Goal: Task Accomplishment & Management: Manage account settings

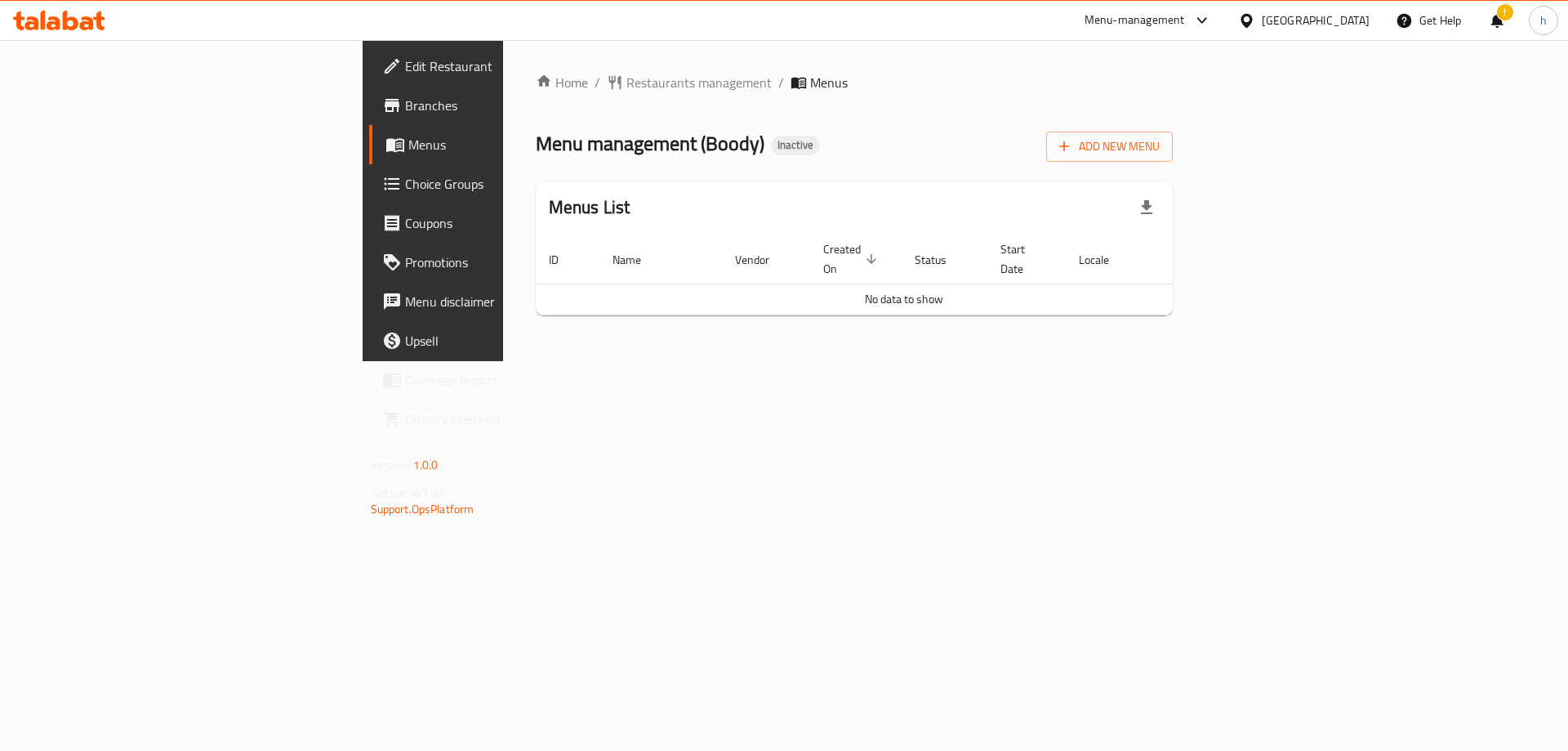
click at [1160, 144] on span "Add New Menu" at bounding box center [1110, 146] width 100 height 20
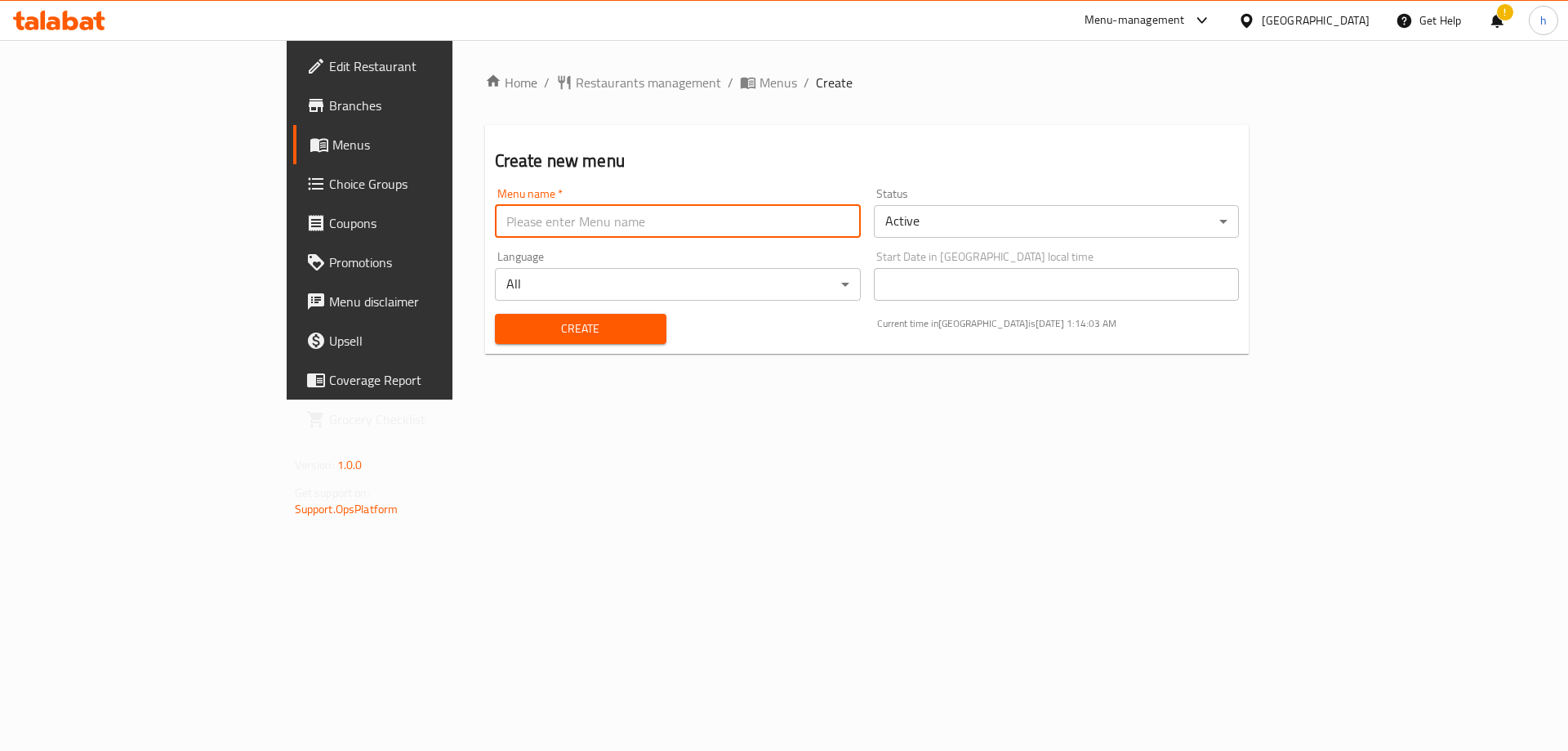
click at [712, 231] on input "text" at bounding box center [677, 221] width 366 height 33
type input "[DATE]"
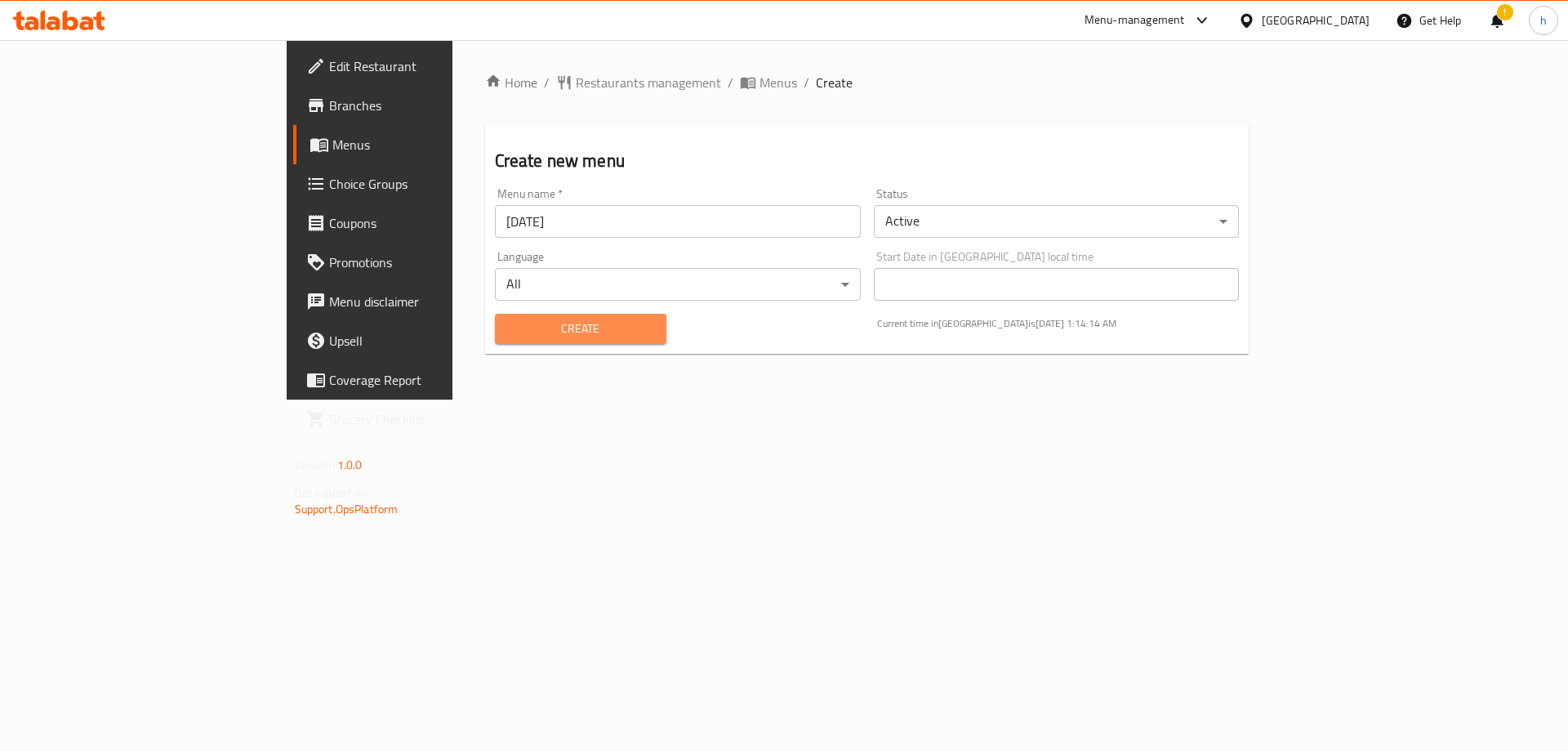
click at [563, 326] on span "Create" at bounding box center [581, 329] width 145 height 20
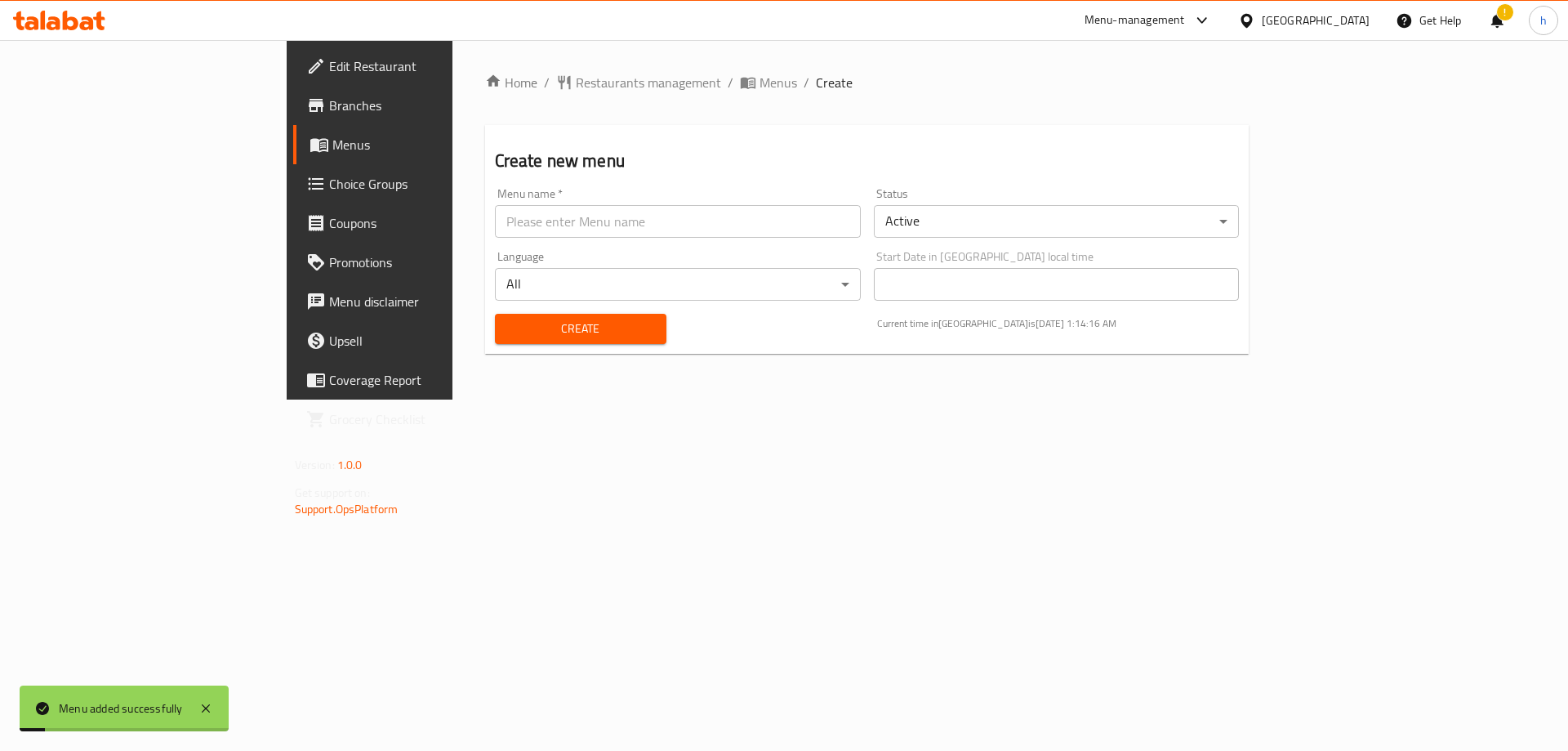
click at [332, 152] on span "Menus" at bounding box center [433, 145] width 203 height 19
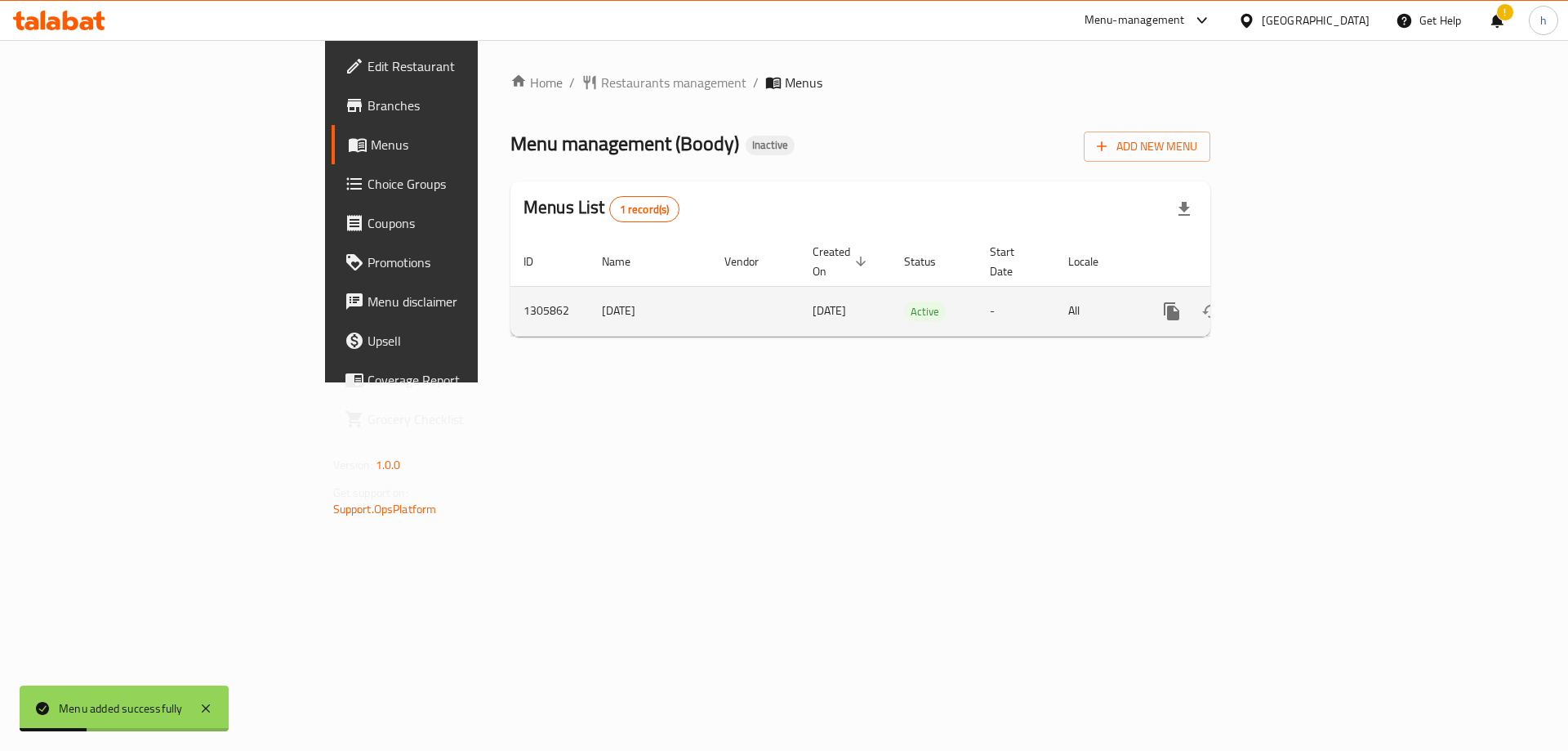
click at [1299, 301] on icon "enhanced table" at bounding box center [1290, 311] width 19 height 19
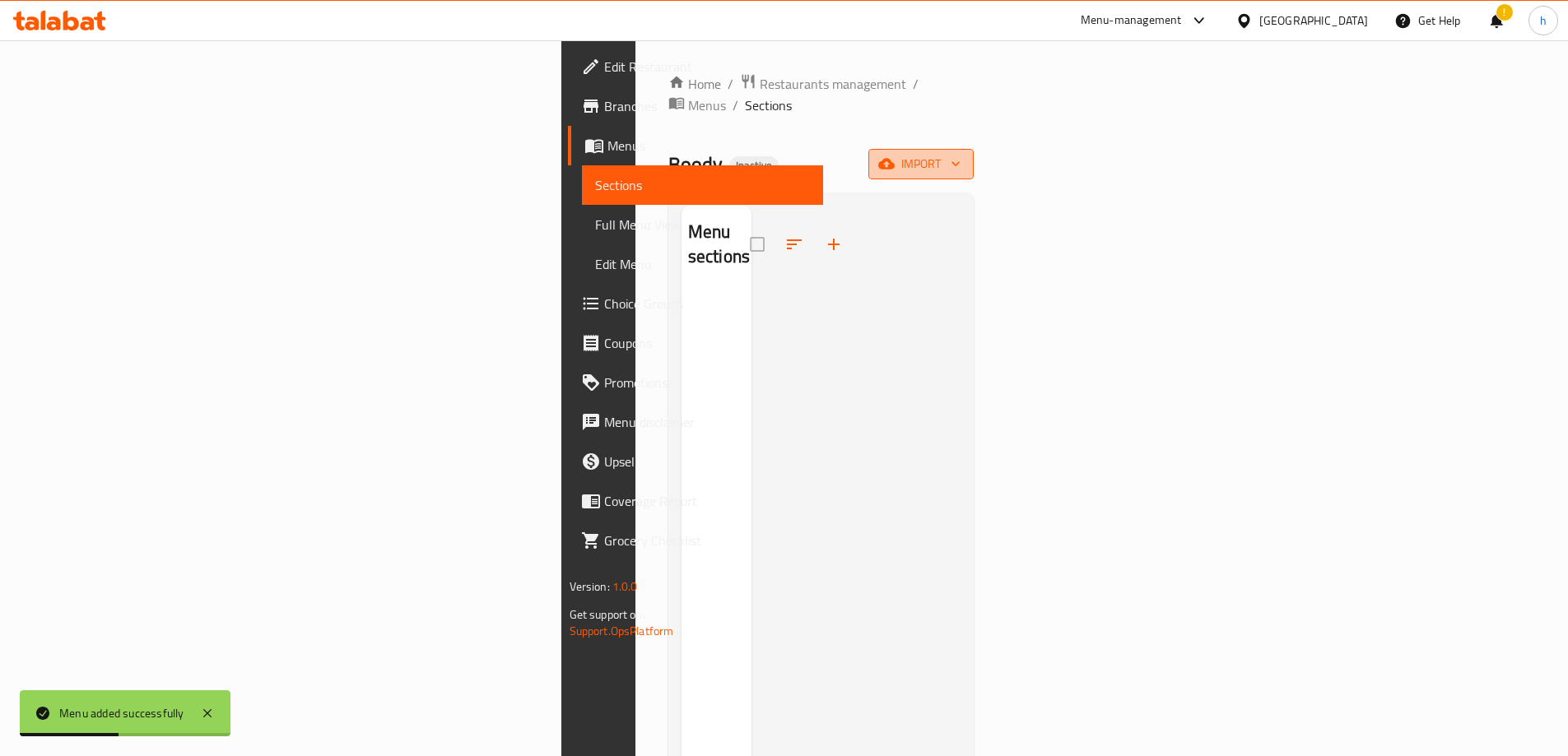
click at [961, 154] on span "import" at bounding box center [921, 163] width 79 height 20
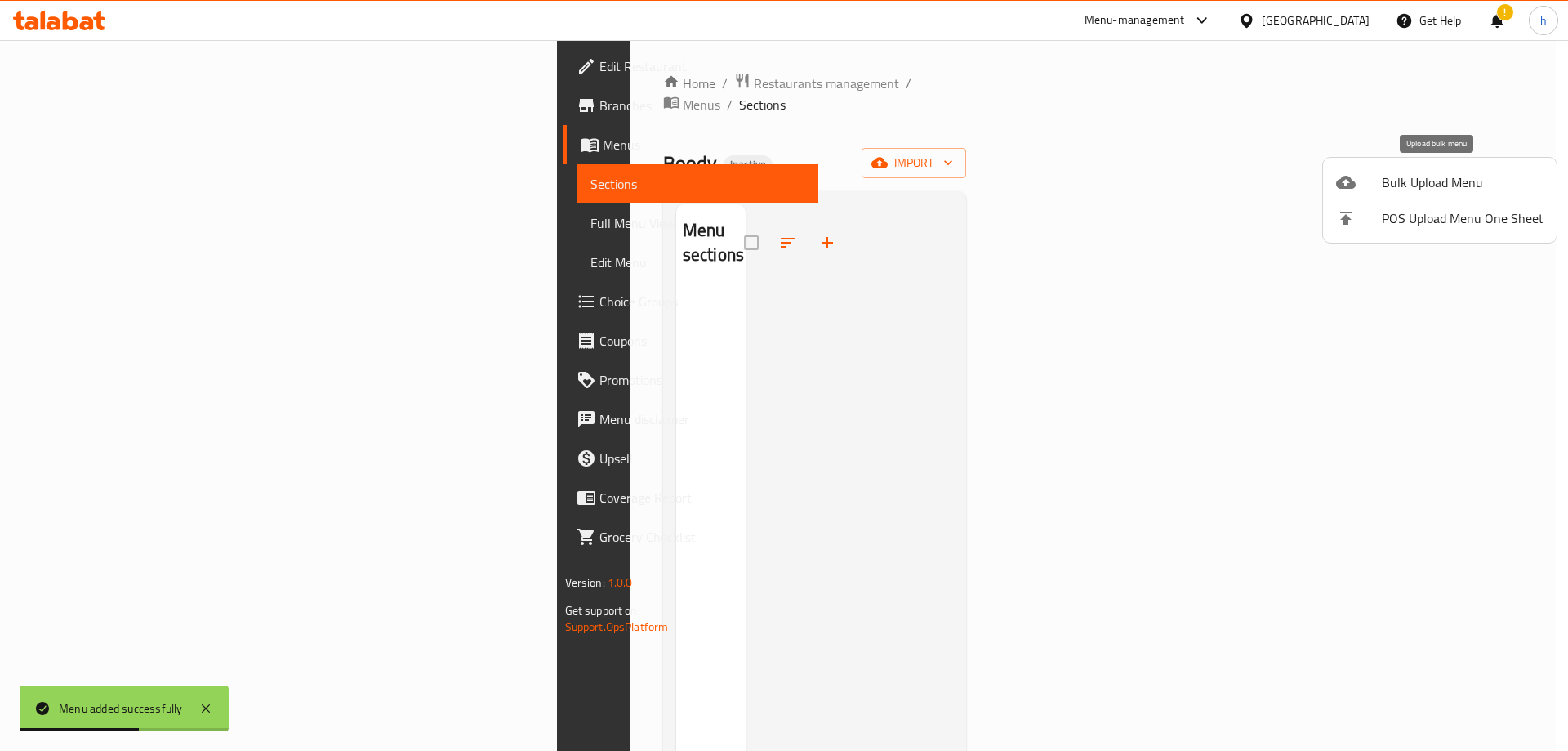
click at [1434, 173] on span "Bulk Upload Menu" at bounding box center [1463, 182] width 162 height 19
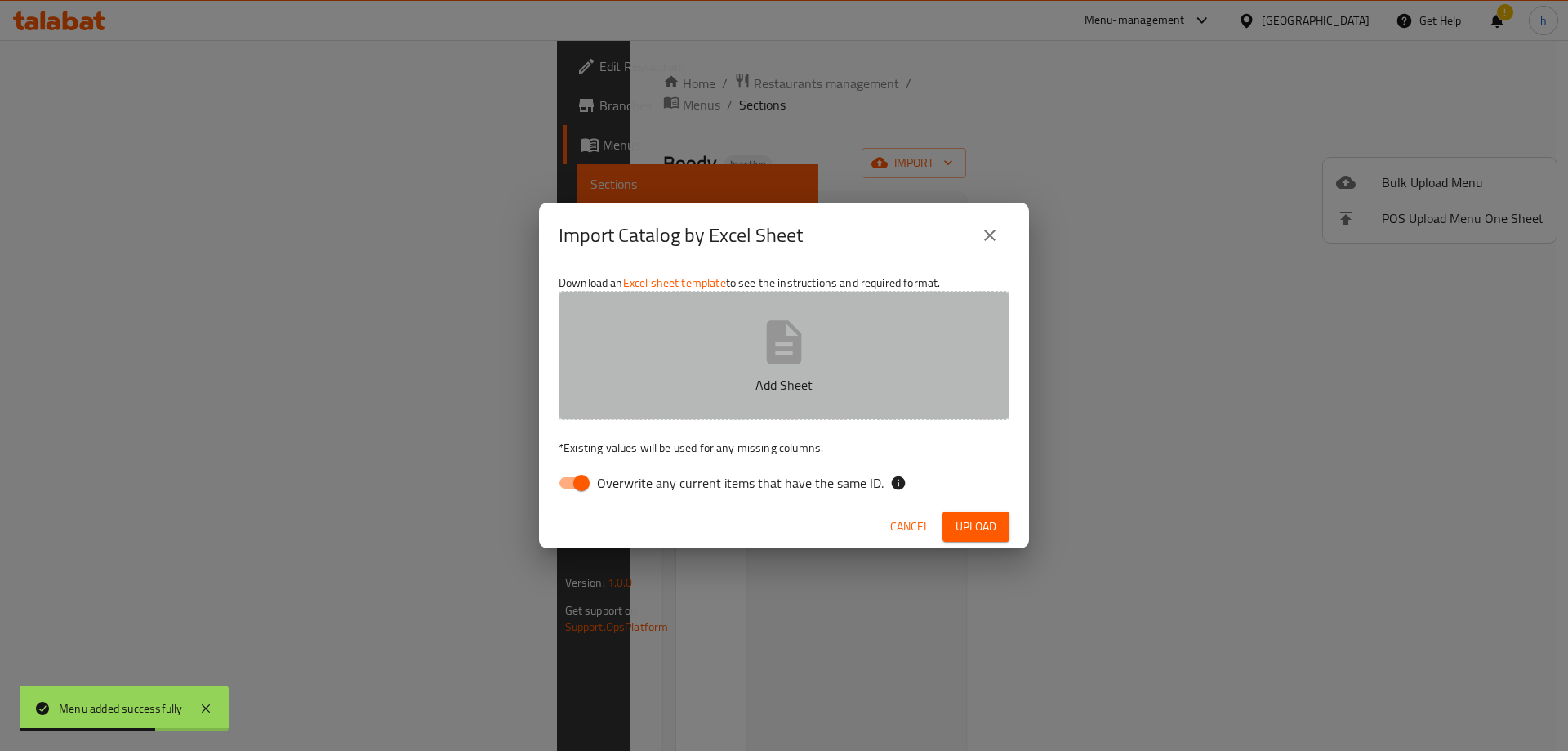
click at [943, 317] on button "Add Sheet" at bounding box center [784, 355] width 451 height 130
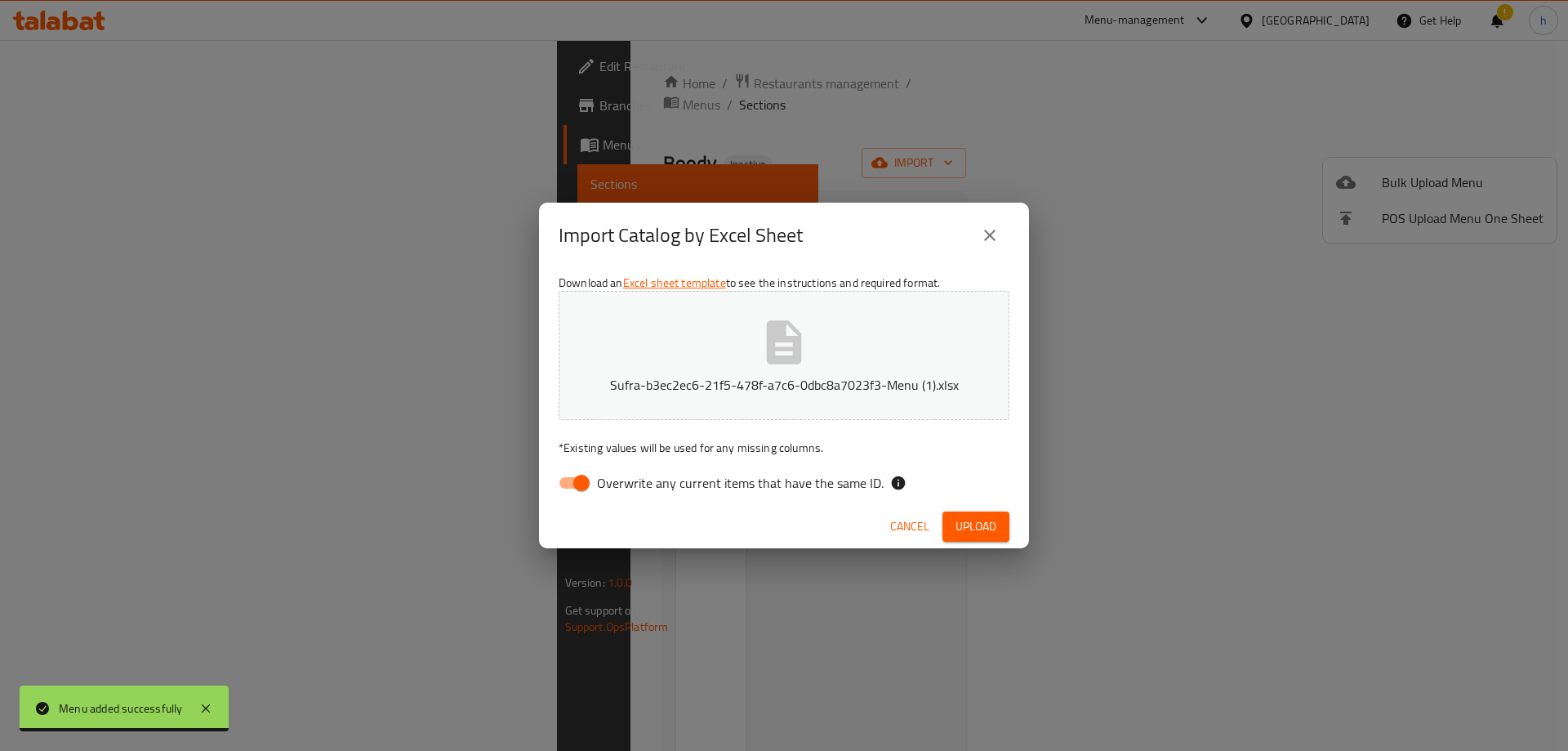
click at [586, 485] on input "Overwrite any current items that have the same ID." at bounding box center [581, 482] width 93 height 31
checkbox input "false"
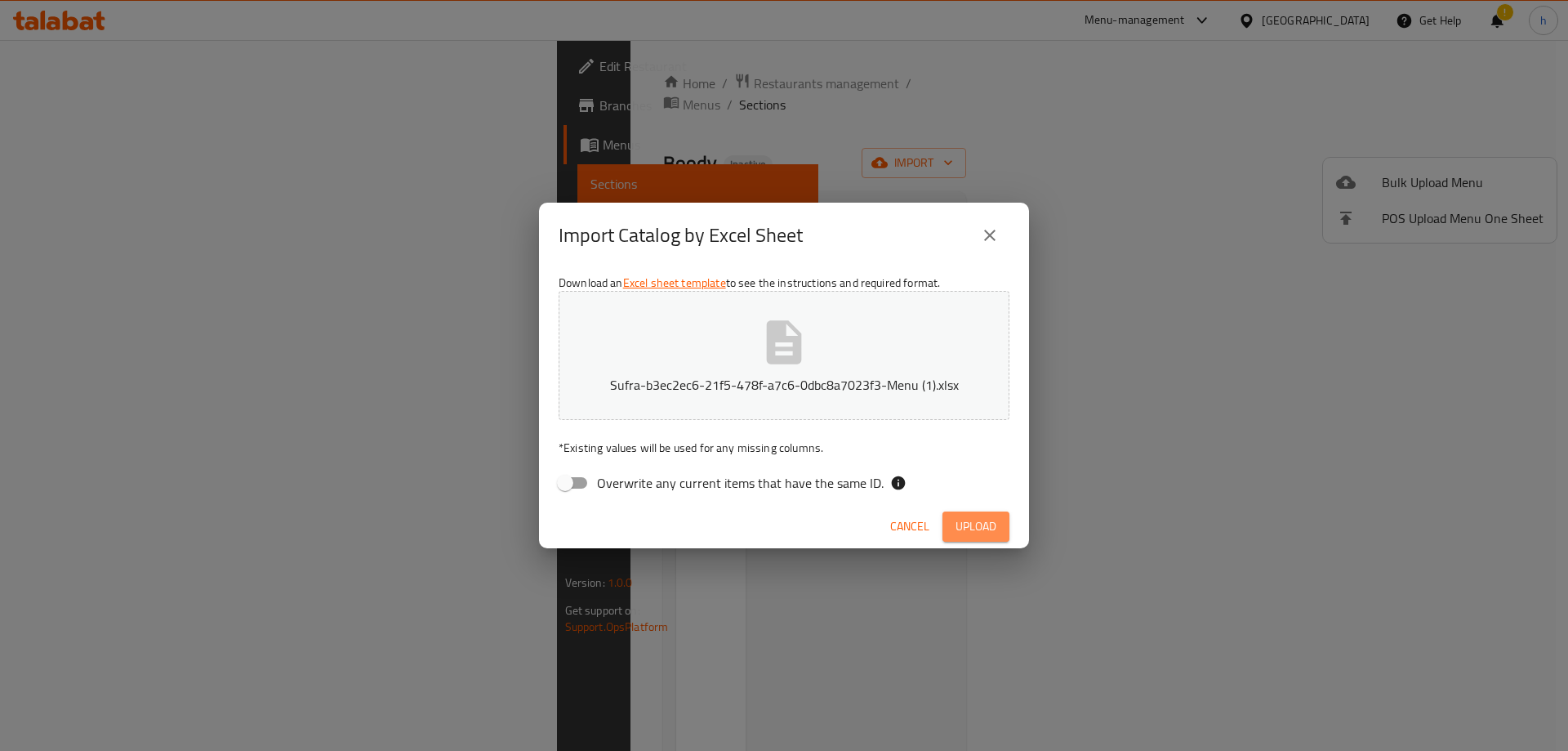
click at [994, 521] on span "Upload" at bounding box center [976, 526] width 41 height 20
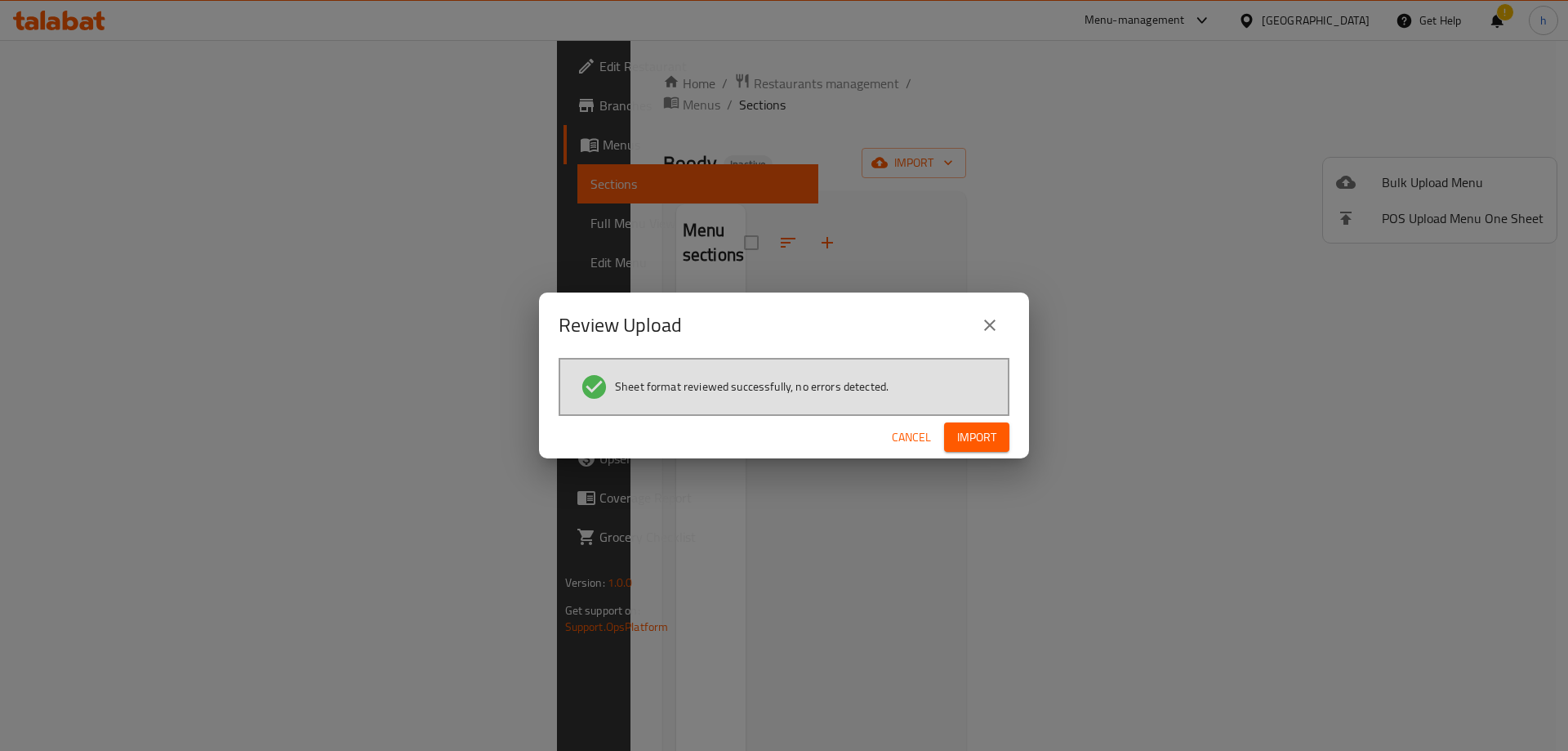
click at [992, 444] on span "Import" at bounding box center [977, 437] width 40 height 20
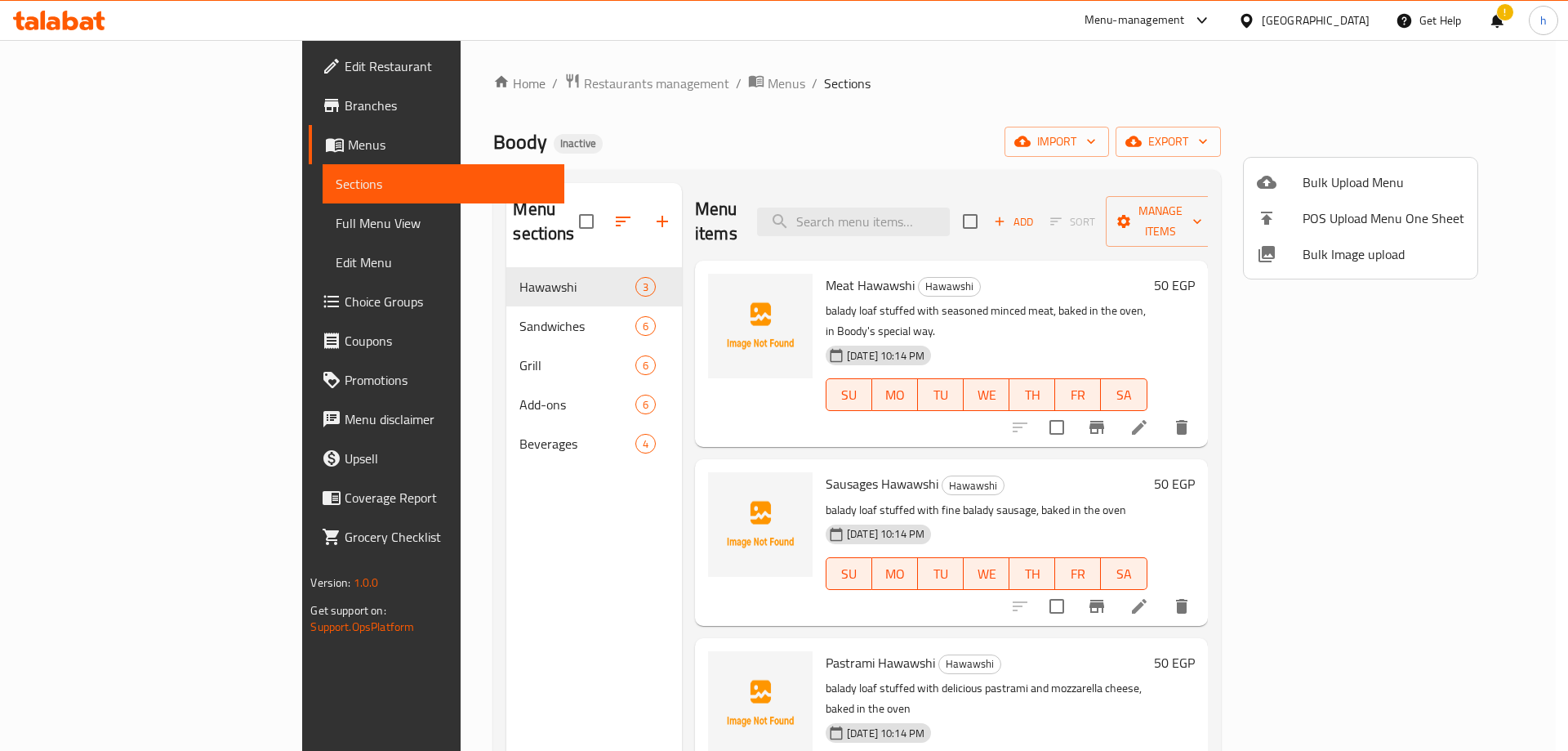
click at [99, 219] on div at bounding box center [784, 376] width 1568 height 751
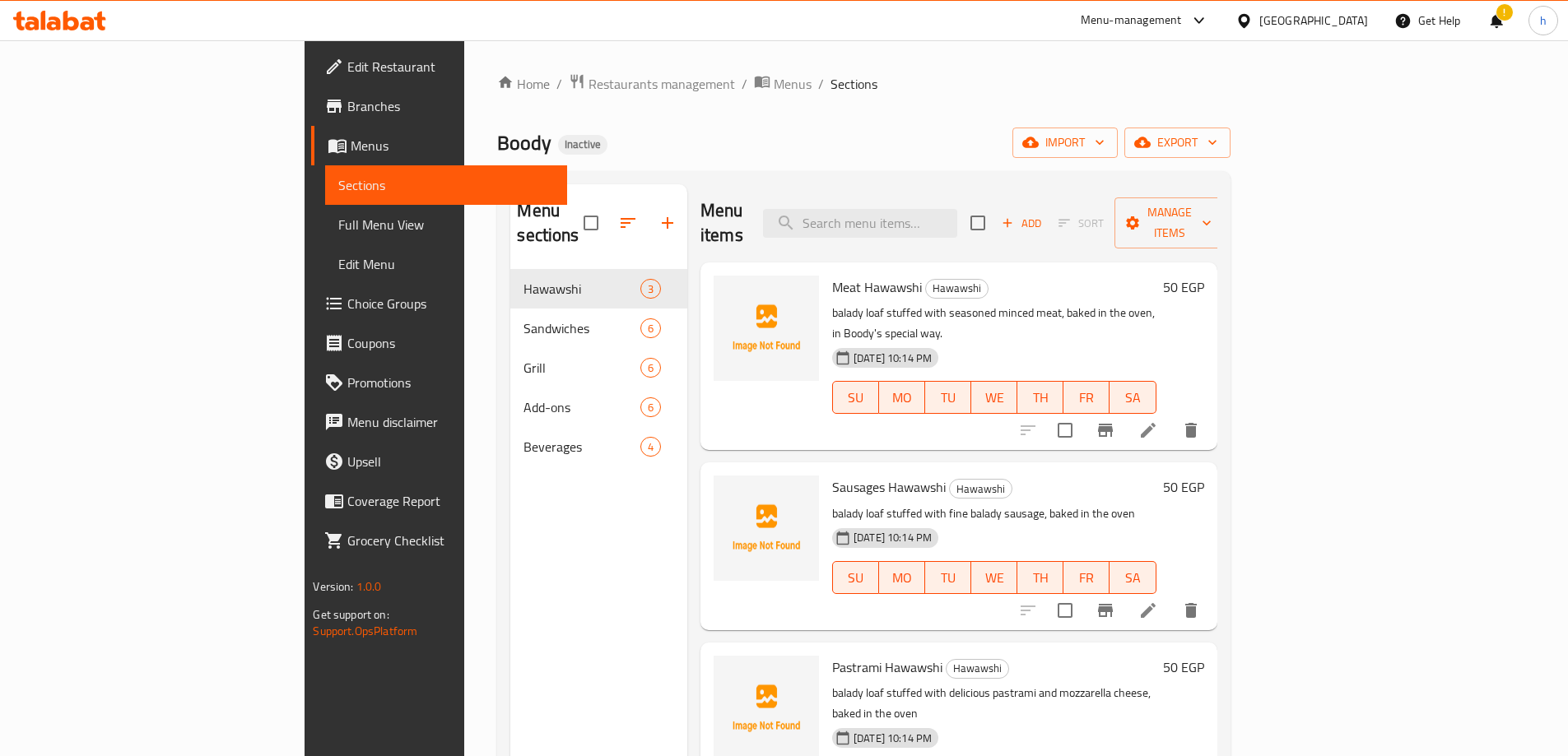
click at [338, 222] on span "Full Menu View" at bounding box center [446, 224] width 215 height 20
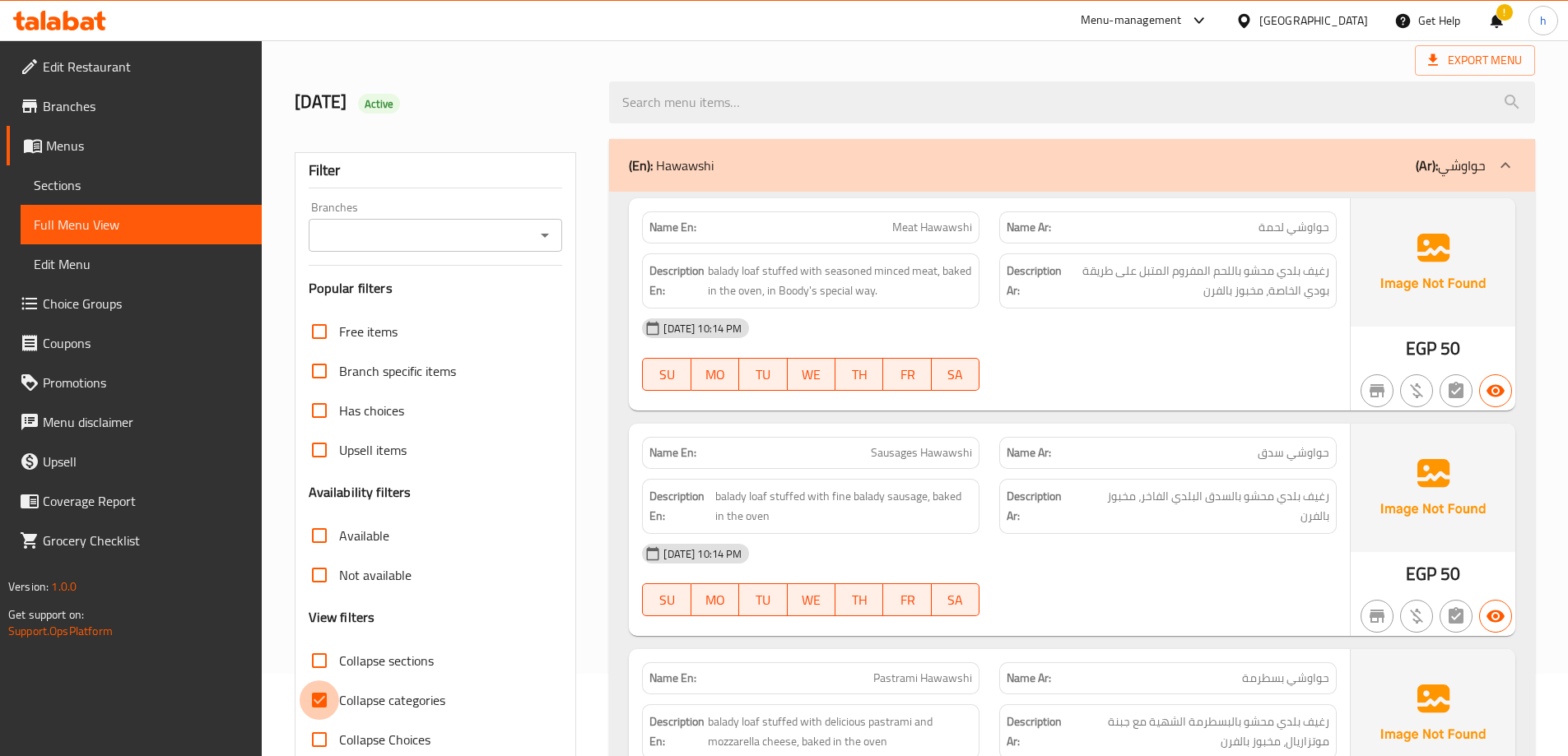
click at [315, 707] on input "Collapse categories" at bounding box center [320, 700] width 40 height 40
checkbox input "false"
click at [1057, 66] on div "15/8/2025 Active" at bounding box center [915, 102] width 1261 height 74
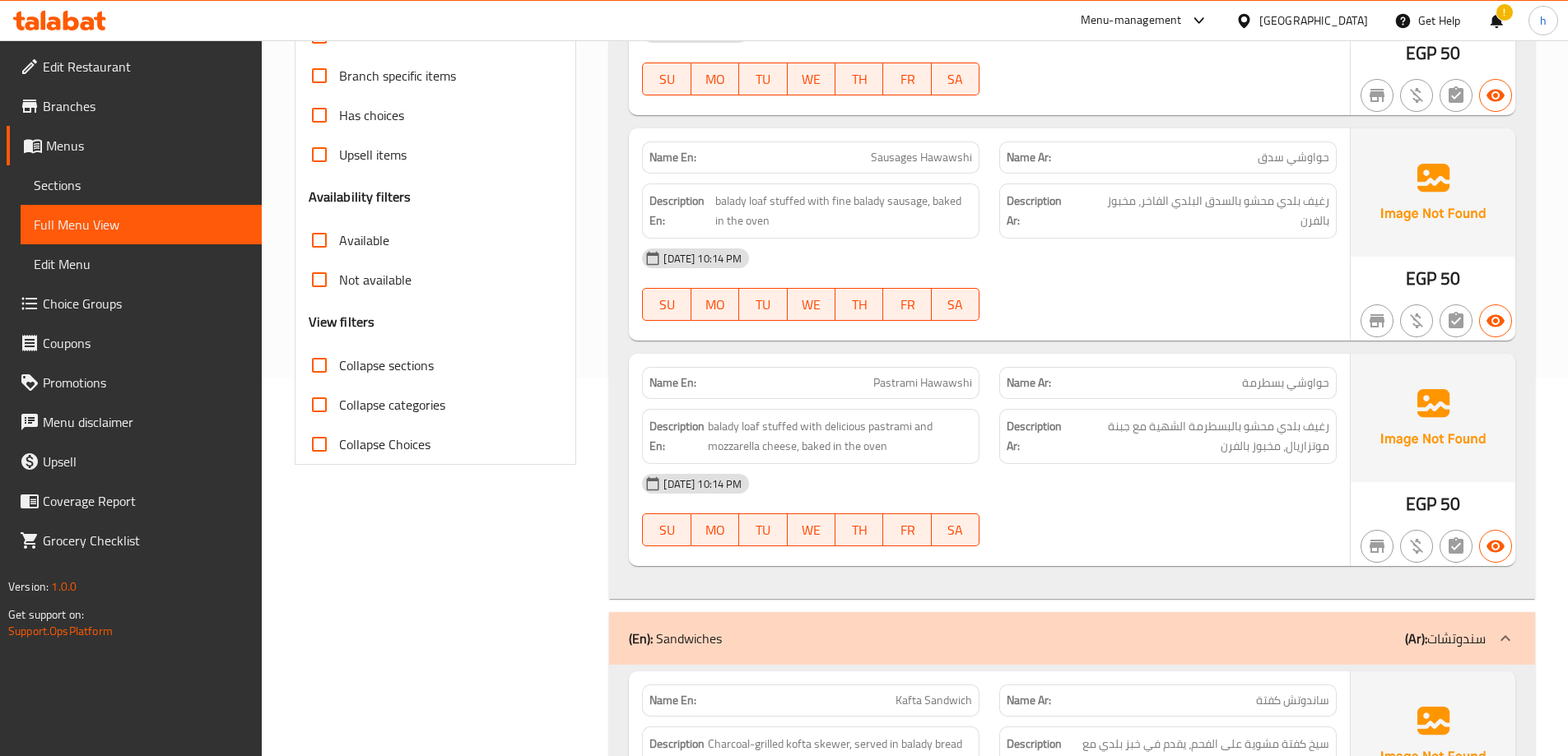
scroll to position [379, 0]
click at [841, 201] on span "balady loaf stuffed with fine balady sausage, baked in the oven" at bounding box center [843, 209] width 257 height 40
click at [840, 201] on span "balady loaf stuffed with fine balady sausage, baked in the oven" at bounding box center [843, 209] width 257 height 40
copy span "fine"
drag, startPoint x: 1238, startPoint y: 201, endPoint x: 1142, endPoint y: 198, distance: 96.0
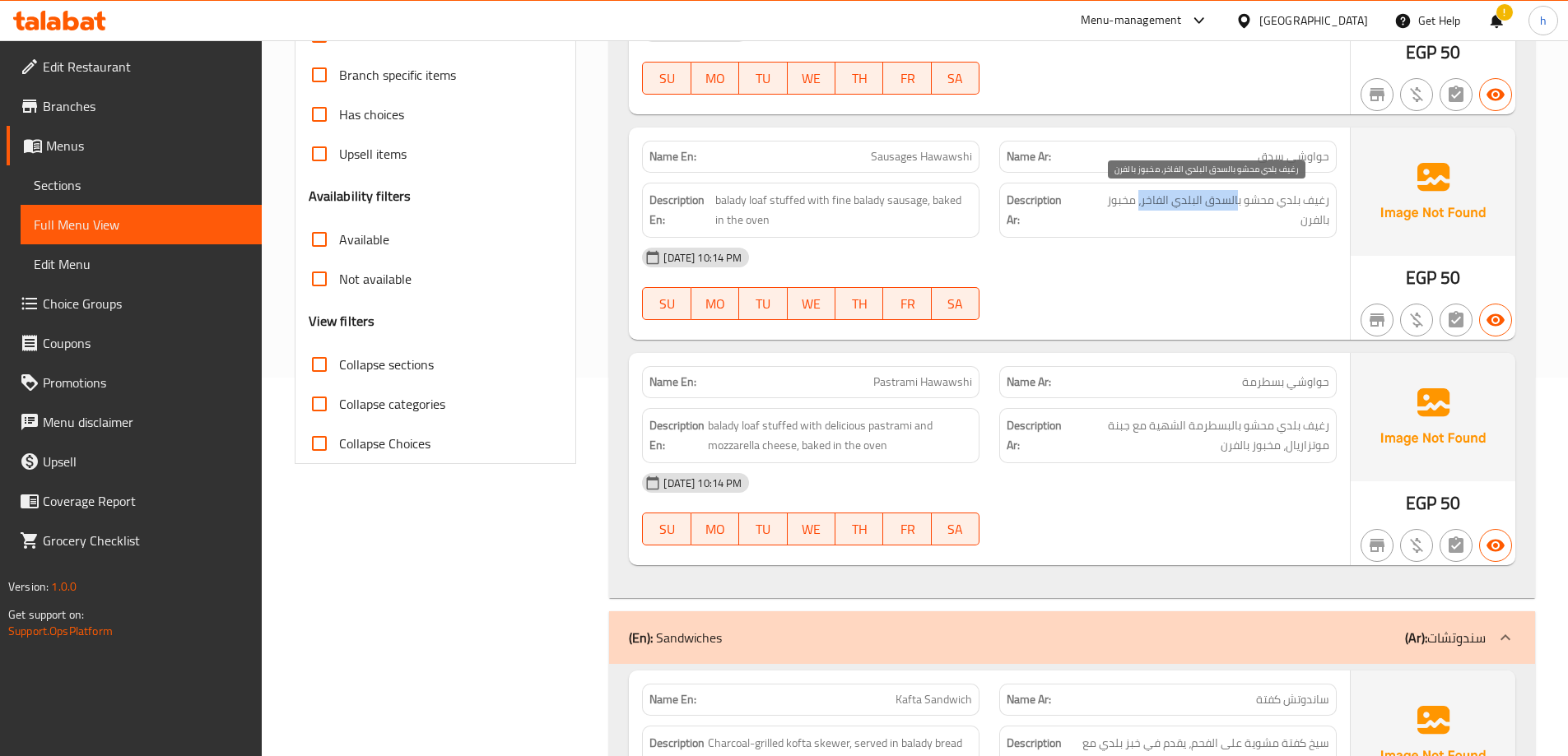
click at [1142, 198] on span "رغيف بلدي محشو بالسدق البلدي الفاخر، مخبوز بالفرن" at bounding box center [1205, 209] width 249 height 40
copy span "السدق البلدي الفاخر،"
click at [613, 422] on div "Name En: Meat Hawawshi Name Ar: حواوشي لحمة Description En: balady loaf stuffed…" at bounding box center [1072, 247] width 926 height 703
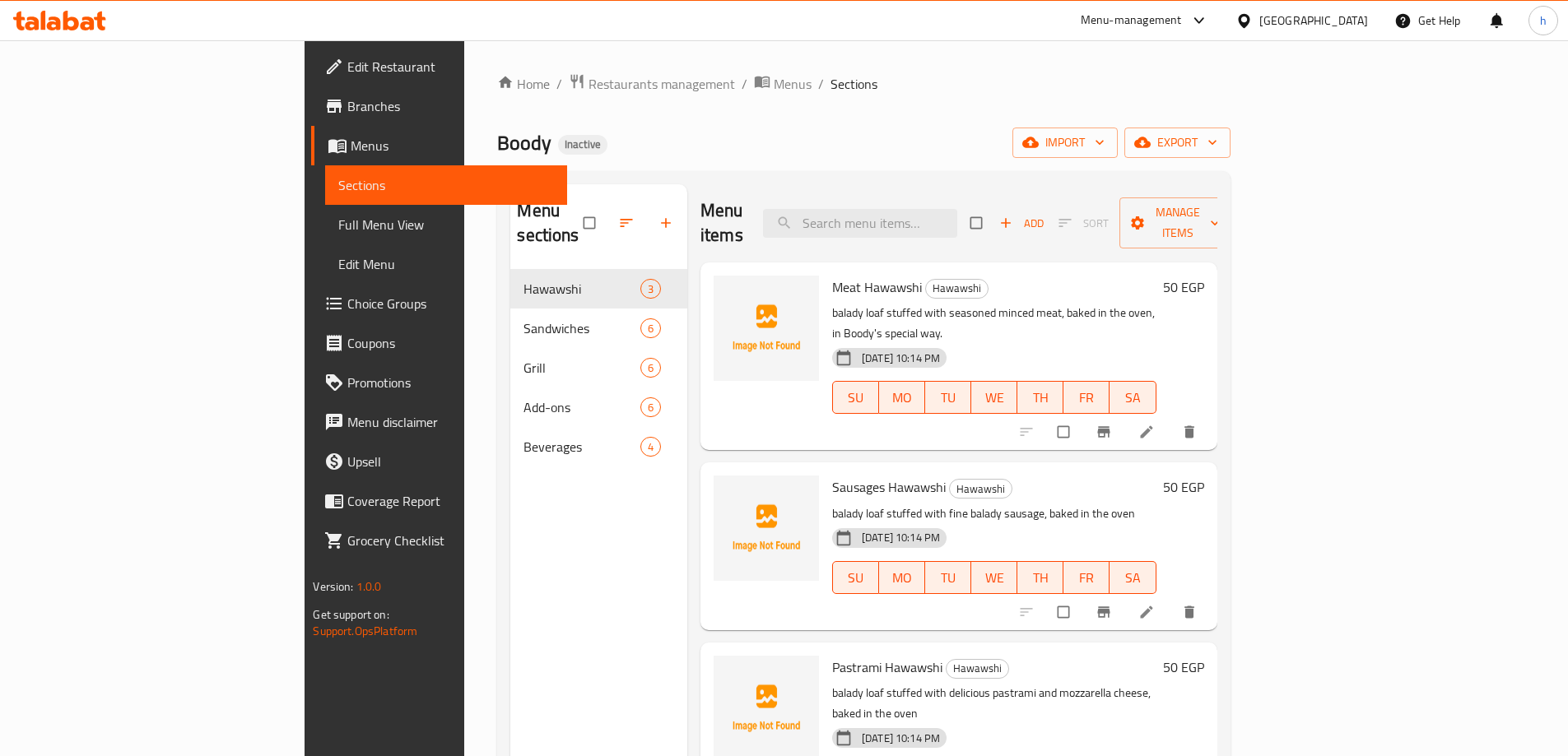
scroll to position [83, 0]
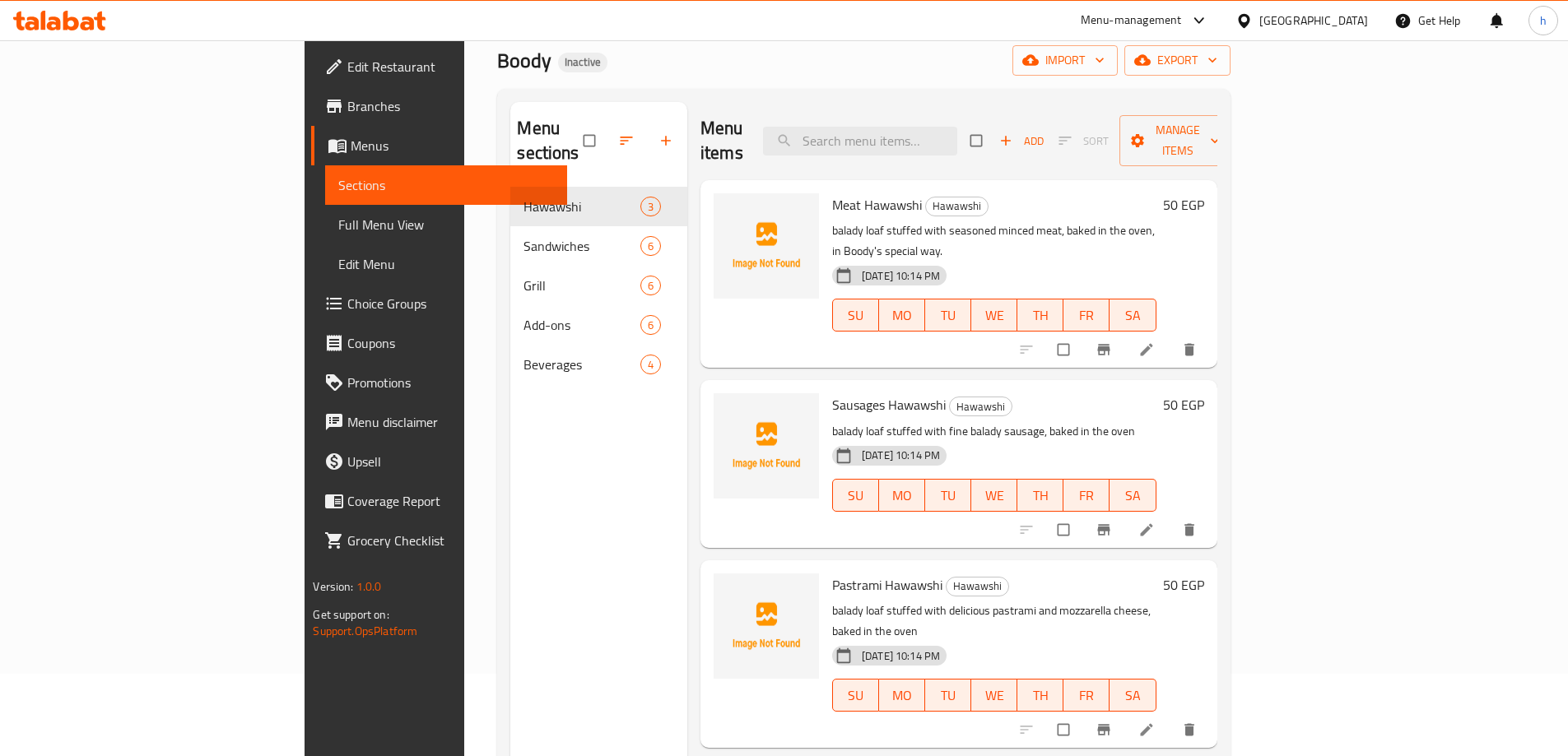
click at [1152, 524] on icon at bounding box center [1146, 530] width 12 height 12
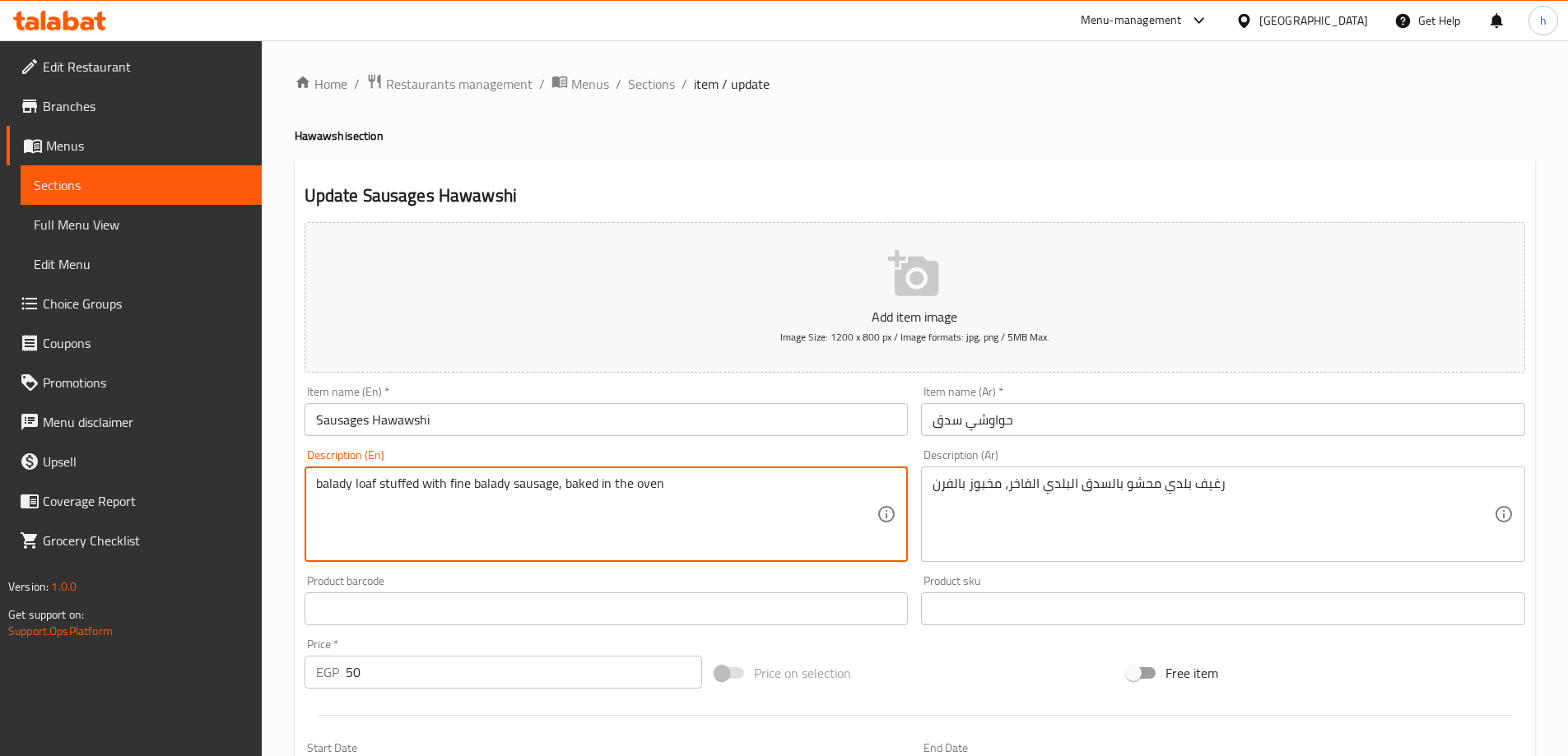
click at [460, 484] on textarea "balady loaf stuffed with fine balady sausage, baked in the oven" at bounding box center [597, 515] width 561 height 78
paste textarea "luxurious"
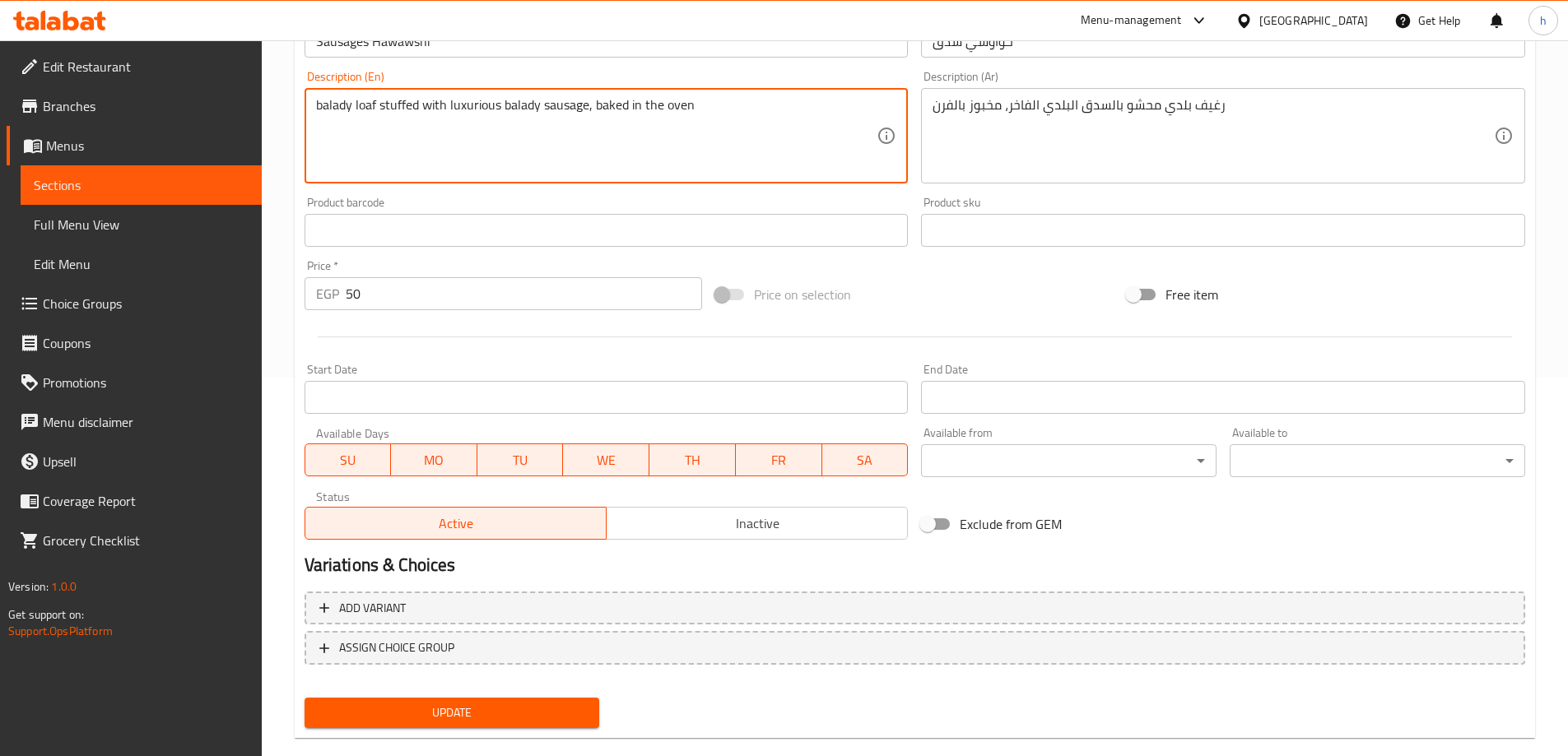
scroll to position [406, 0]
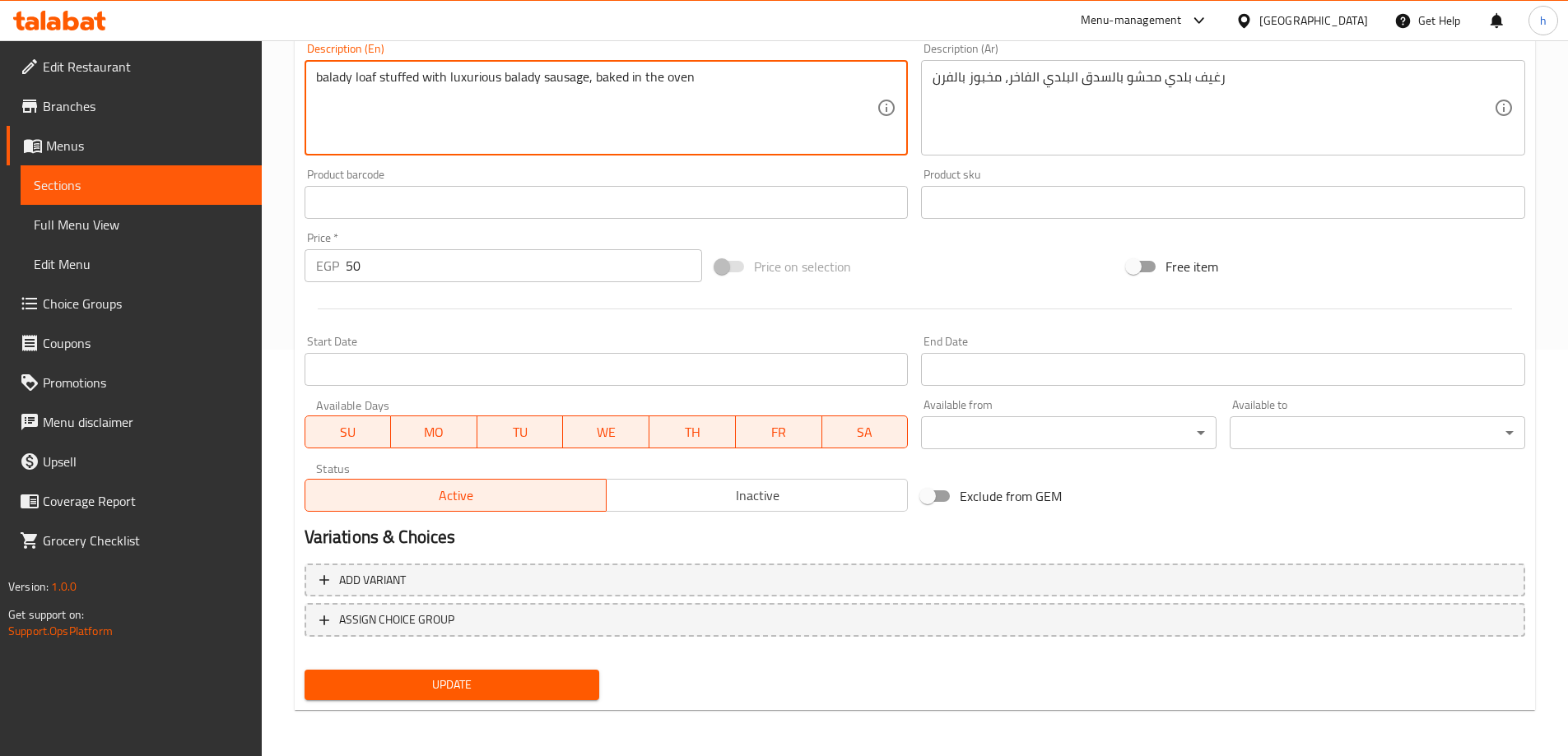
type textarea "balady loaf stuffed with luxurious balady sausage, baked in the oven"
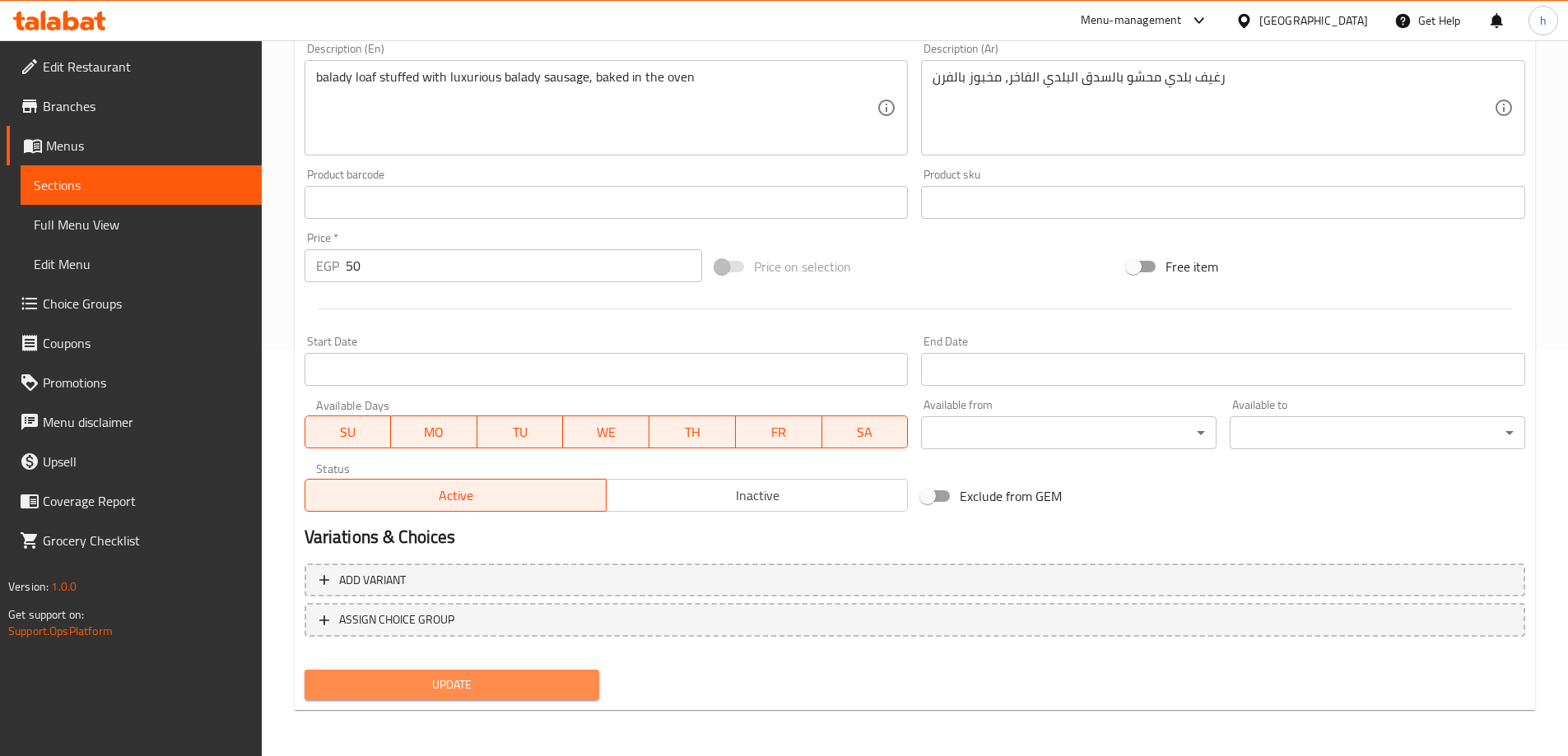
click at [527, 685] on span "Update" at bounding box center [452, 684] width 269 height 20
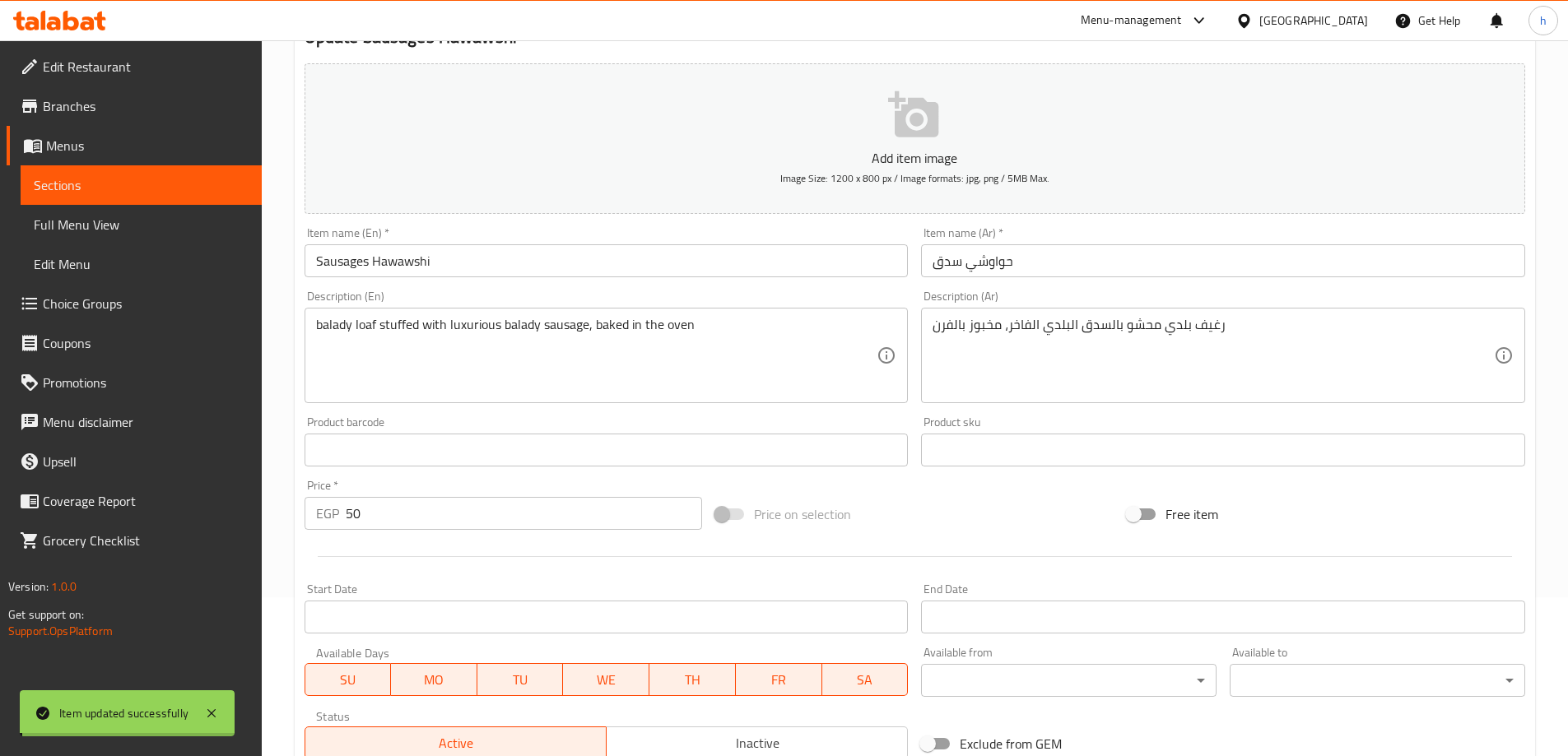
scroll to position [0, 0]
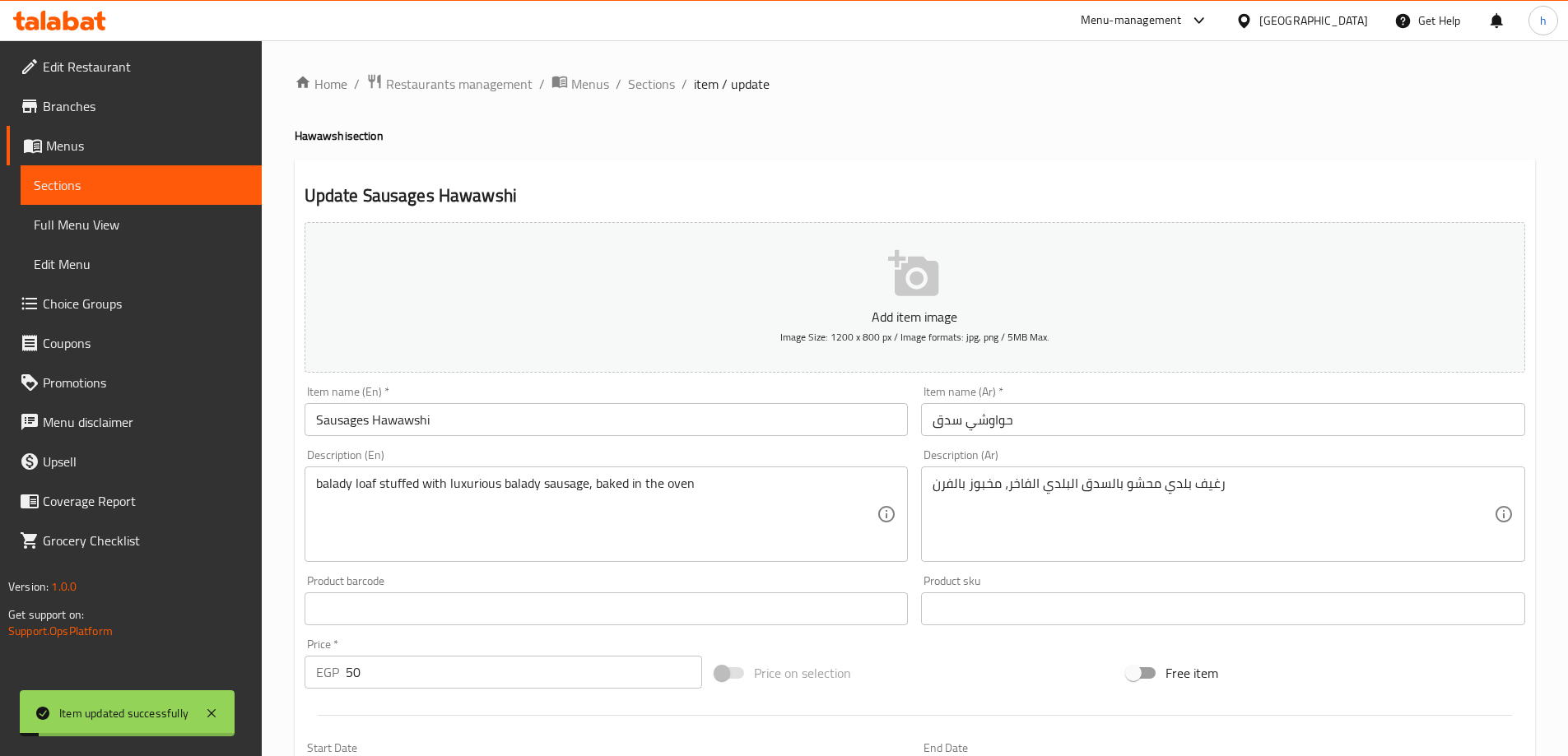
click at [169, 188] on span "Sections" at bounding box center [141, 185] width 215 height 20
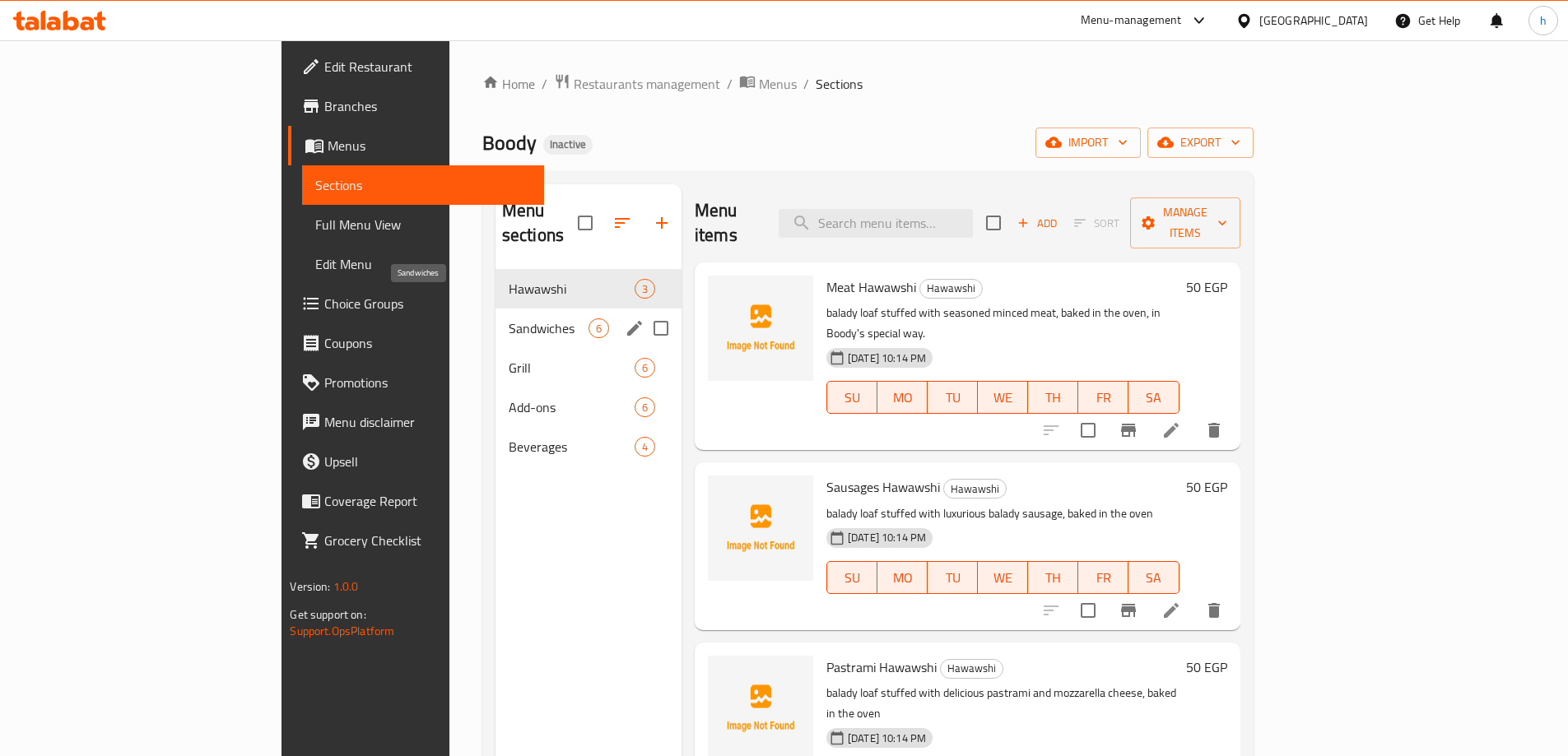
click at [509, 319] on span "Sandwiches" at bounding box center [549, 328] width 80 height 20
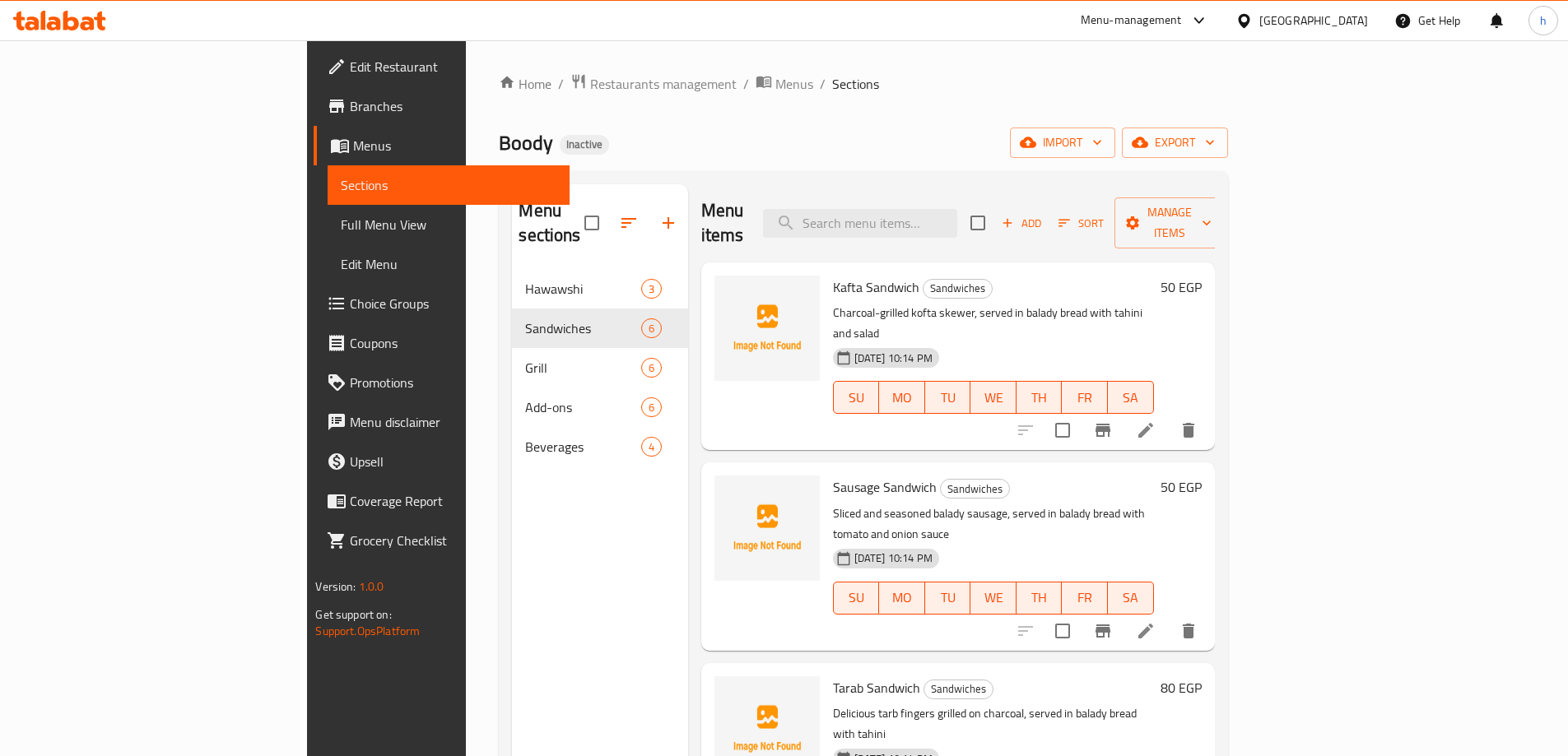
click at [1156, 421] on icon at bounding box center [1146, 430] width 20 height 20
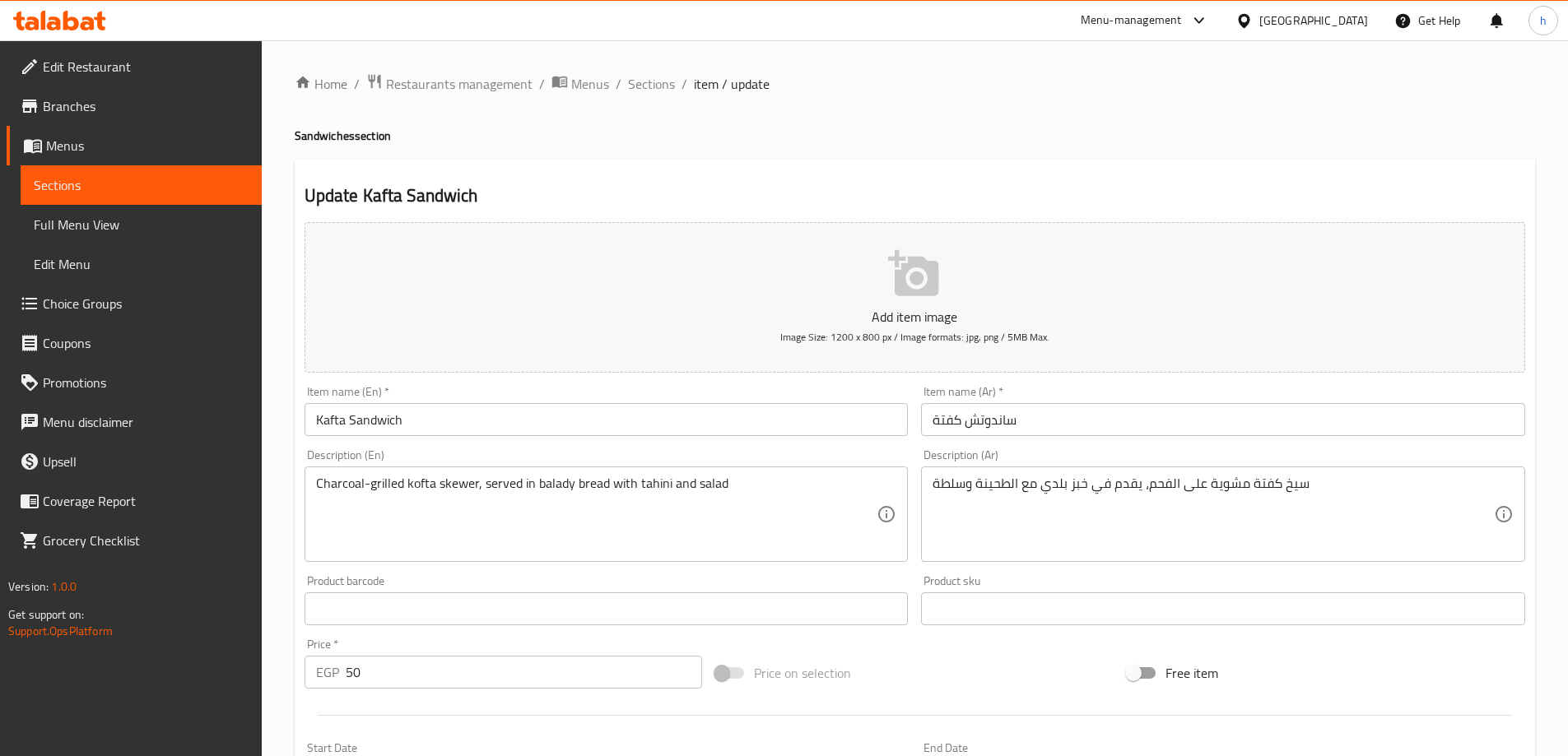
click at [324, 420] on input "Kafta Sandwich" at bounding box center [606, 419] width 605 height 33
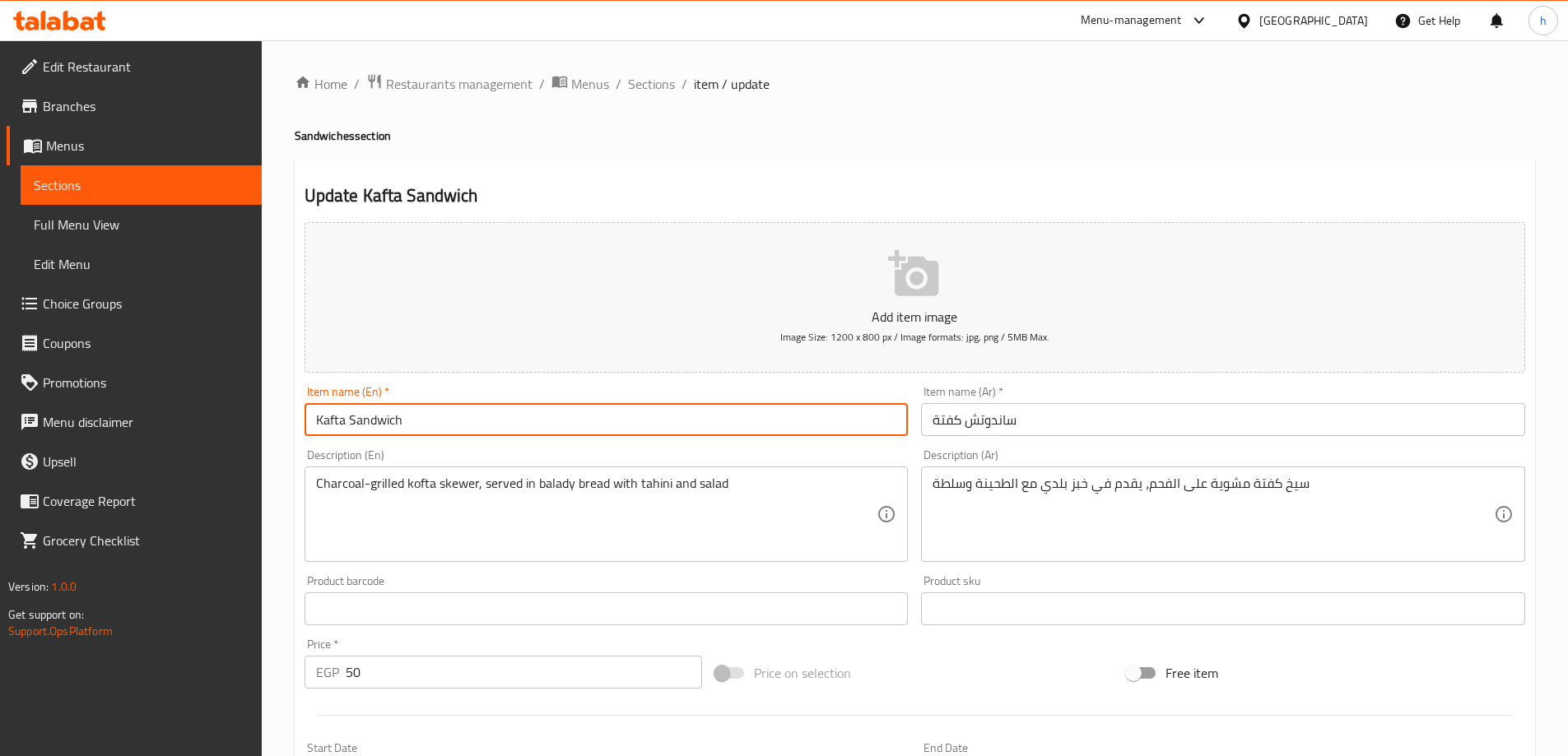
click at [324, 420] on input "Kafta Sandwich" at bounding box center [606, 419] width 605 height 33
paste input "ofta"
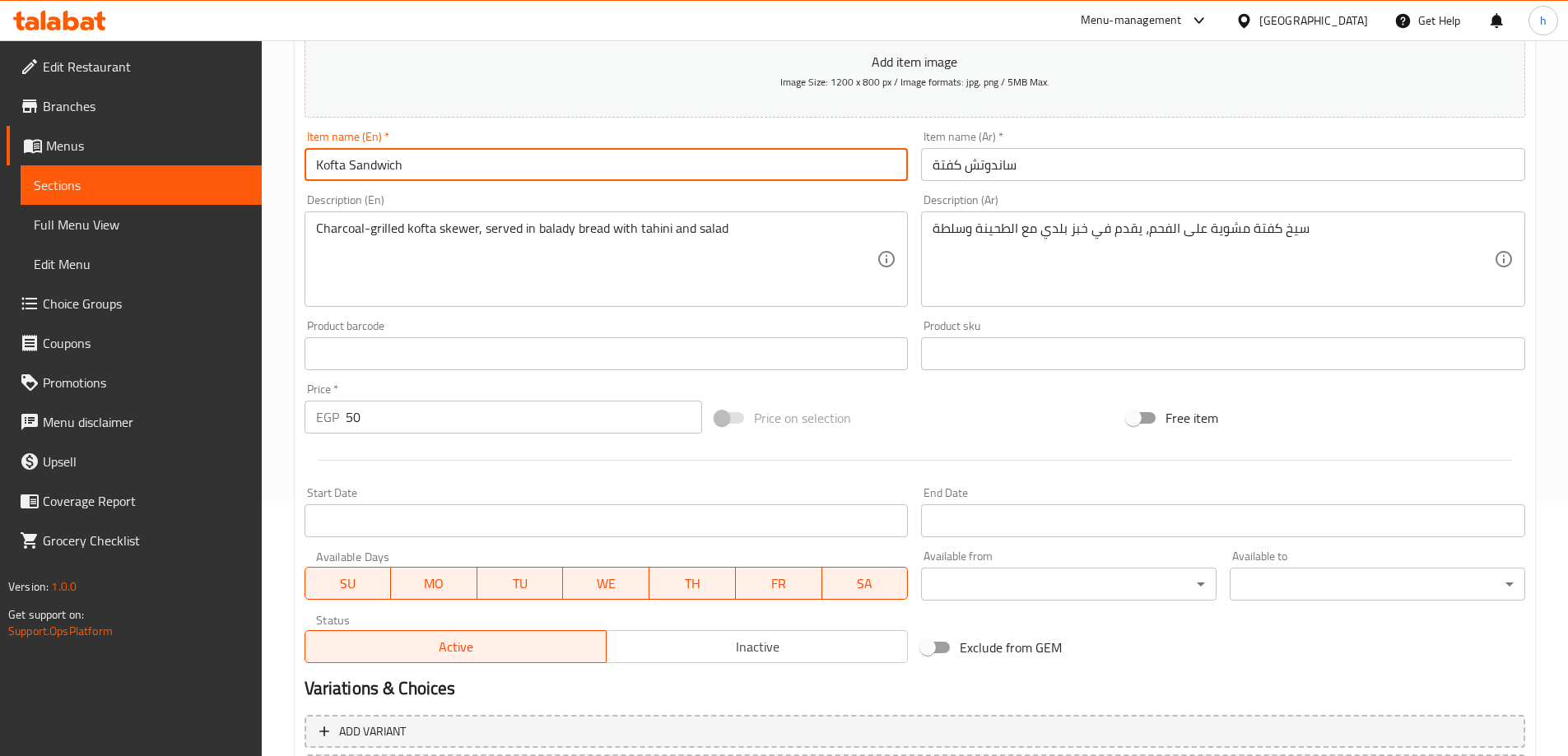
scroll to position [406, 0]
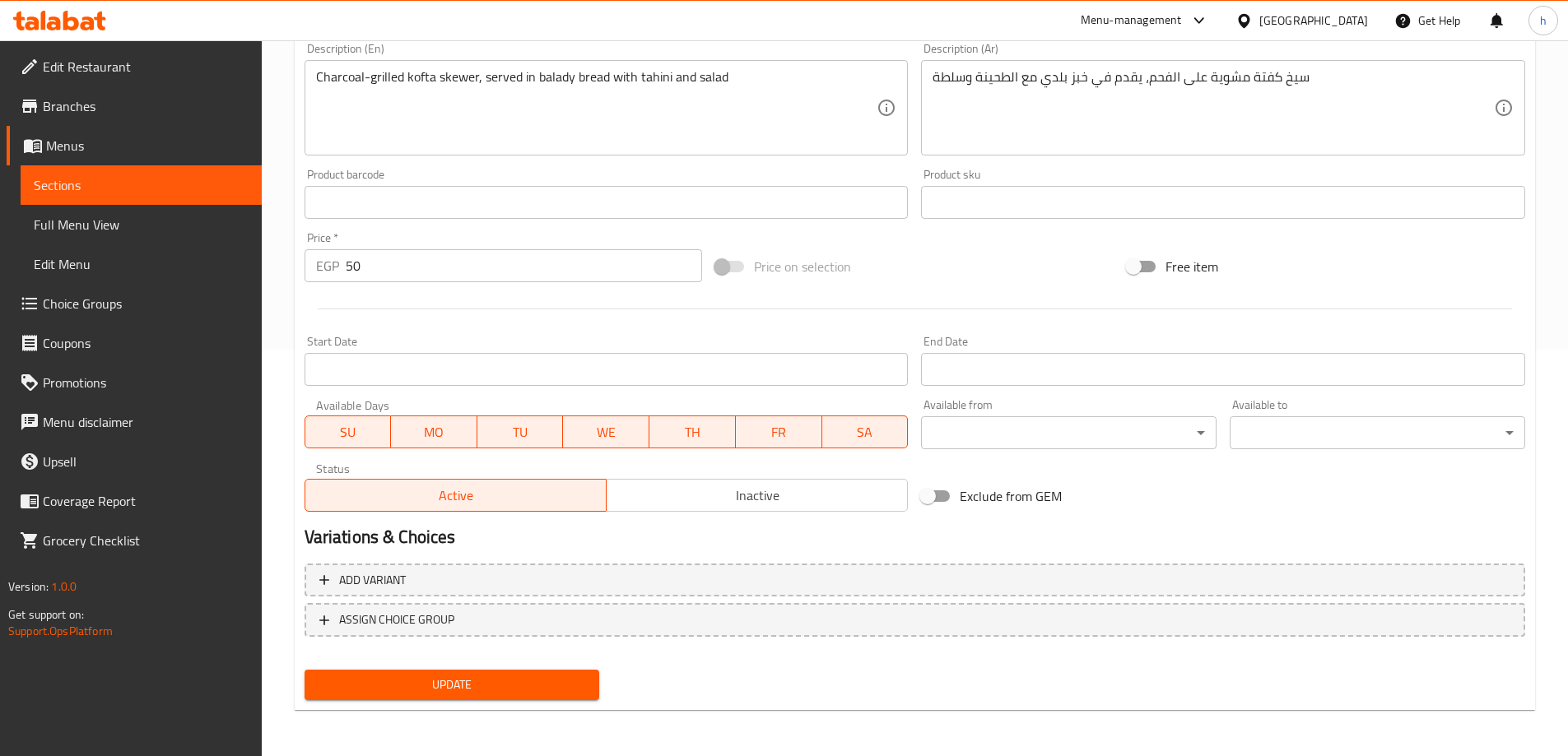
type input "Kofta Sandwich"
click at [549, 686] on span "Update" at bounding box center [452, 684] width 269 height 20
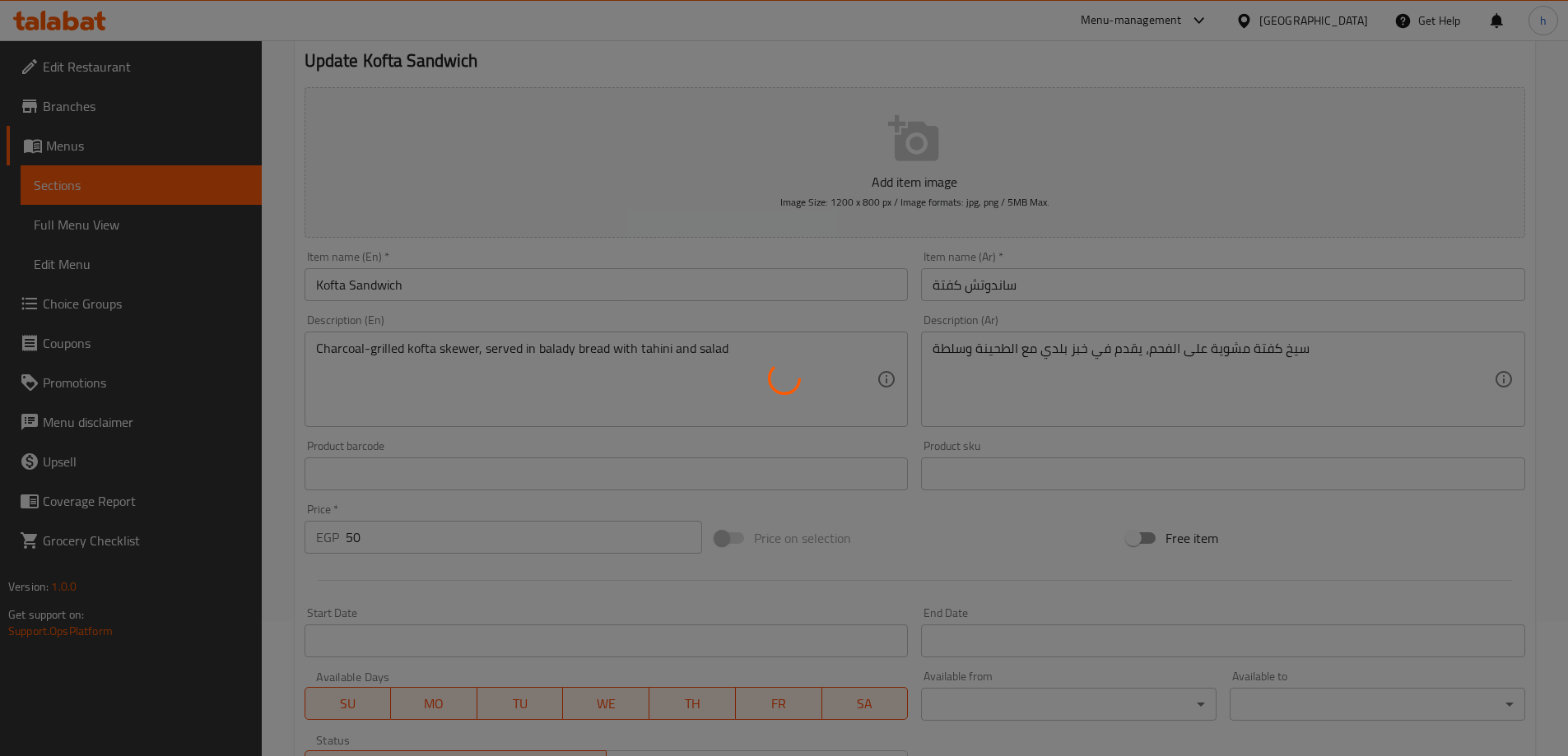
scroll to position [0, 0]
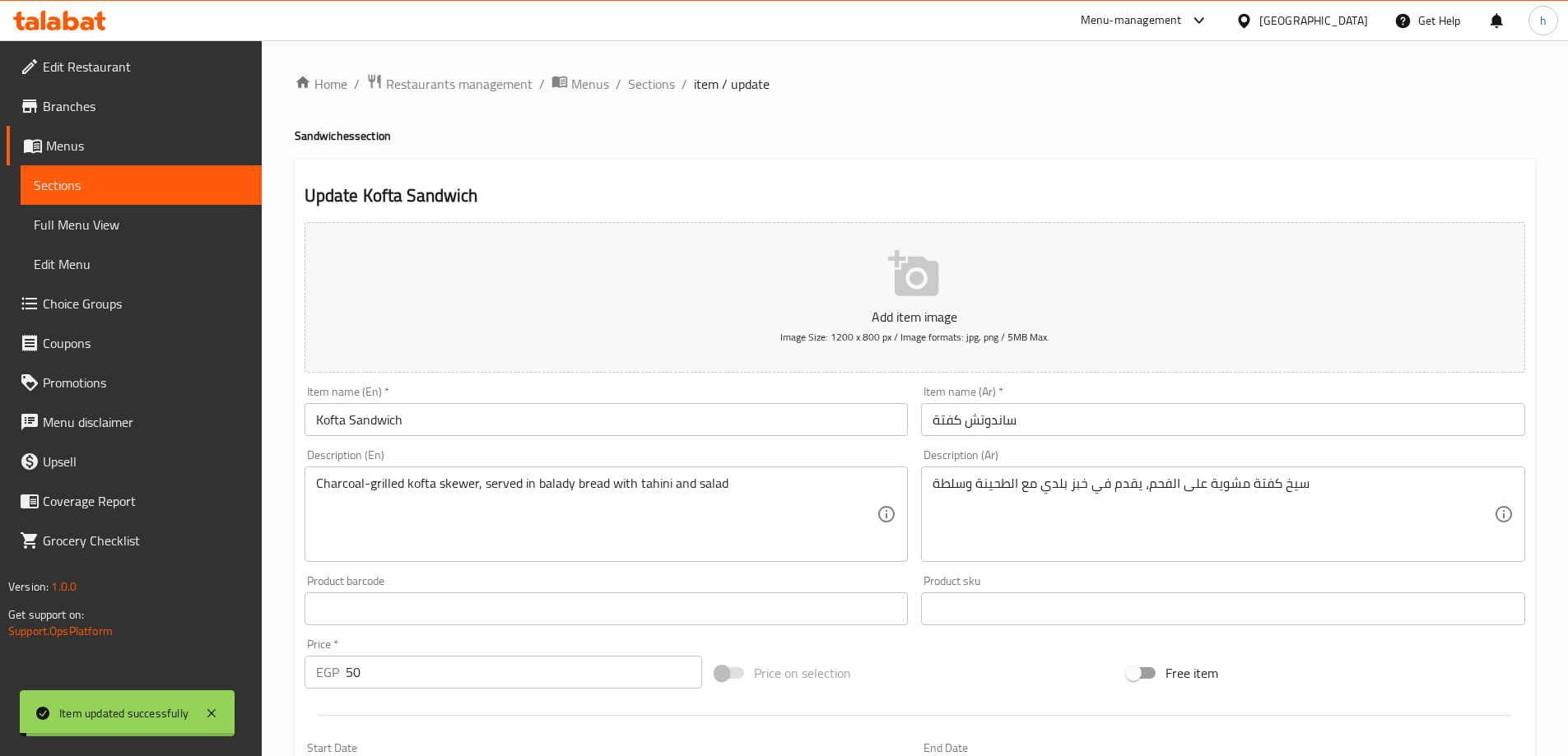
click at [164, 190] on span "Sections" at bounding box center [141, 185] width 215 height 20
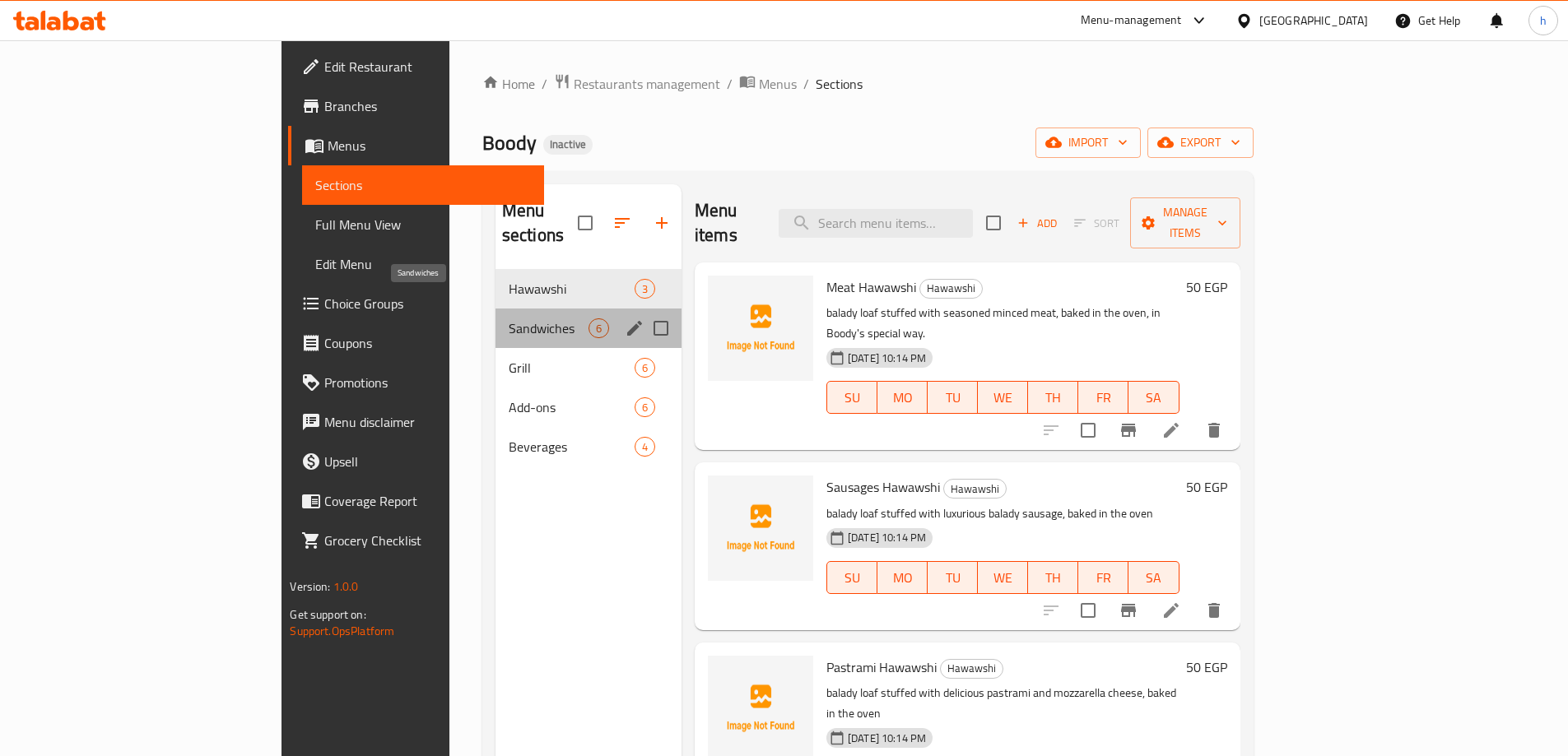
click at [509, 319] on span "Sandwiches" at bounding box center [549, 328] width 80 height 20
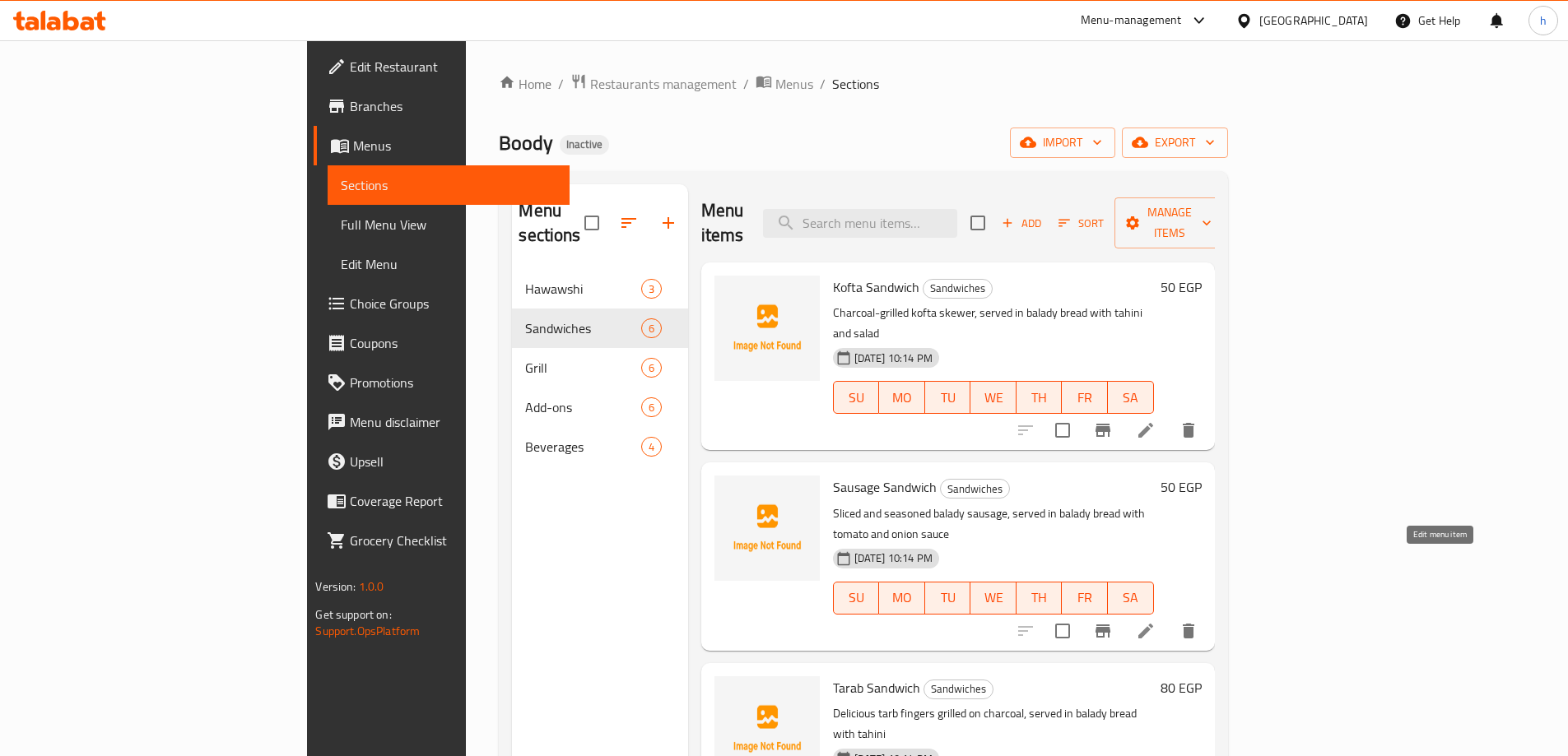
click at [1156, 621] on icon at bounding box center [1146, 631] width 20 height 20
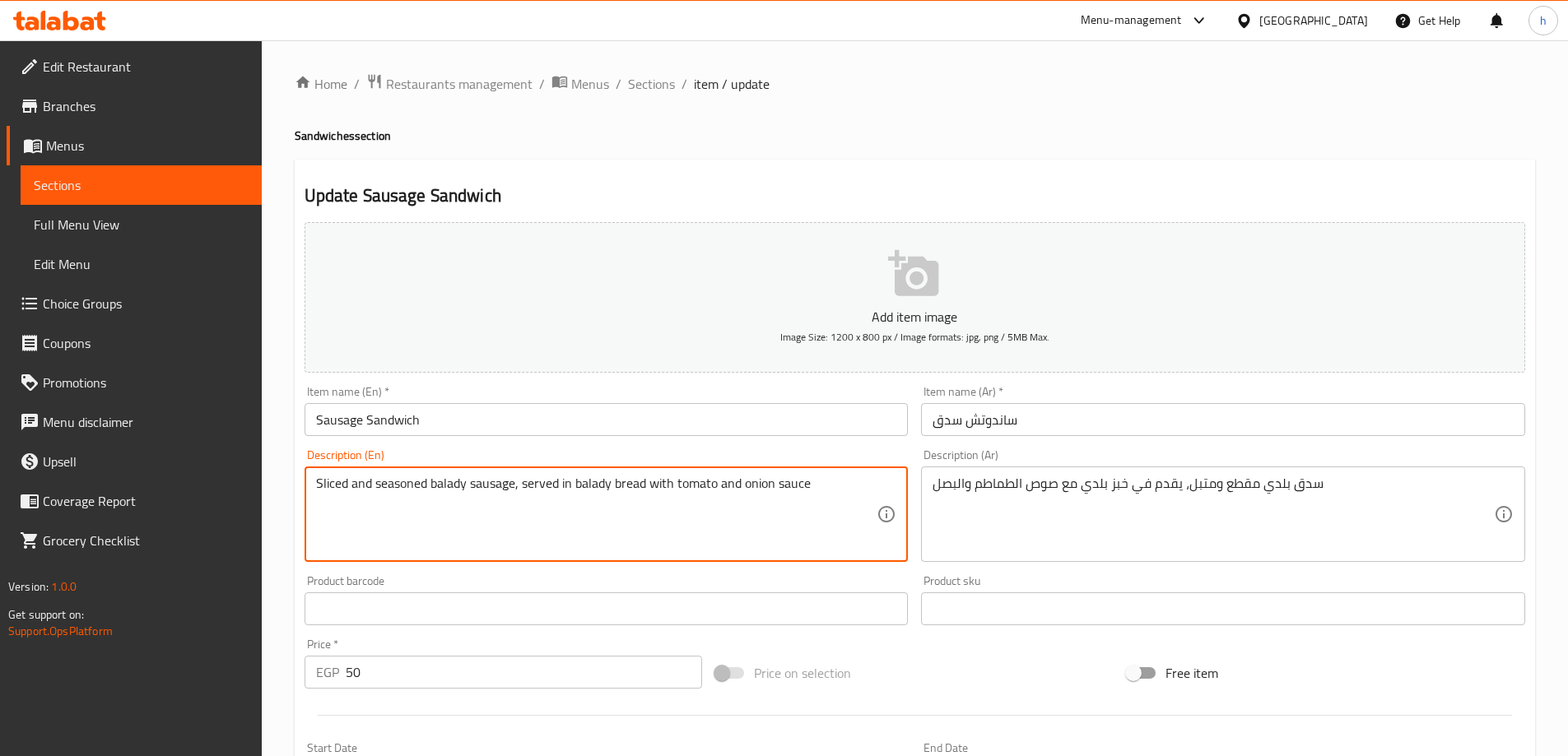
click at [790, 484] on textarea "Sliced and seasoned balady sausage, served in balady bread with tomato and onio…" at bounding box center [597, 515] width 561 height 78
paste textarea "sauce"
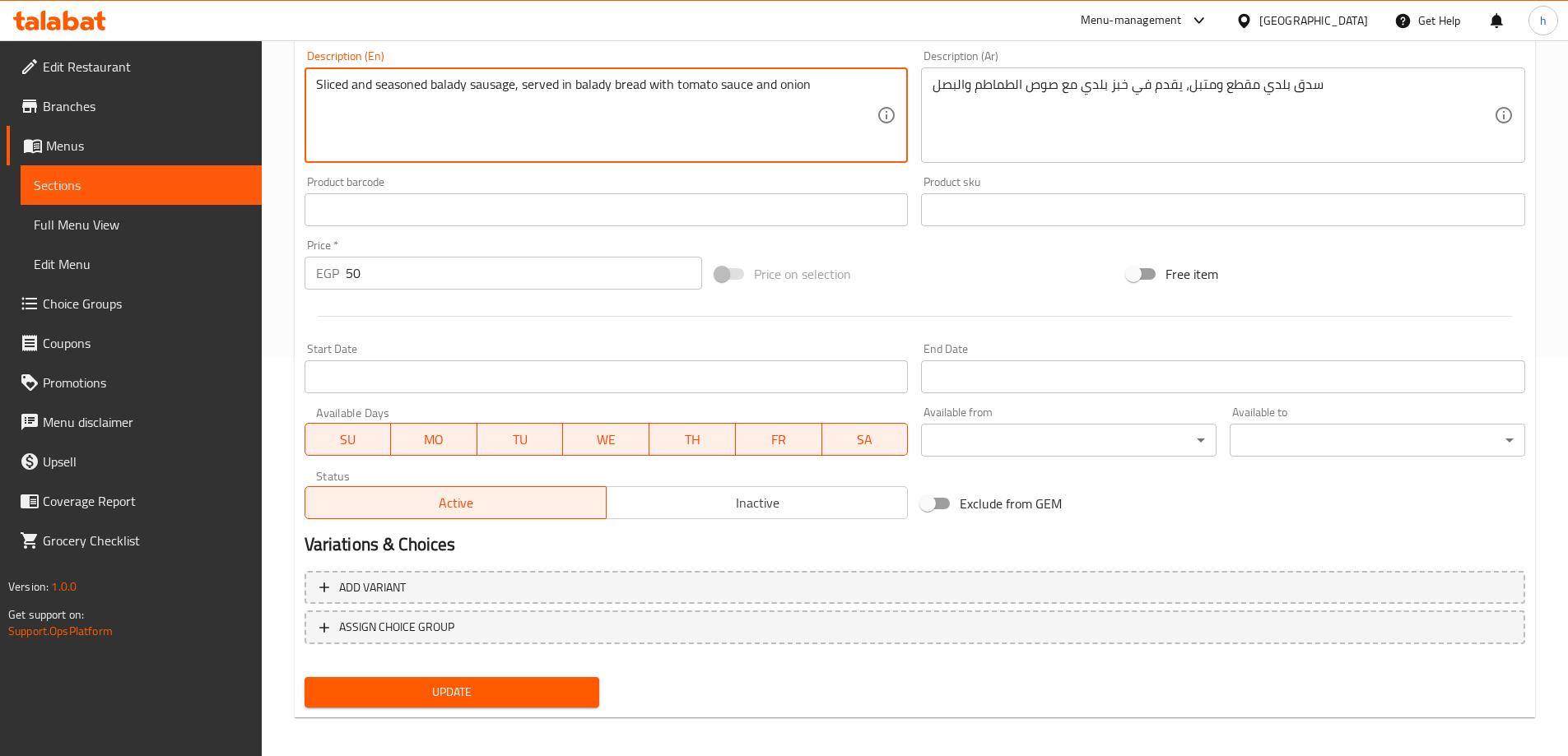
scroll to position [406, 0]
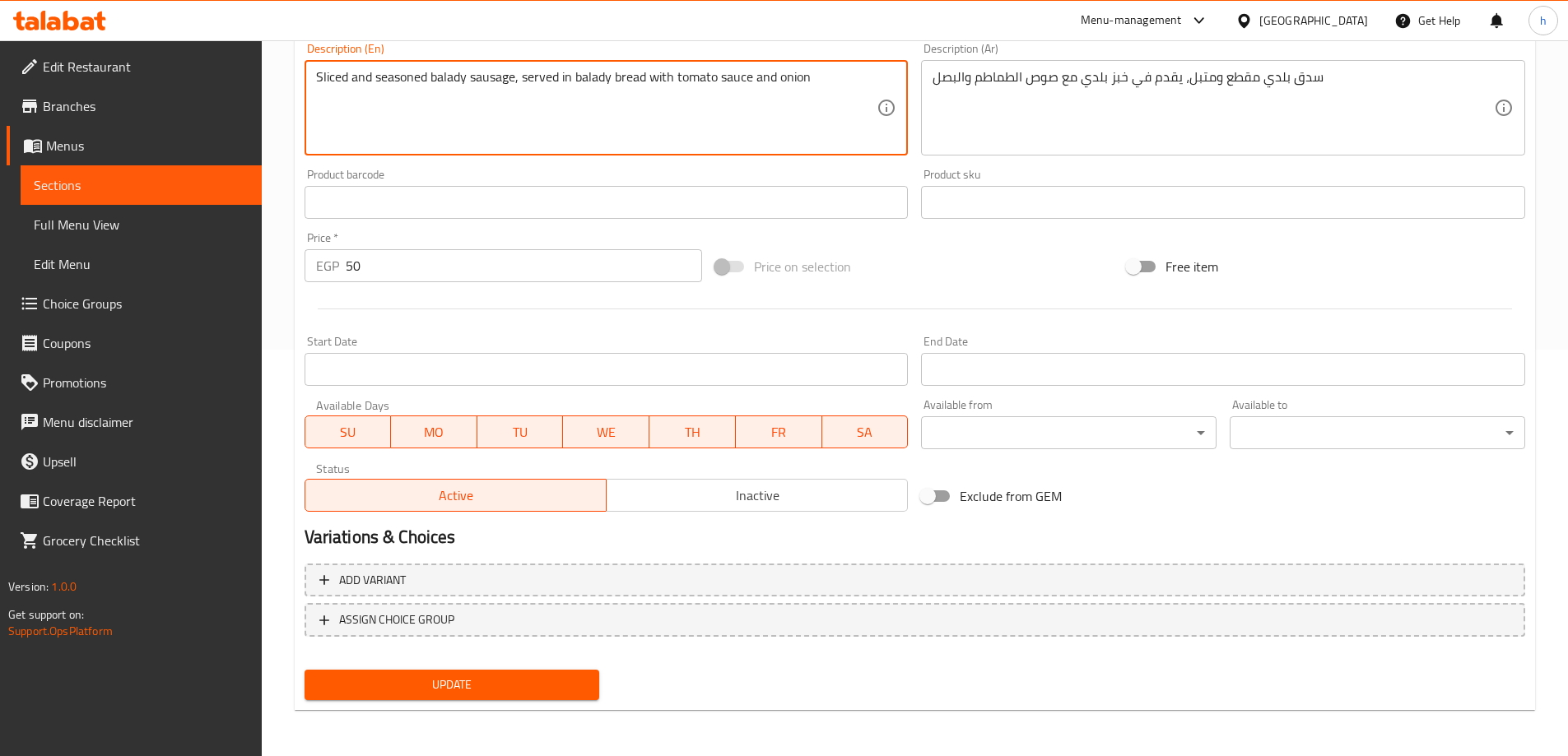
type textarea "Sliced and seasoned balady sausage, served in balady bread with tomato sauce an…"
click at [524, 683] on span "Update" at bounding box center [452, 684] width 269 height 20
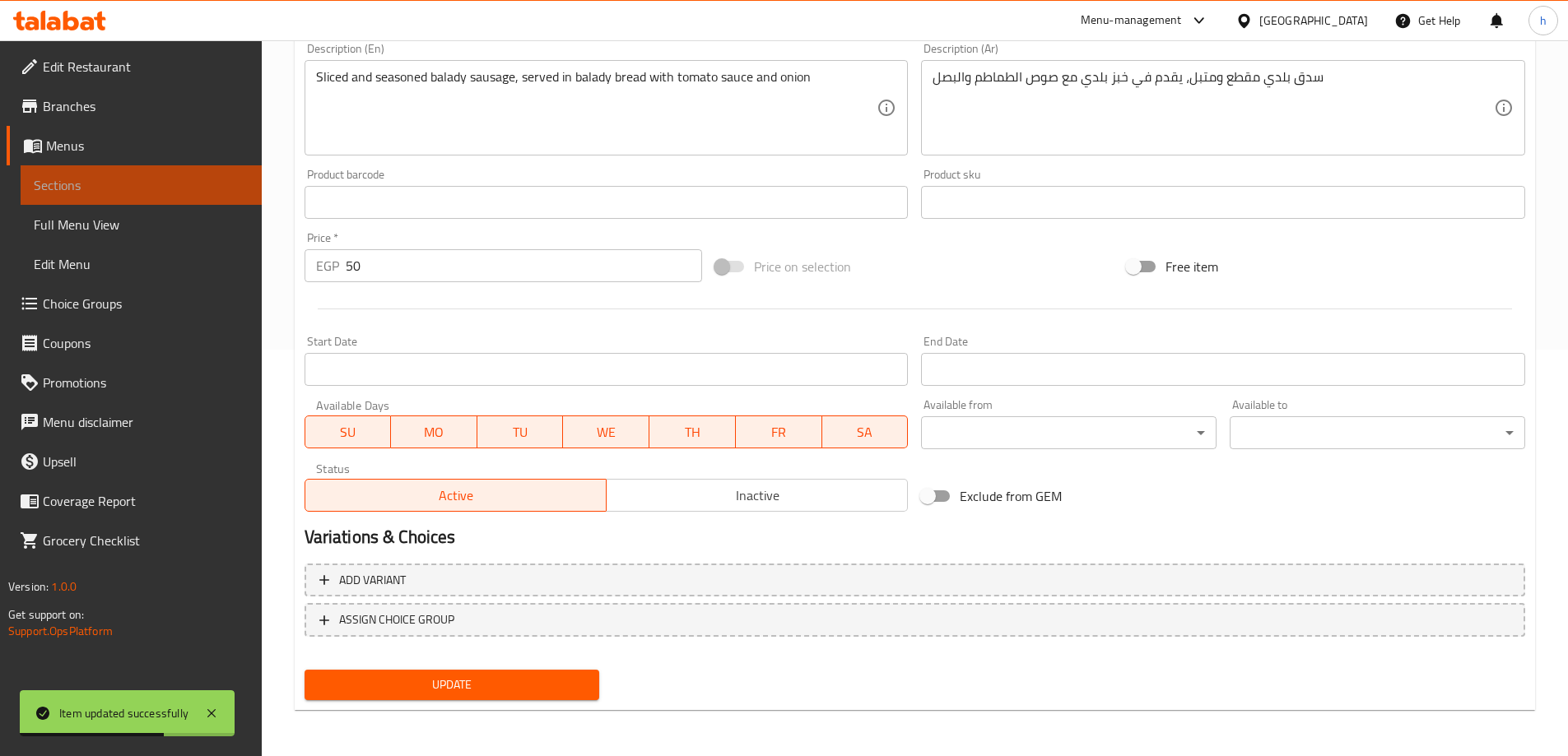
click at [159, 172] on link "Sections" at bounding box center [141, 185] width 242 height 40
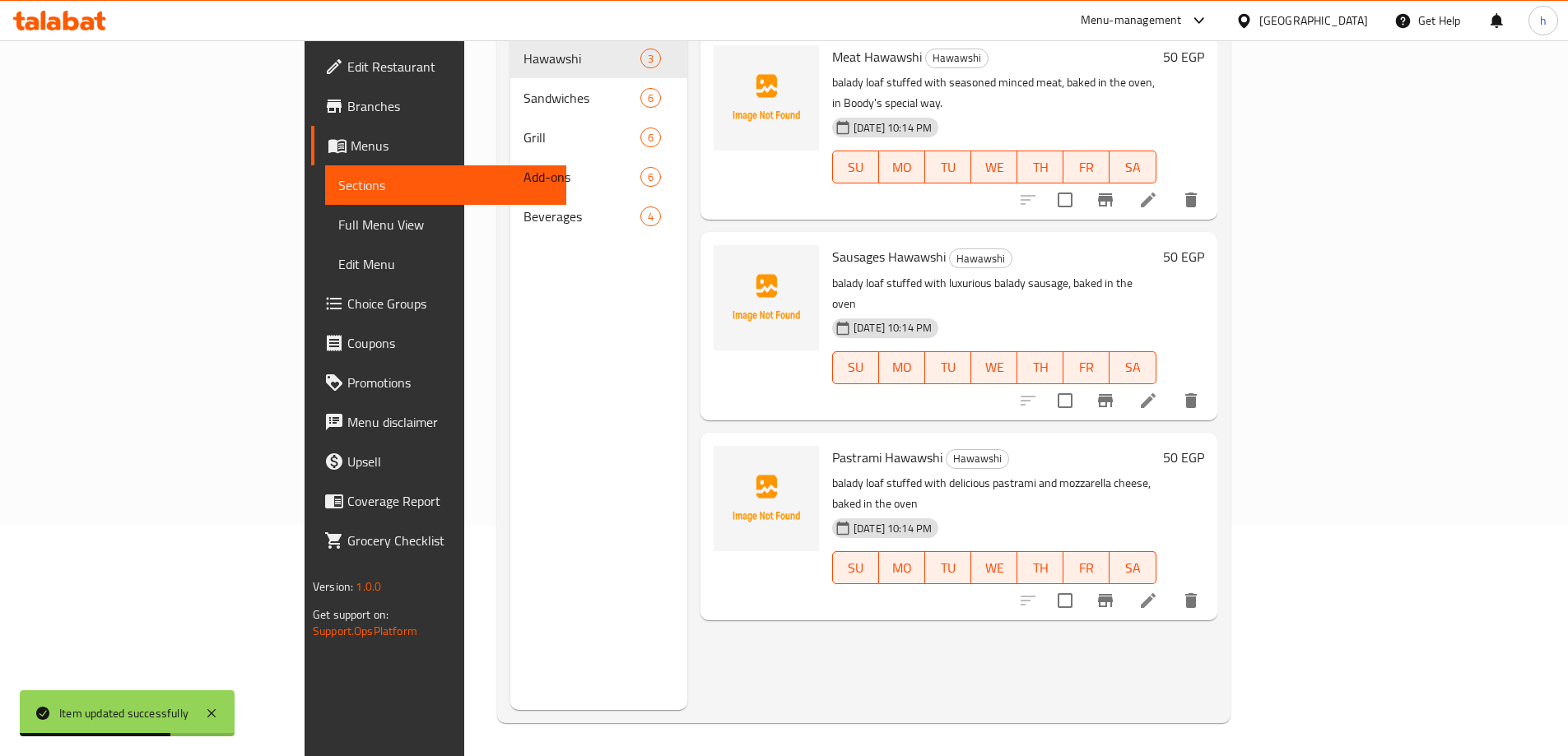
scroll to position [231, 0]
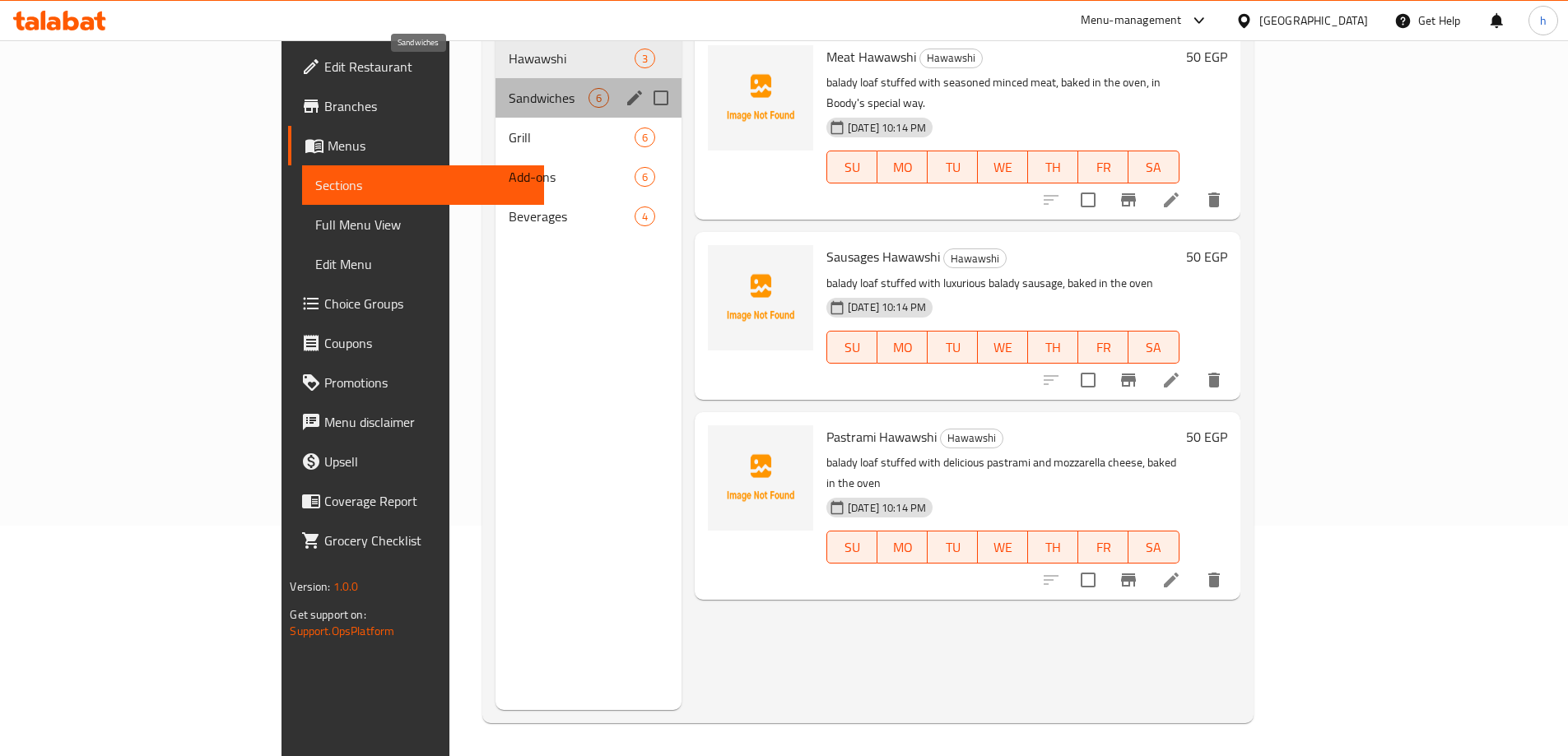
click at [509, 88] on span "Sandwiches" at bounding box center [549, 98] width 80 height 20
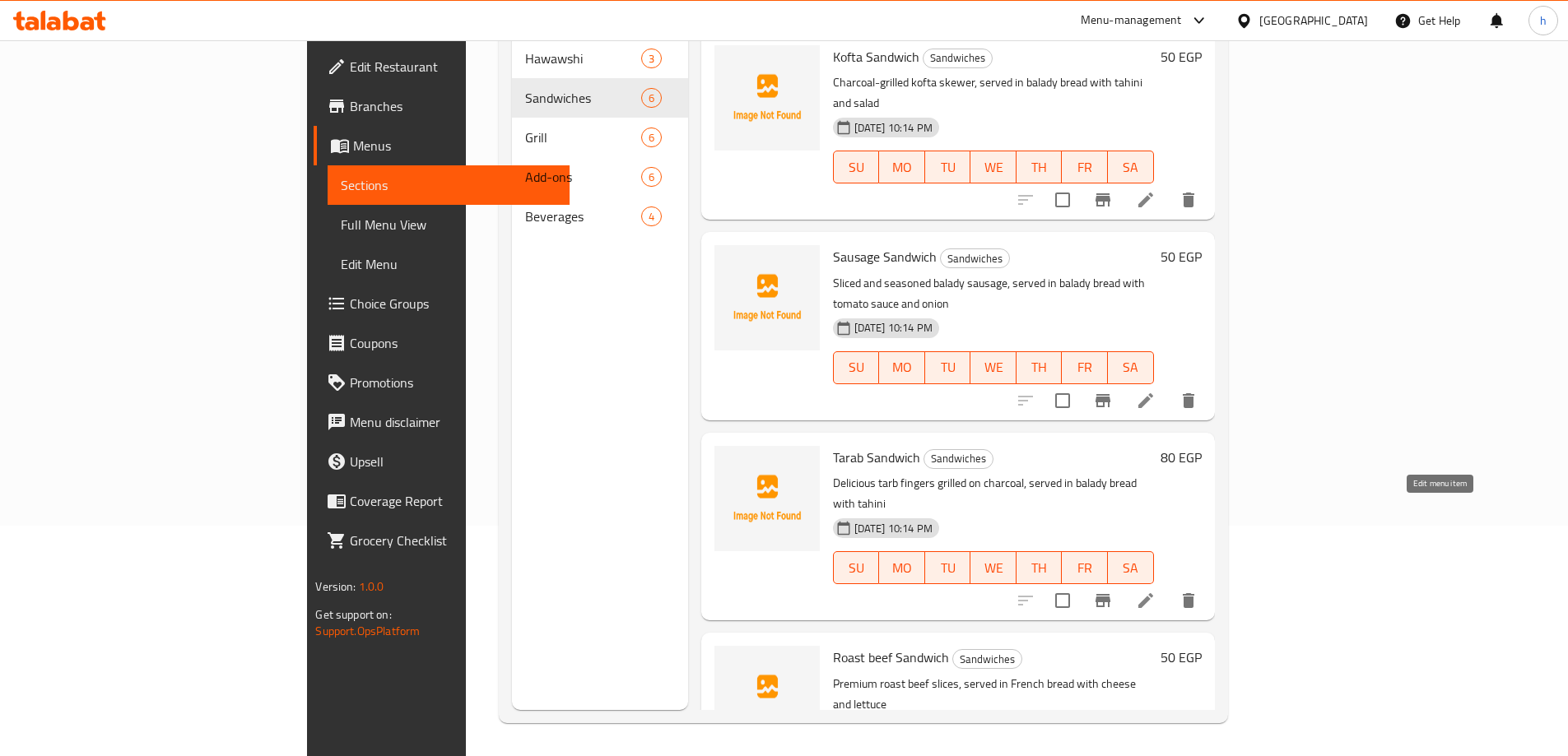
click at [1156, 591] on icon at bounding box center [1146, 601] width 20 height 20
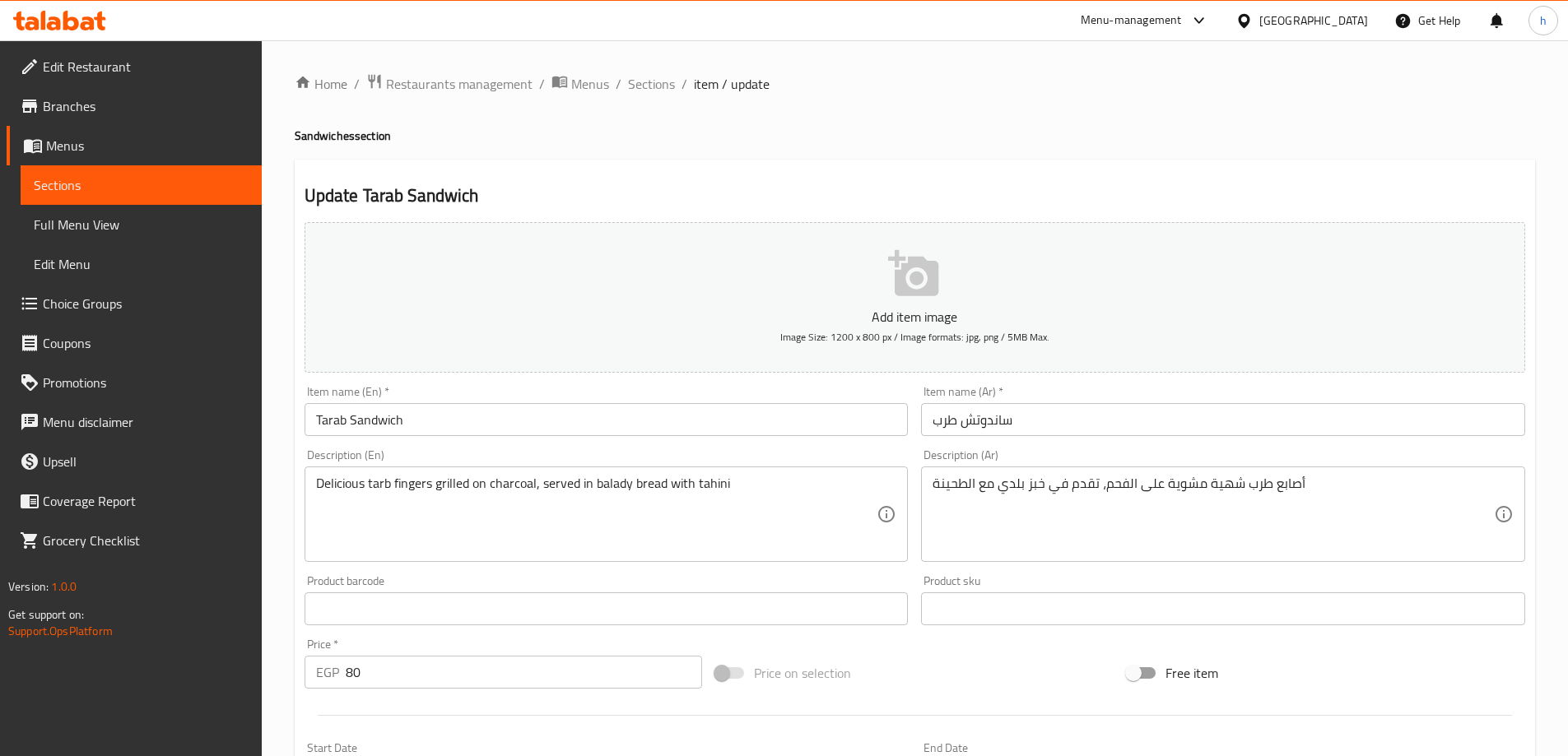
click at [325, 421] on input "Tarab Sandwich" at bounding box center [606, 419] width 605 height 33
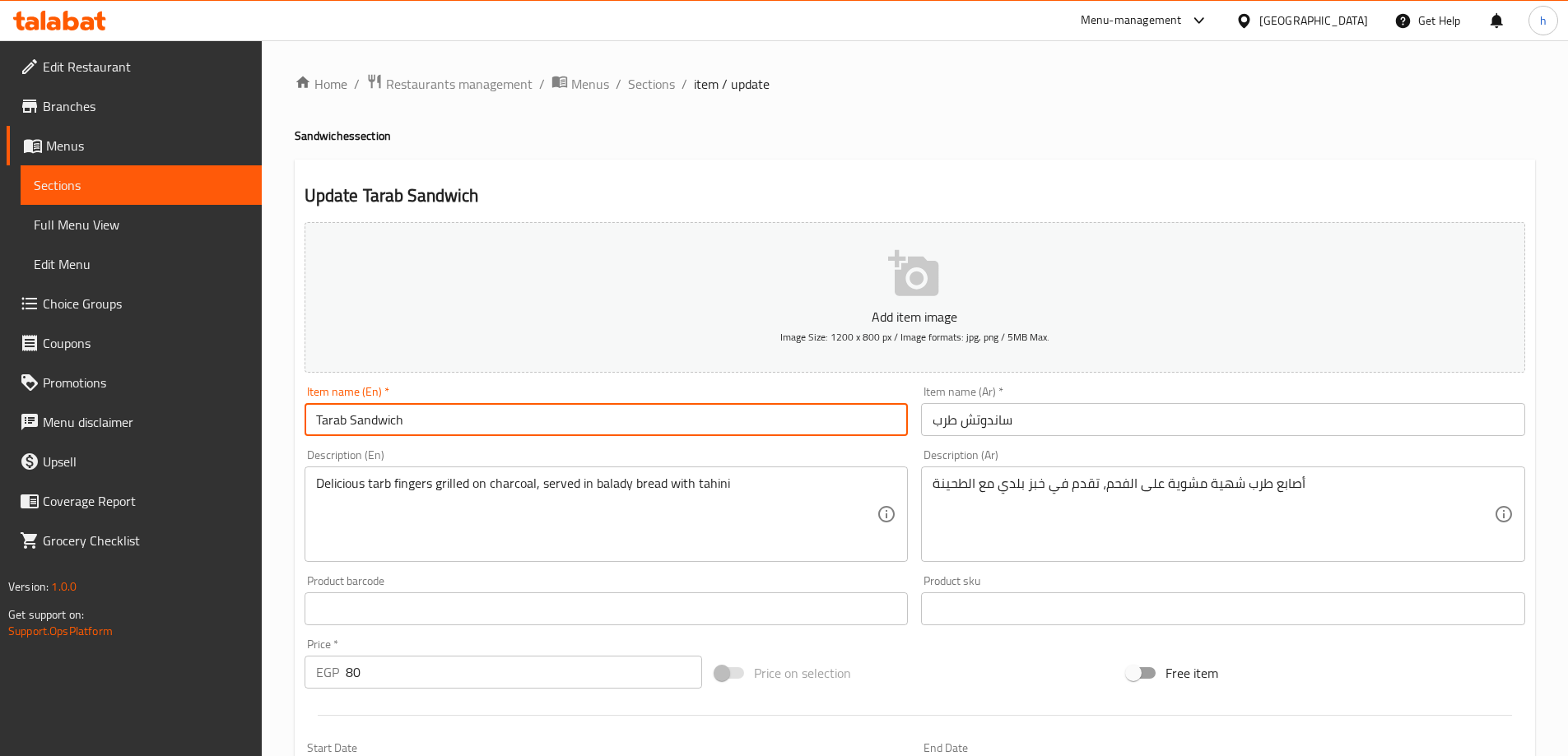
click at [325, 421] on input "Tarab Sandwich" at bounding box center [606, 419] width 605 height 33
paste input "b"
type input "Tarb Sandwich"
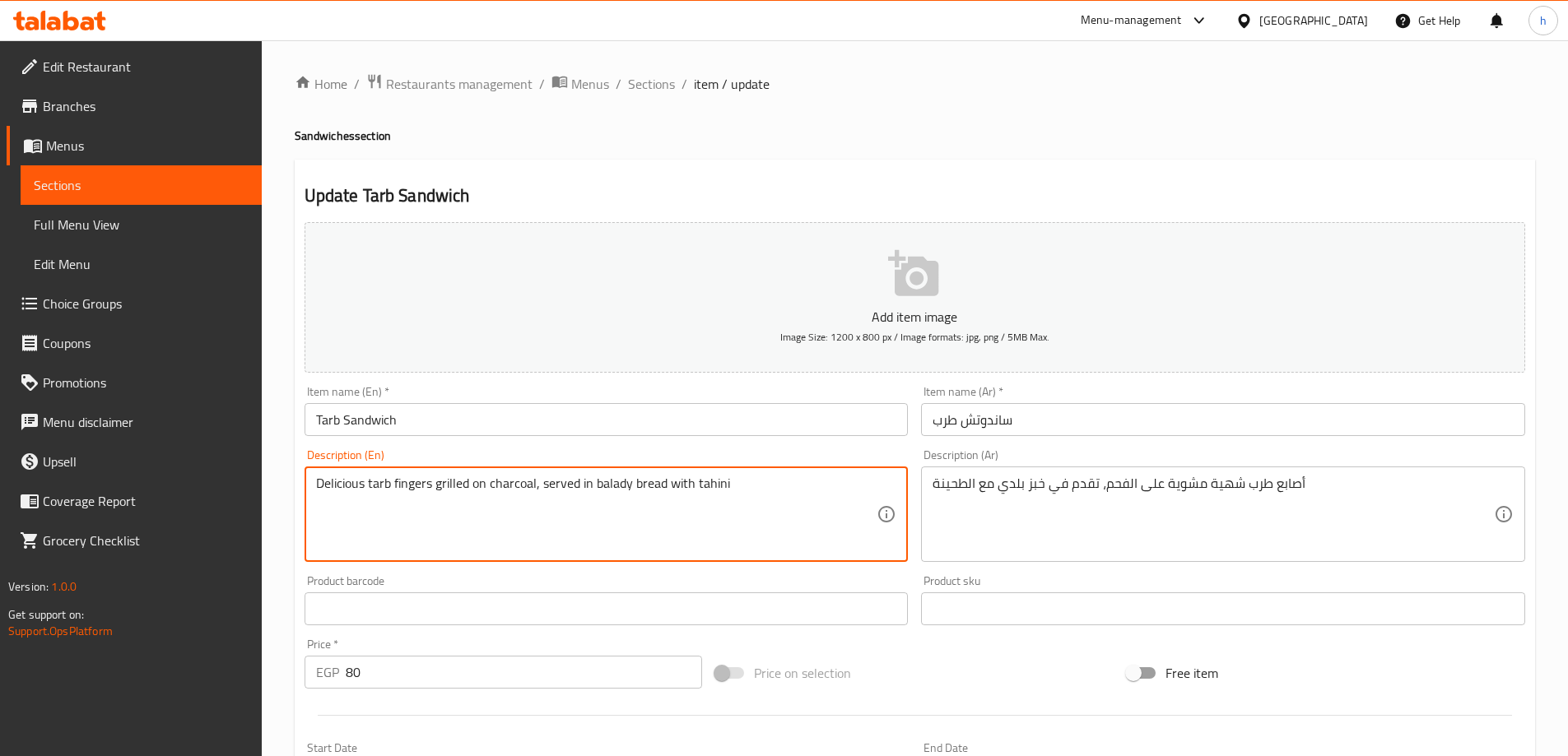
click at [479, 485] on textarea "Delicious tarb fingers grilled on charcoal, served in balady bread with tahini" at bounding box center [597, 515] width 561 height 78
click at [479, 485] on textarea "Delicious tarb fingers grilled charcoal, served in balady bread with tahini" at bounding box center [597, 515] width 561 height 78
paste textarea "charcoal"
type textarea "Delicious tarb fingers charcoal-grilled, served in balady bread with tahini"
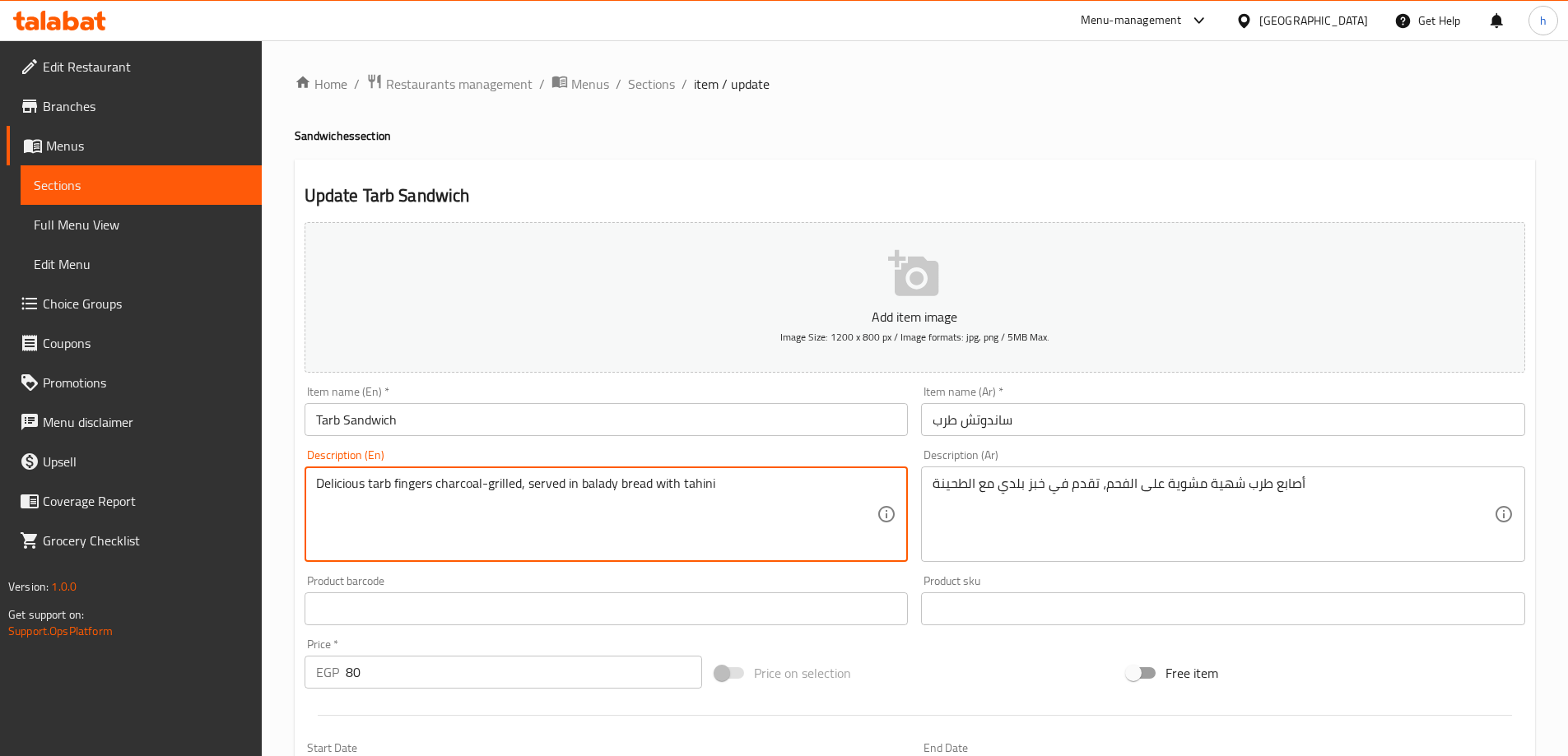
click at [823, 186] on h2 "Update Tarb Sandwich" at bounding box center [915, 196] width 1221 height 25
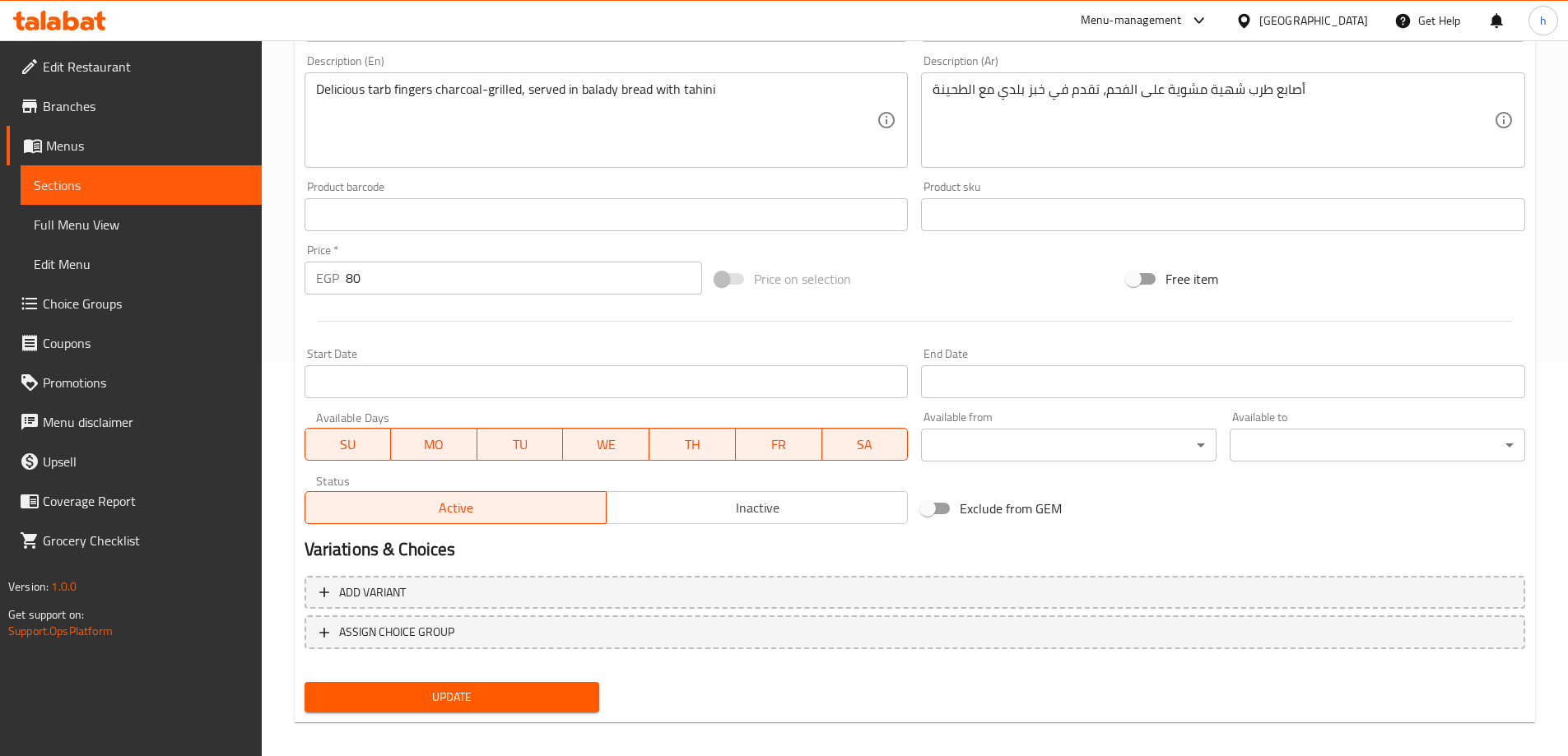
scroll to position [406, 0]
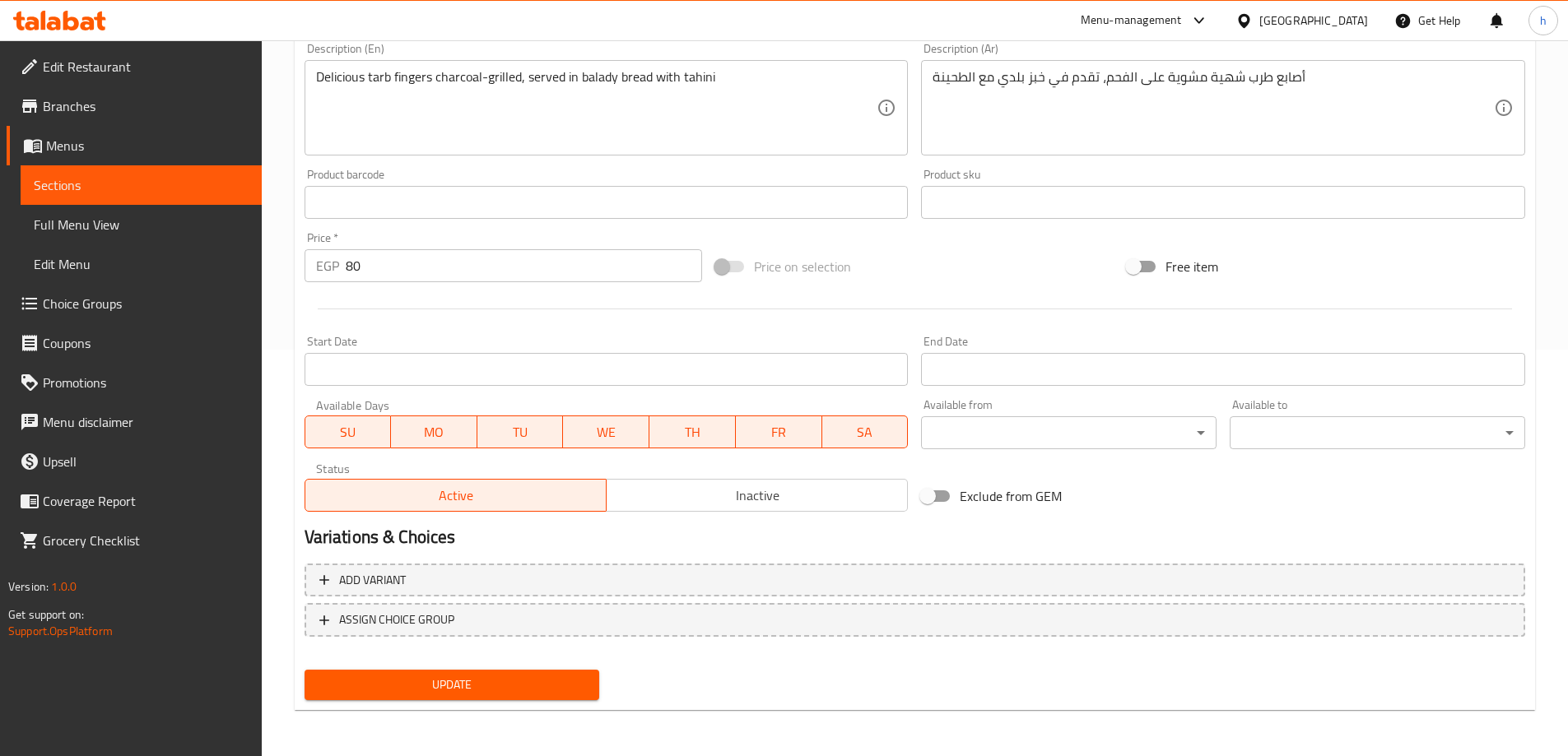
click at [570, 687] on span "Update" at bounding box center [452, 684] width 269 height 20
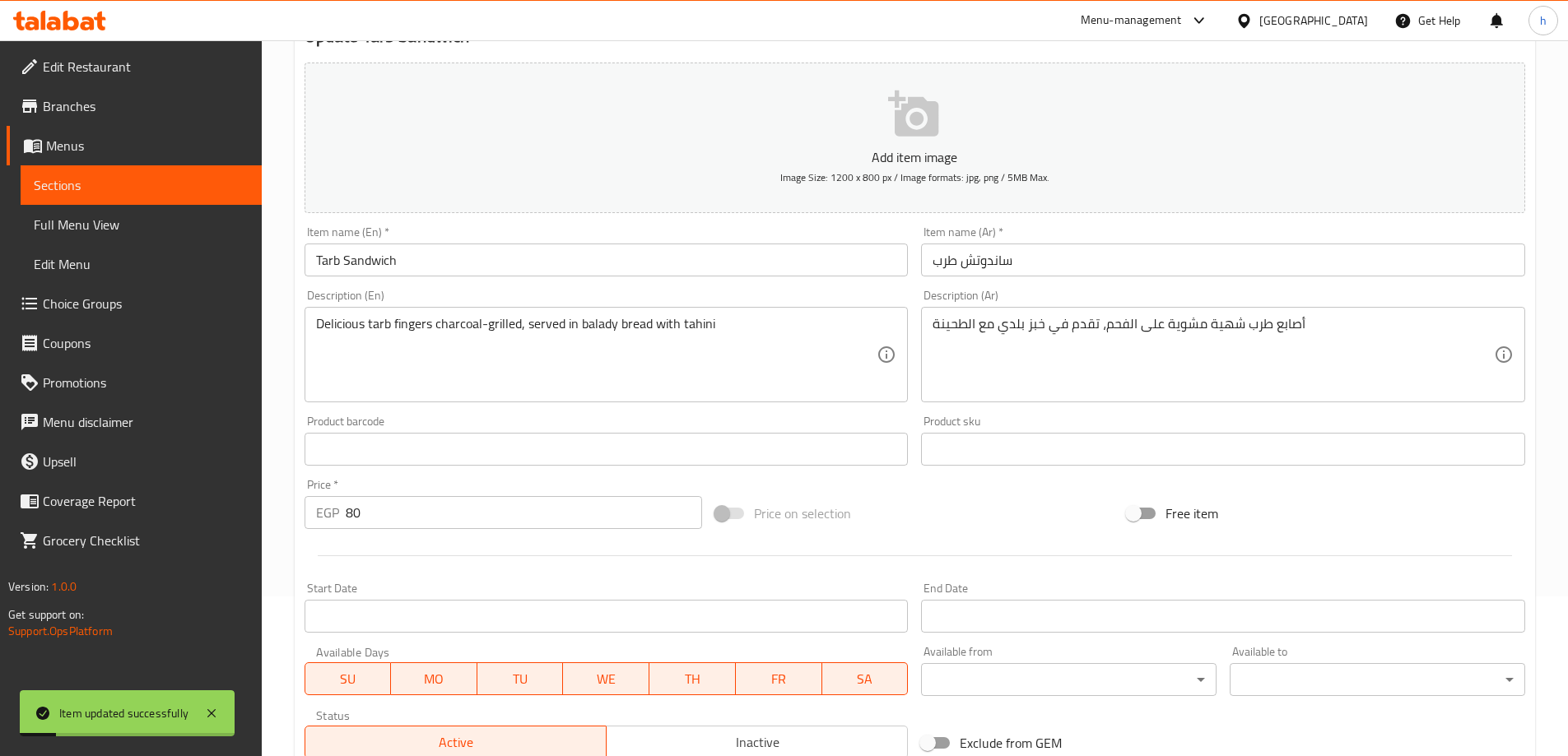
scroll to position [0, 0]
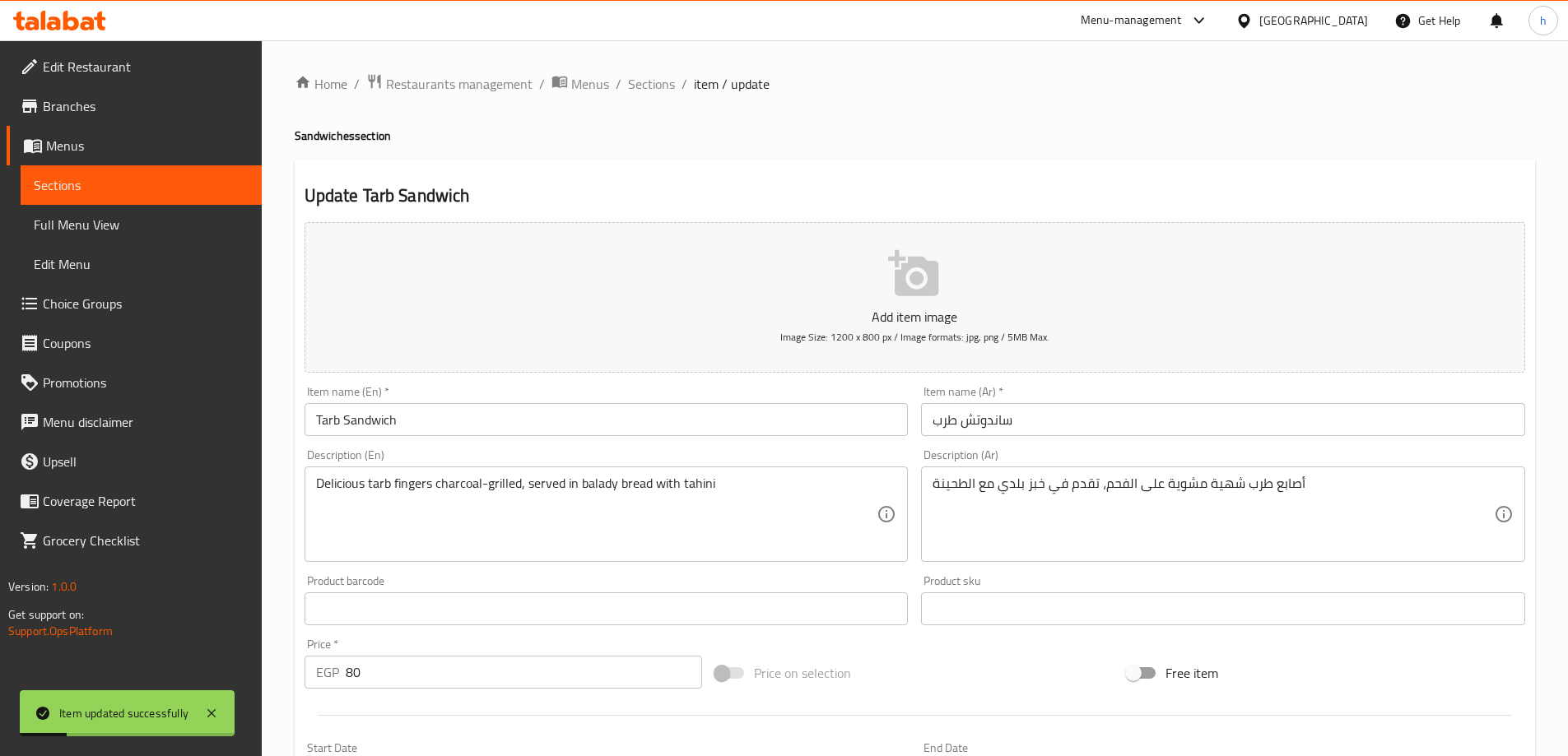
click at [157, 147] on span "Menus" at bounding box center [147, 146] width 202 height 20
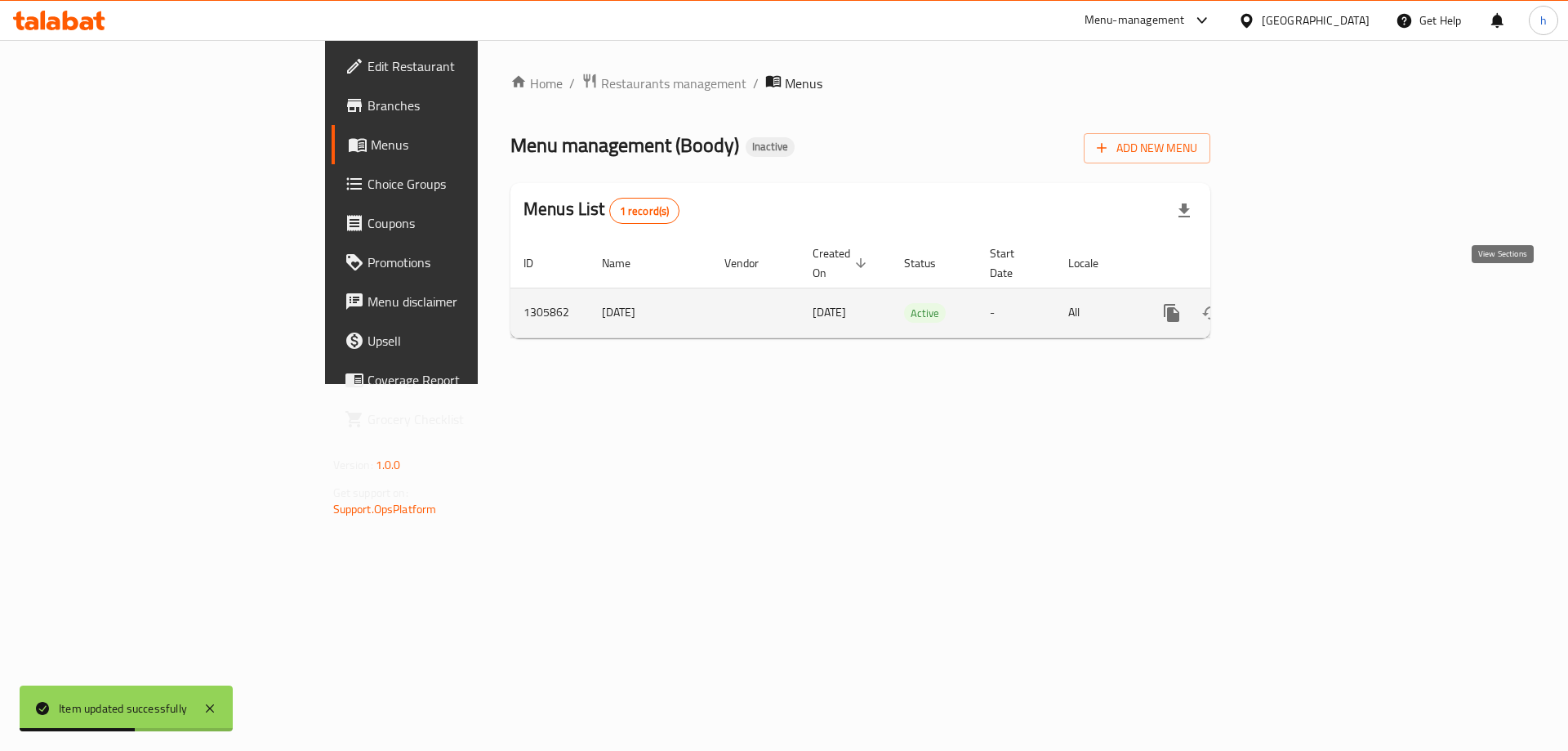
click at [1299, 303] on icon "enhanced table" at bounding box center [1290, 313] width 19 height 19
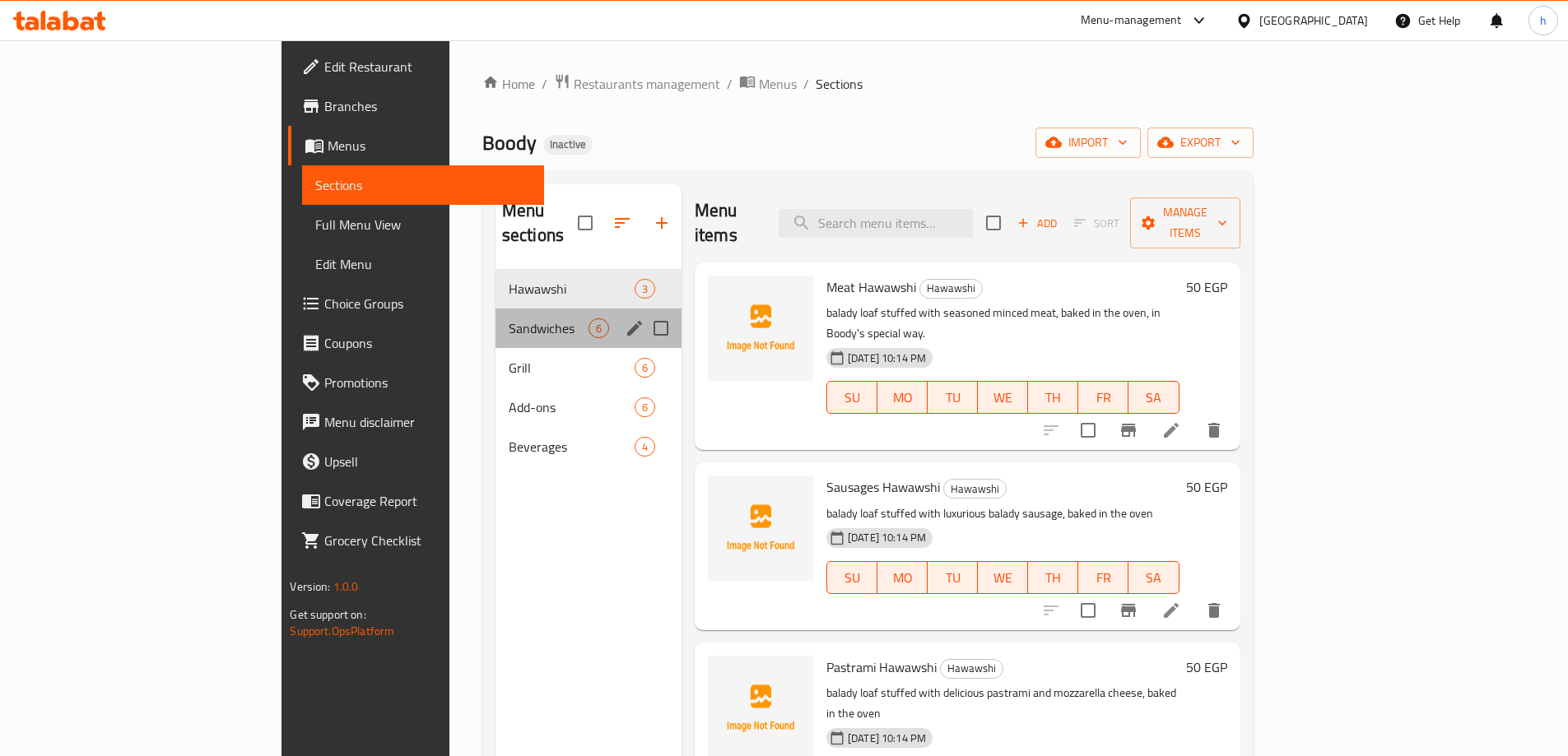
click at [495, 315] on div "Sandwiches 6" at bounding box center [589, 328] width 186 height 40
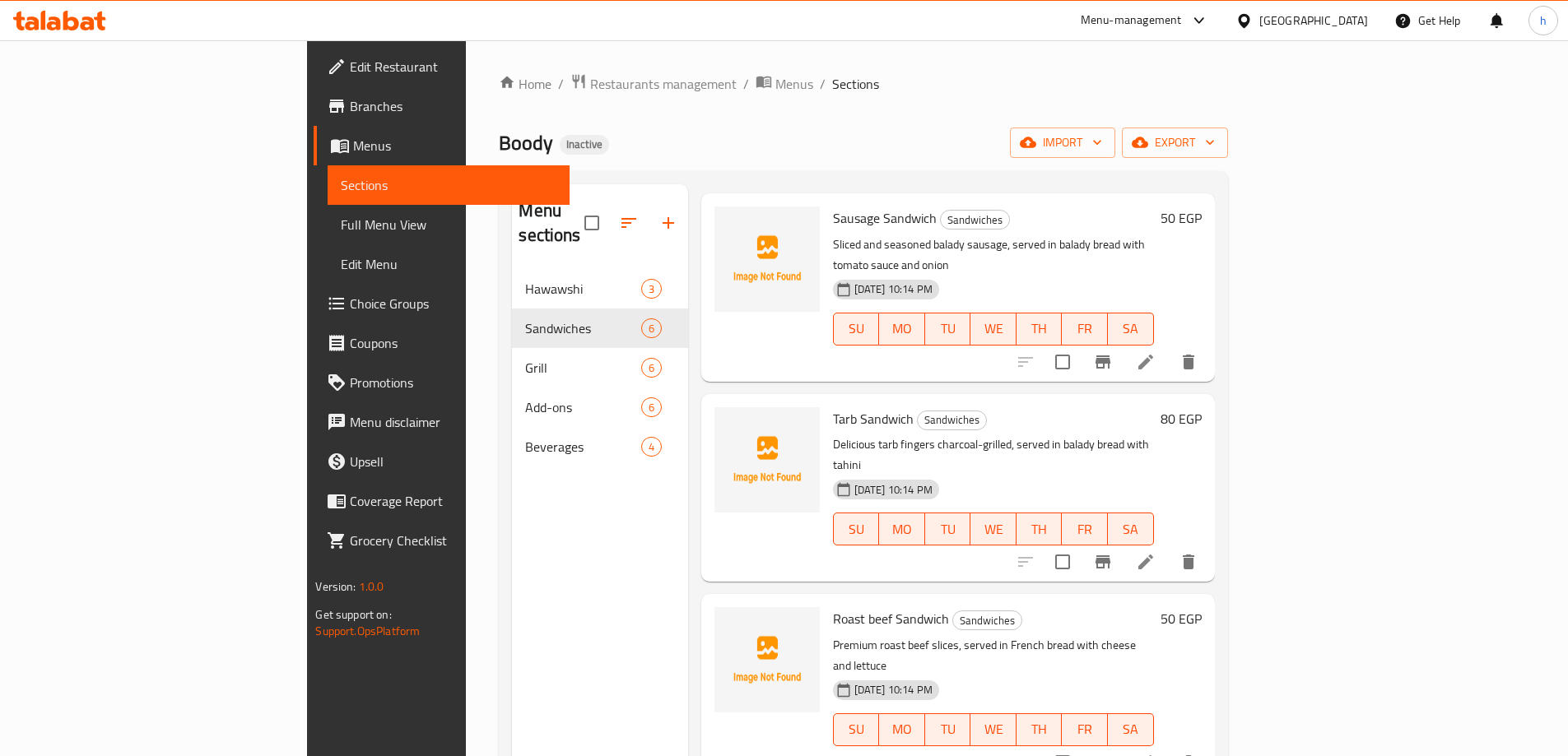
scroll to position [329, 0]
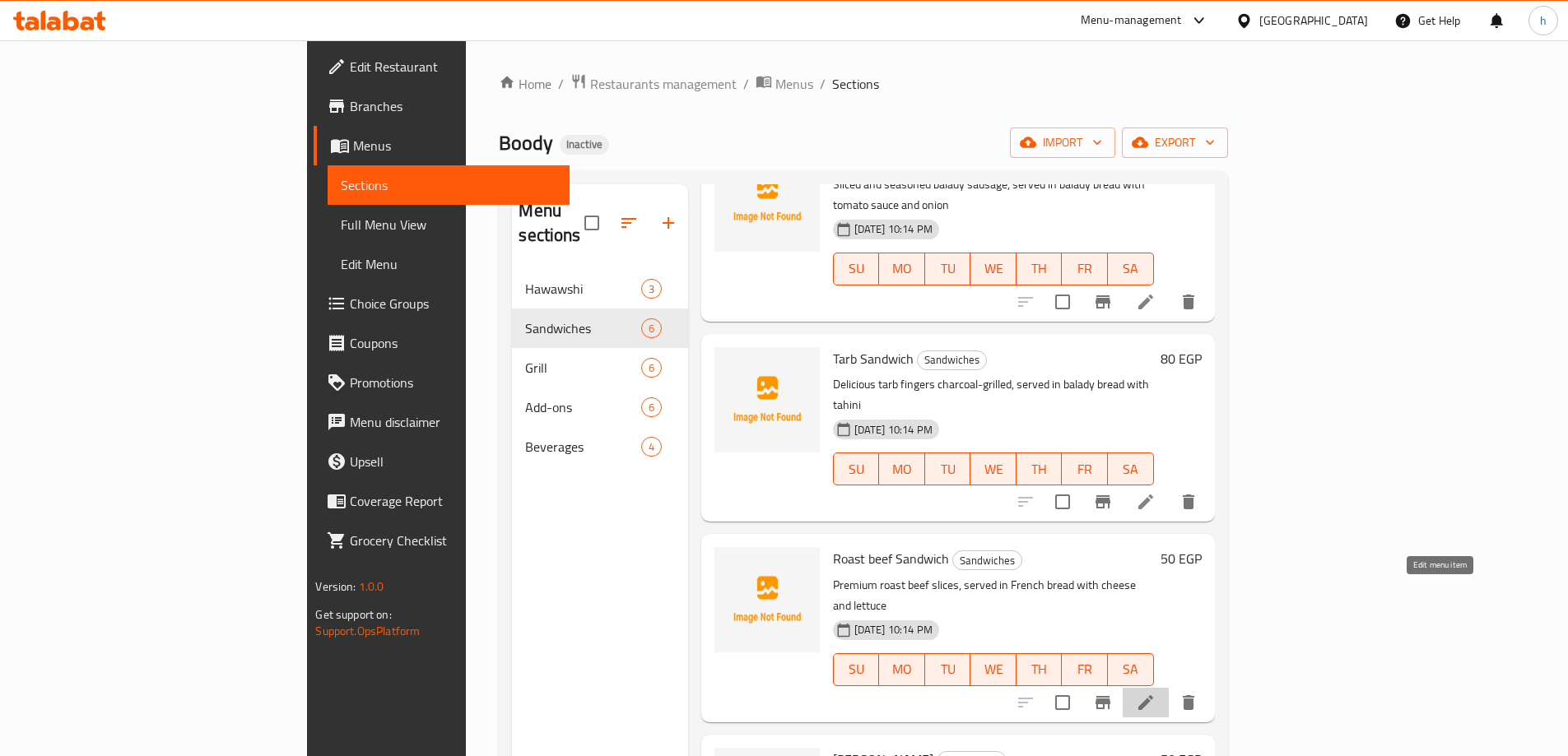
click at [1156, 693] on icon at bounding box center [1146, 703] width 20 height 20
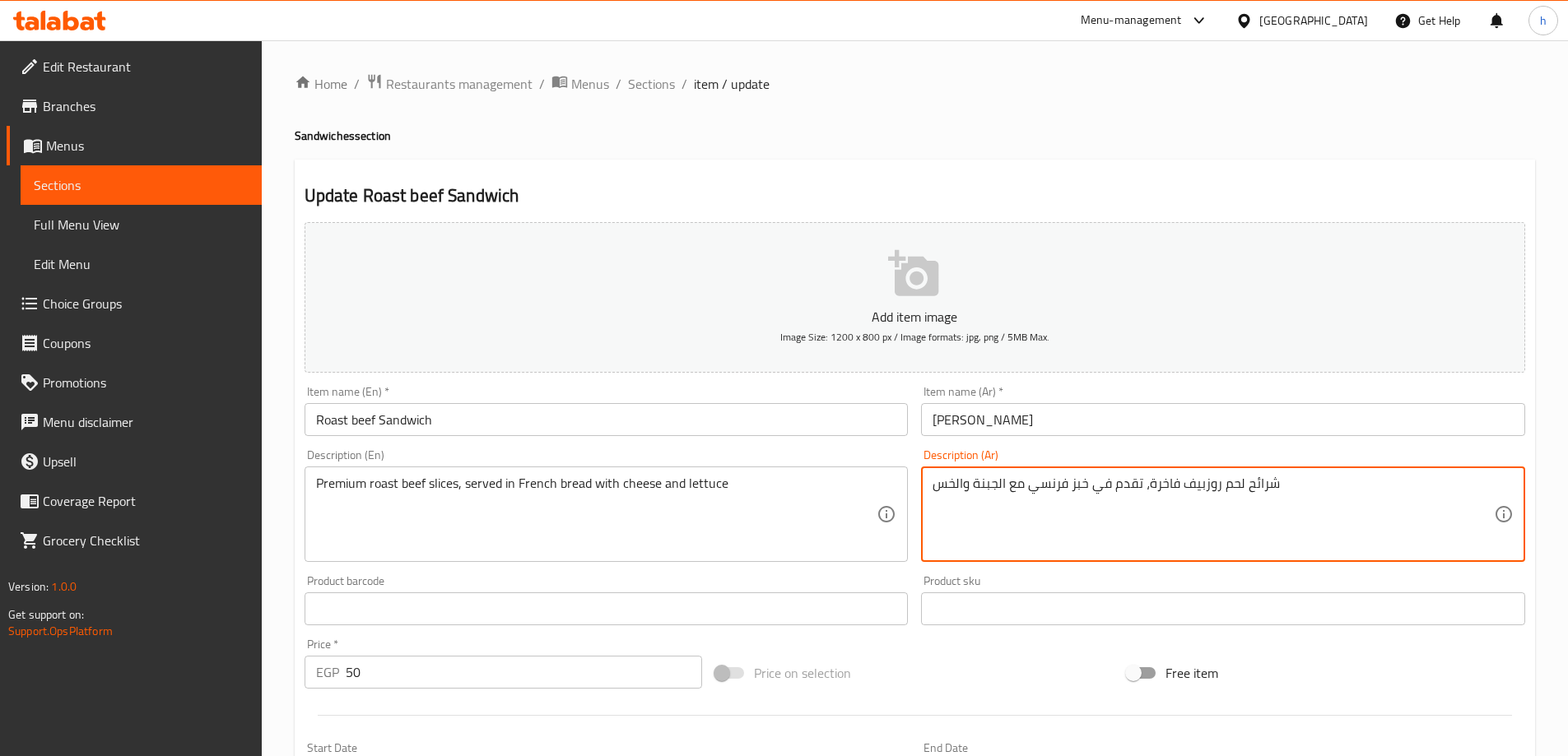
click at [1231, 485] on textarea "شرائح لحم روزبيف فاخرة، تقدم في خبز فرنسي مع الجبنة والخس" at bounding box center [1214, 515] width 561 height 78
click at [1057, 489] on textarea "شرائح لحم روزبيف فاخرة، تقدم في خبز فرنسي مع الجبنة والخس" at bounding box center [1214, 515] width 561 height 78
click at [1235, 479] on textarea "شرائح لحم روزبيف فاخرة، تقدم في خبز فرنسي مع الجبنة والخس" at bounding box center [1214, 515] width 561 height 78
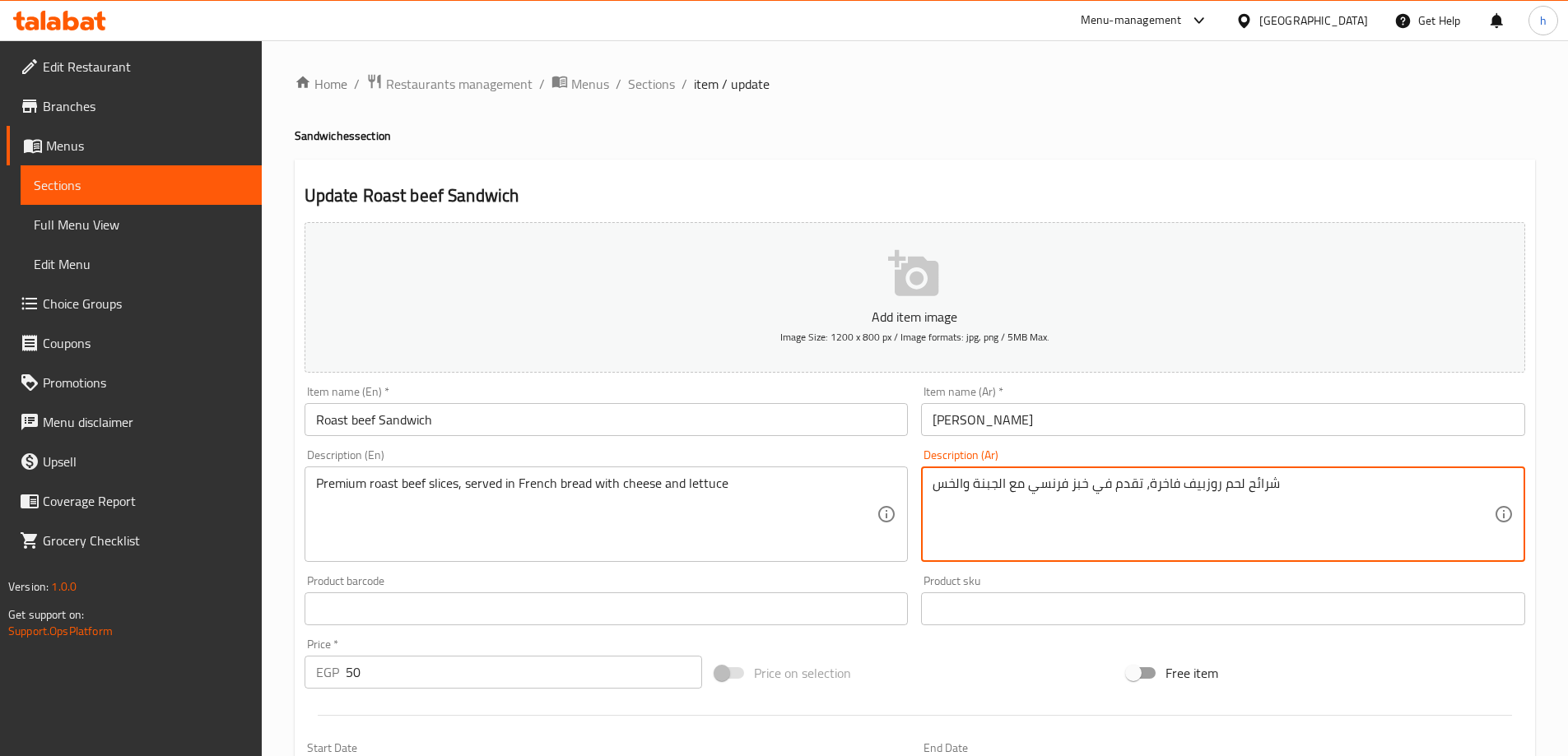
click at [1235, 479] on textarea "شرائح لحم روزبيف فاخرة، تقدم في خبز فرنسي مع الجبنة والخس" at bounding box center [1214, 515] width 561 height 78
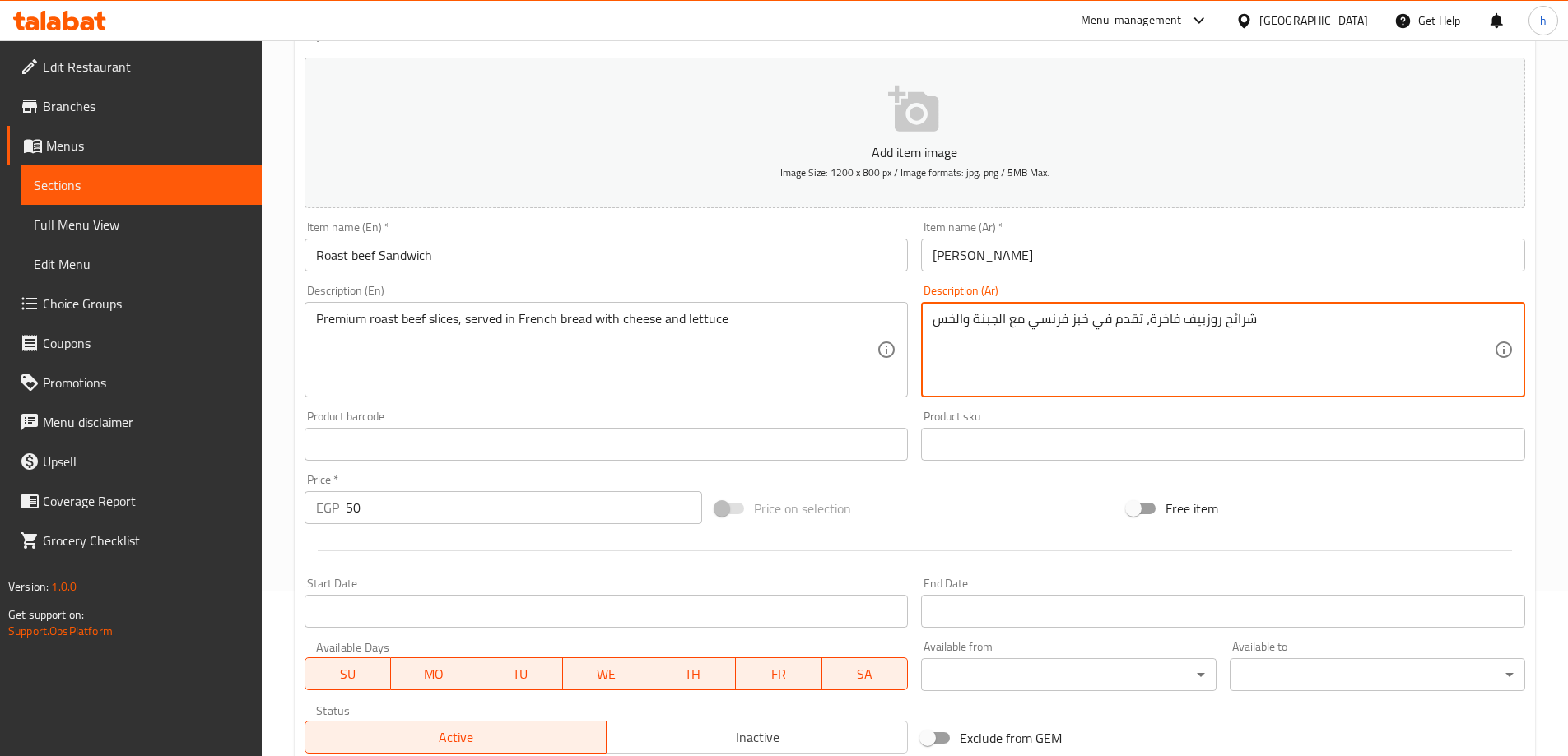
scroll to position [247, 0]
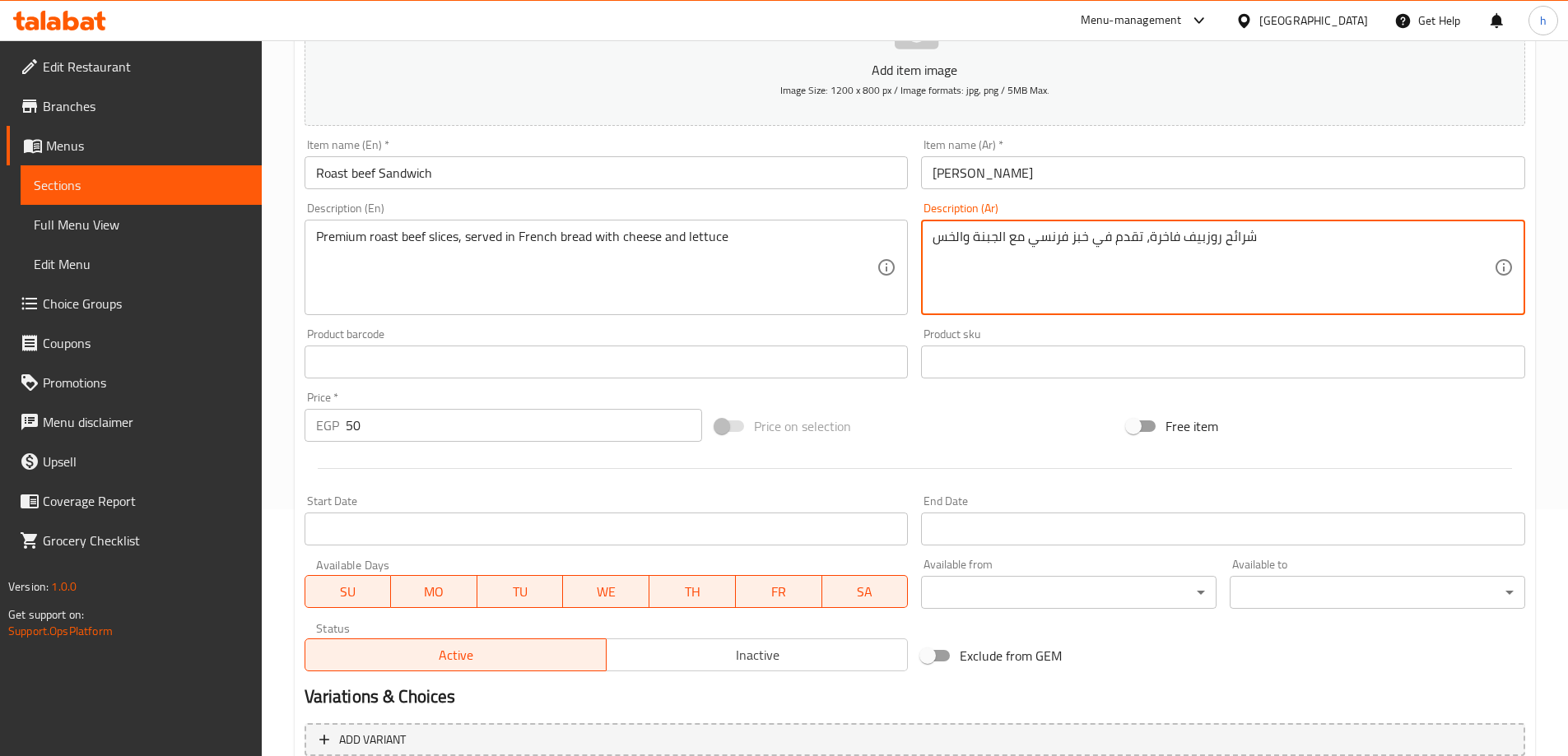
type textarea "شرائح روزبيف فاخرة، تقدم في خبز فرنسي مع الجبنة والخس"
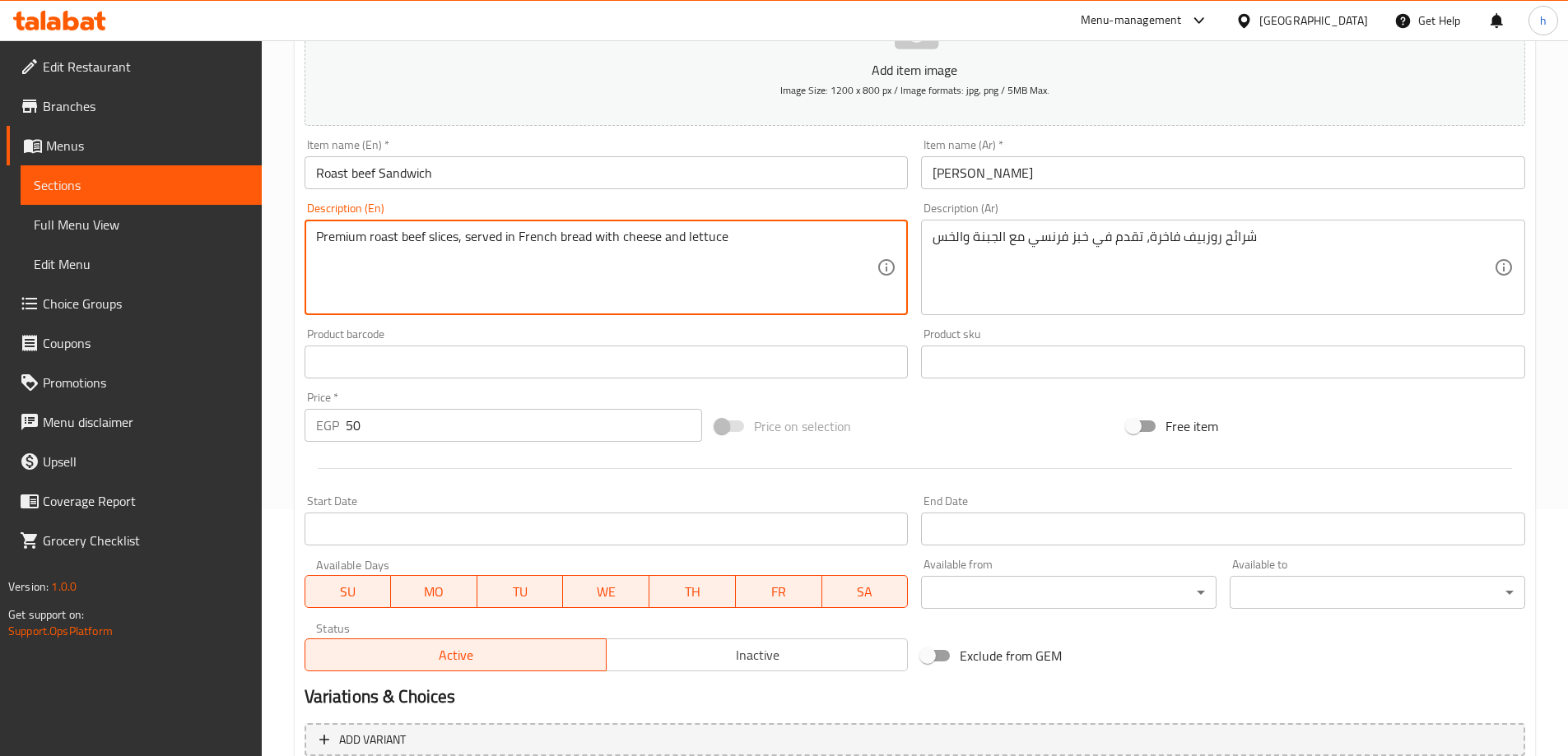
drag, startPoint x: 386, startPoint y: 233, endPoint x: 416, endPoint y: 236, distance: 30.1
click at [416, 236] on textarea "Premium roast beef slices, served in French bread with cheese and lettuce" at bounding box center [597, 268] width 561 height 78
click at [377, 268] on textarea "Premium roast beef slices, served in French bread with cheese and lettuce" at bounding box center [597, 268] width 561 height 78
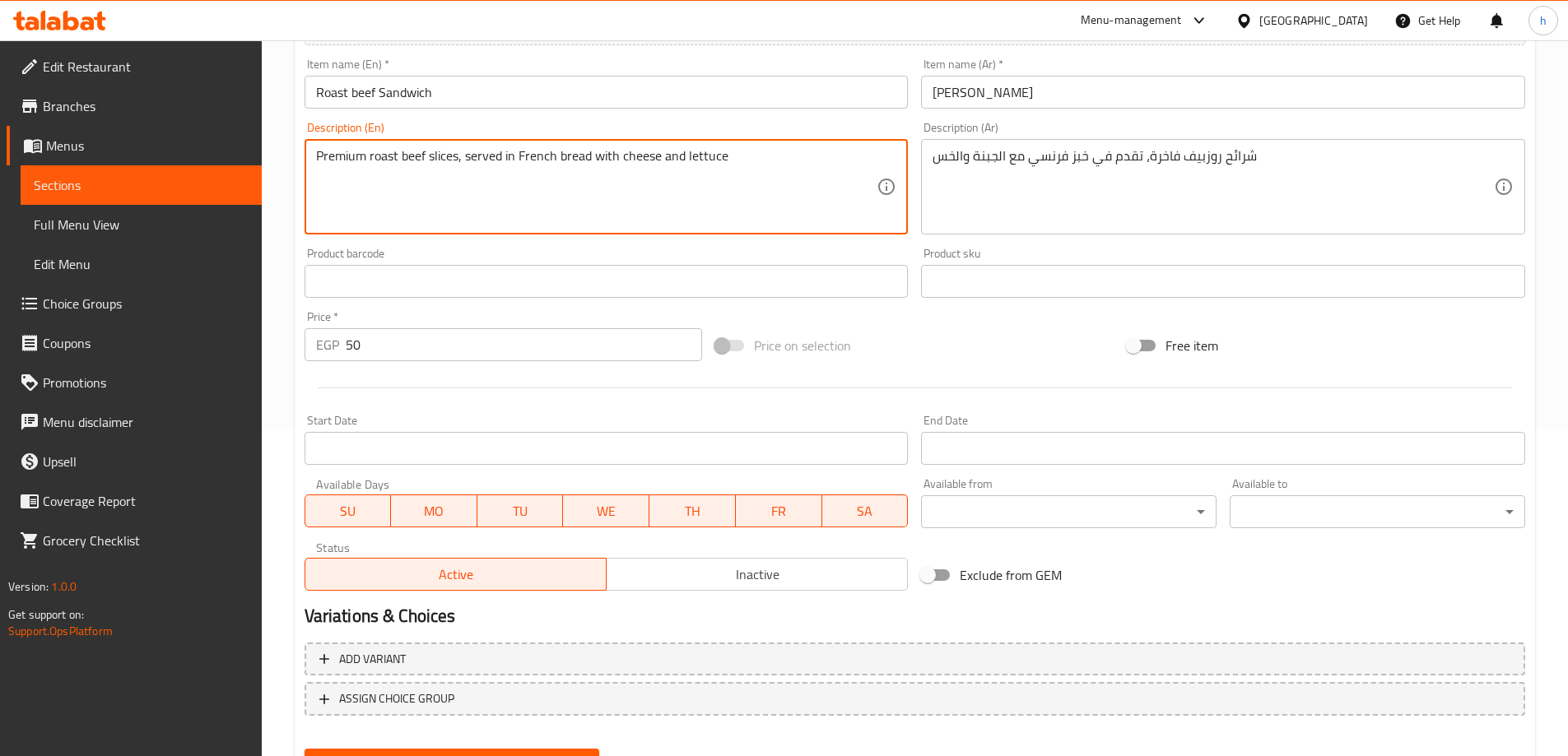
scroll to position [406, 0]
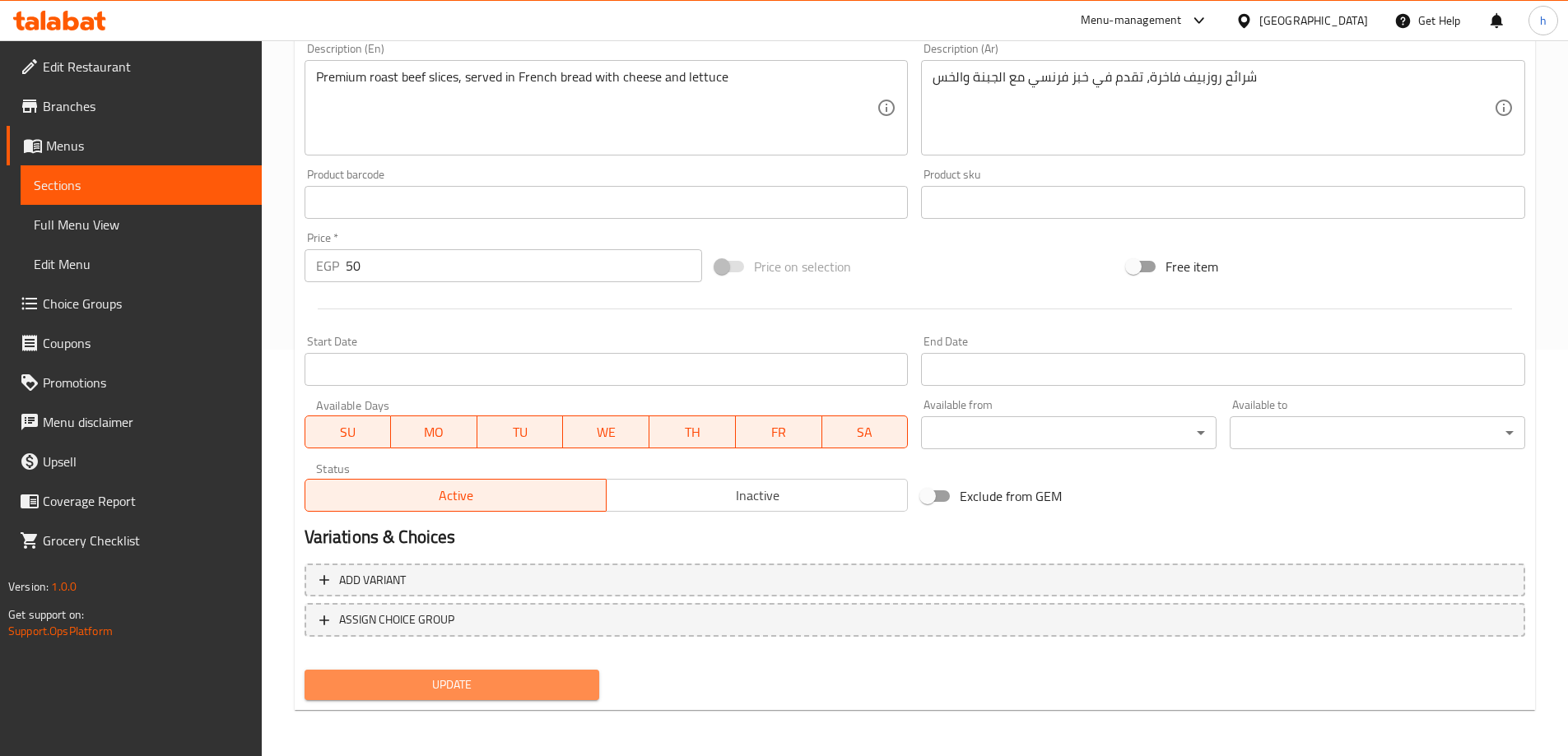
click at [392, 684] on span "Update" at bounding box center [452, 684] width 269 height 20
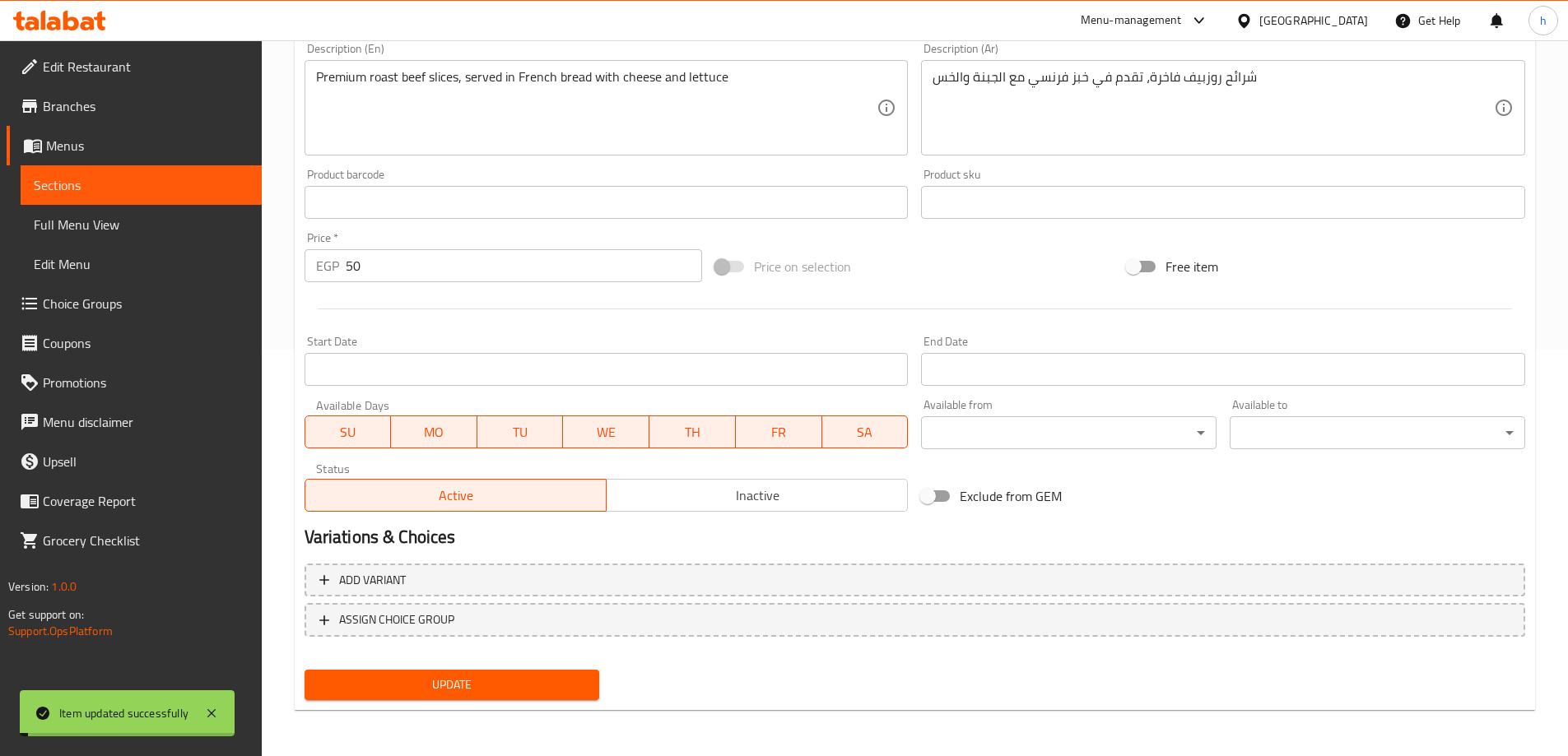
click at [147, 185] on span "Sections" at bounding box center [141, 185] width 215 height 20
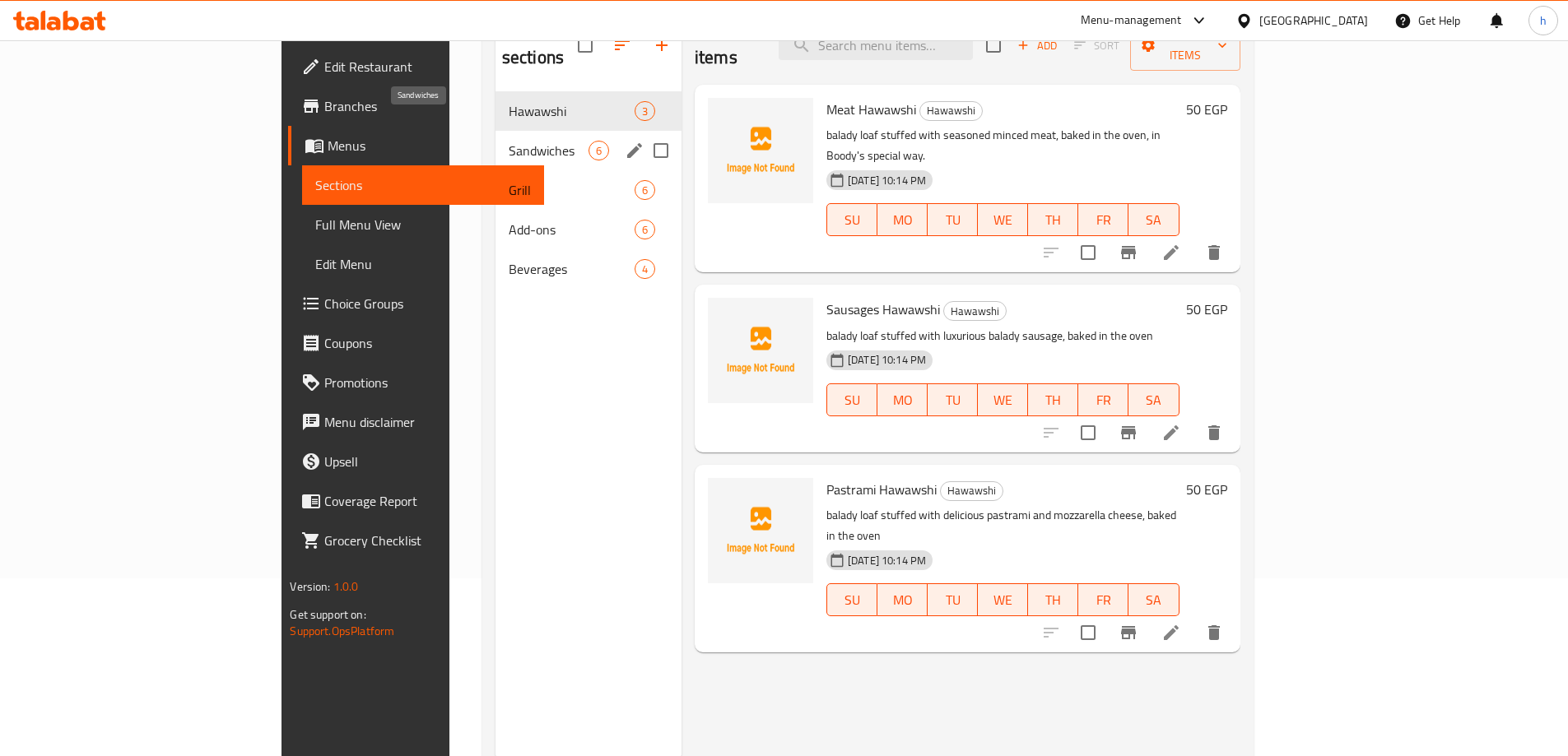
scroll to position [148, 0]
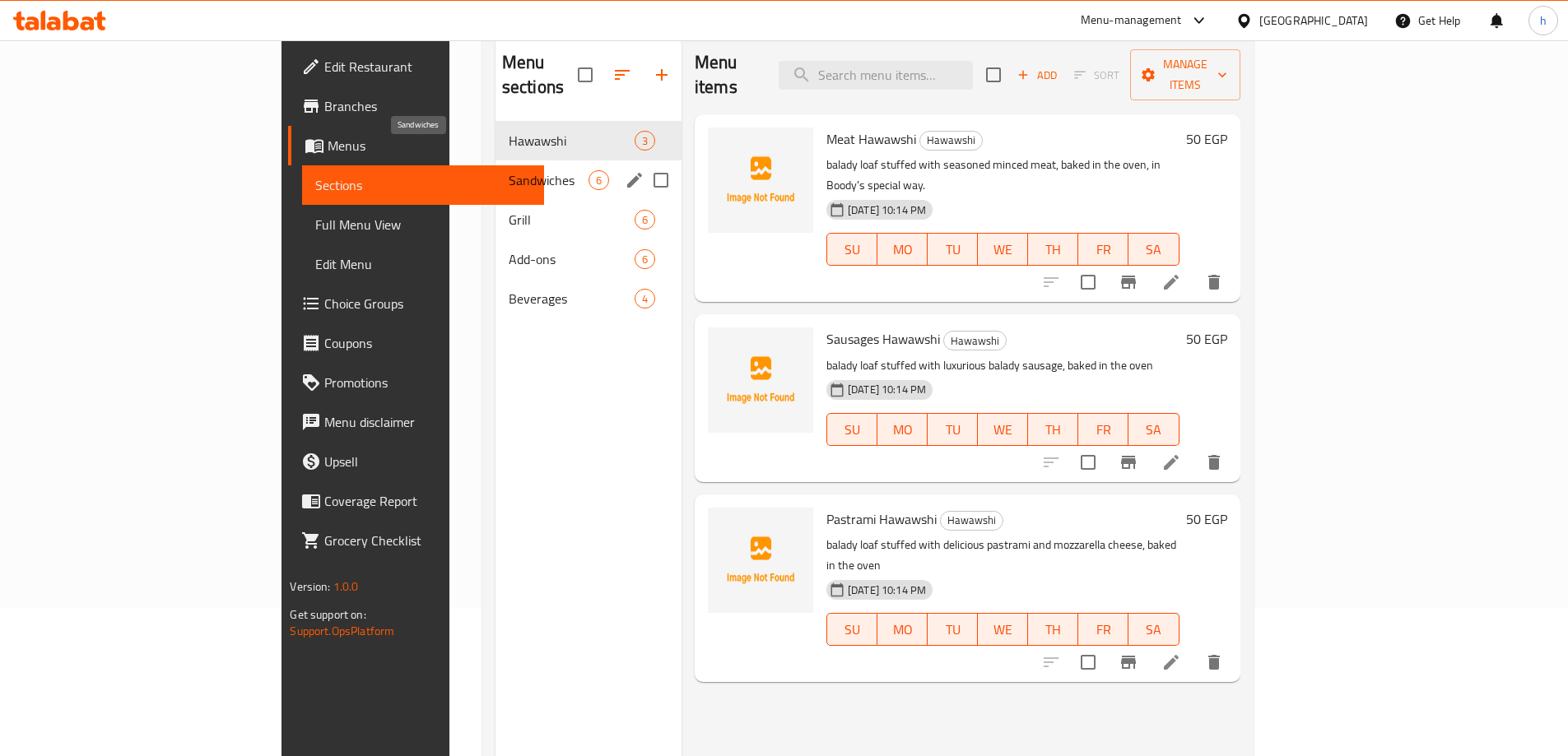
click at [509, 170] on span "Sandwiches" at bounding box center [549, 180] width 80 height 20
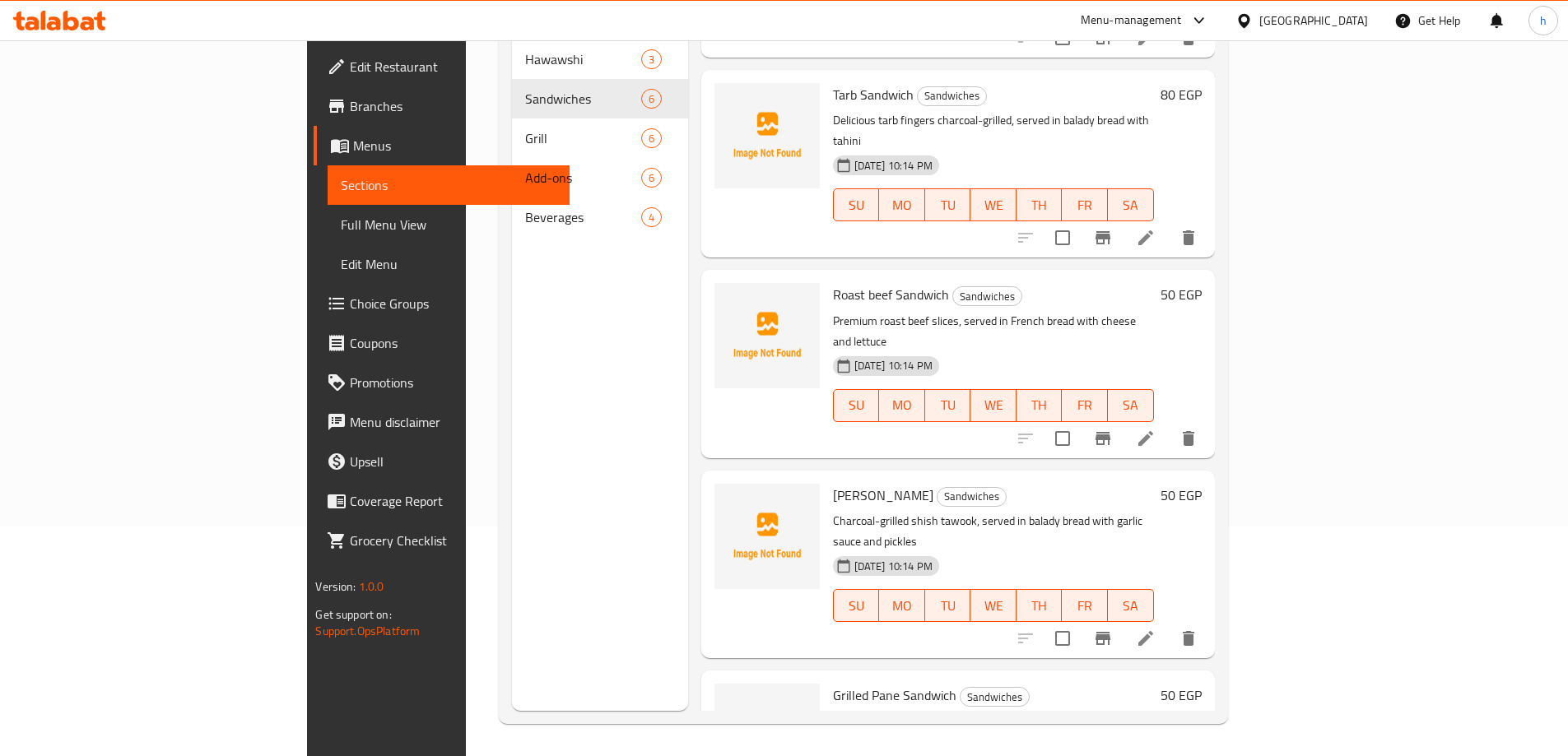
scroll to position [231, 0]
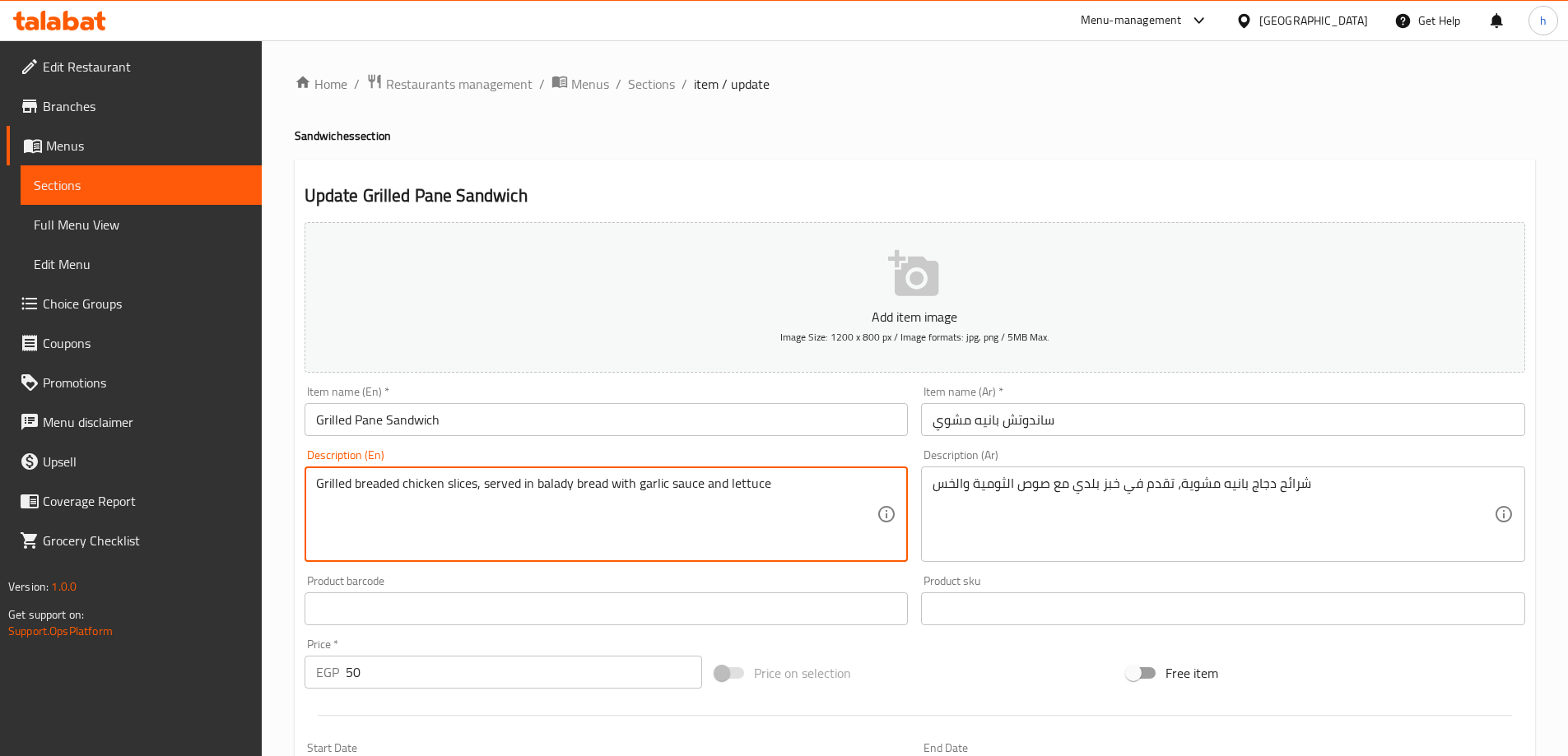
click at [376, 484] on textarea "Grilled breaded chicken slices, served in balady bread with garlic sauce and le…" at bounding box center [597, 515] width 561 height 78
paste textarea "Pane"
click at [368, 486] on textarea "Grilled Pane chicken slices, served in balady bread with garlic sauce and lettu…" at bounding box center [597, 515] width 561 height 78
paste textarea "Pane"
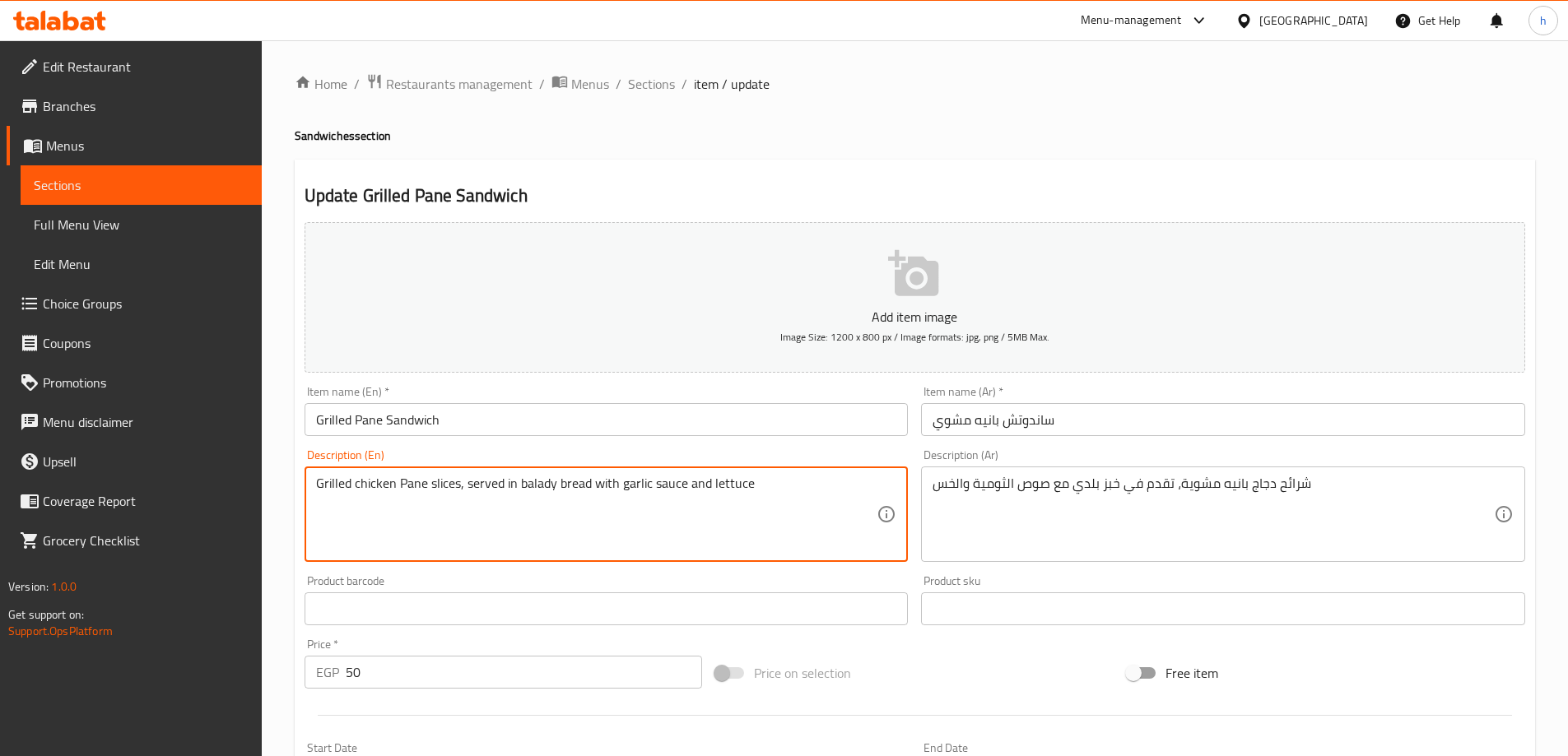
click at [406, 484] on textarea "Grilled chicken Pane slices, served in balady bread with garlic sauce and lettu…" at bounding box center [597, 515] width 561 height 78
click at [786, 492] on textarea "Grilled chicken Pane slices, served in balady bread with garlic sauce and lettu…" at bounding box center [597, 515] width 561 height 78
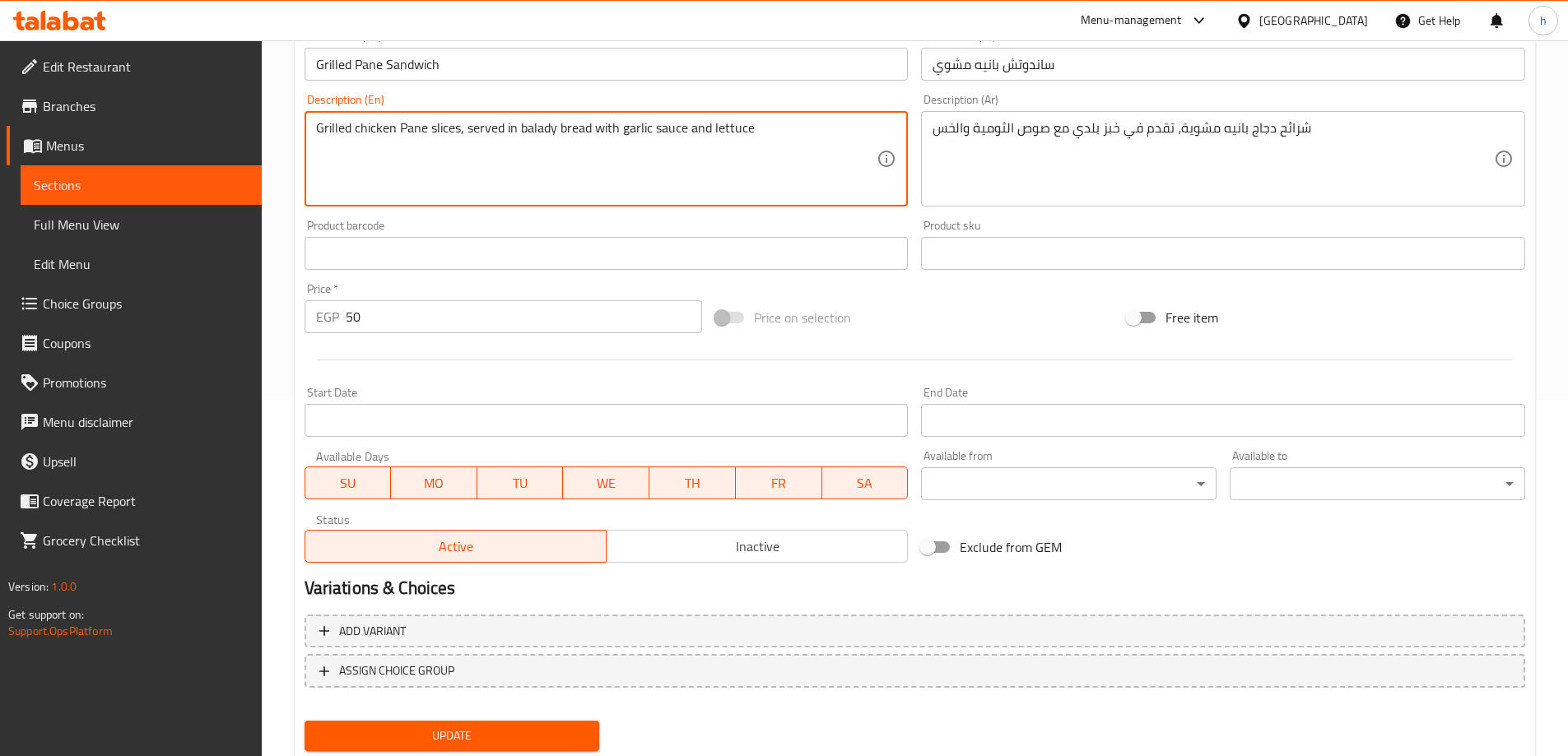
scroll to position [406, 0]
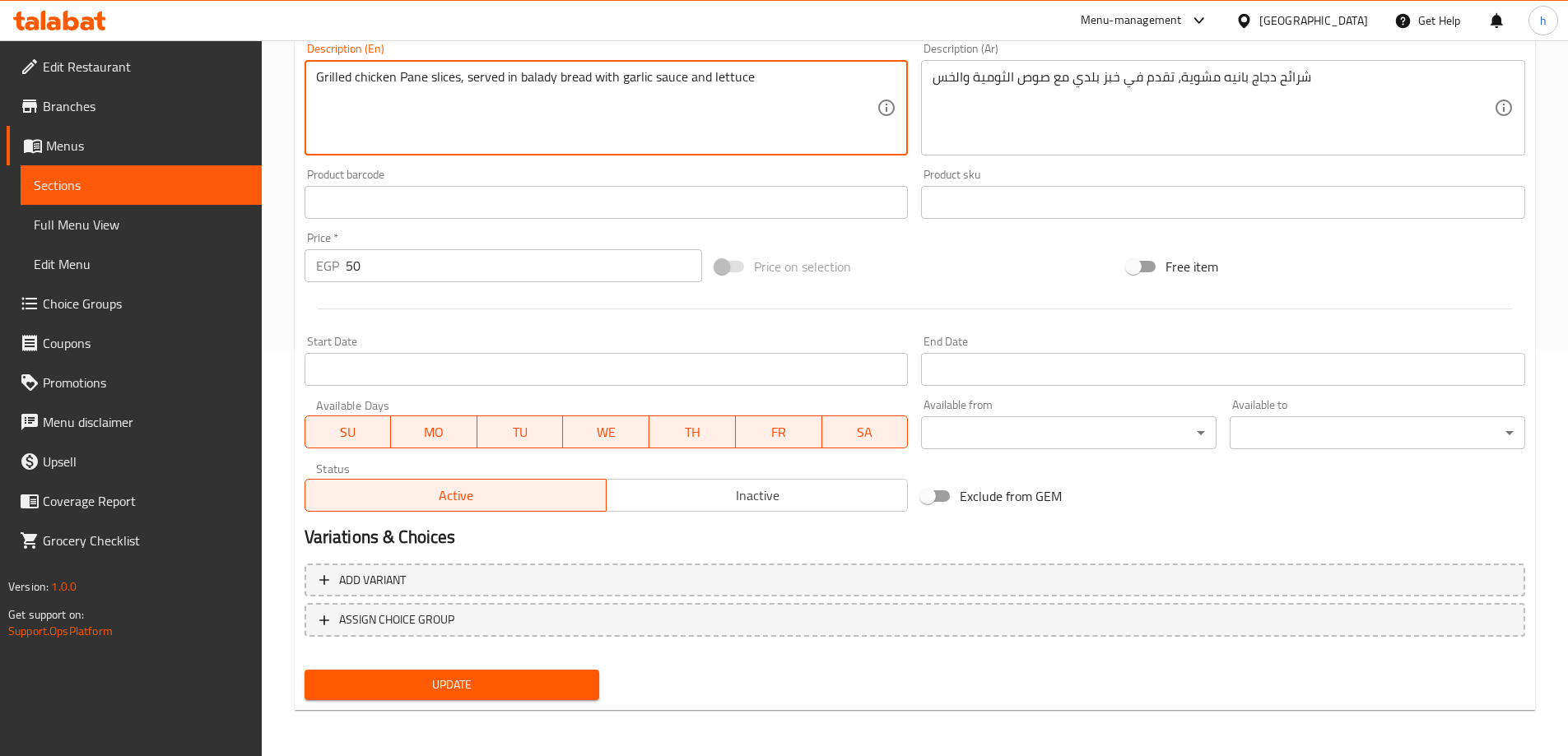
type textarea "Grilled chicken pane slices, served in balady bread with garlic sauce and lettu…"
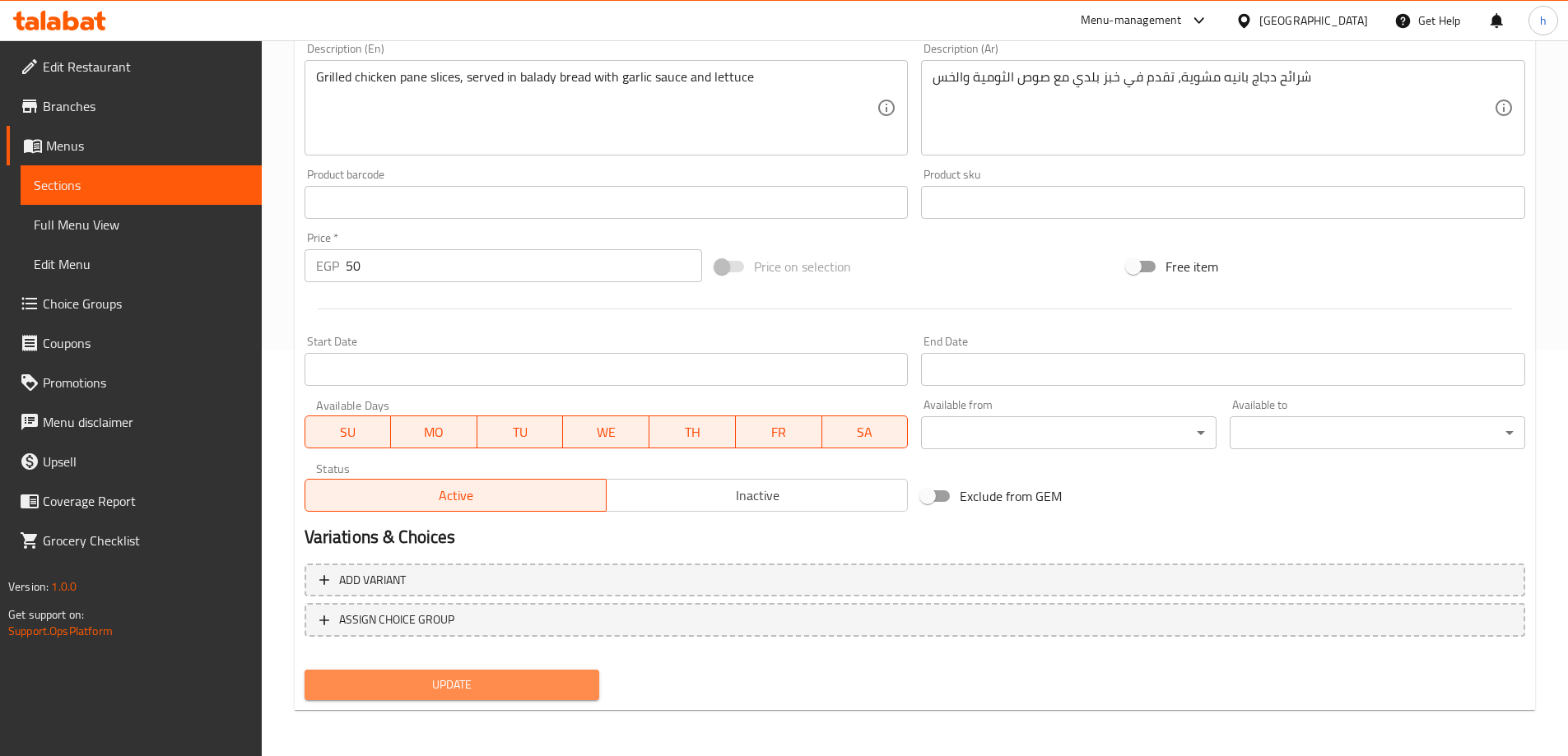
click at [414, 686] on span "Update" at bounding box center [452, 684] width 269 height 20
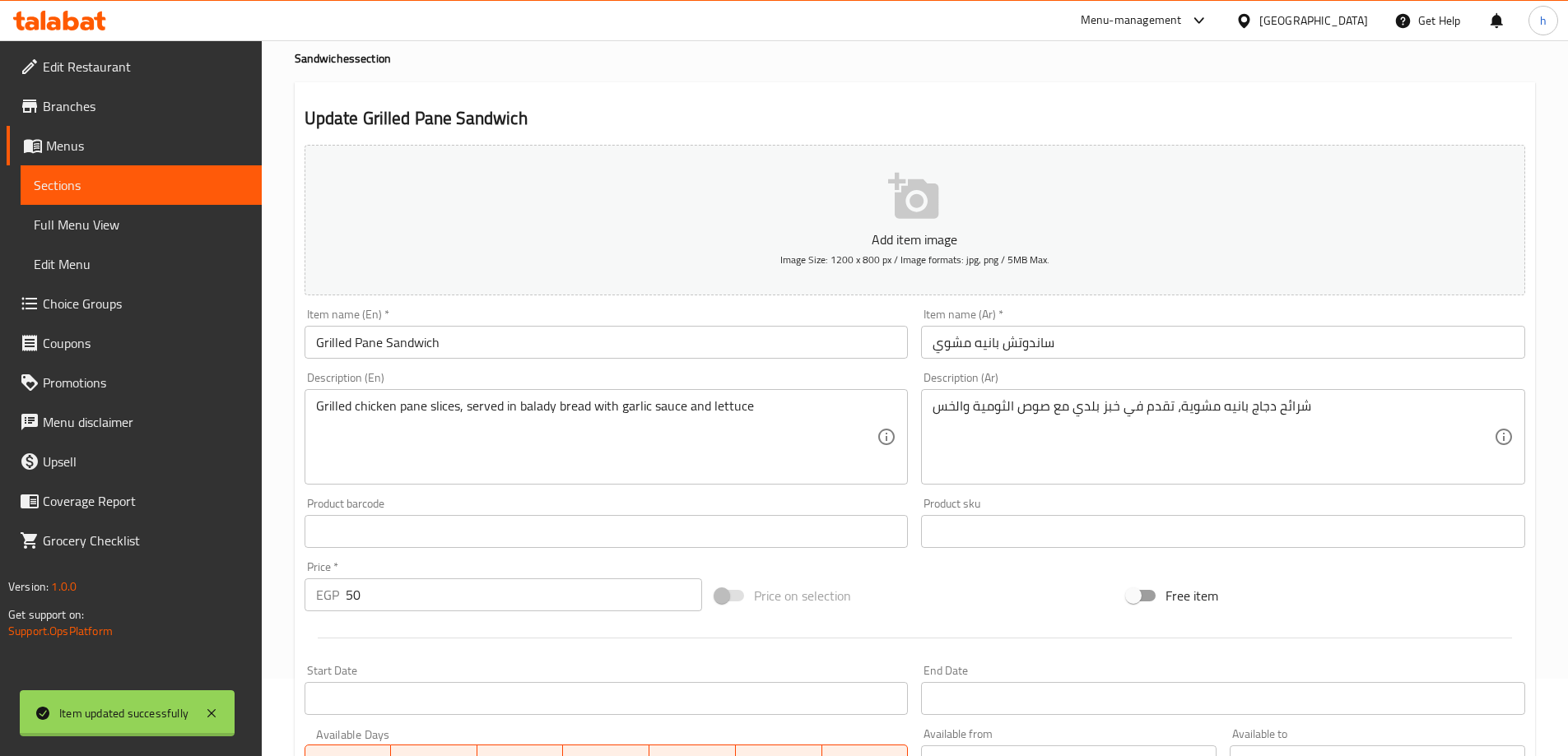
scroll to position [0, 0]
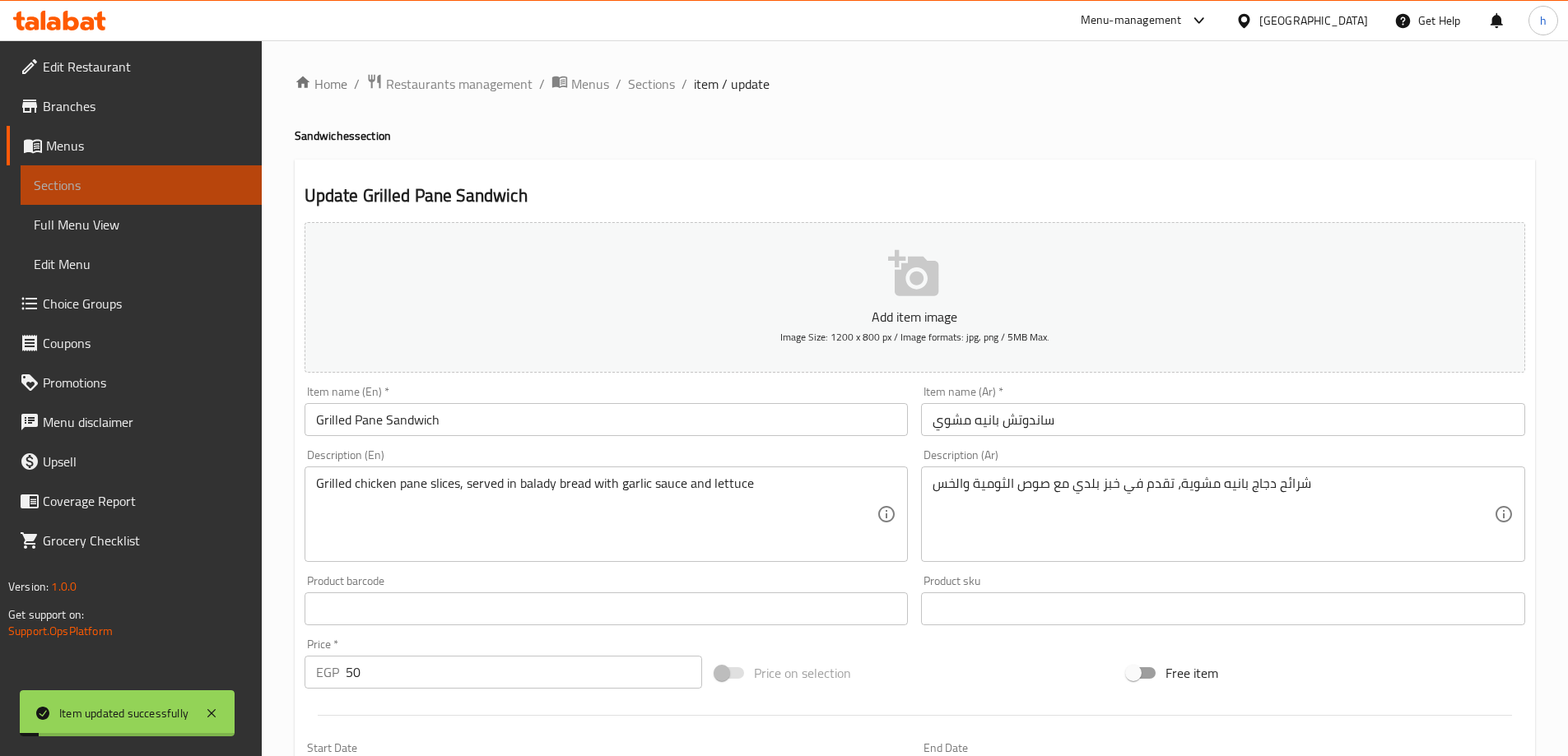
click at [169, 191] on span "Sections" at bounding box center [141, 185] width 215 height 20
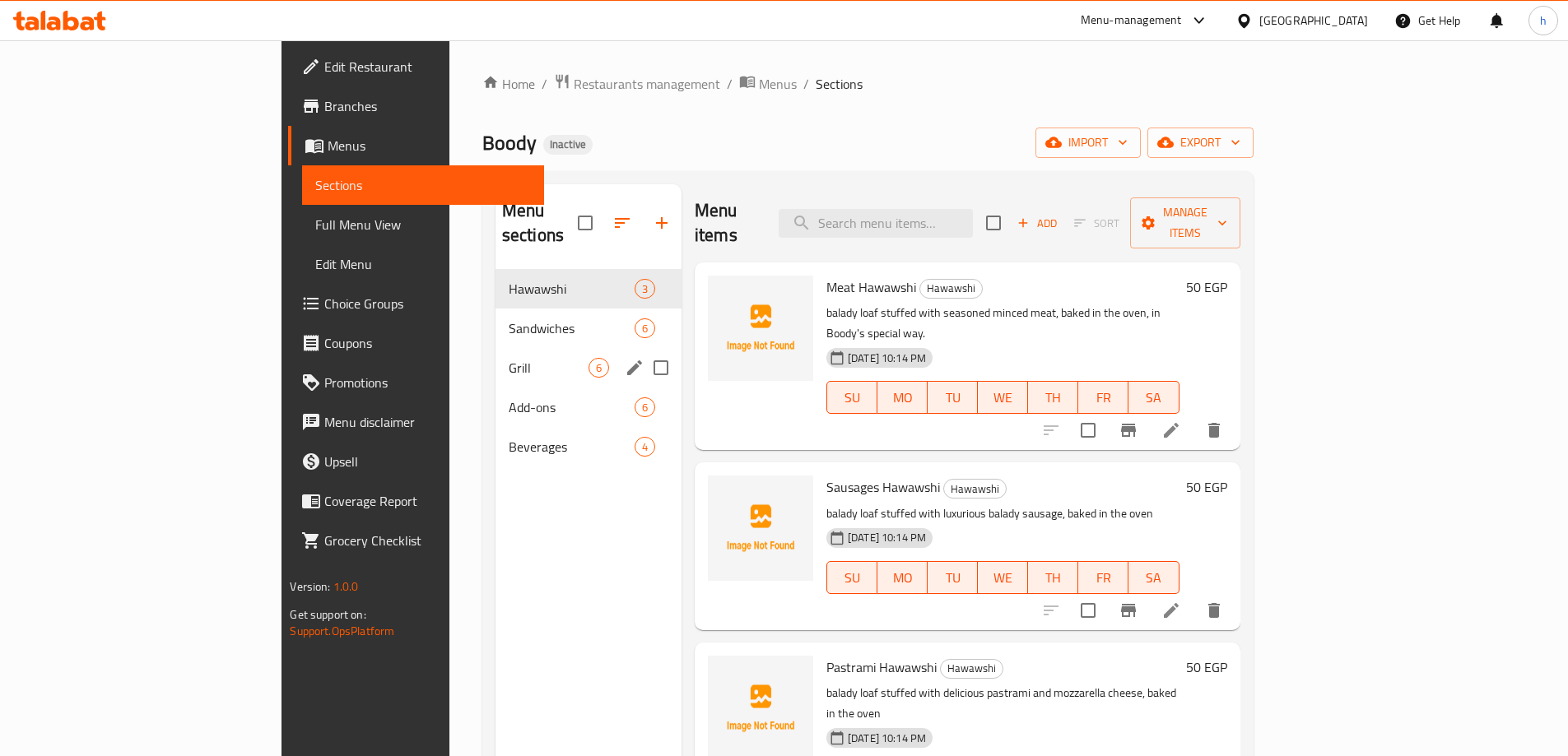
click at [495, 356] on div "Grill 6" at bounding box center [589, 367] width 186 height 40
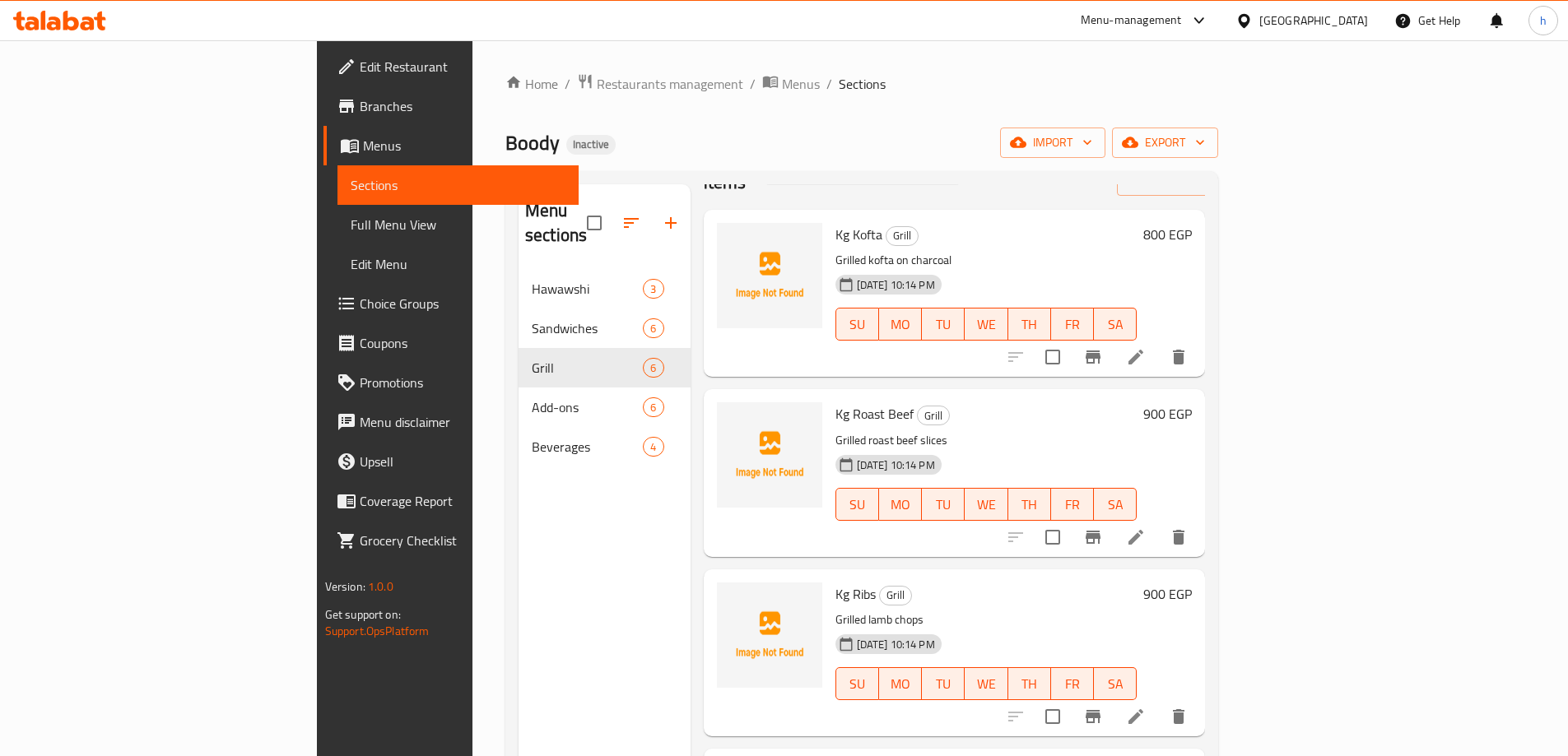
scroll to position [83, 0]
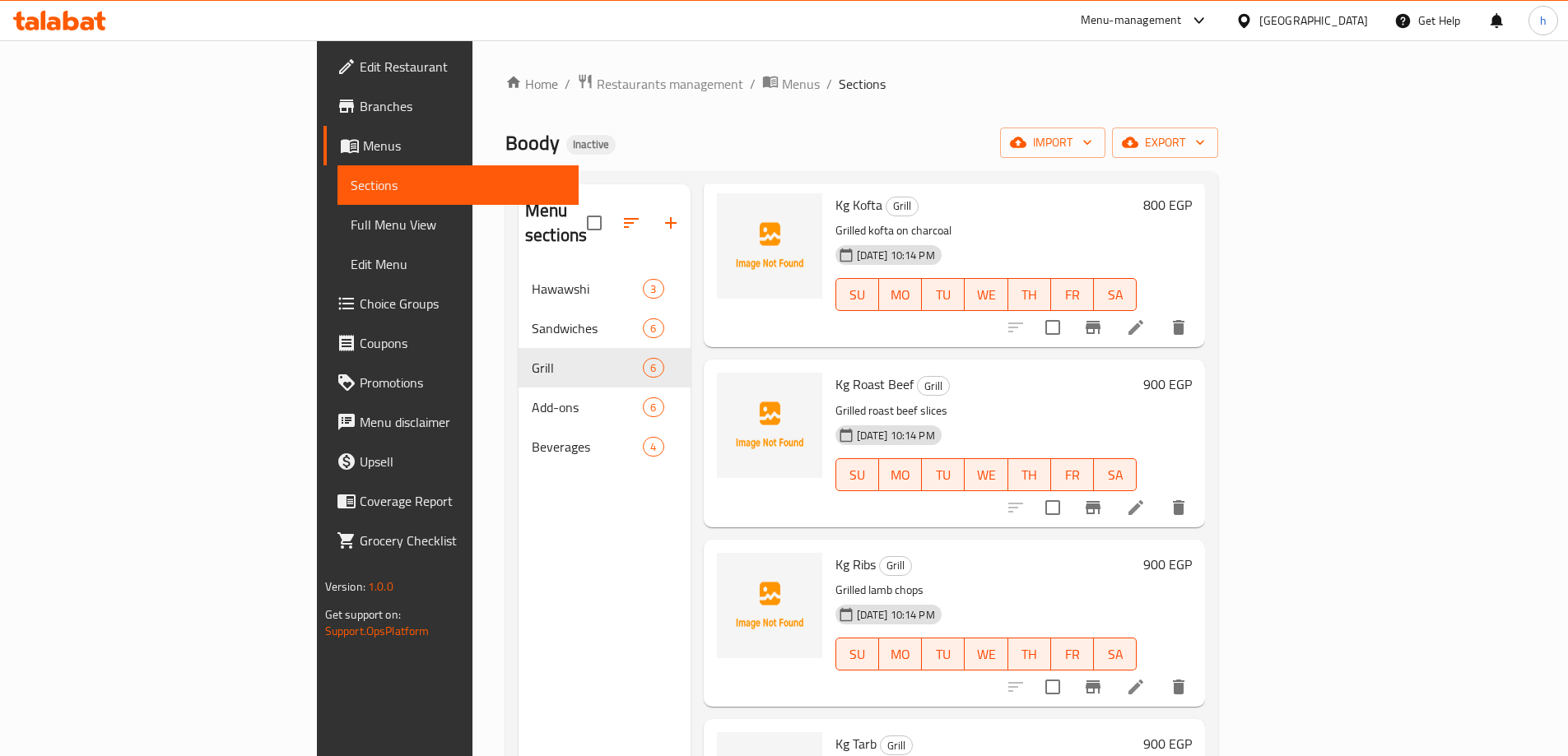
click at [1144, 500] on icon at bounding box center [1136, 508] width 15 height 15
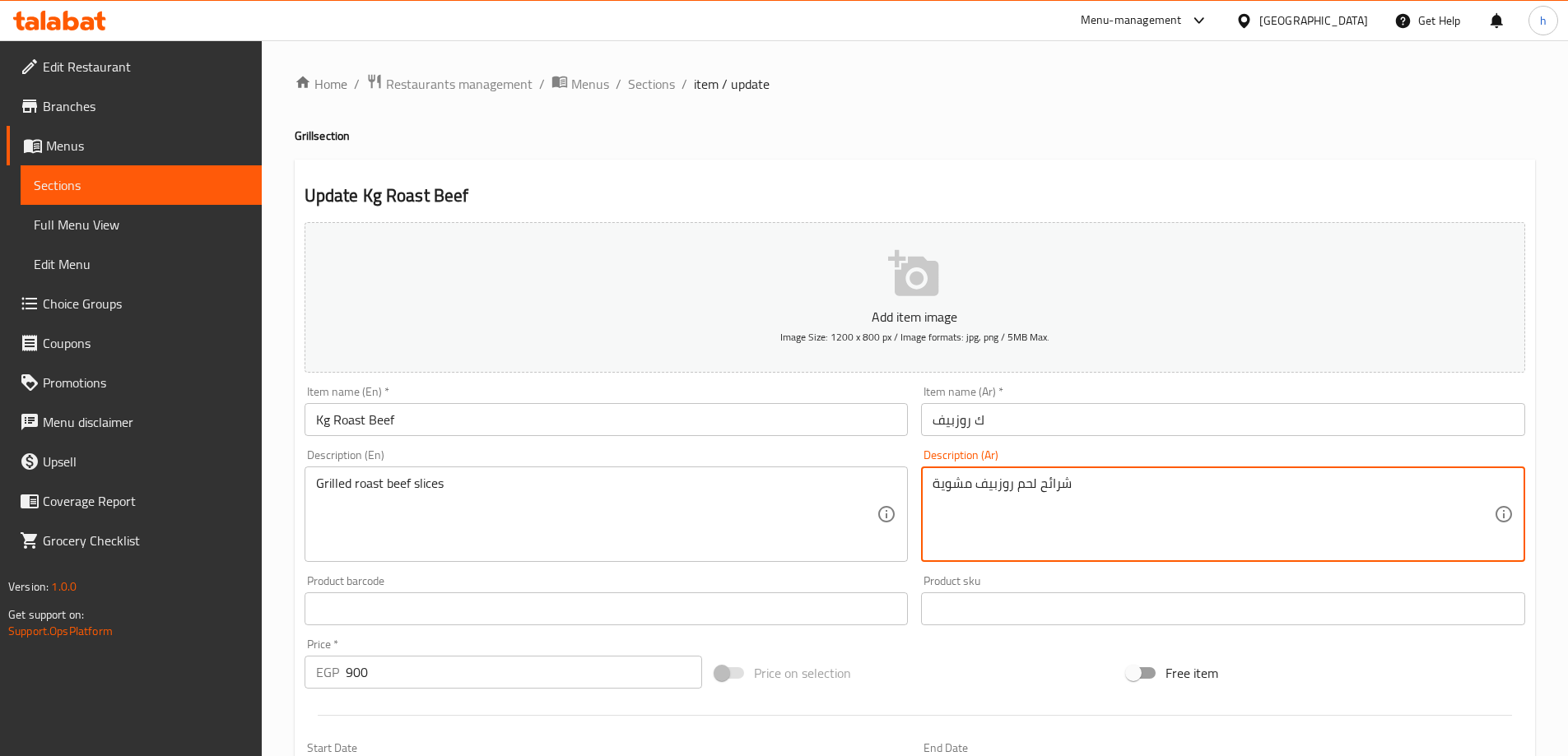
click at [1026, 488] on textarea "شرائح لحم روزبيف مشوية" at bounding box center [1214, 515] width 561 height 78
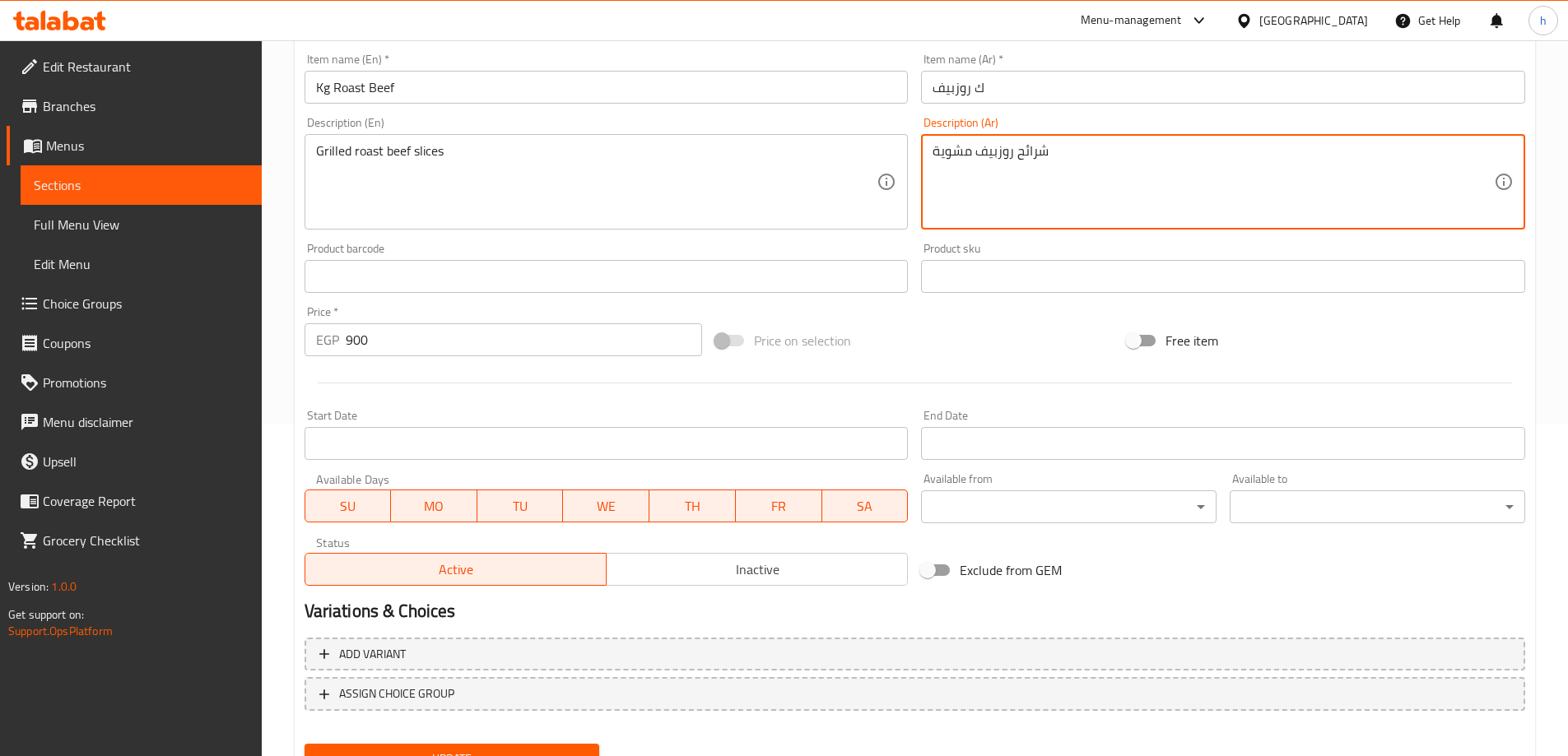
scroll to position [406, 0]
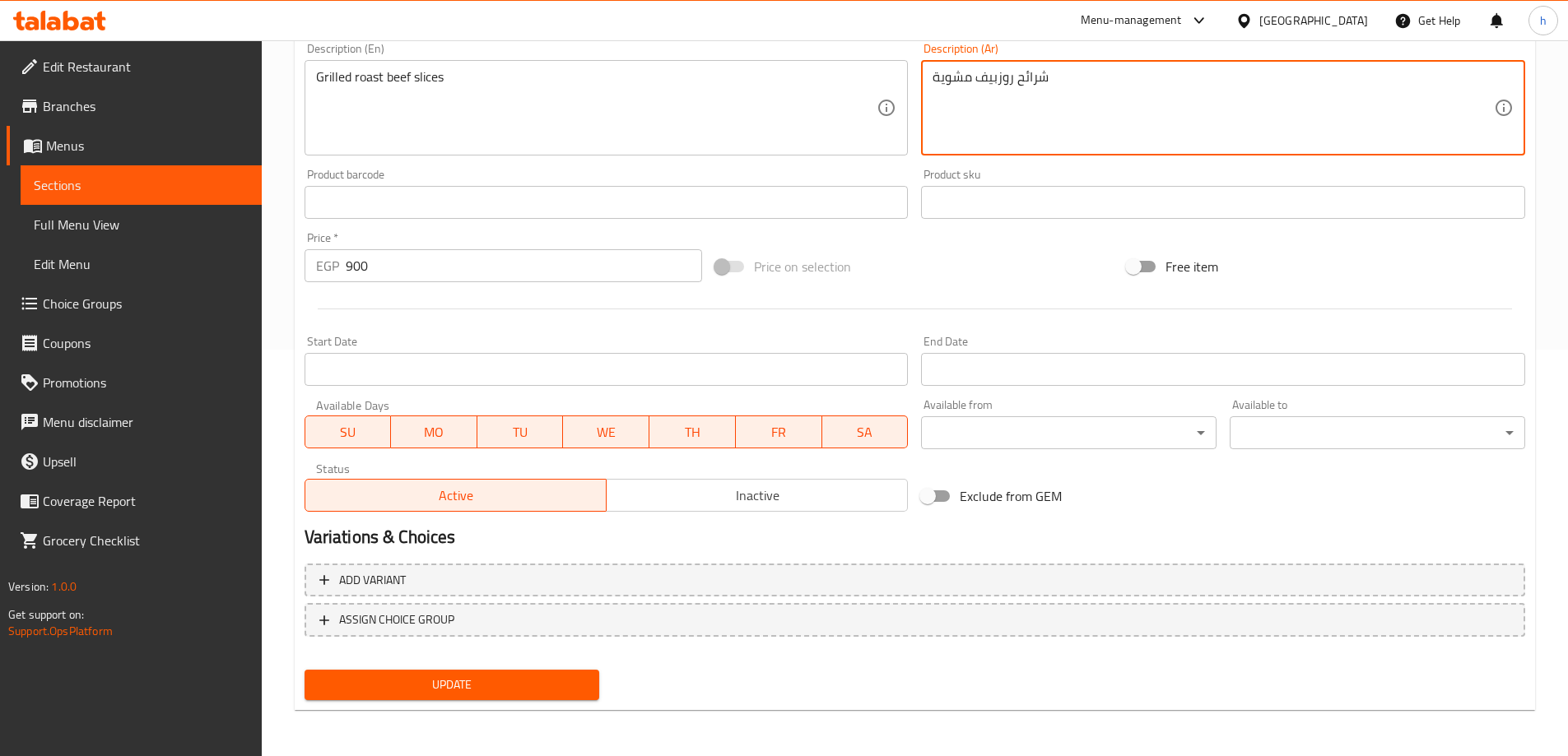
type textarea "شرائح روزبيف مشوية"
click at [597, 687] on button "Update" at bounding box center [452, 685] width 296 height 30
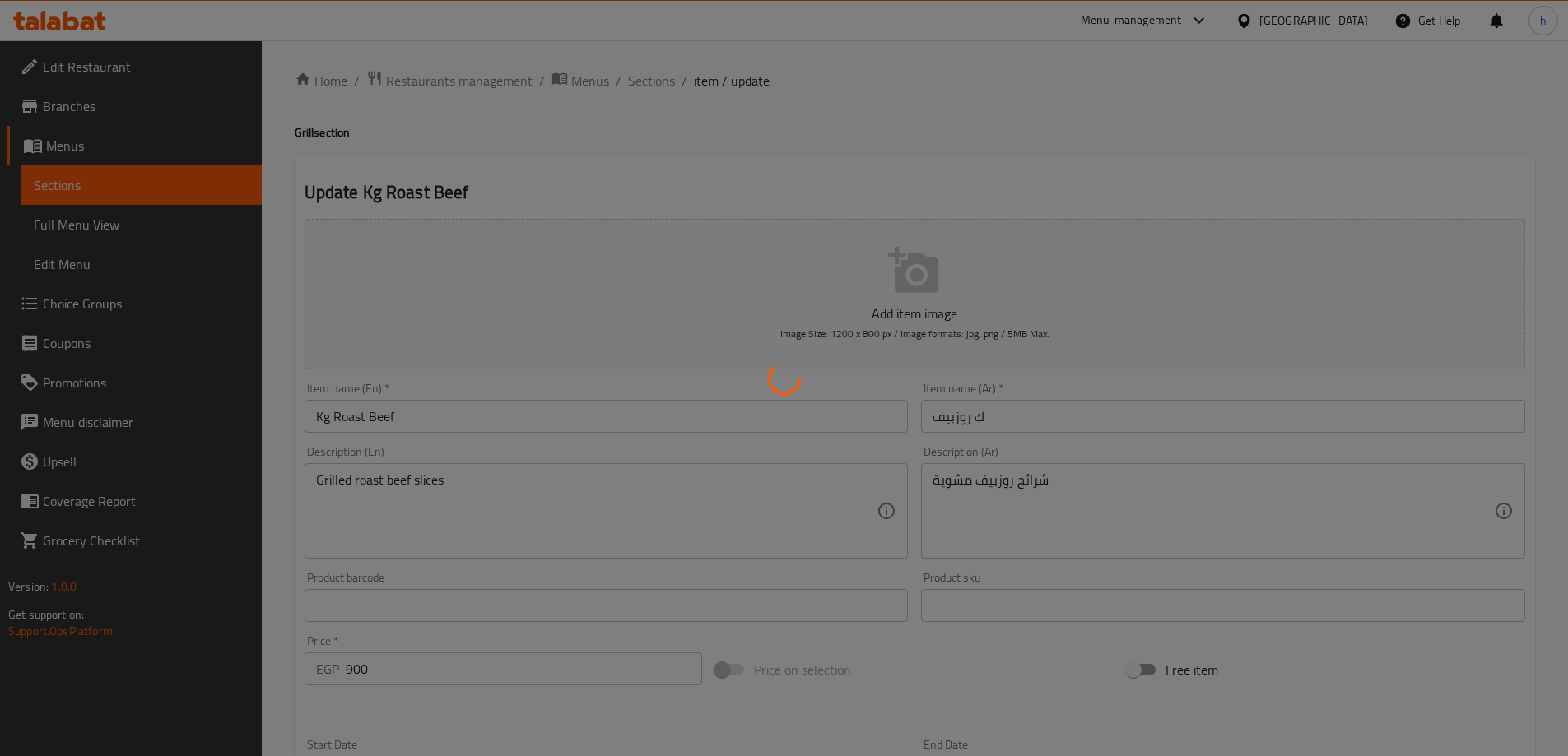
scroll to position [0, 0]
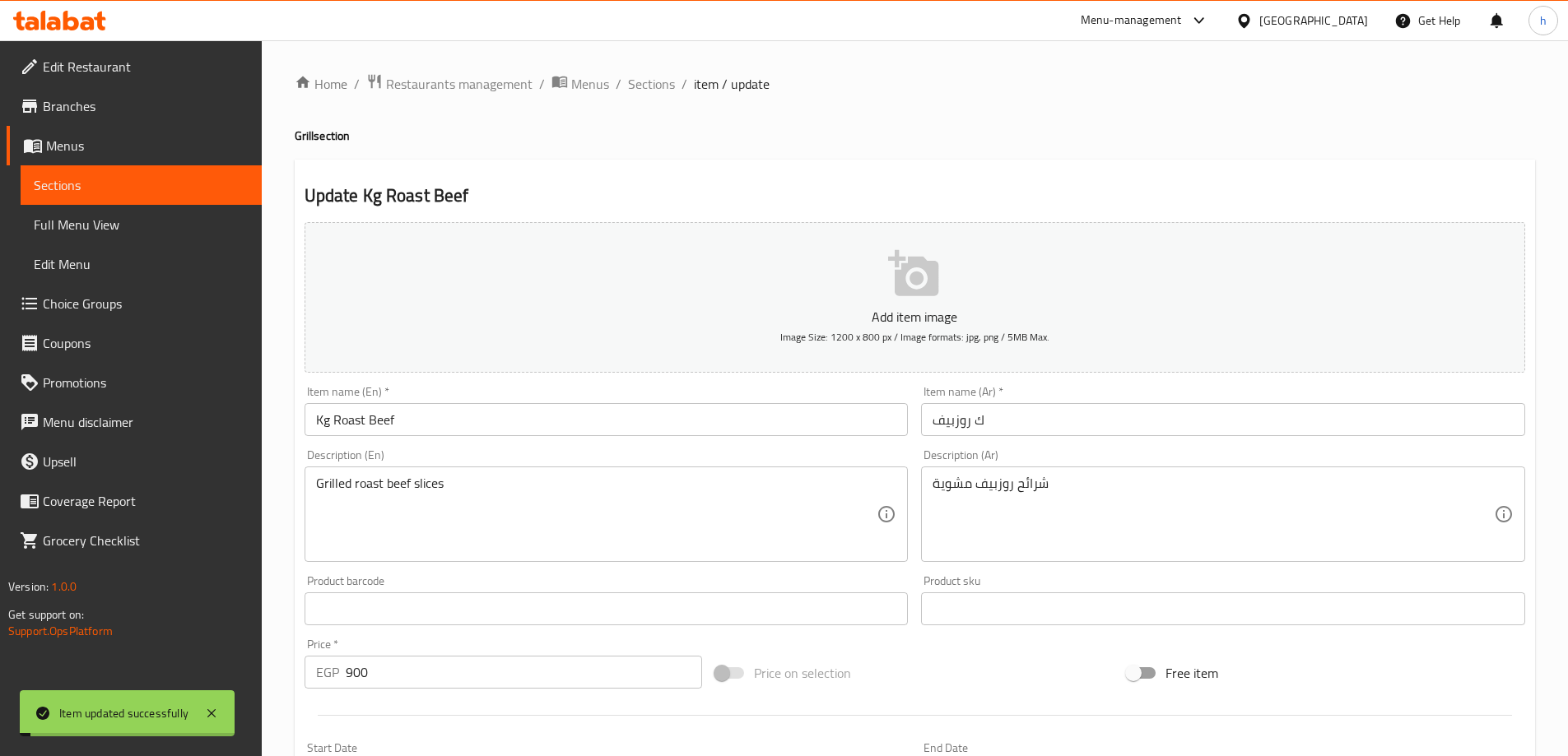
click at [206, 183] on span "Sections" at bounding box center [141, 185] width 215 height 20
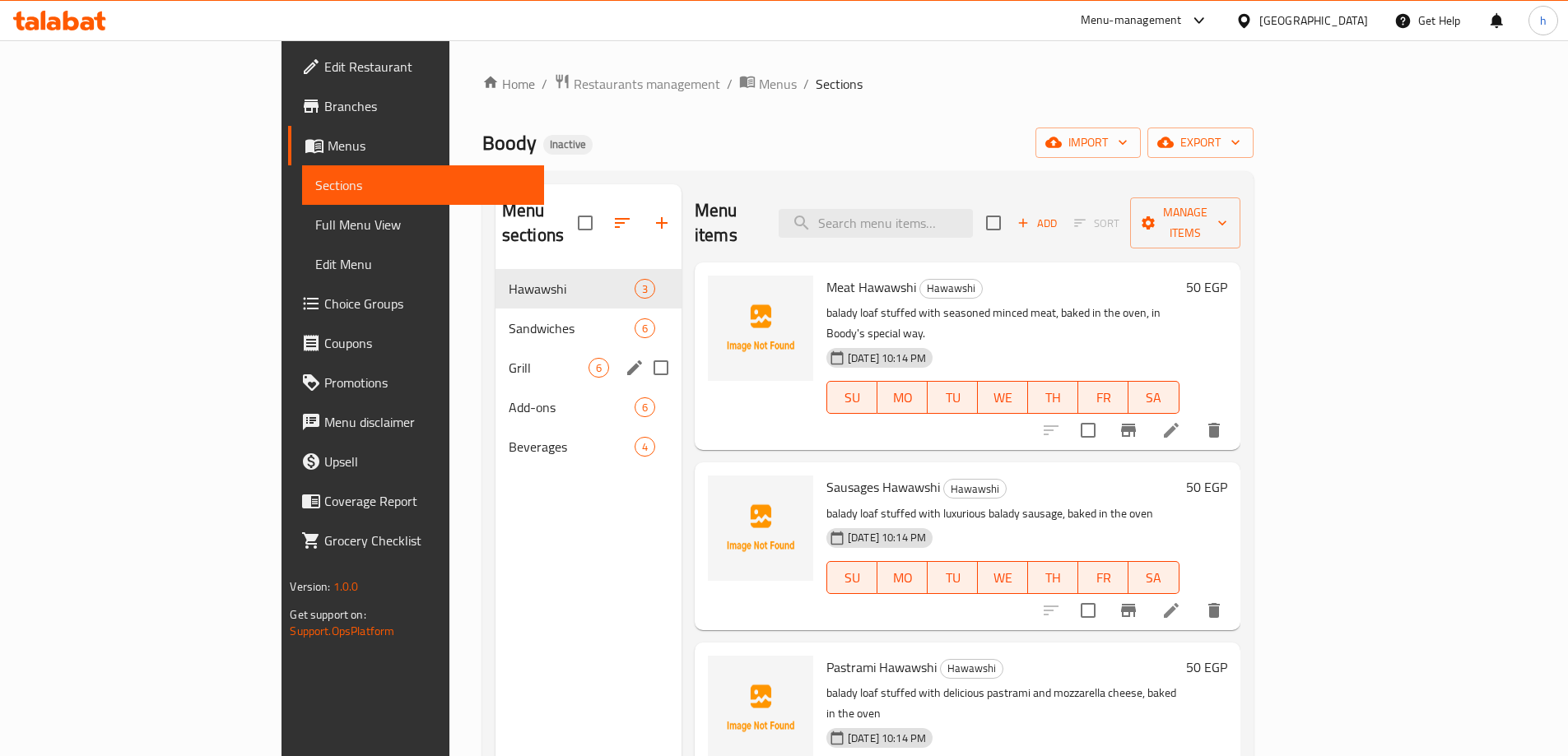
click at [509, 358] on span "Grill" at bounding box center [549, 367] width 80 height 20
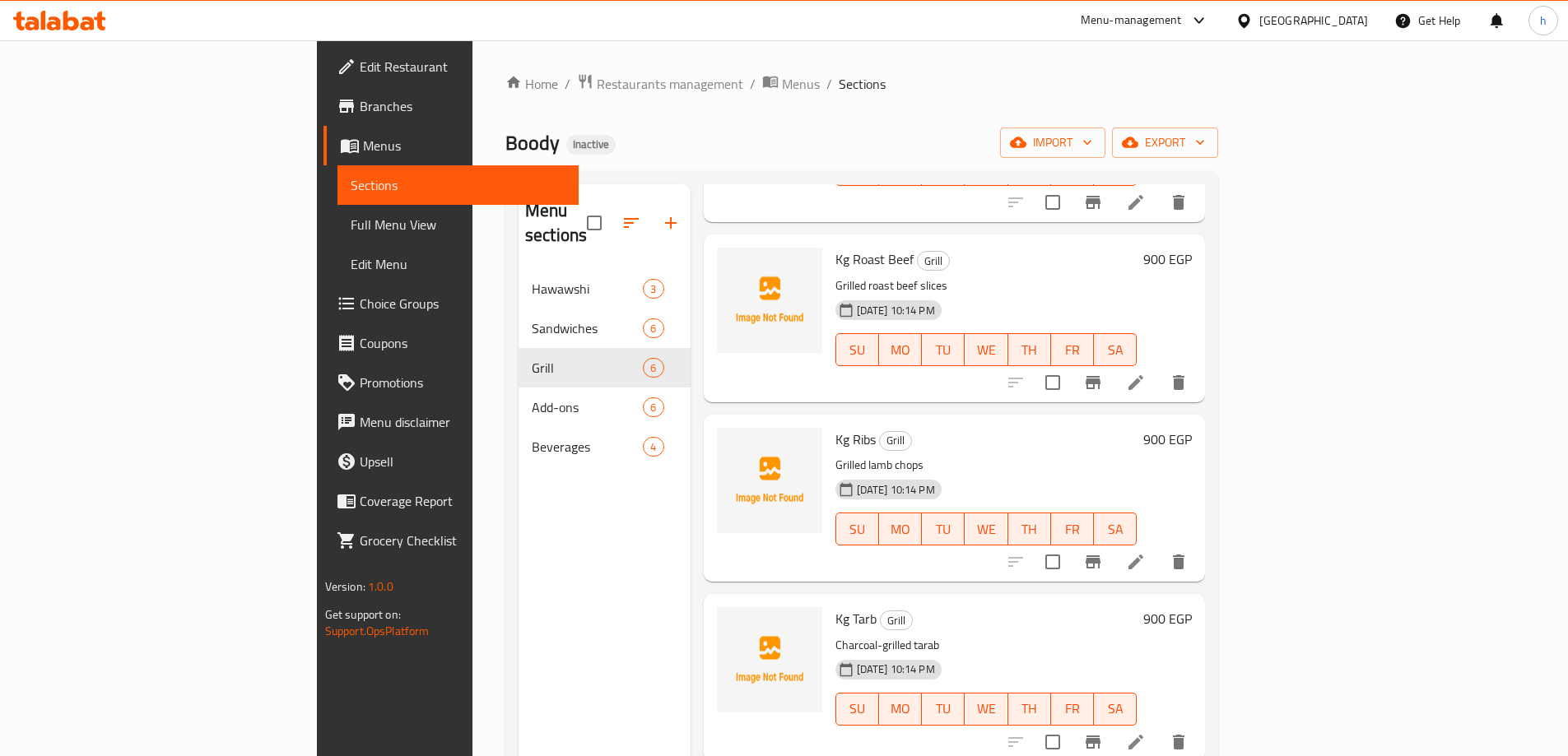
scroll to position [247, 0]
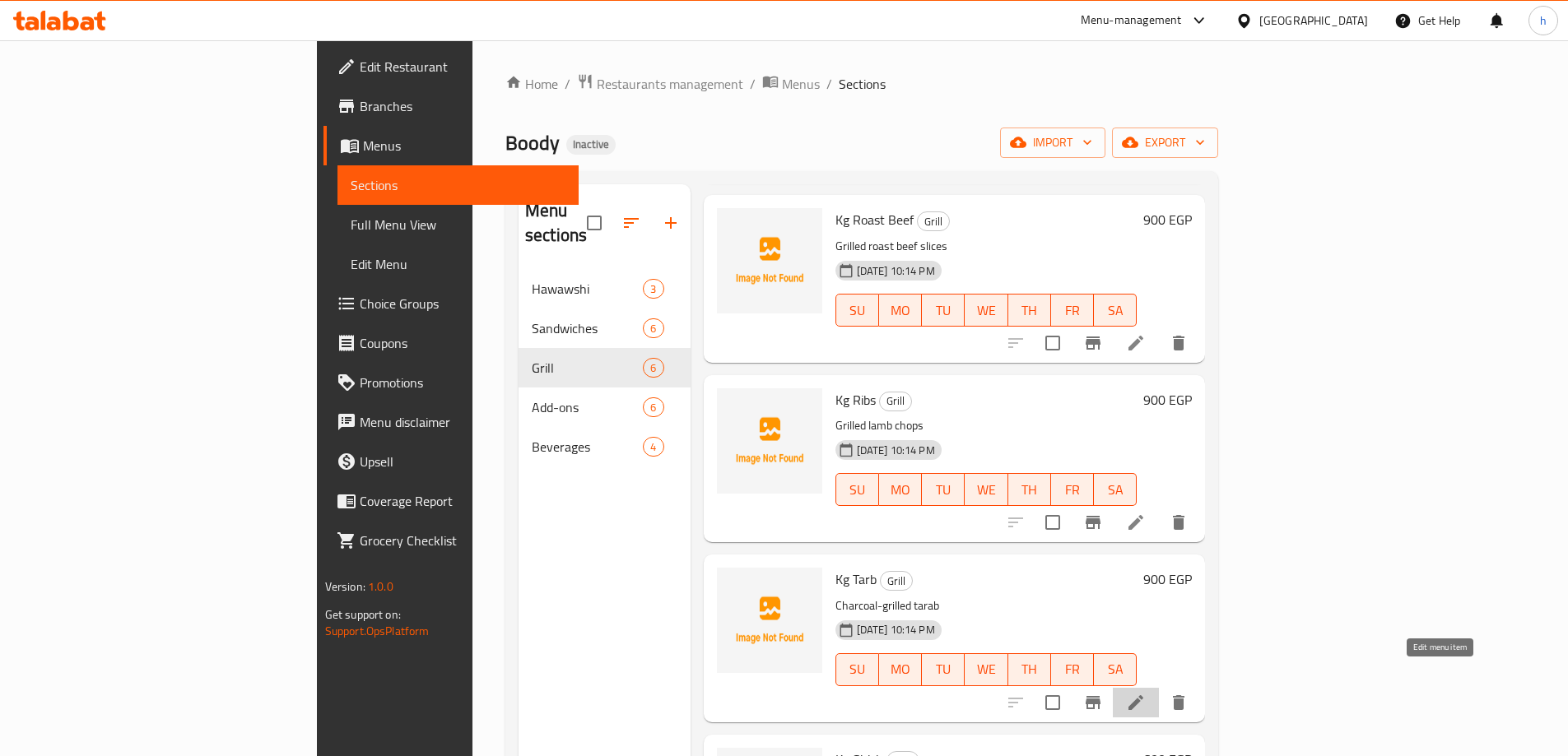
click at [1146, 693] on icon at bounding box center [1136, 703] width 20 height 20
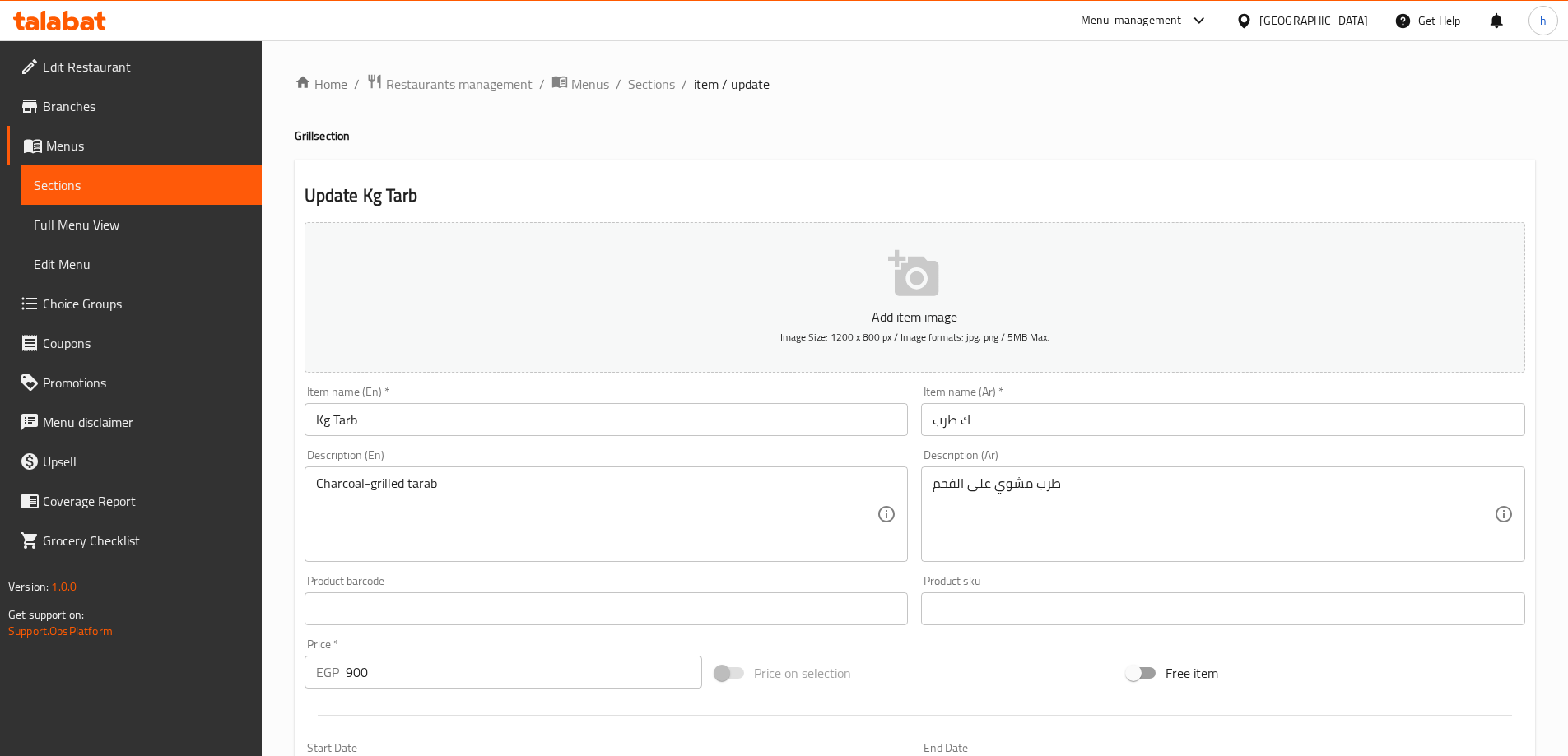
click at [349, 421] on input "Kg Tarb" at bounding box center [606, 419] width 605 height 33
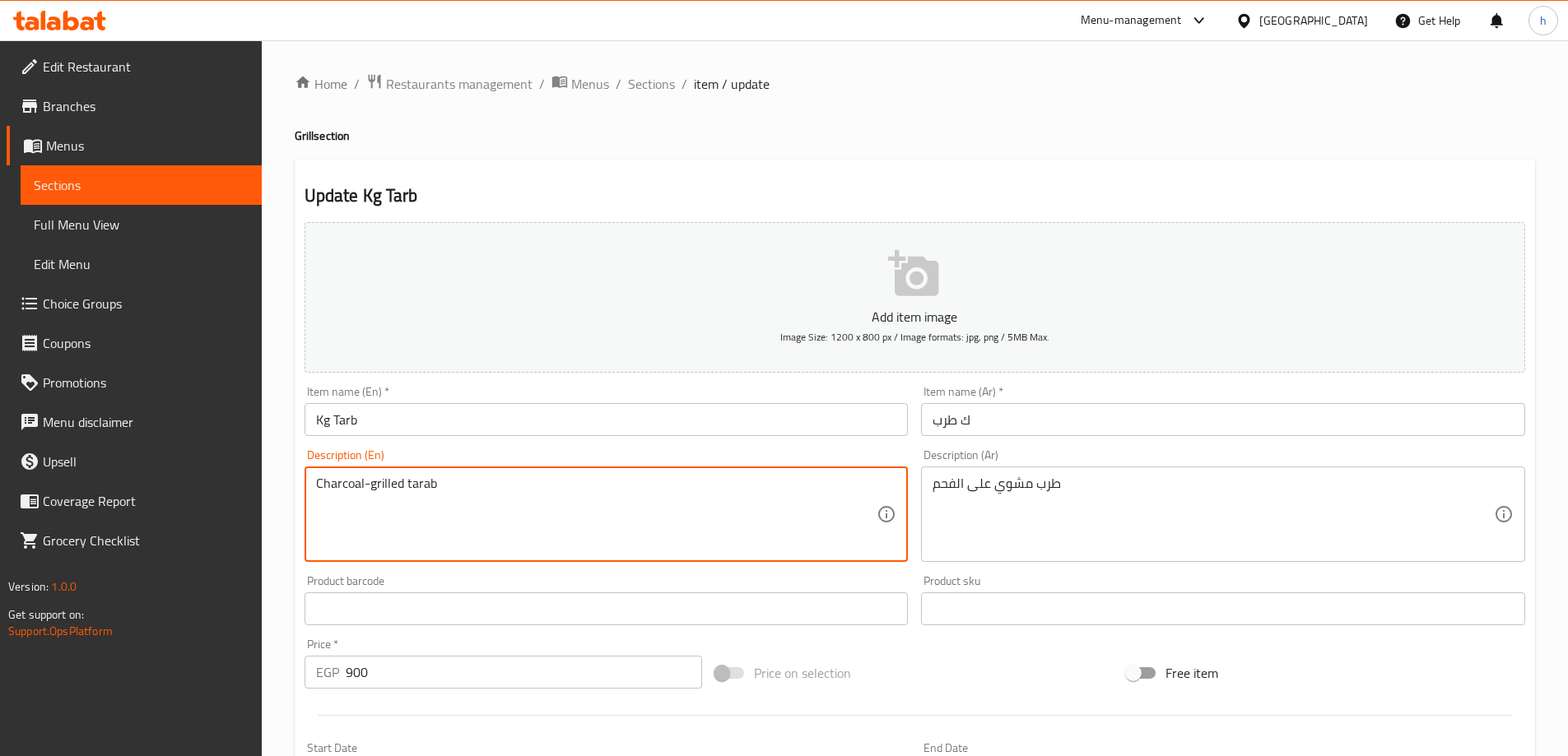
click at [419, 489] on textarea "Charcoal-grilled tarab" at bounding box center [597, 515] width 561 height 78
paste textarea "Tar"
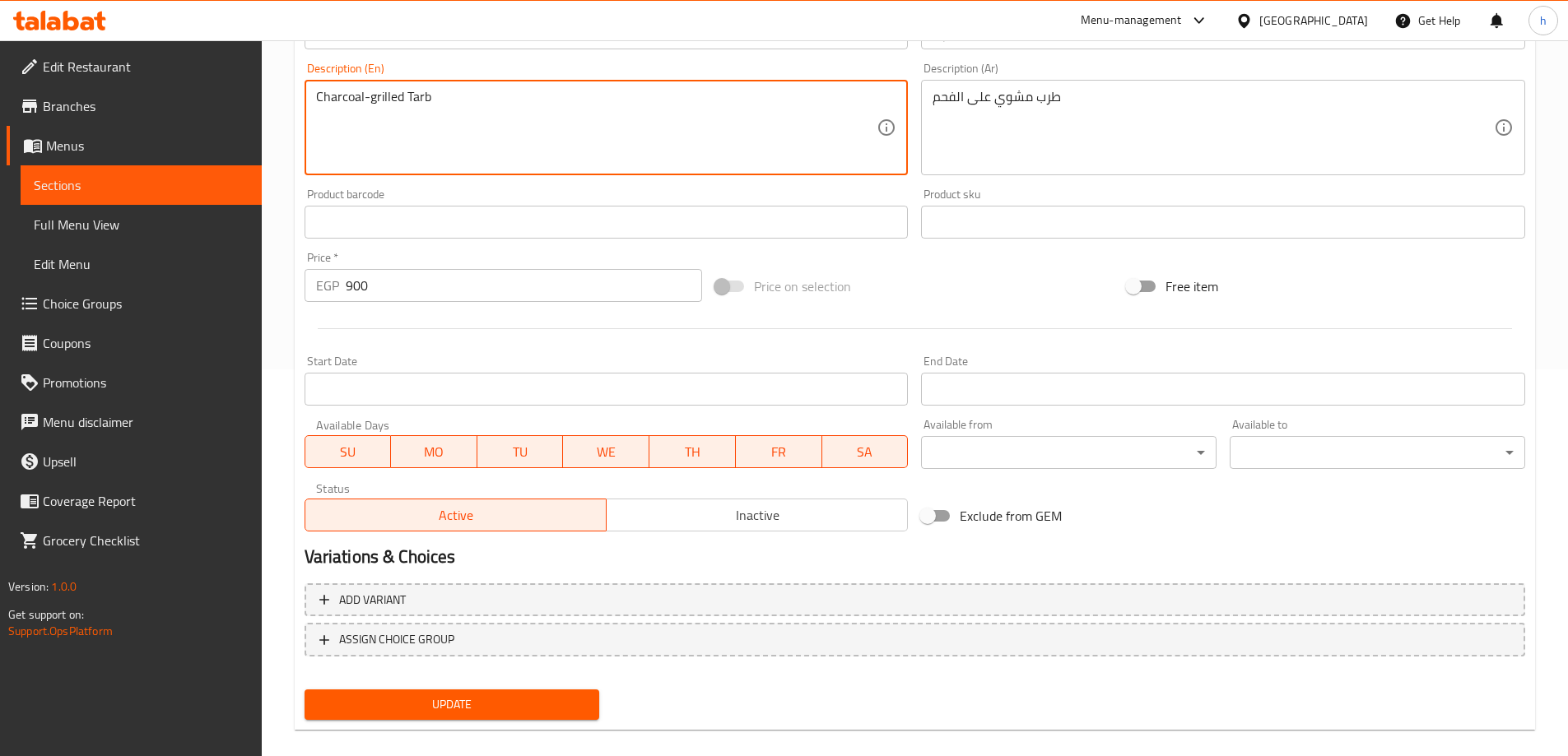
scroll to position [406, 0]
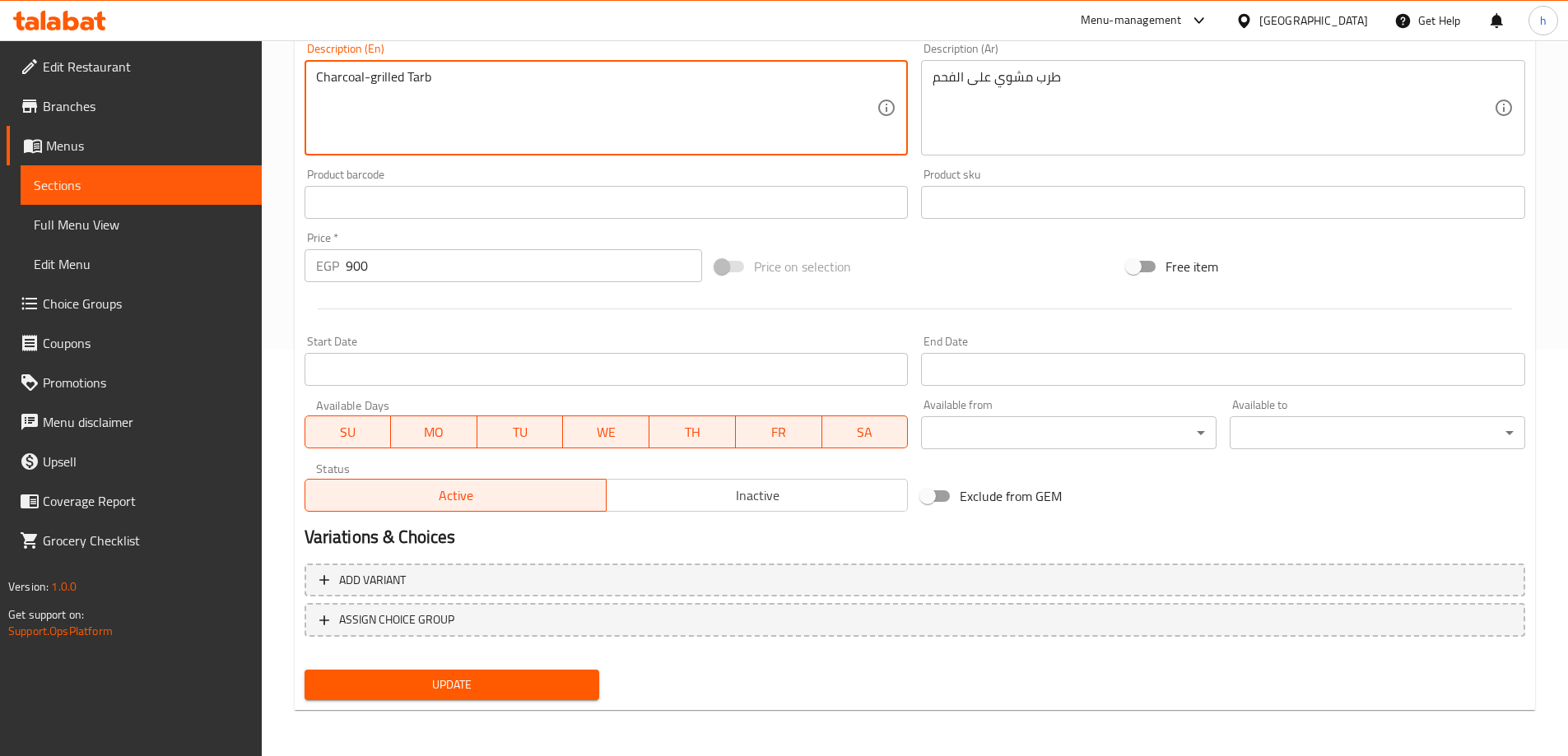
type textarea "Charcoal-grilled Tarb"
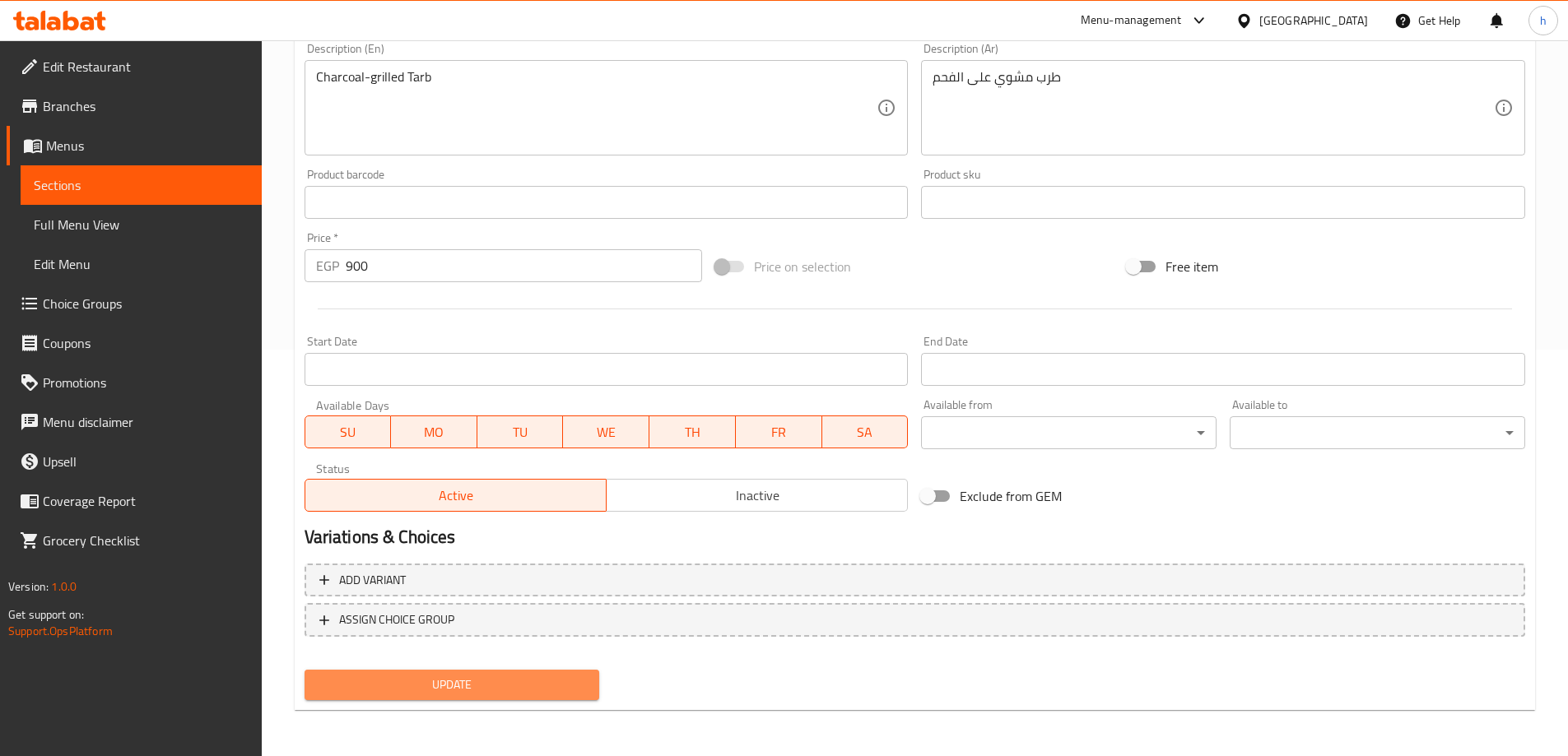
click at [543, 696] on button "Update" at bounding box center [452, 685] width 296 height 30
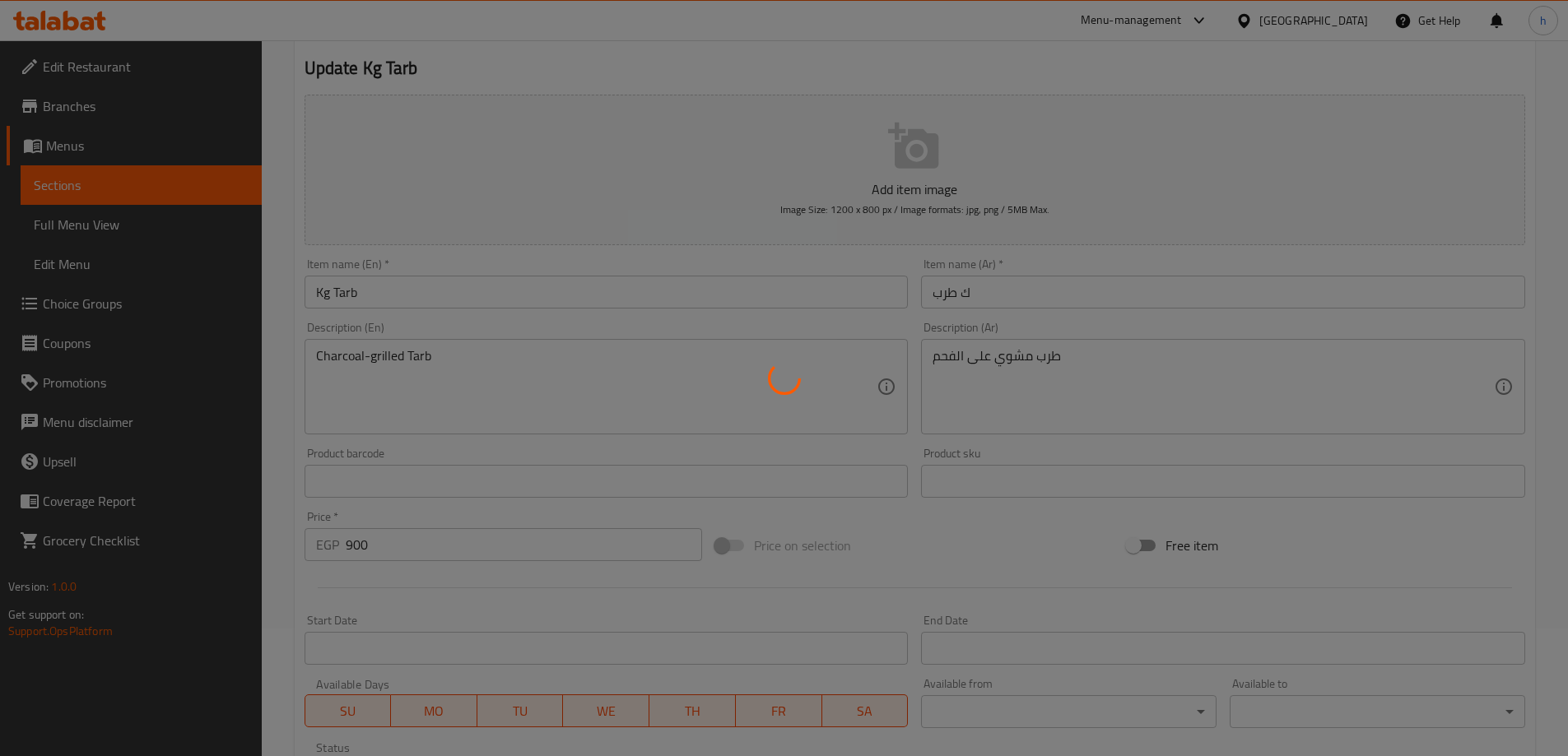
scroll to position [0, 0]
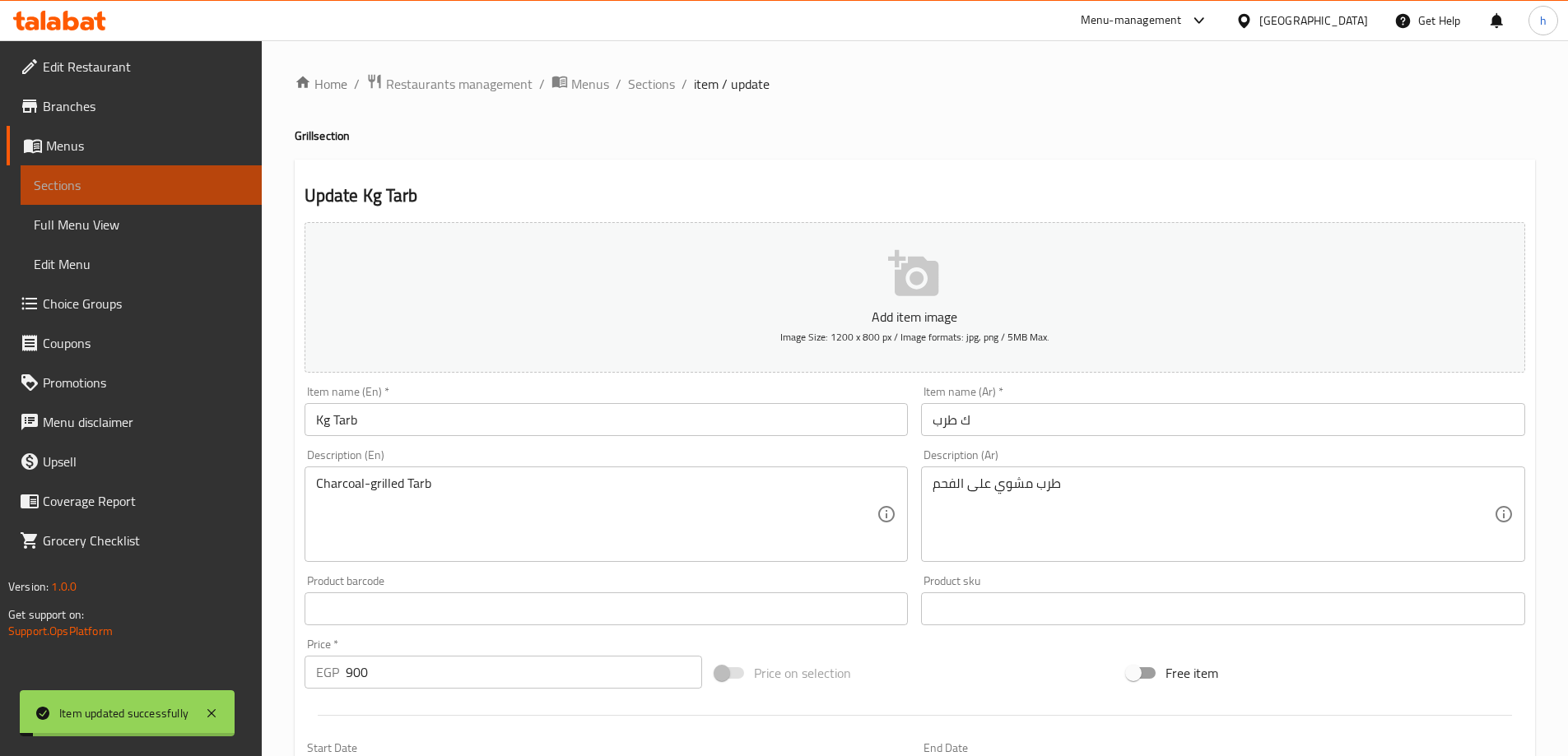
click at [59, 182] on span "Sections" at bounding box center [141, 185] width 215 height 20
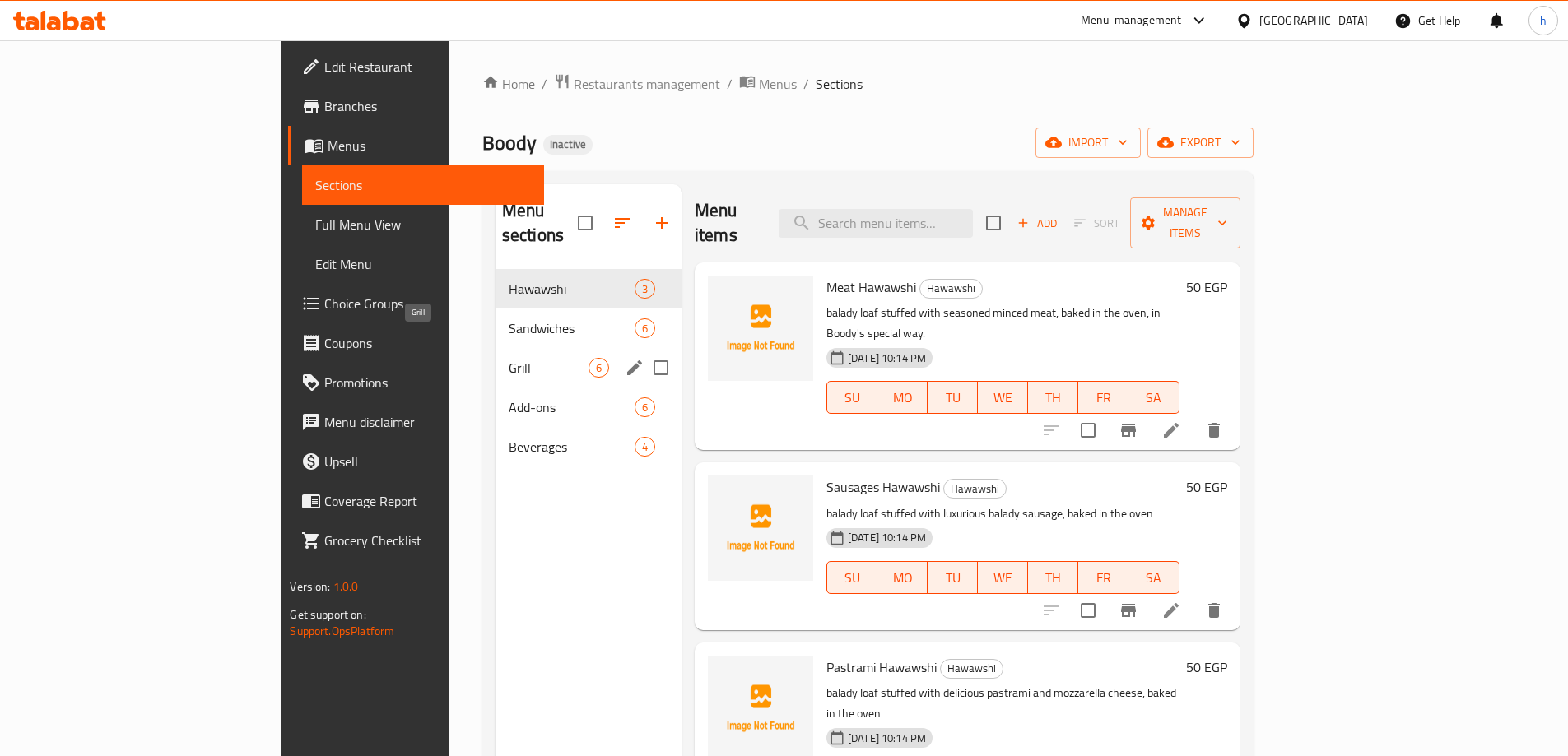
drag, startPoint x: 369, startPoint y: 341, endPoint x: 564, endPoint y: 398, distance: 203.2
click at [509, 358] on span "Grill" at bounding box center [549, 367] width 80 height 20
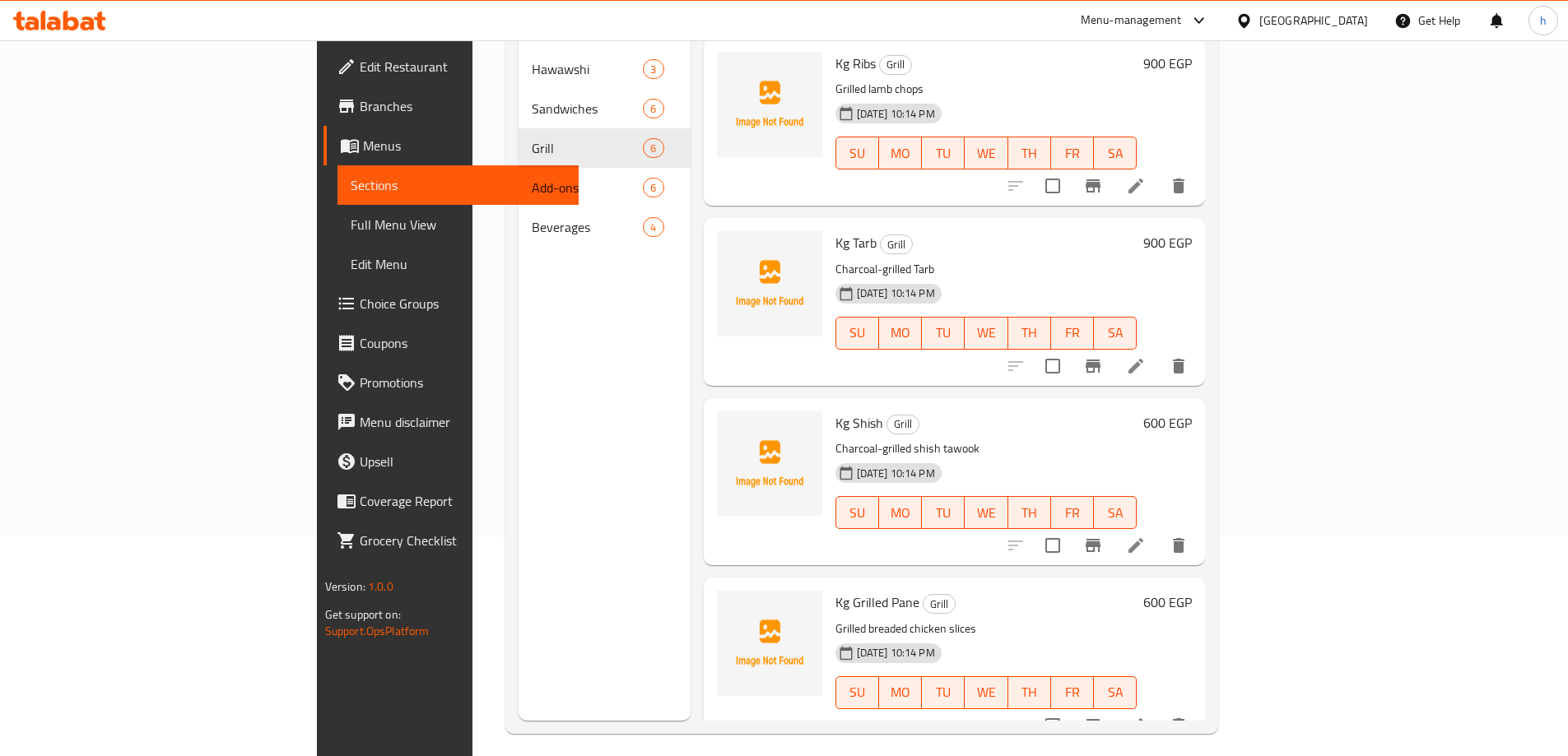
scroll to position [231, 0]
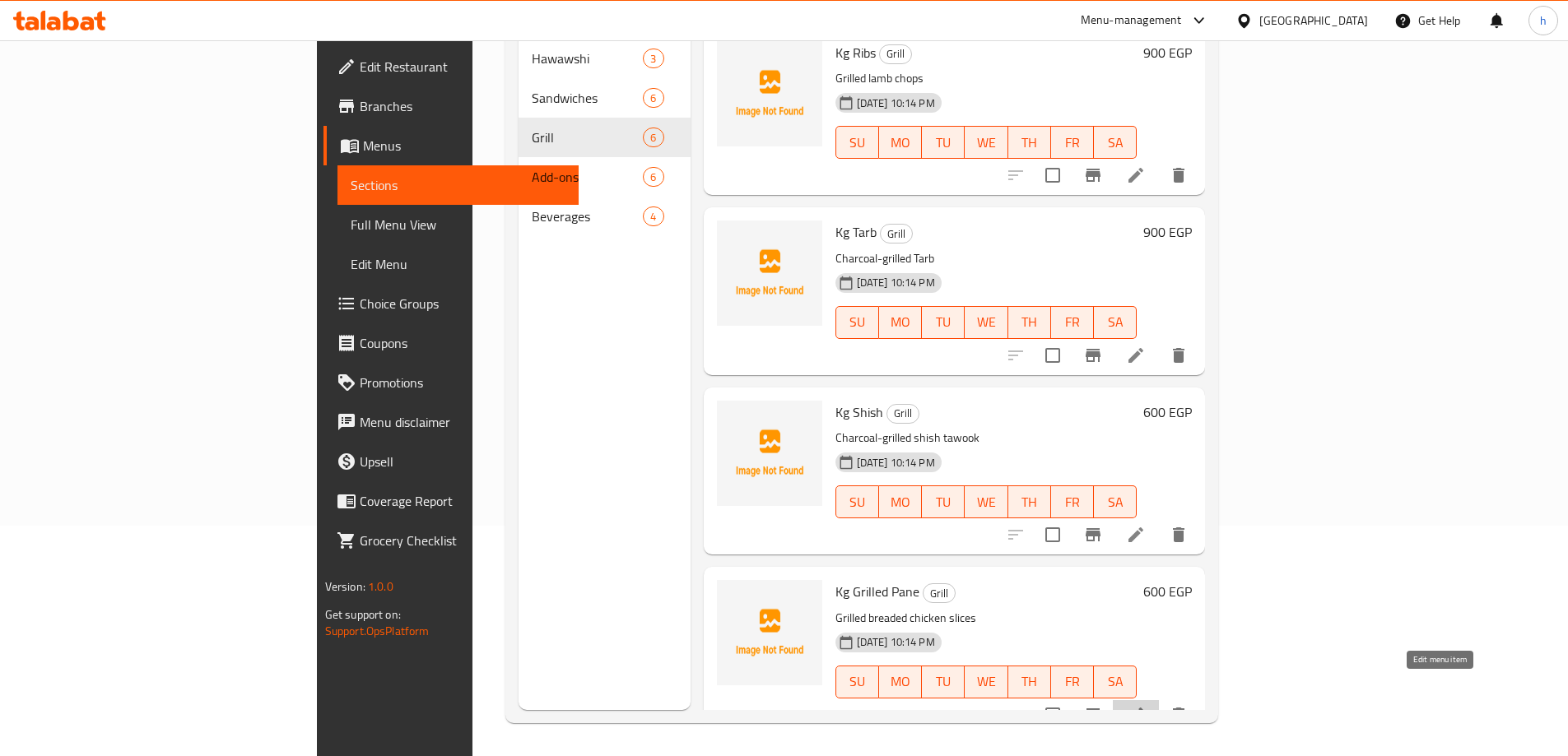
click at [1146, 705] on icon at bounding box center [1136, 715] width 20 height 20
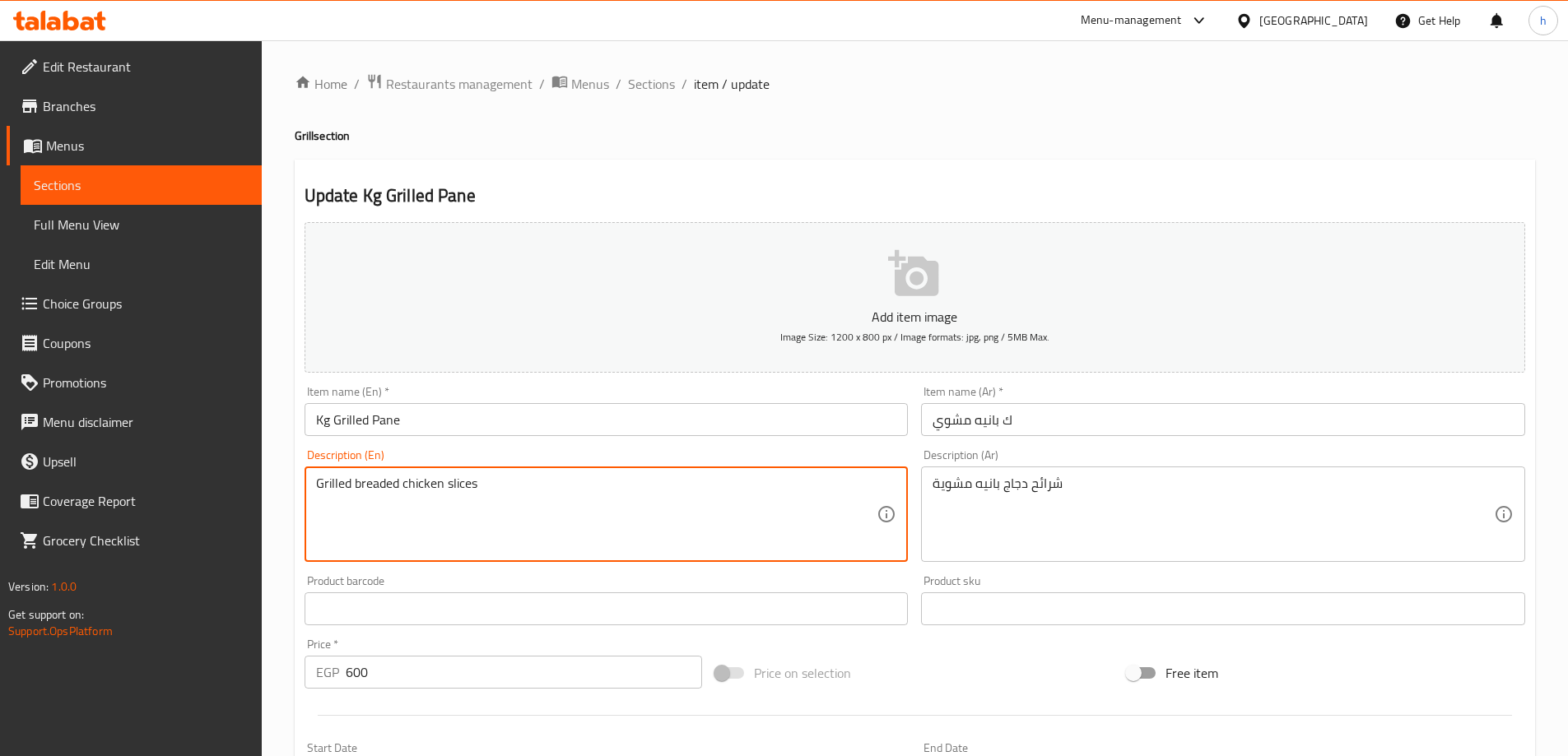
click at [367, 485] on textarea "Grilled breaded chicken slices" at bounding box center [597, 515] width 561 height 78
paste textarea "Pane"
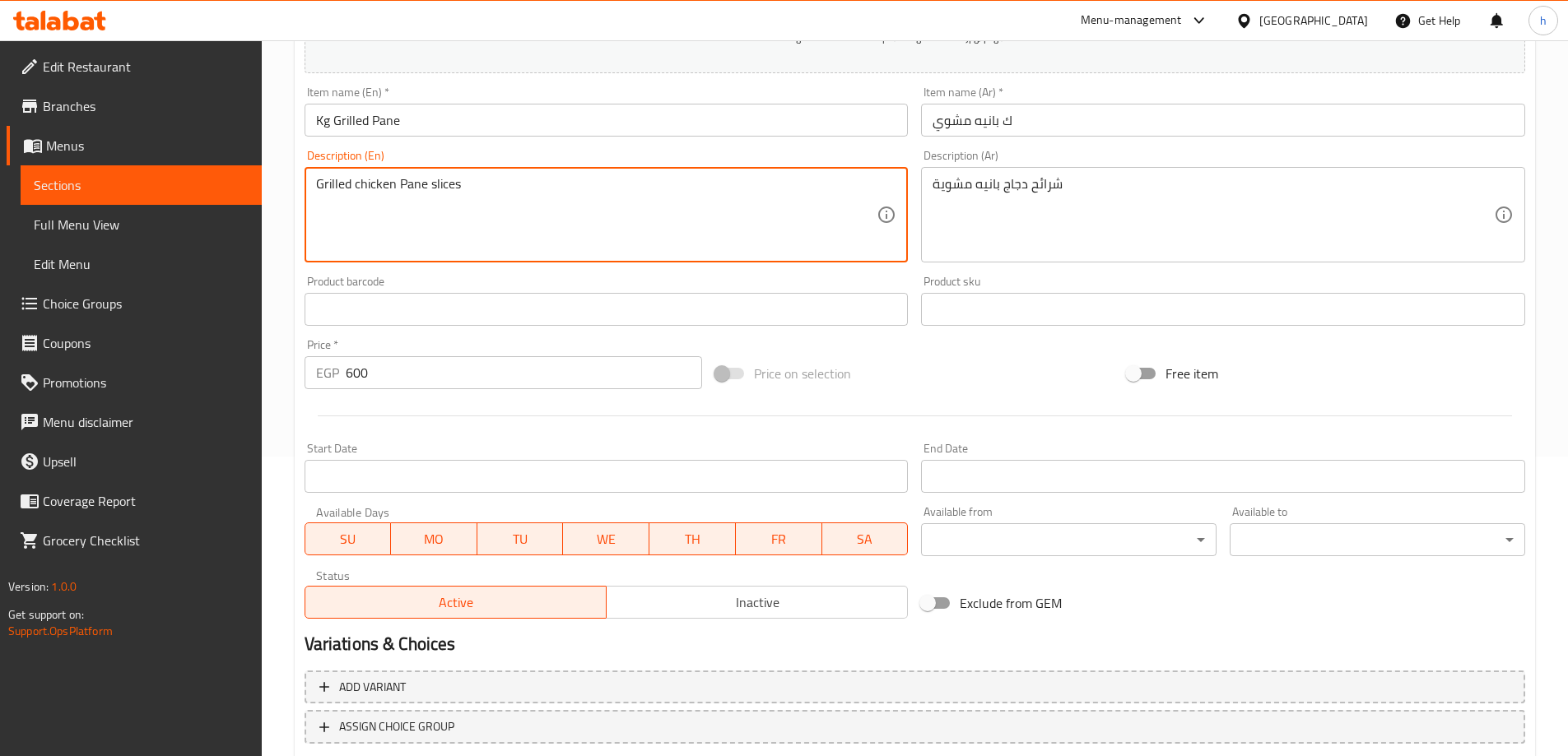
scroll to position [406, 0]
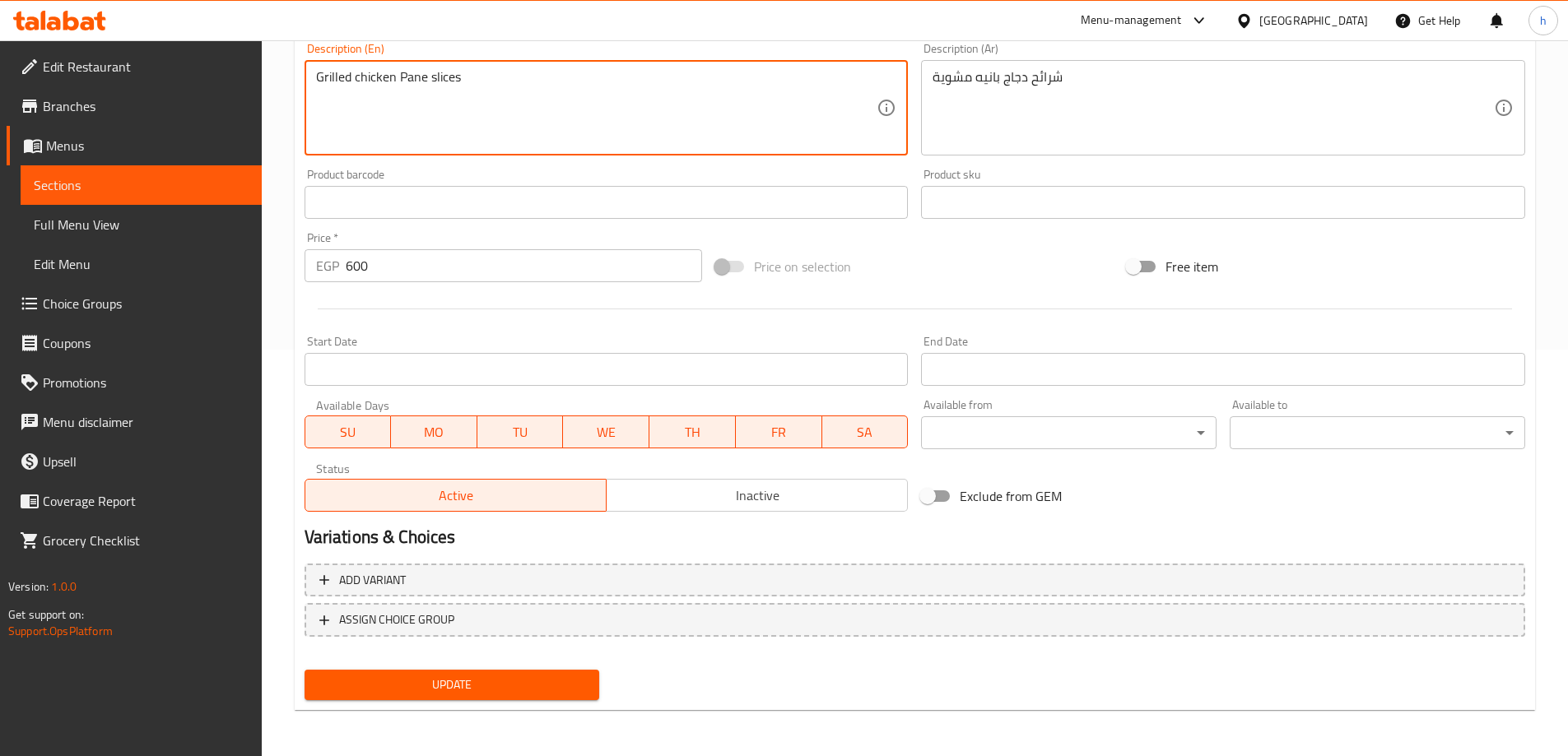
type textarea "Grilled chicken Pane slices"
click at [488, 681] on span "Update" at bounding box center [452, 684] width 269 height 20
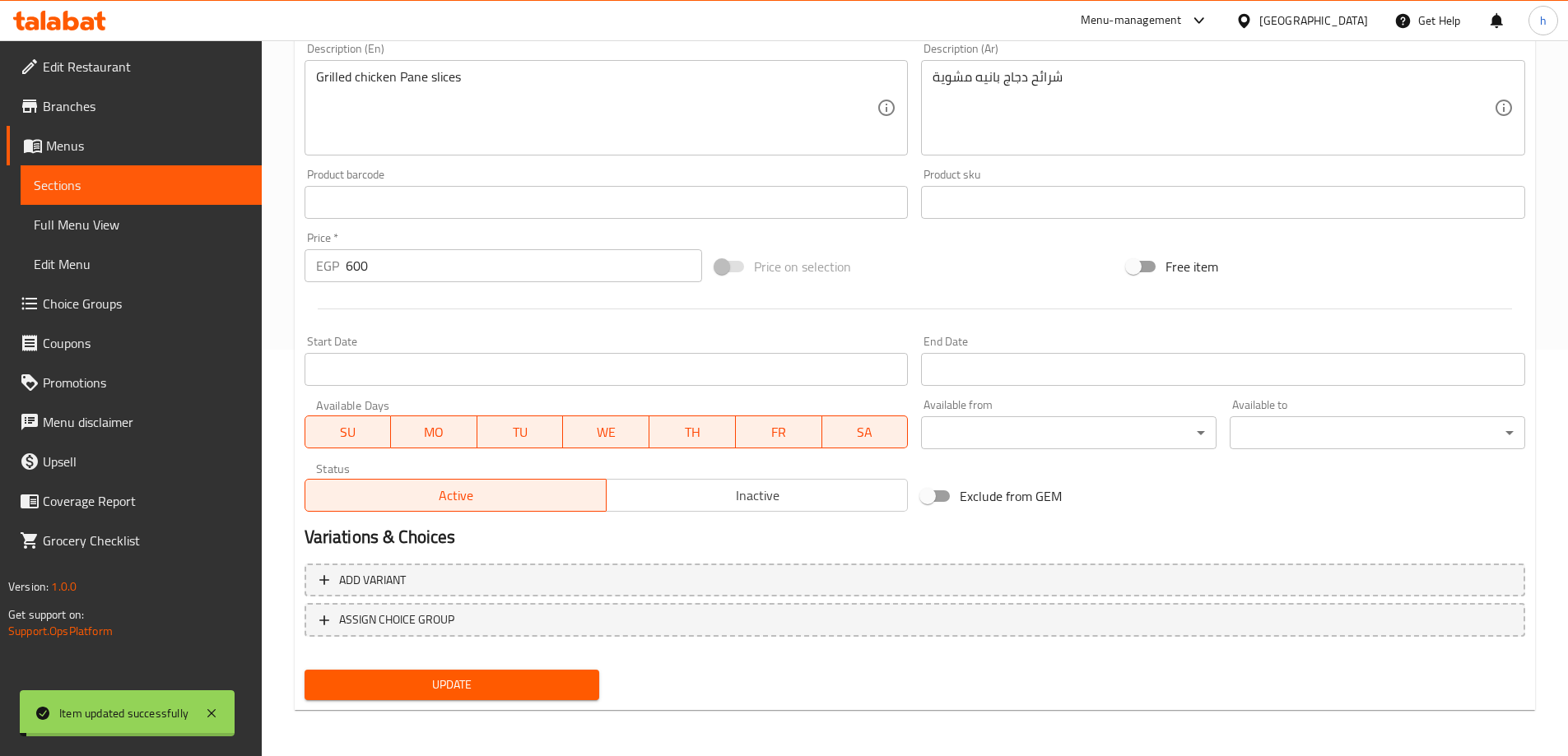
click at [154, 176] on span "Sections" at bounding box center [141, 185] width 215 height 20
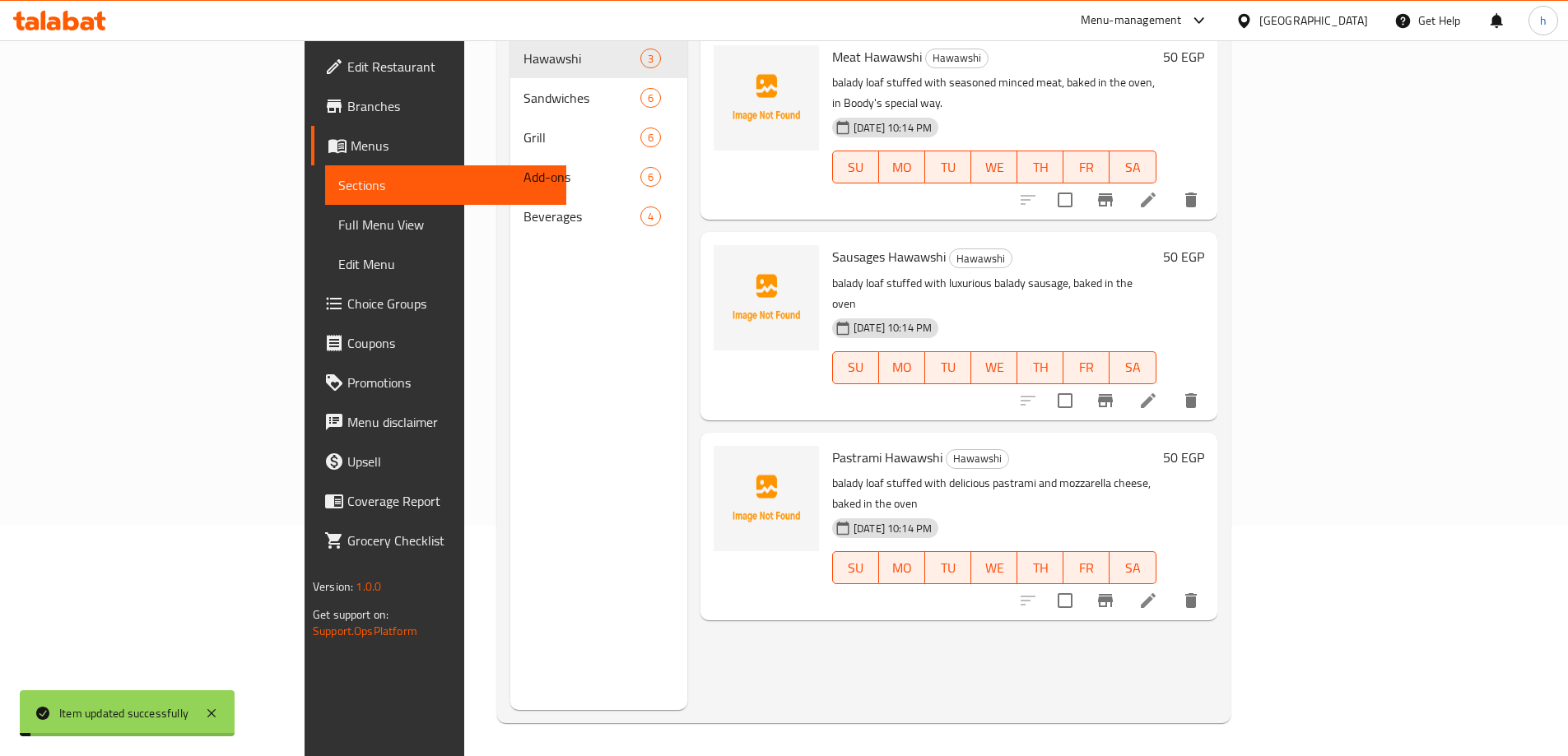
scroll to position [231, 0]
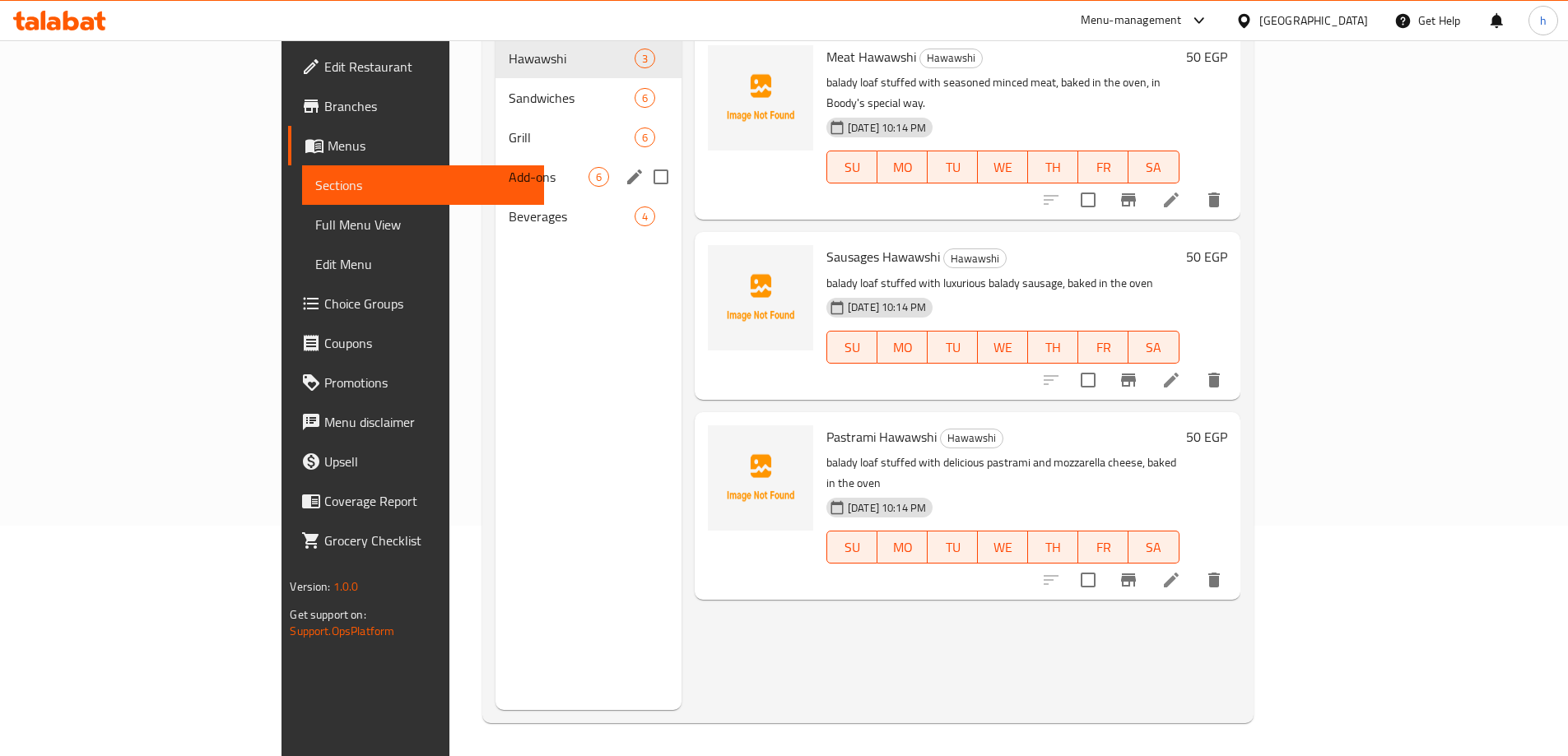
click at [509, 167] on span "Add-ons" at bounding box center [549, 177] width 80 height 20
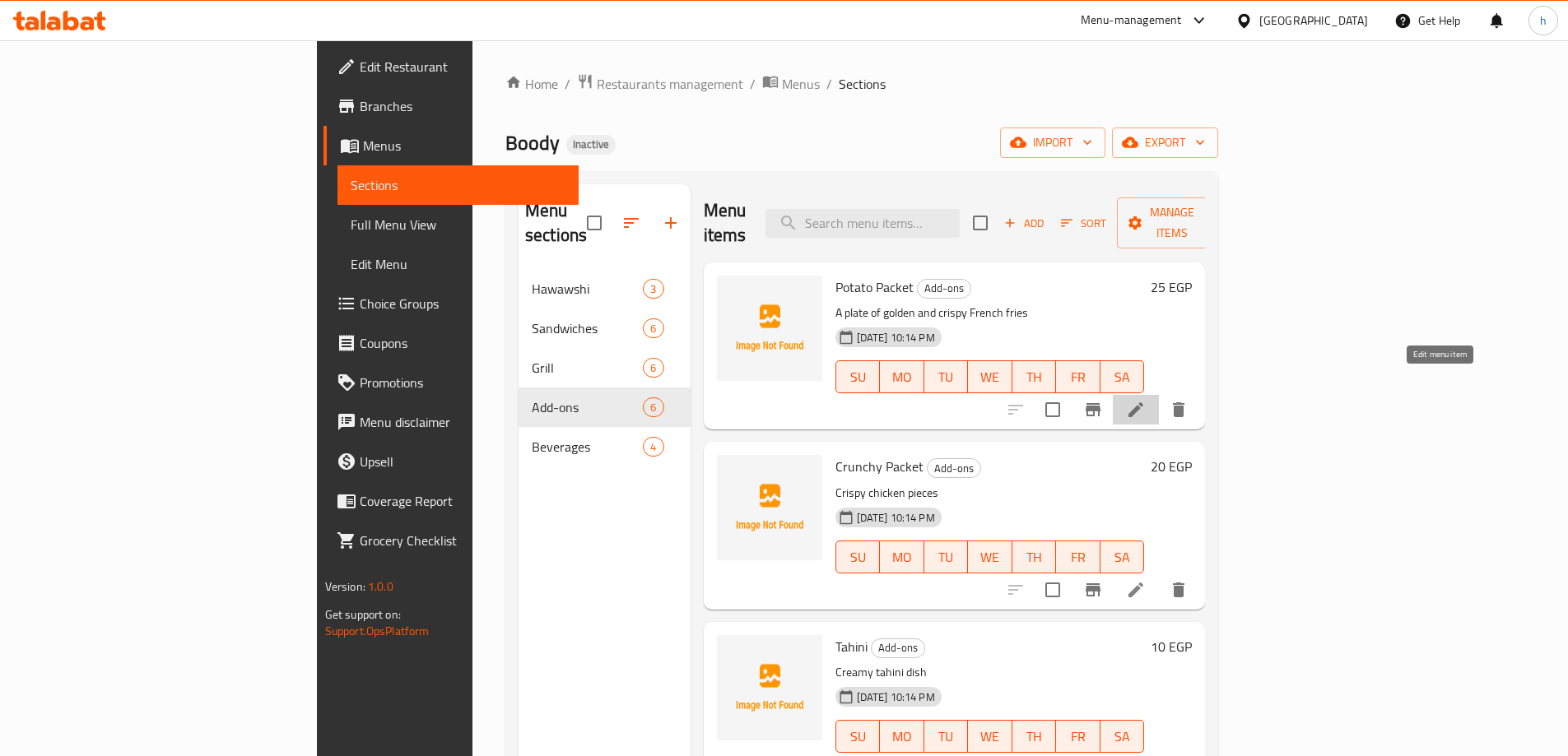
click at [1146, 400] on icon at bounding box center [1136, 410] width 20 height 20
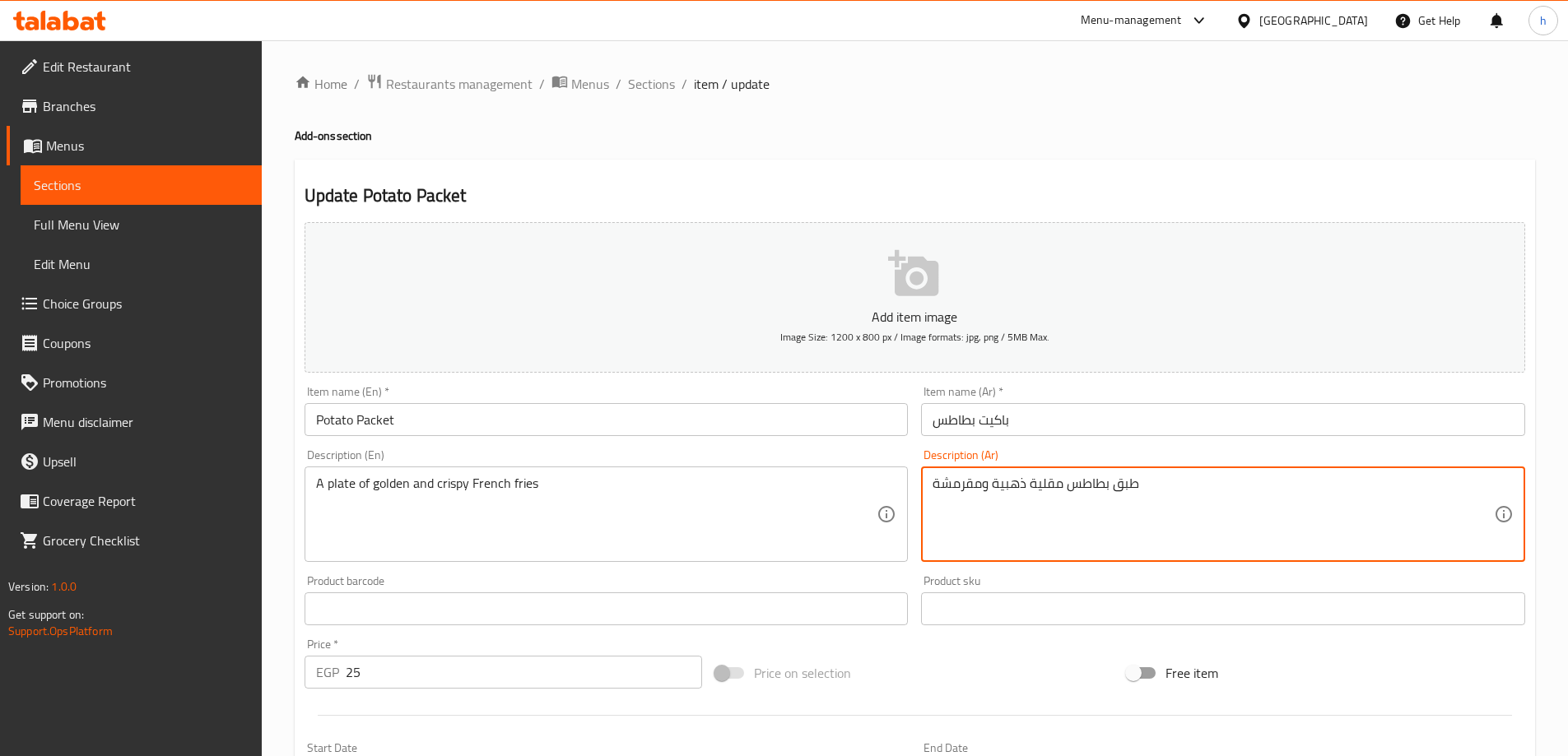
click at [1008, 487] on textarea "طبق بطاطس مقلية ذهبية ومقرمشة" at bounding box center [1214, 515] width 561 height 78
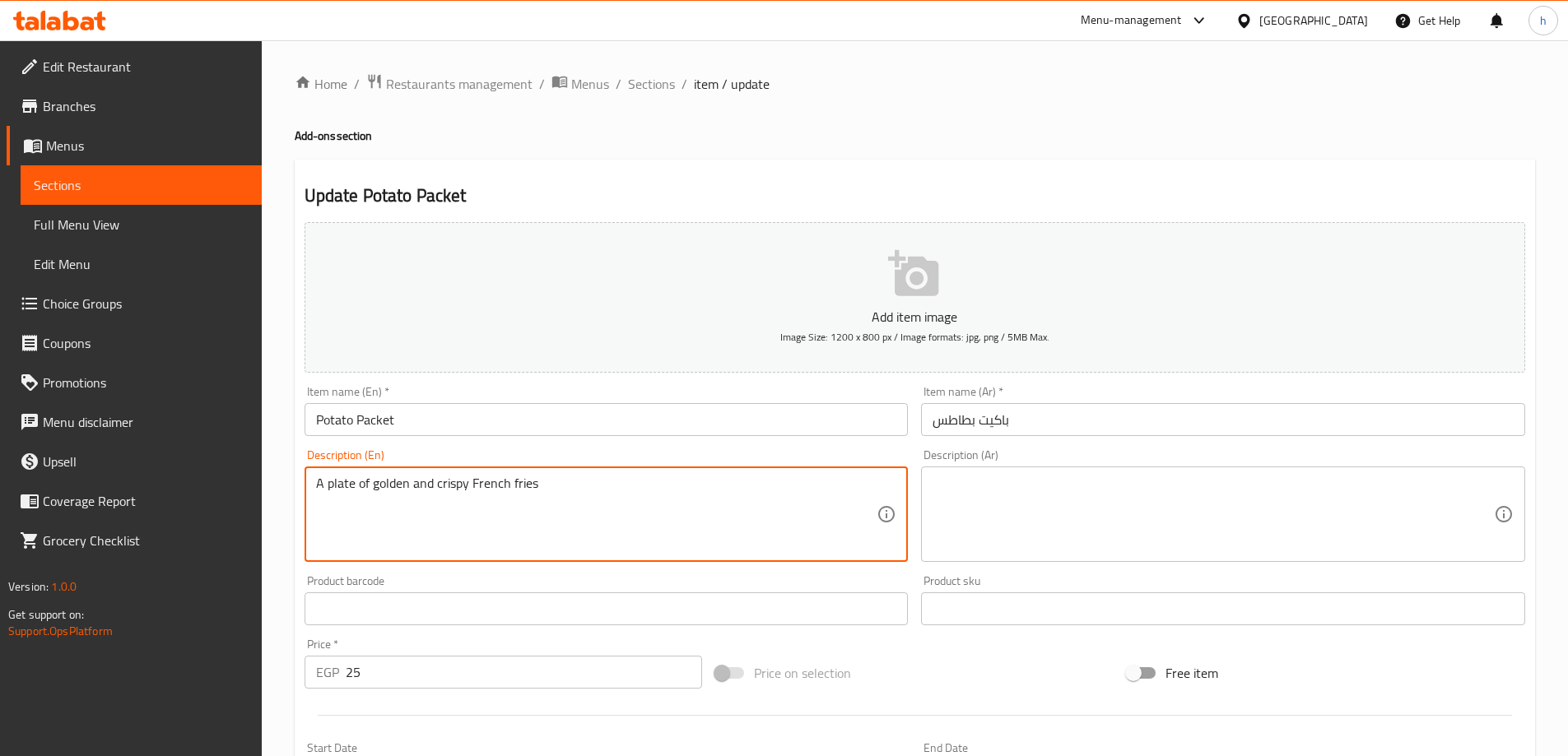
click at [404, 491] on textarea "A plate of golden and crispy French fries" at bounding box center [597, 515] width 561 height 78
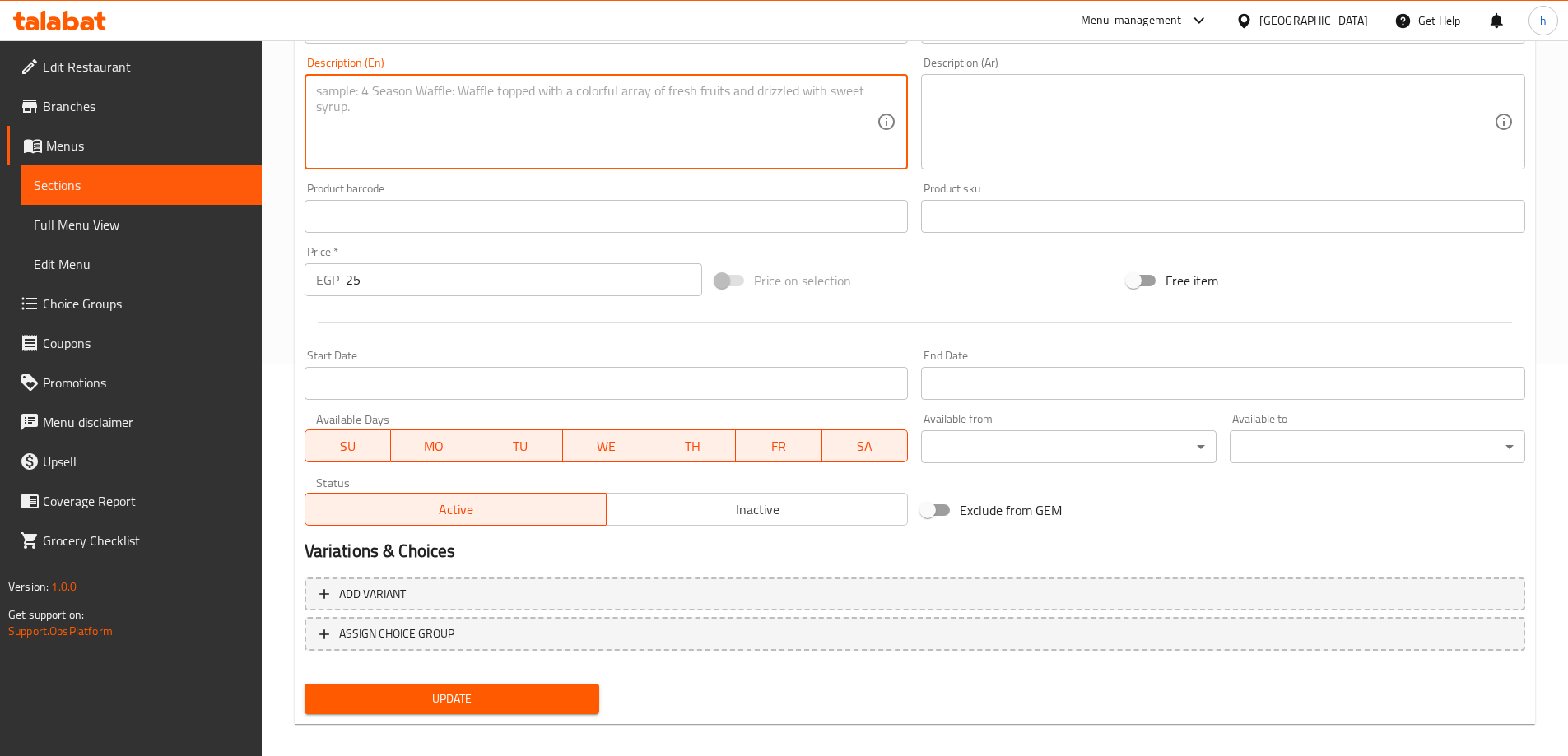
scroll to position [406, 0]
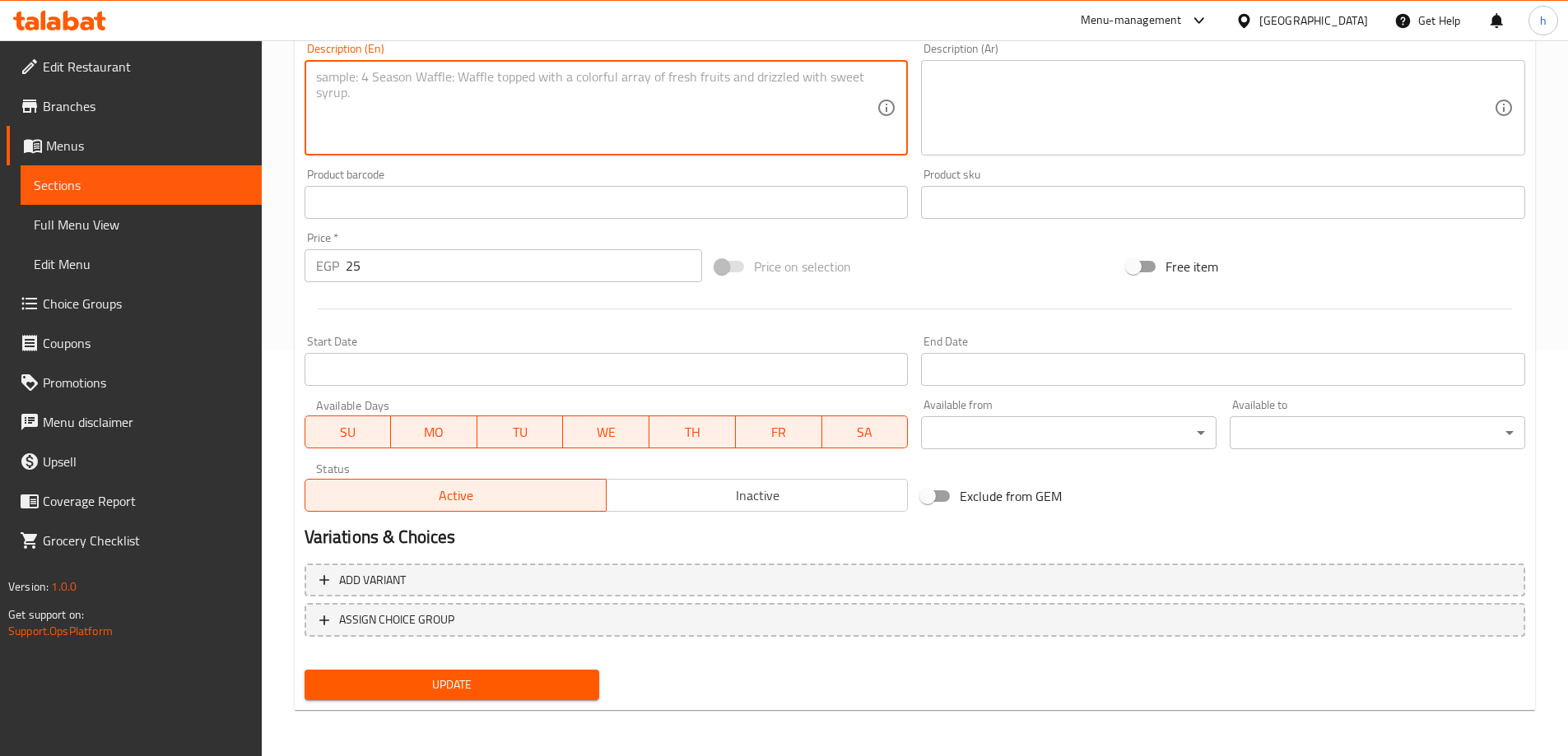
click at [408, 688] on span "Update" at bounding box center [452, 684] width 269 height 20
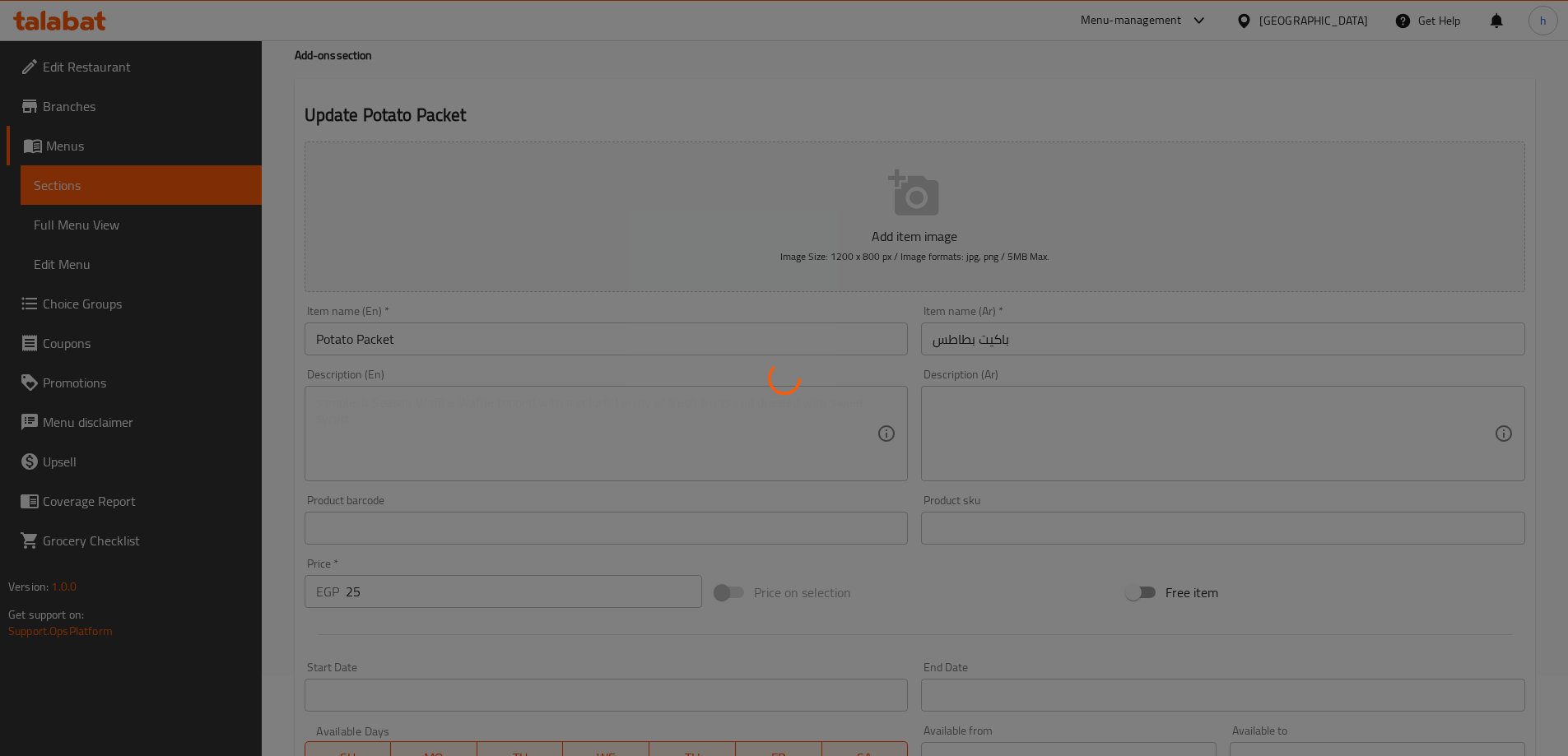
scroll to position [0, 0]
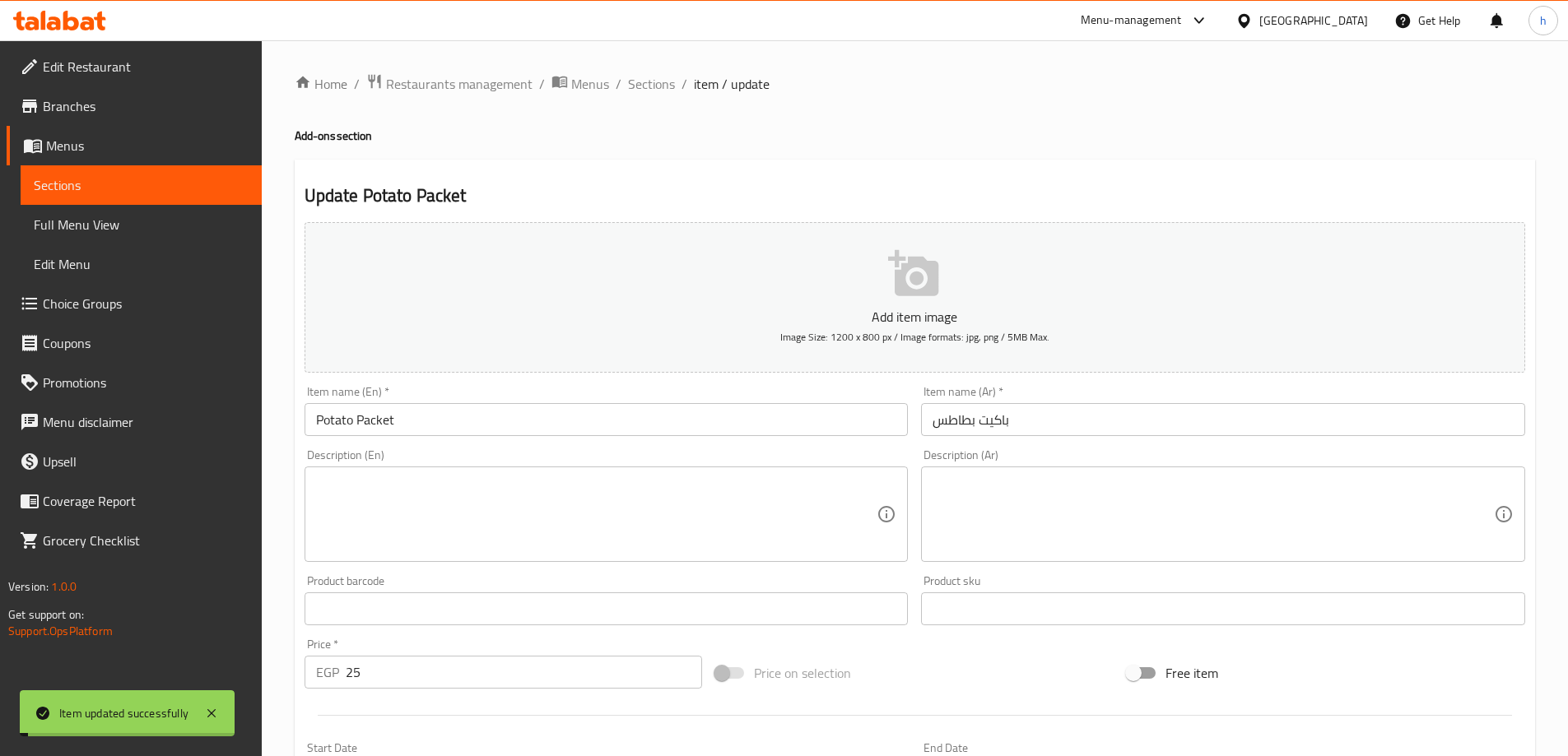
click at [191, 184] on span "Sections" at bounding box center [141, 185] width 215 height 20
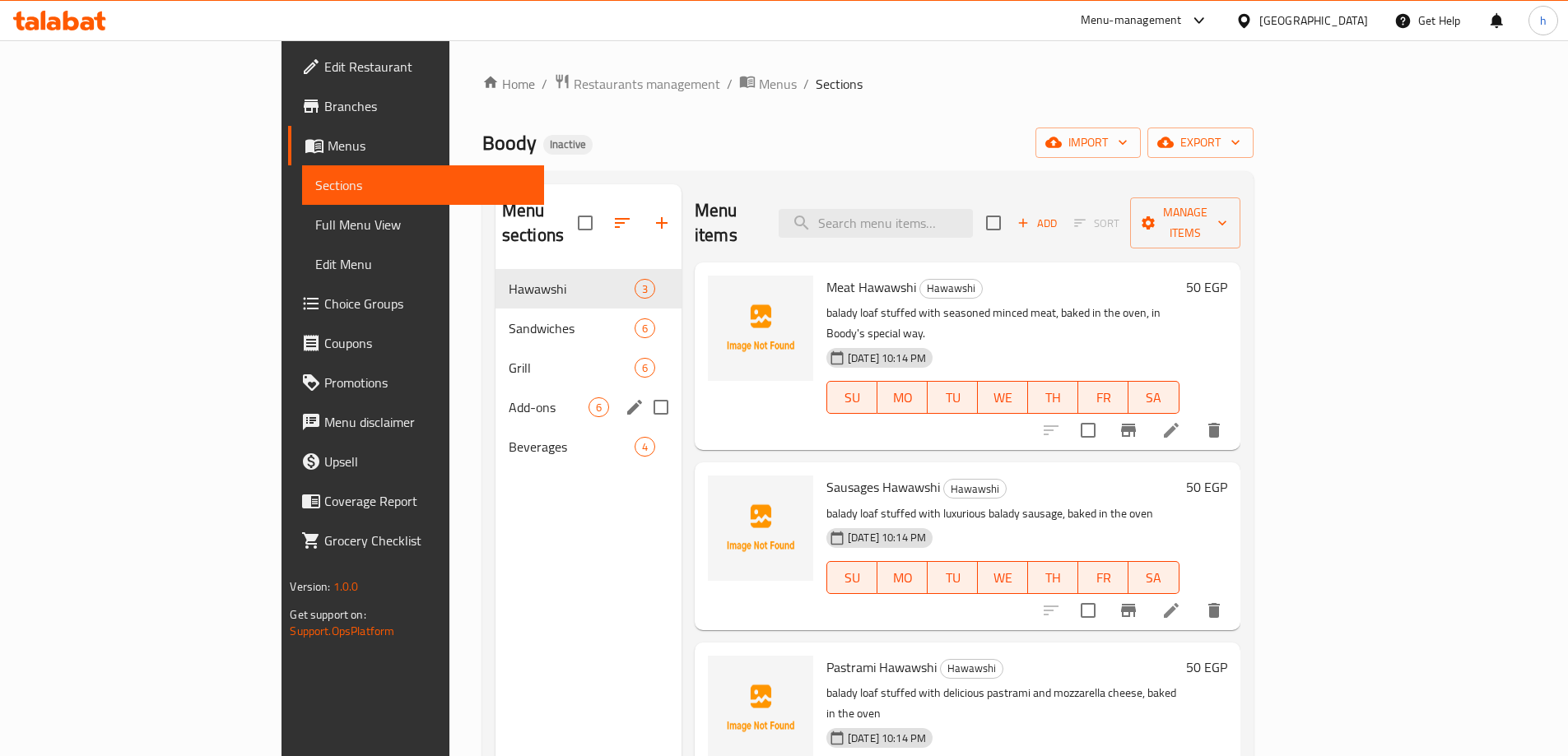
click at [495, 388] on div "Add-ons 6" at bounding box center [589, 407] width 186 height 40
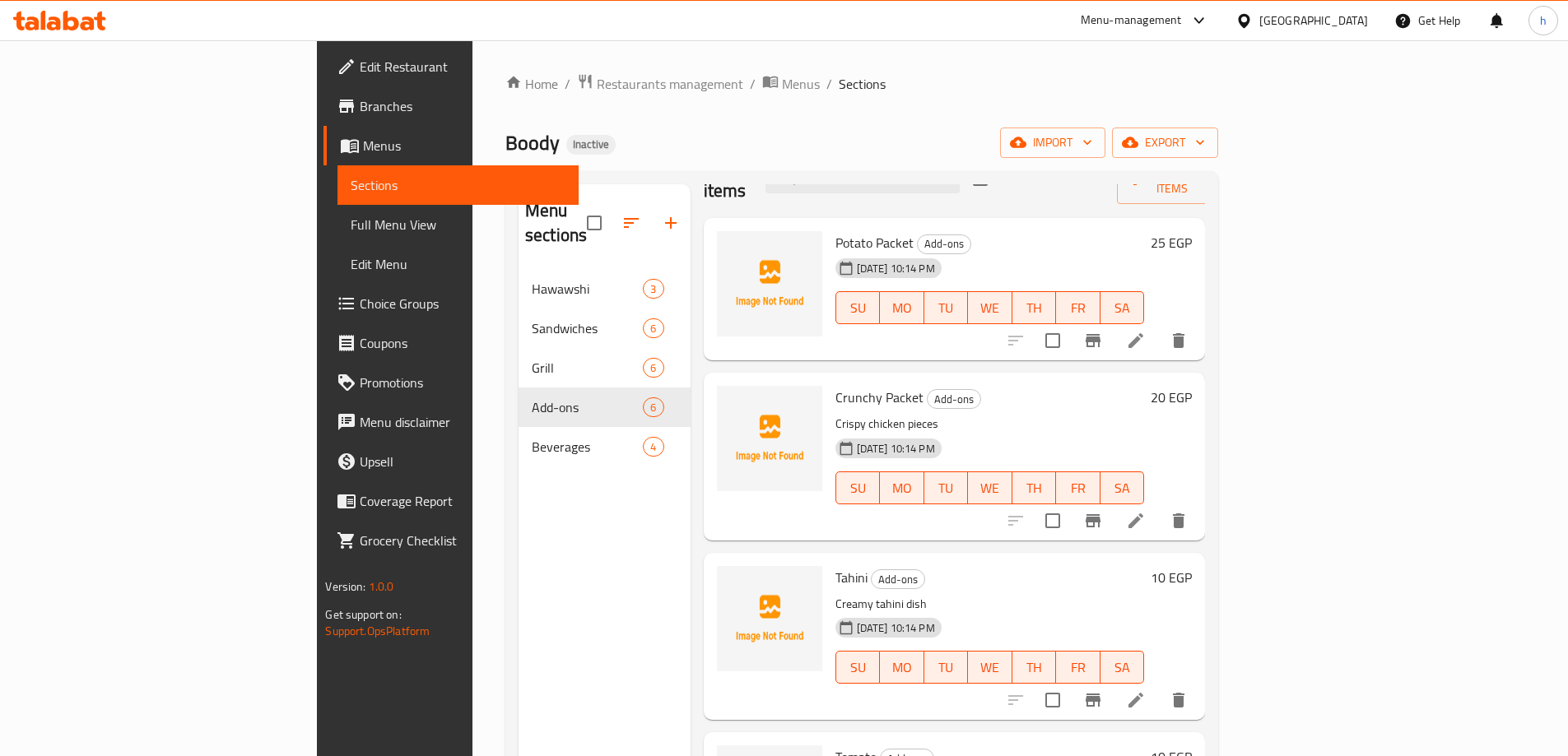
scroll to position [83, 0]
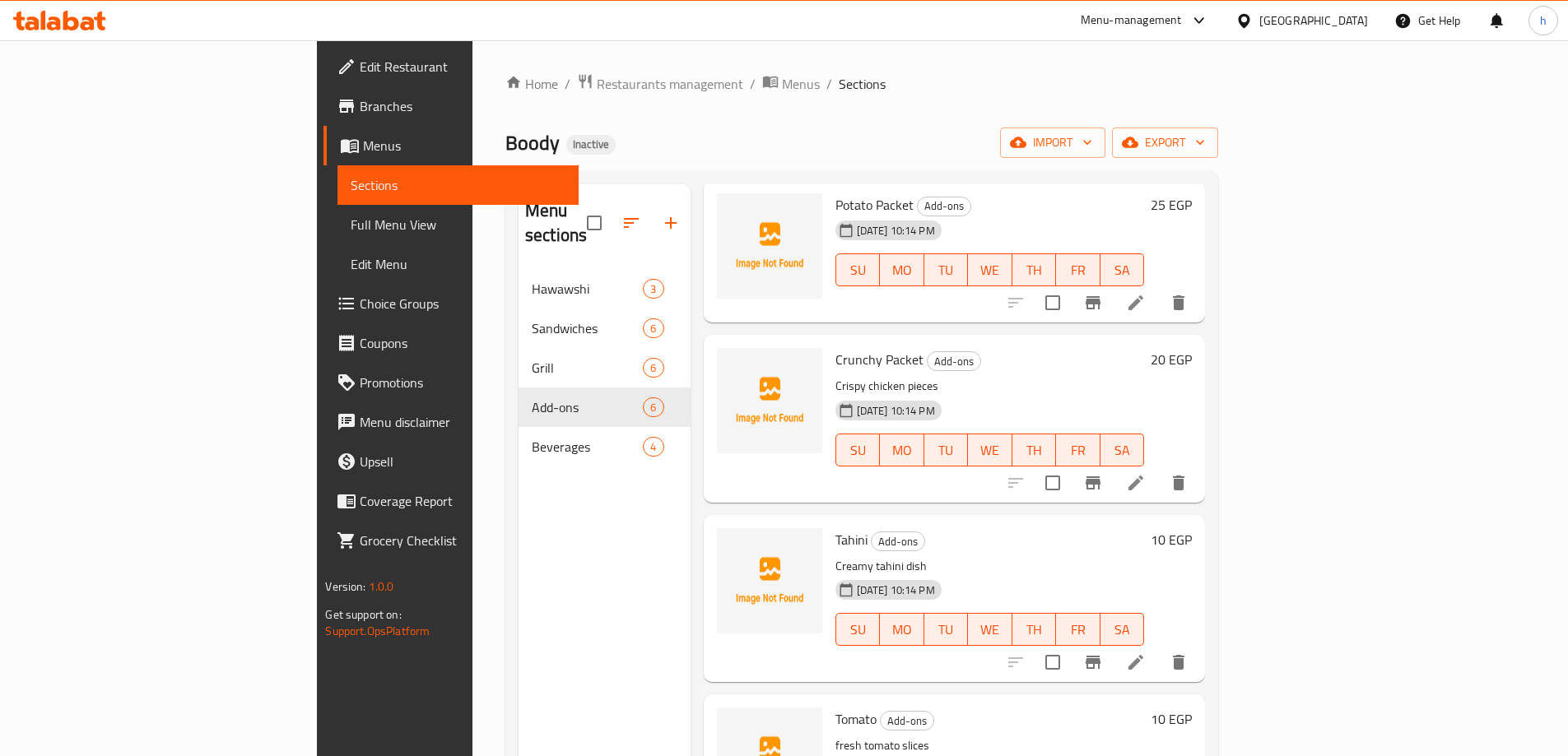
click at [1146, 473] on icon at bounding box center [1136, 483] width 20 height 20
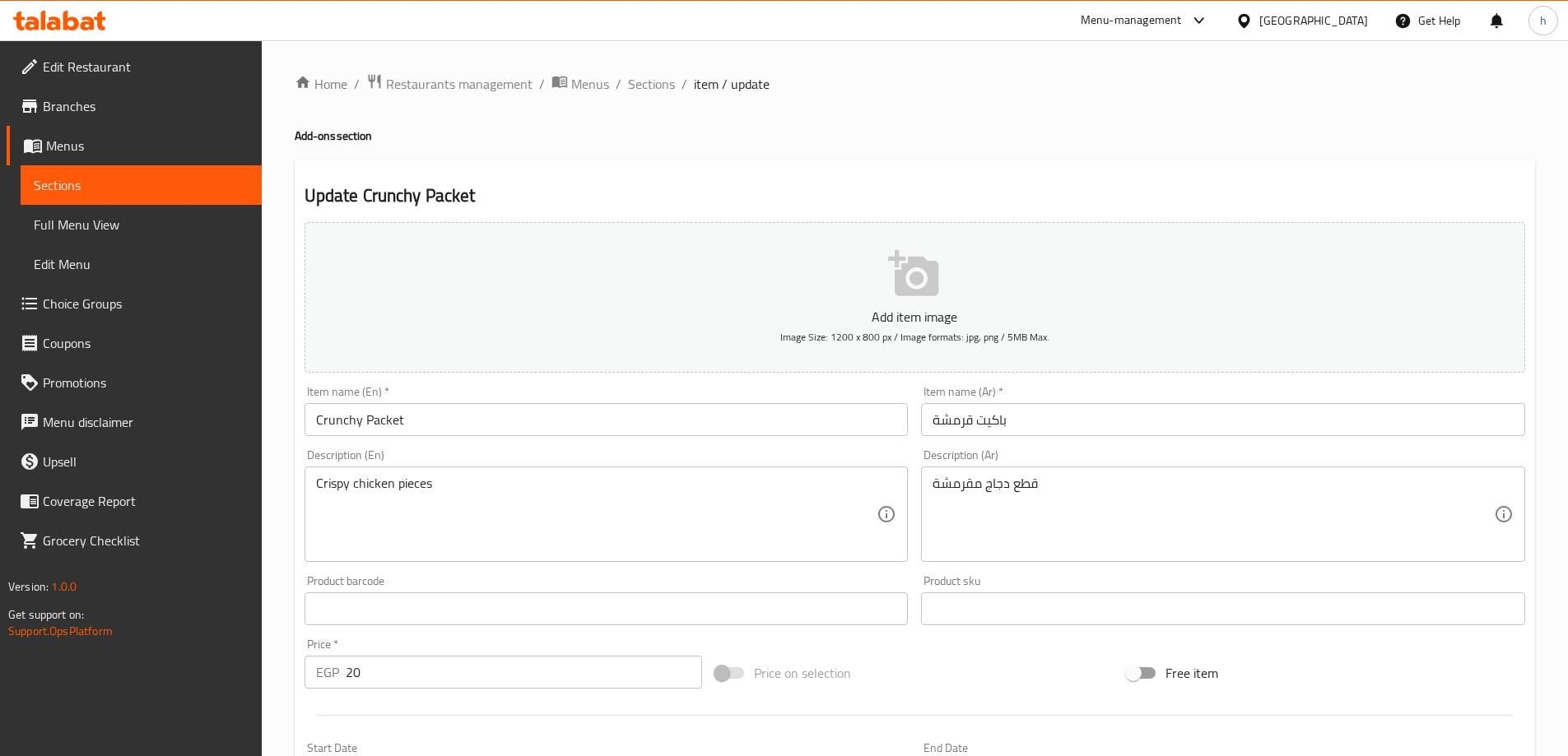
click at [343, 421] on input "Crunchy Packet" at bounding box center [606, 419] width 605 height 33
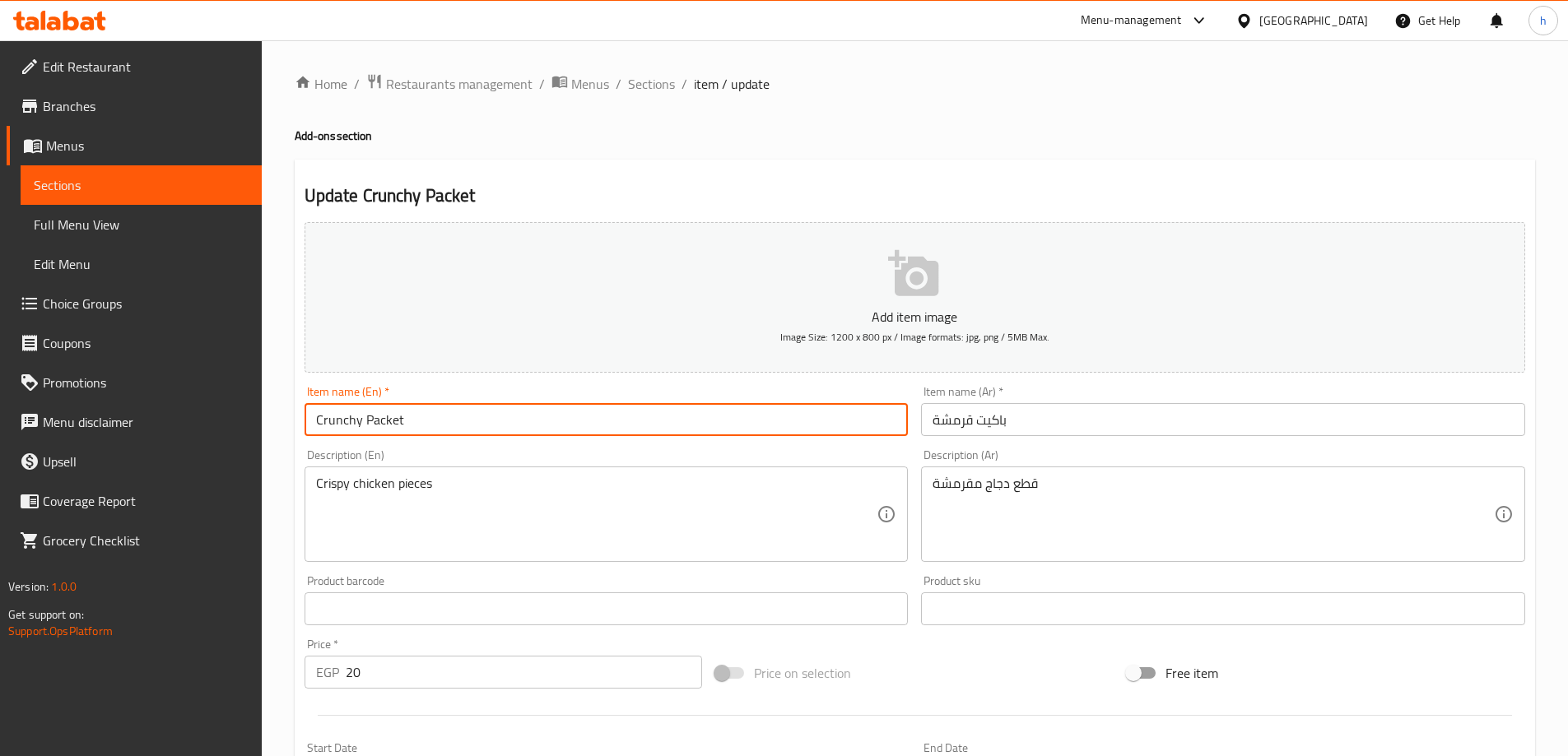
click at [343, 421] on input "Crunchy Packet" at bounding box center [606, 419] width 605 height 33
click at [321, 417] on input "qrmasha Packet" at bounding box center [606, 419] width 605 height 33
click at [337, 423] on input "karmasha Packet" at bounding box center [606, 419] width 605 height 33
paste input "qarmsha"
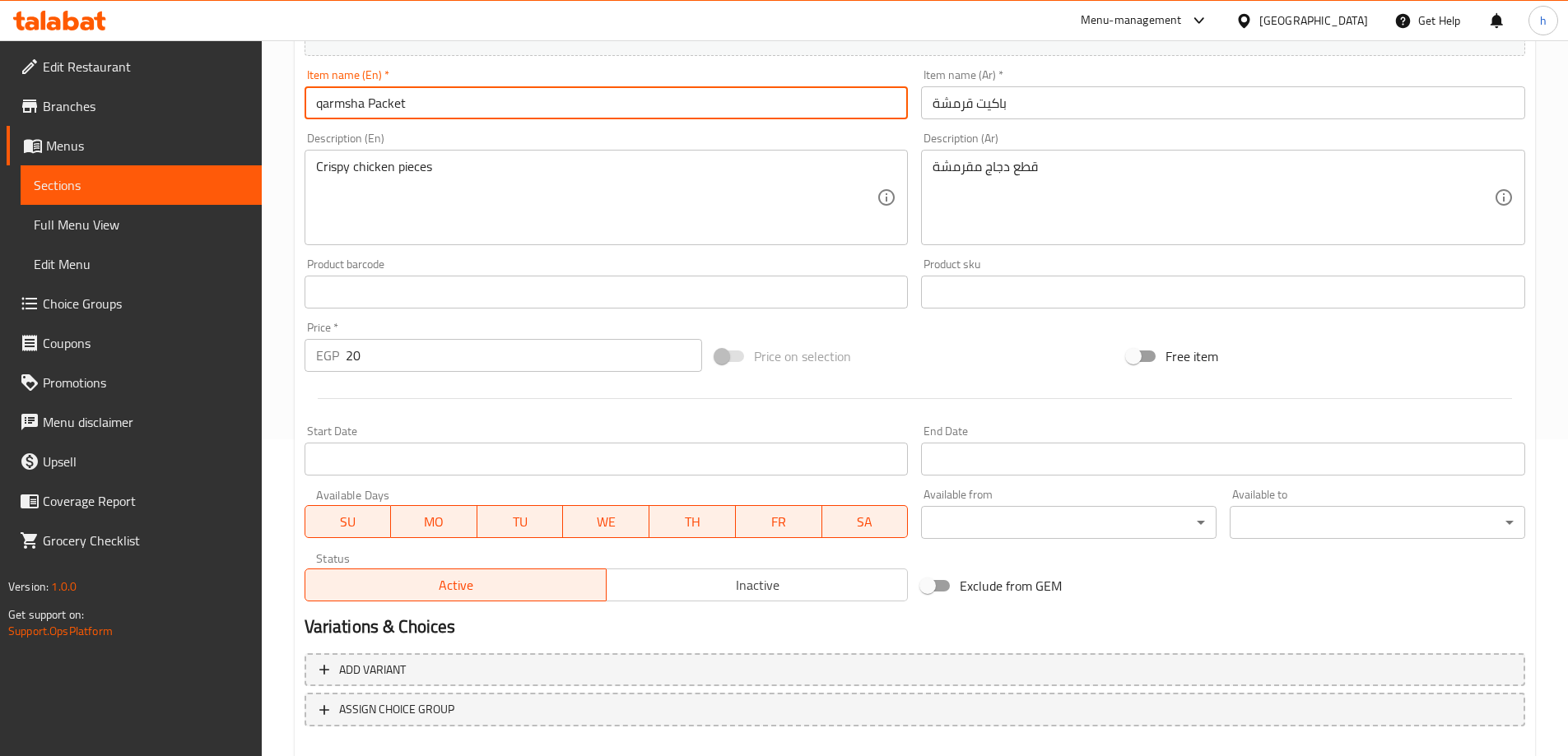
scroll to position [406, 0]
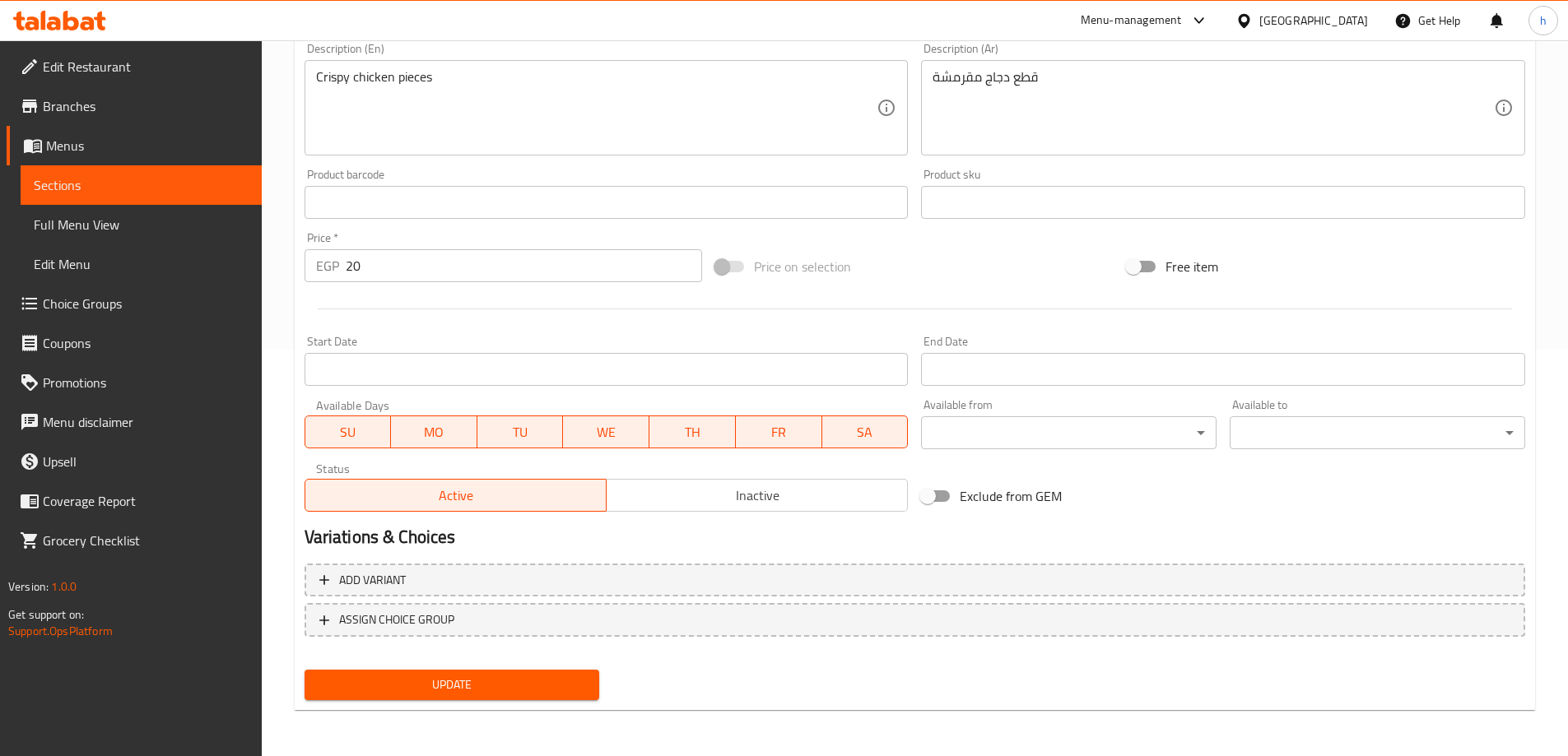
type input "qarmsha Packet"
click at [399, 689] on span "Update" at bounding box center [452, 684] width 269 height 20
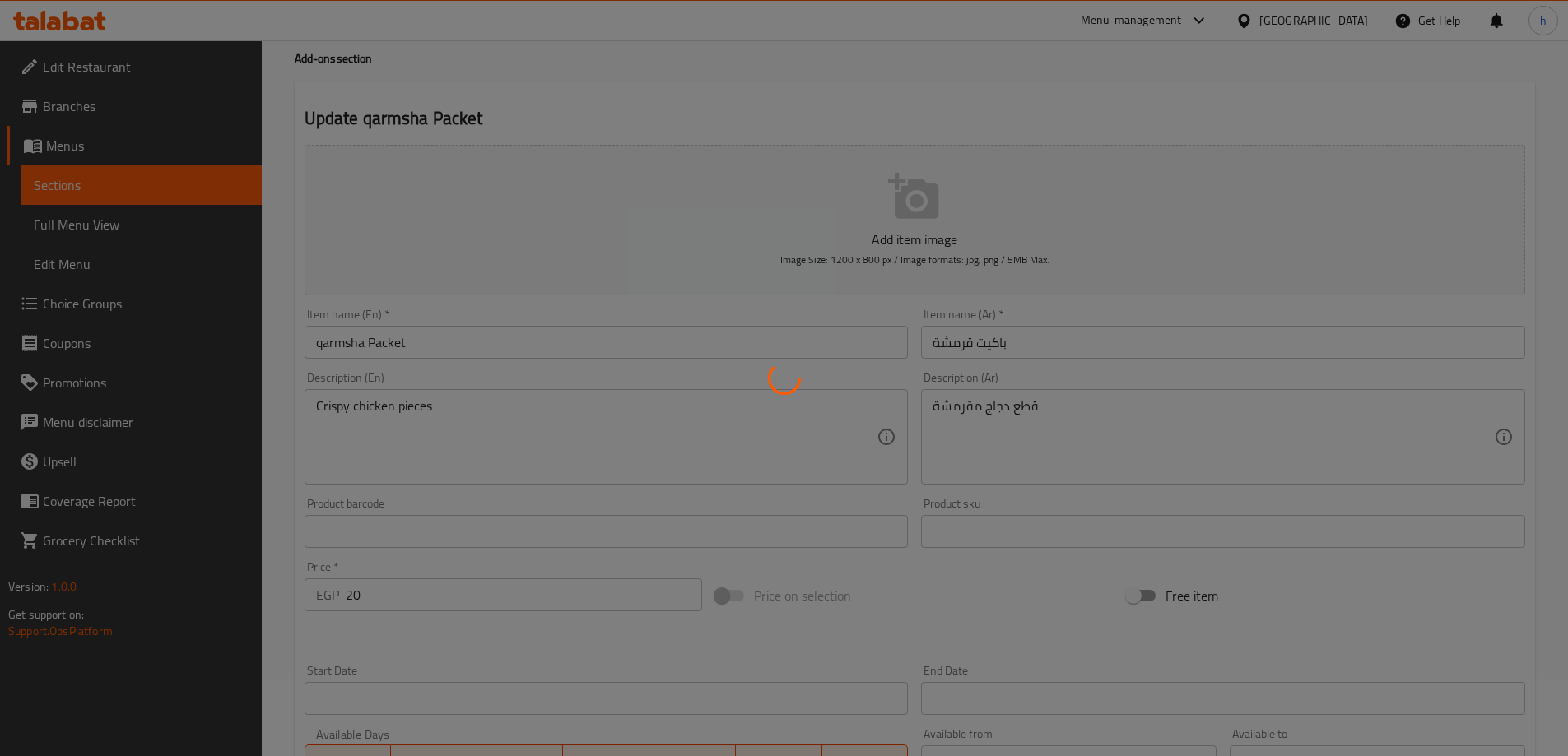
scroll to position [0, 0]
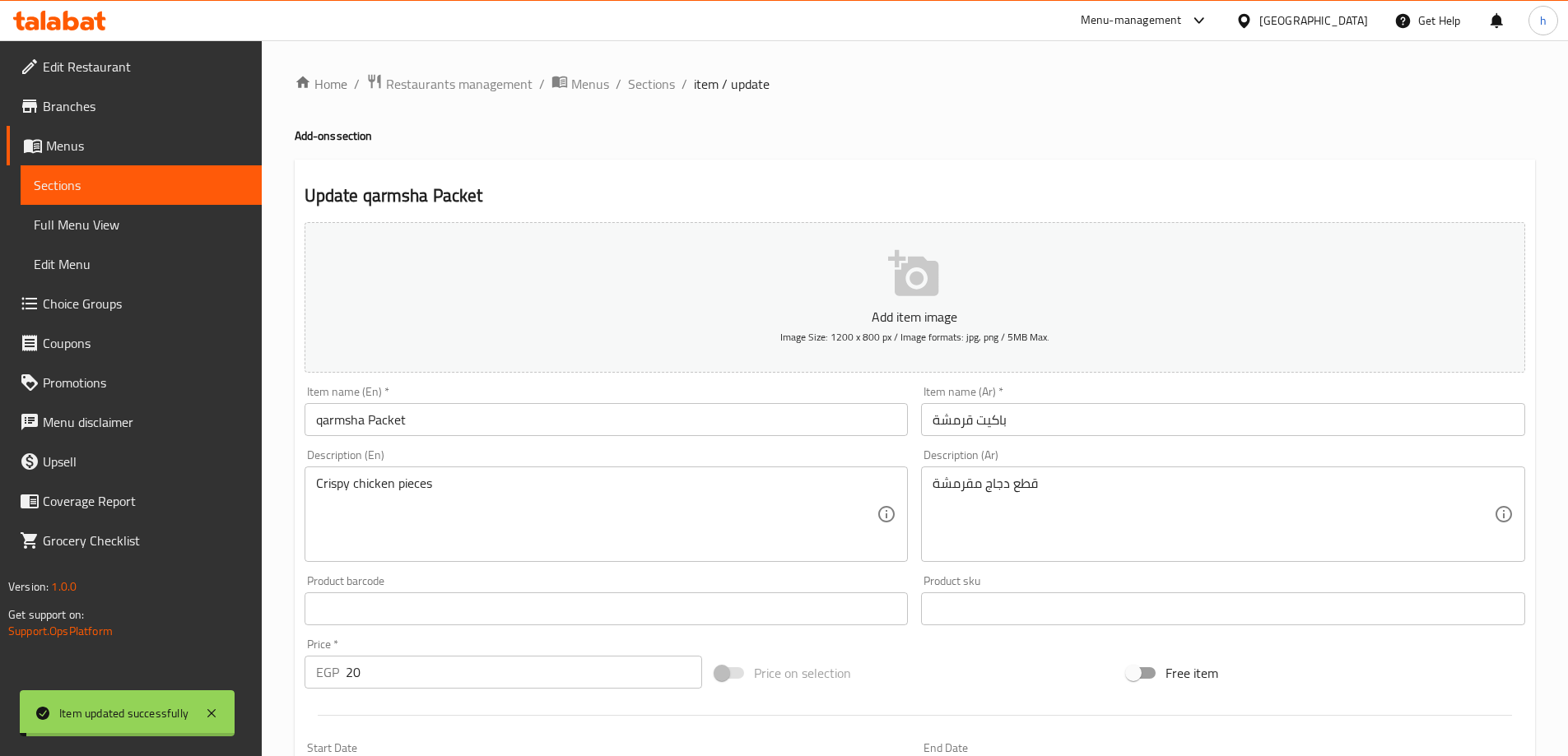
click at [153, 187] on span "Sections" at bounding box center [141, 185] width 215 height 20
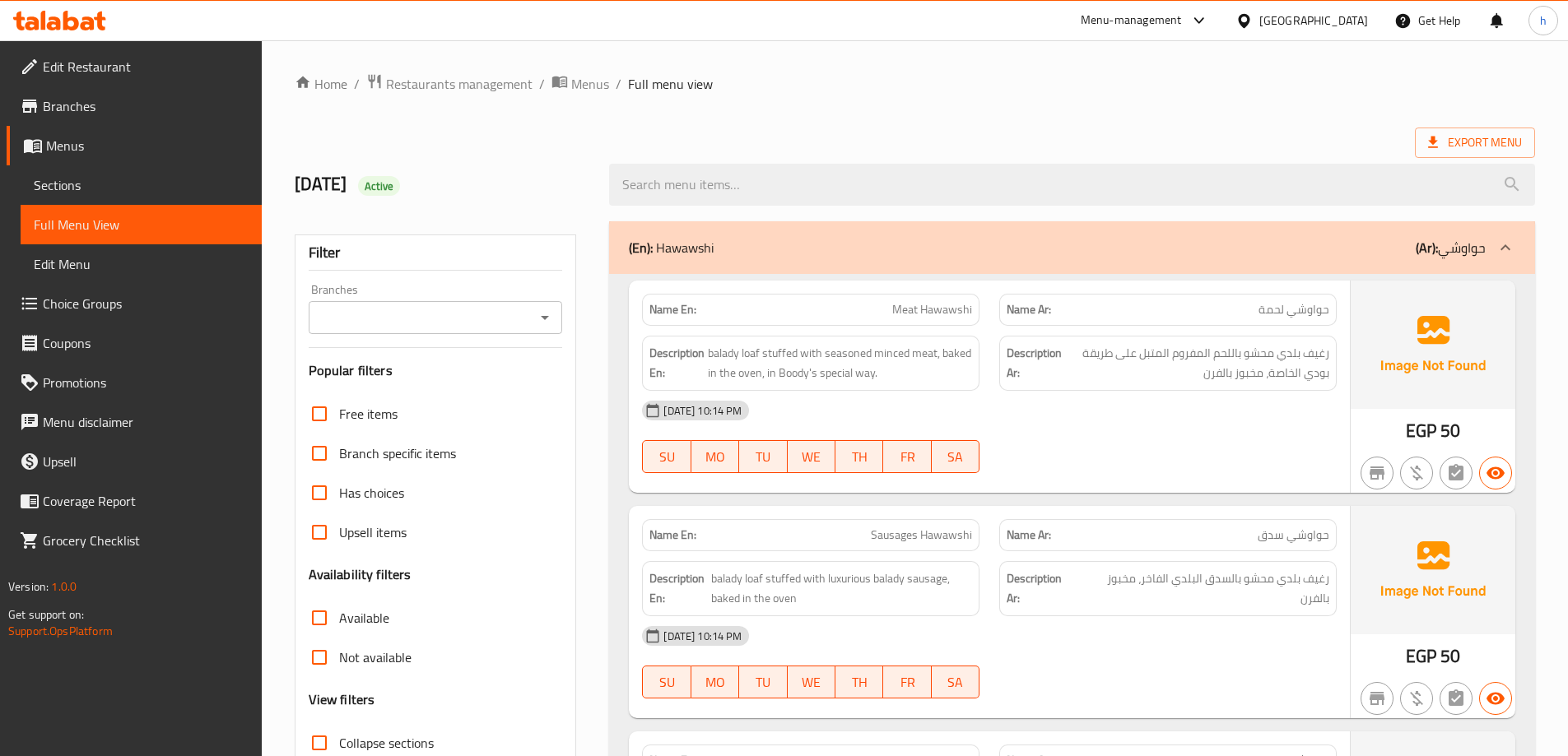
scroll to position [164, 0]
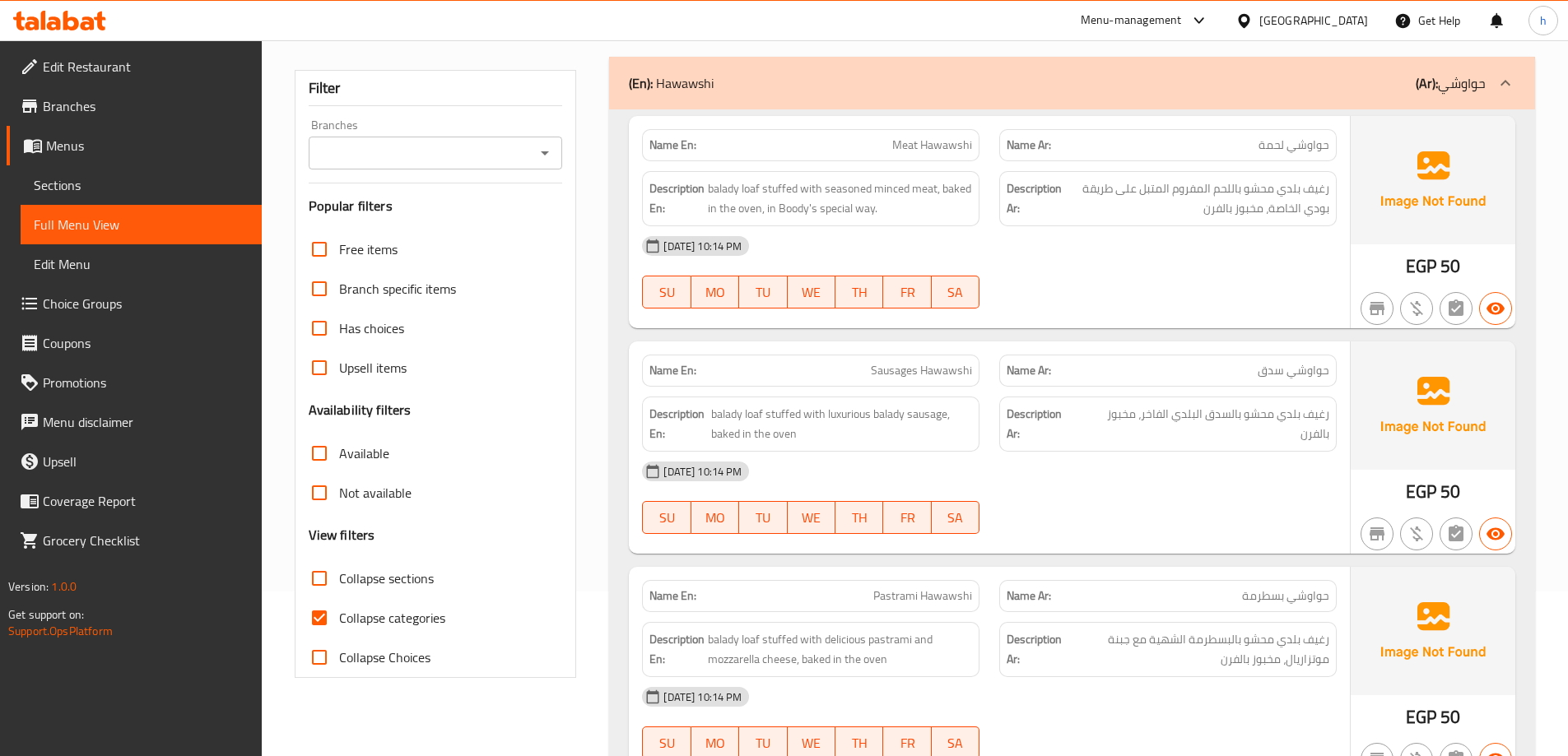
click at [319, 605] on input "Collapse categories" at bounding box center [320, 618] width 40 height 40
checkbox input "false"
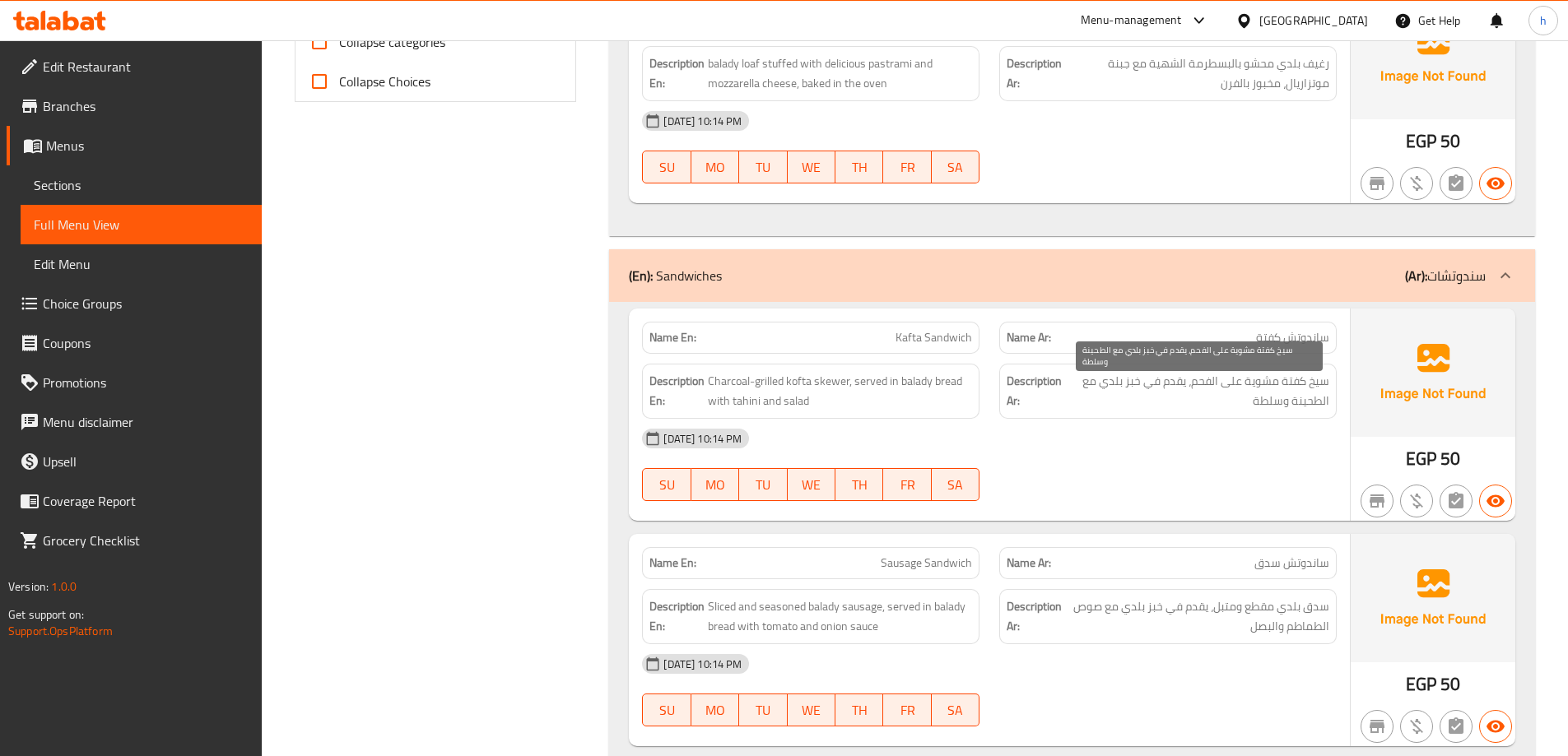
scroll to position [823, 0]
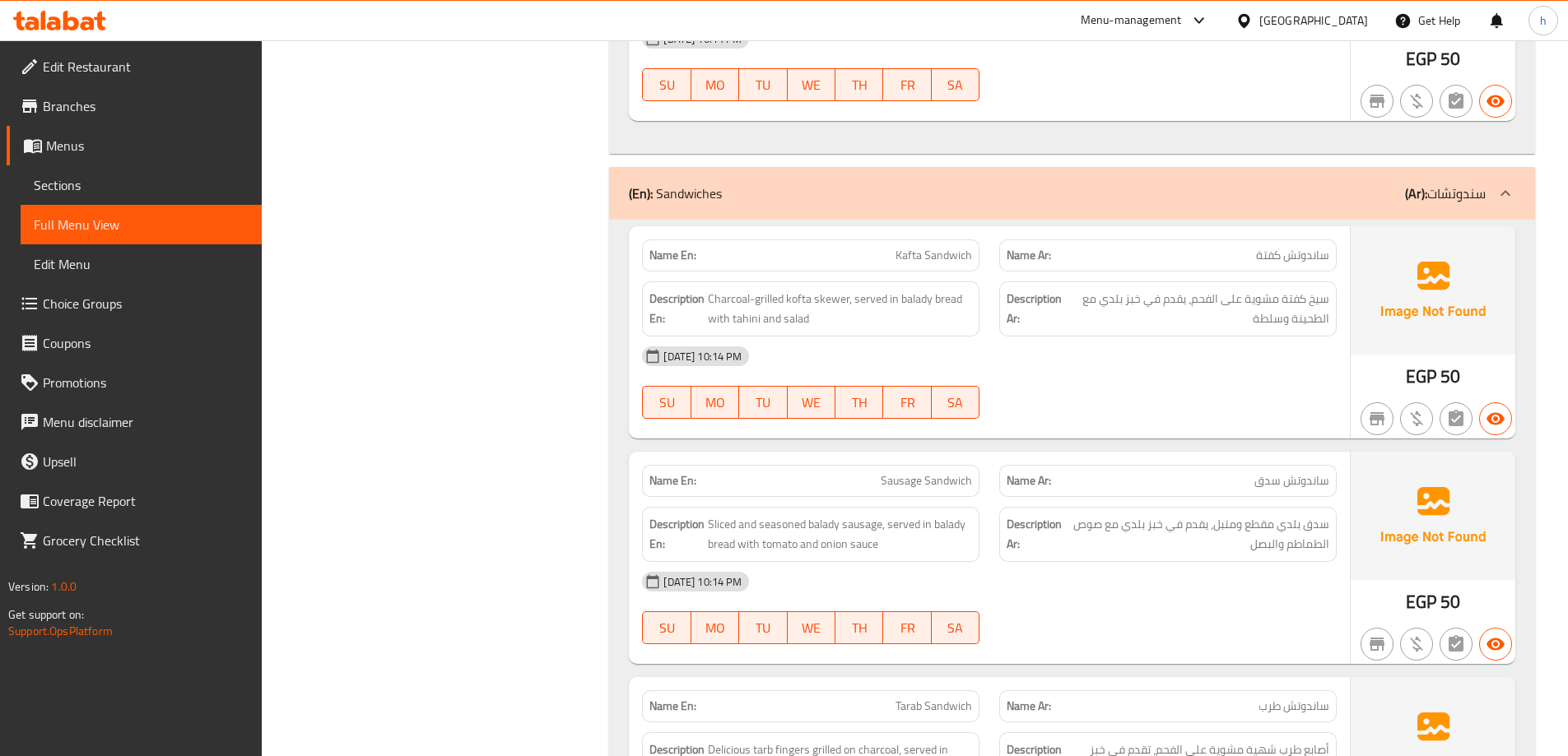
copy span "كفتة"
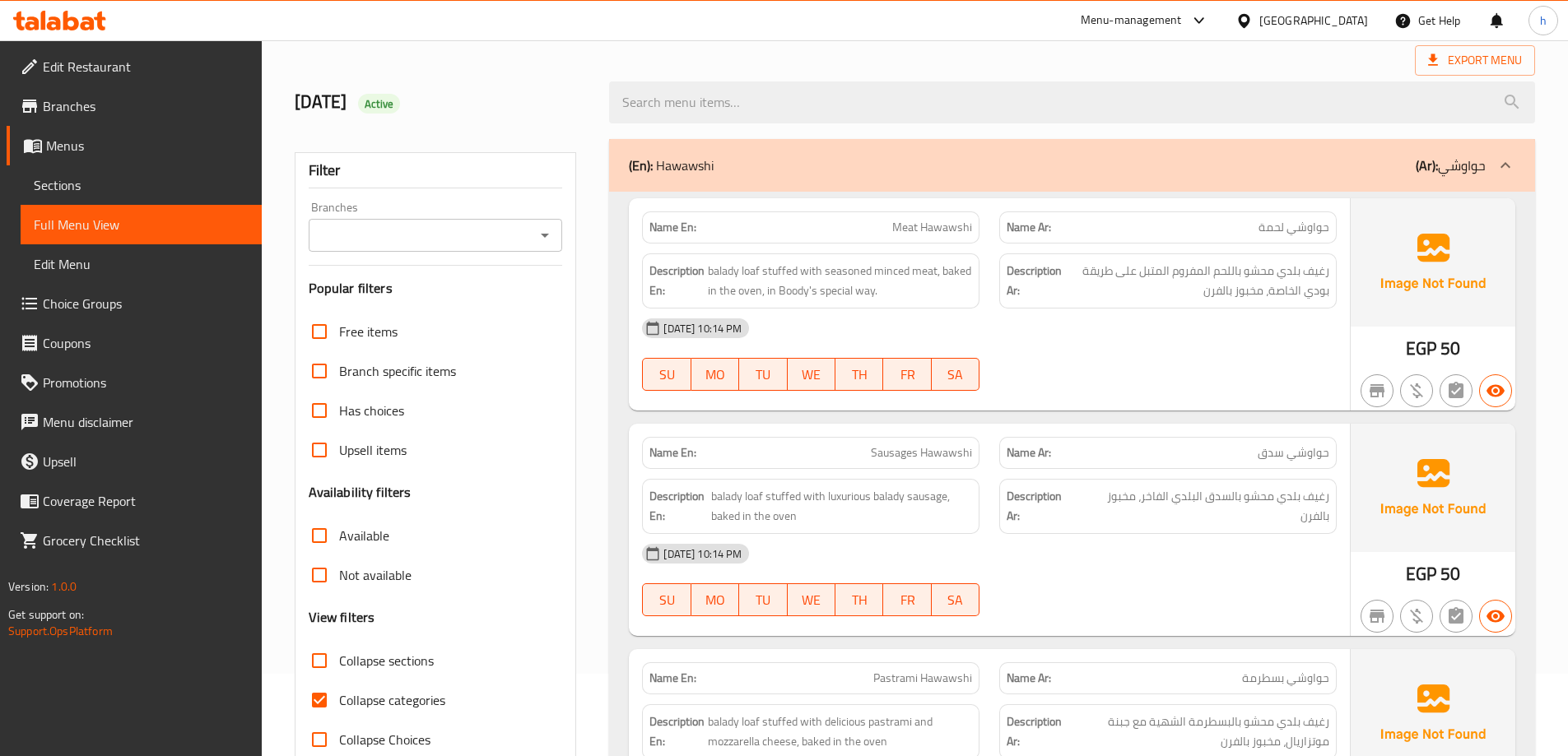
scroll to position [164, 0]
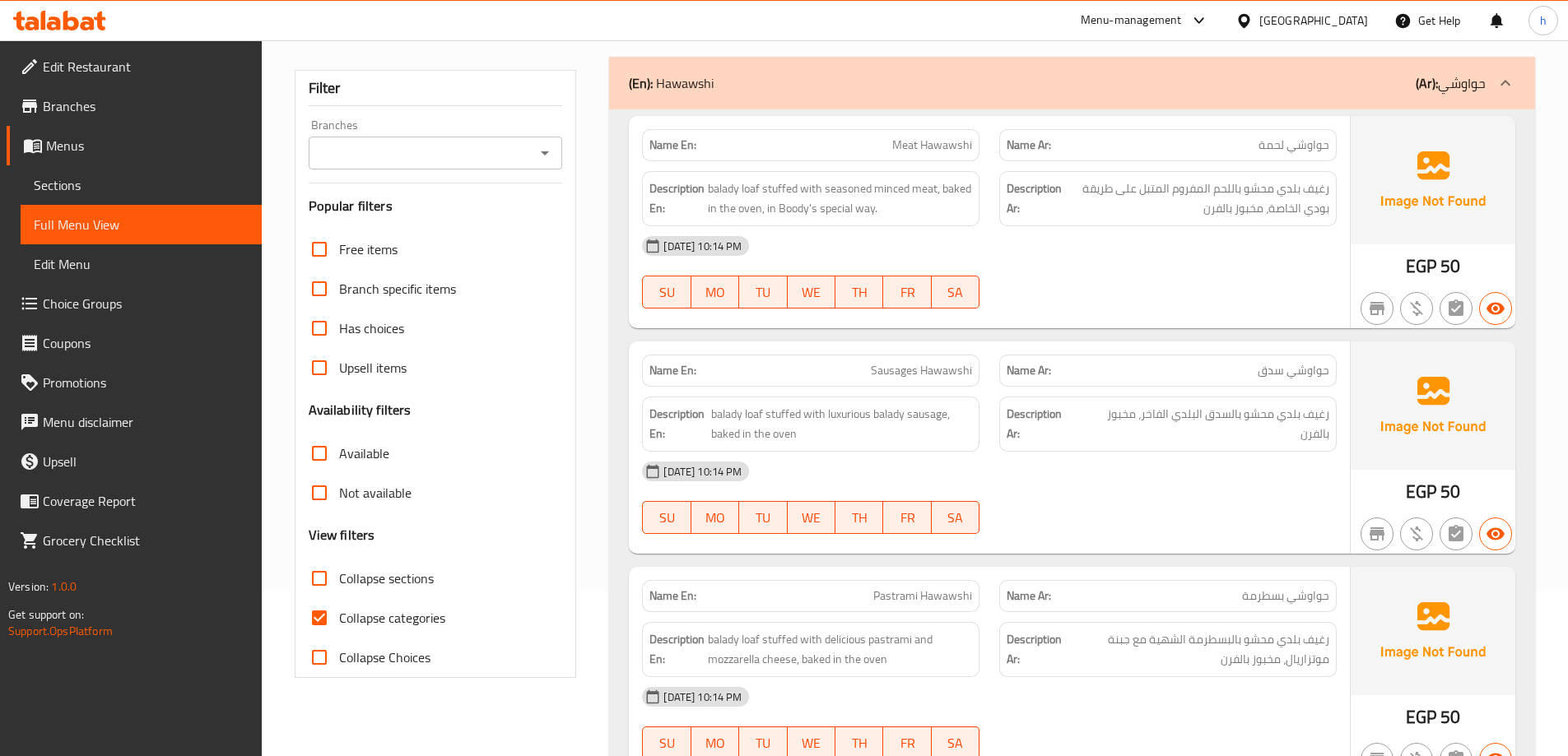
click at [313, 621] on input "Collapse categories" at bounding box center [320, 618] width 40 height 40
checkbox input "false"
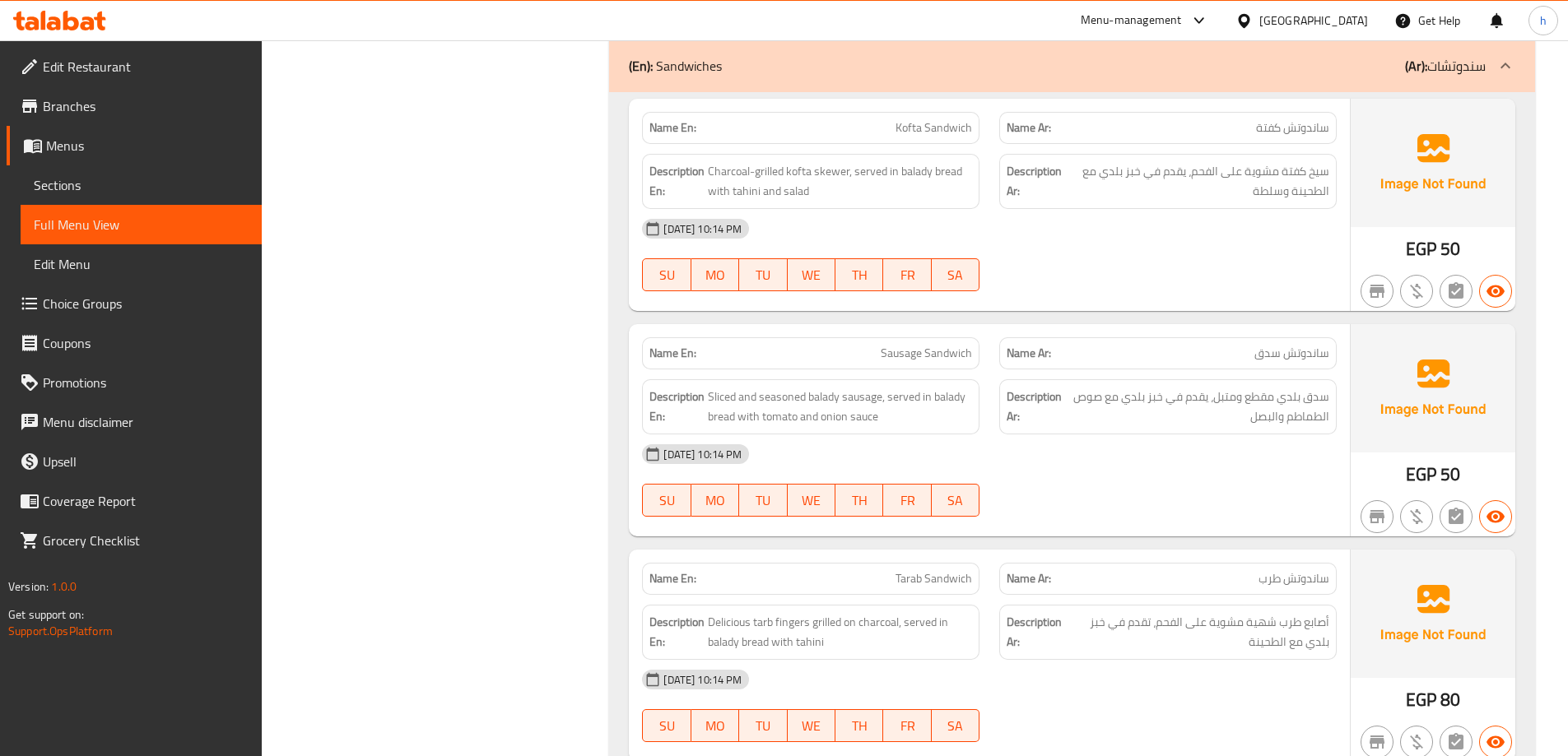
scroll to position [988, 0]
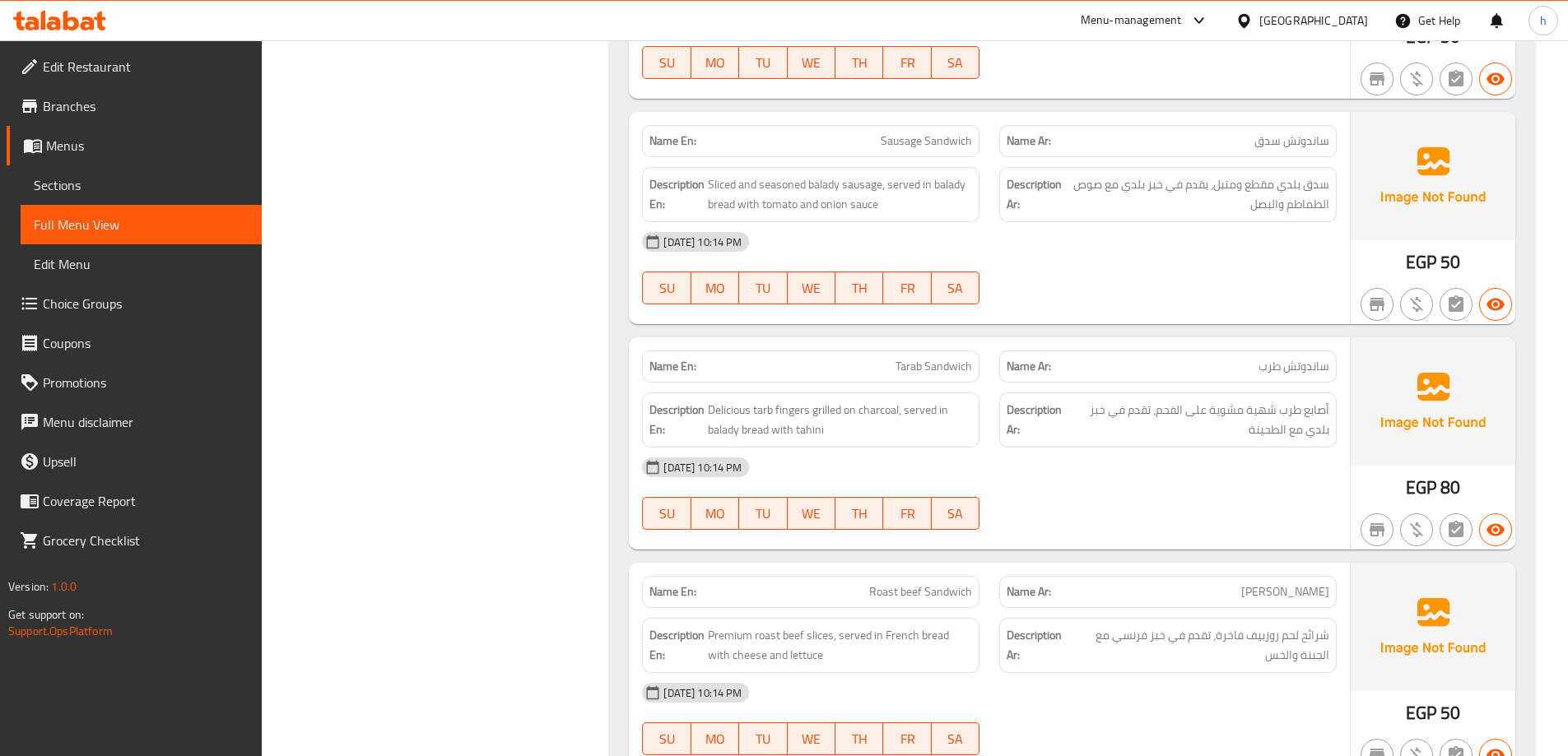
scroll to position [1234, 0]
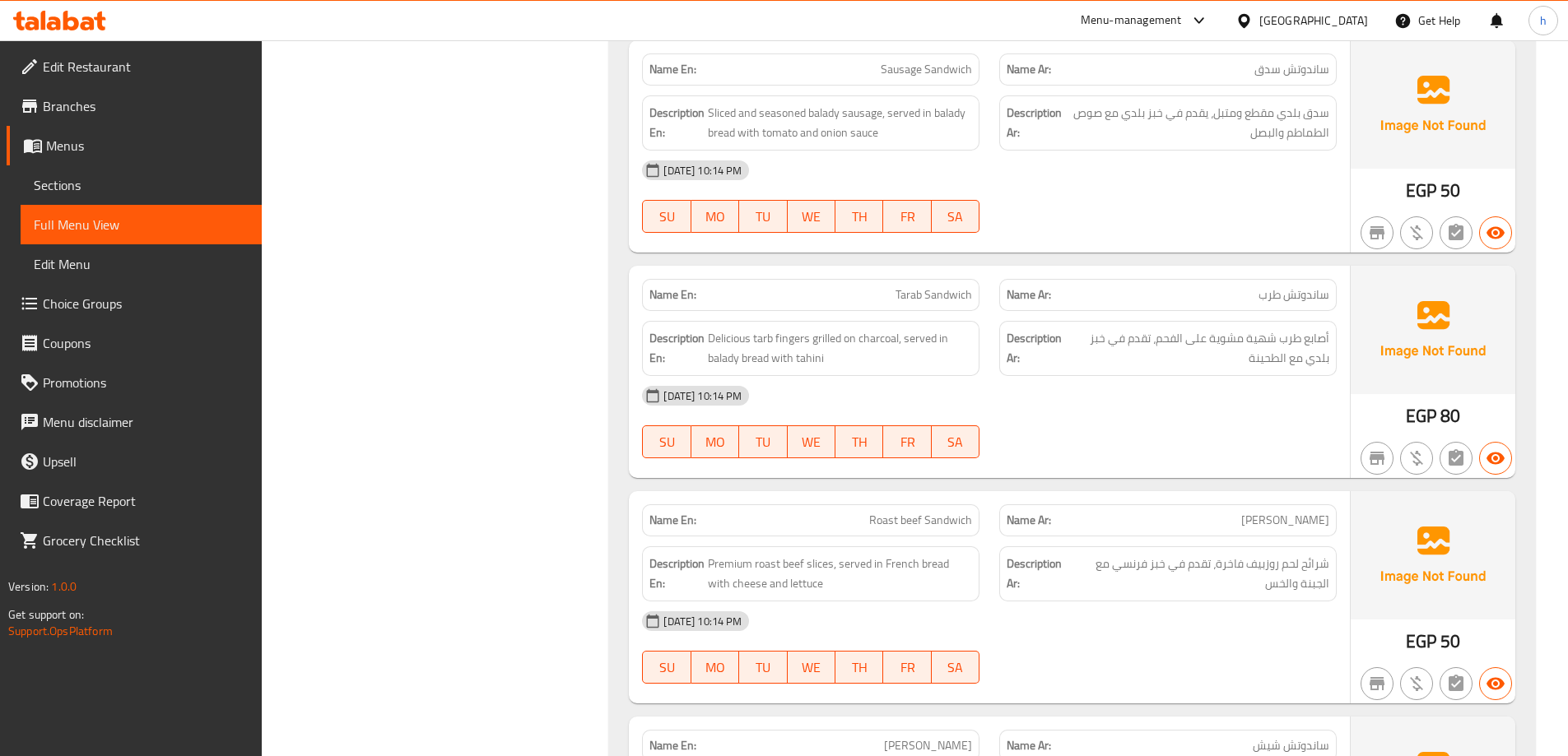
copy span "طرب"
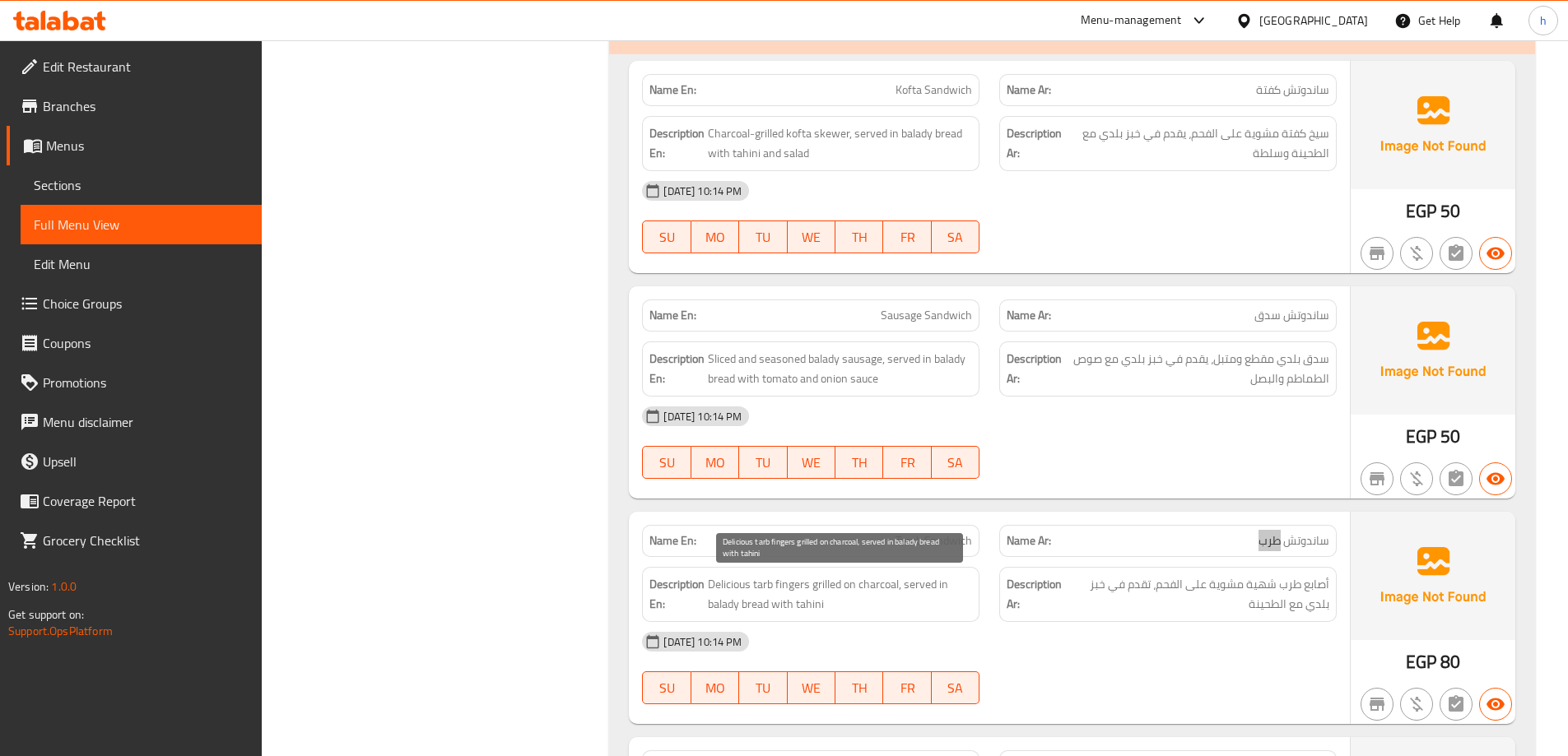
scroll to position [988, 0]
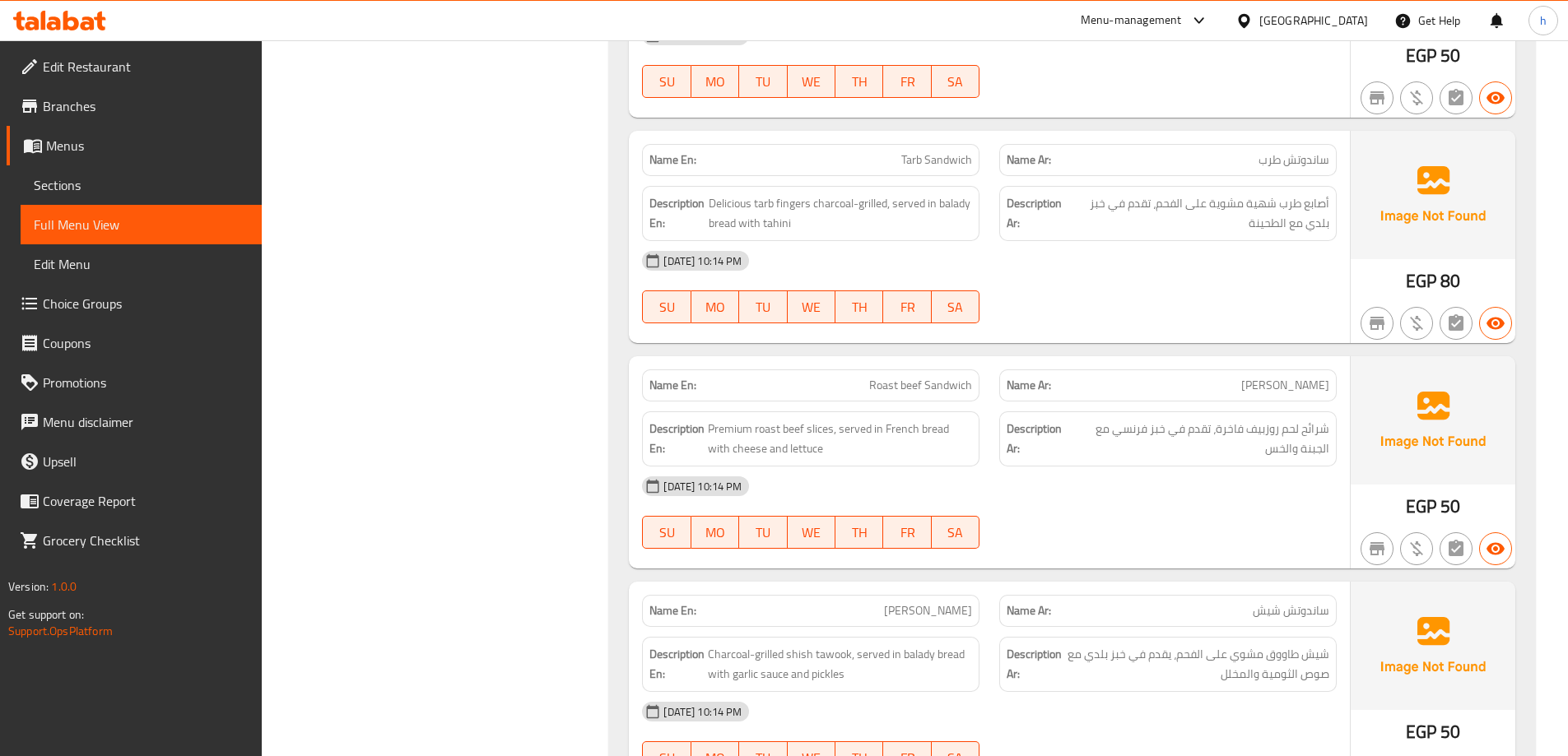
scroll to position [1398, 0]
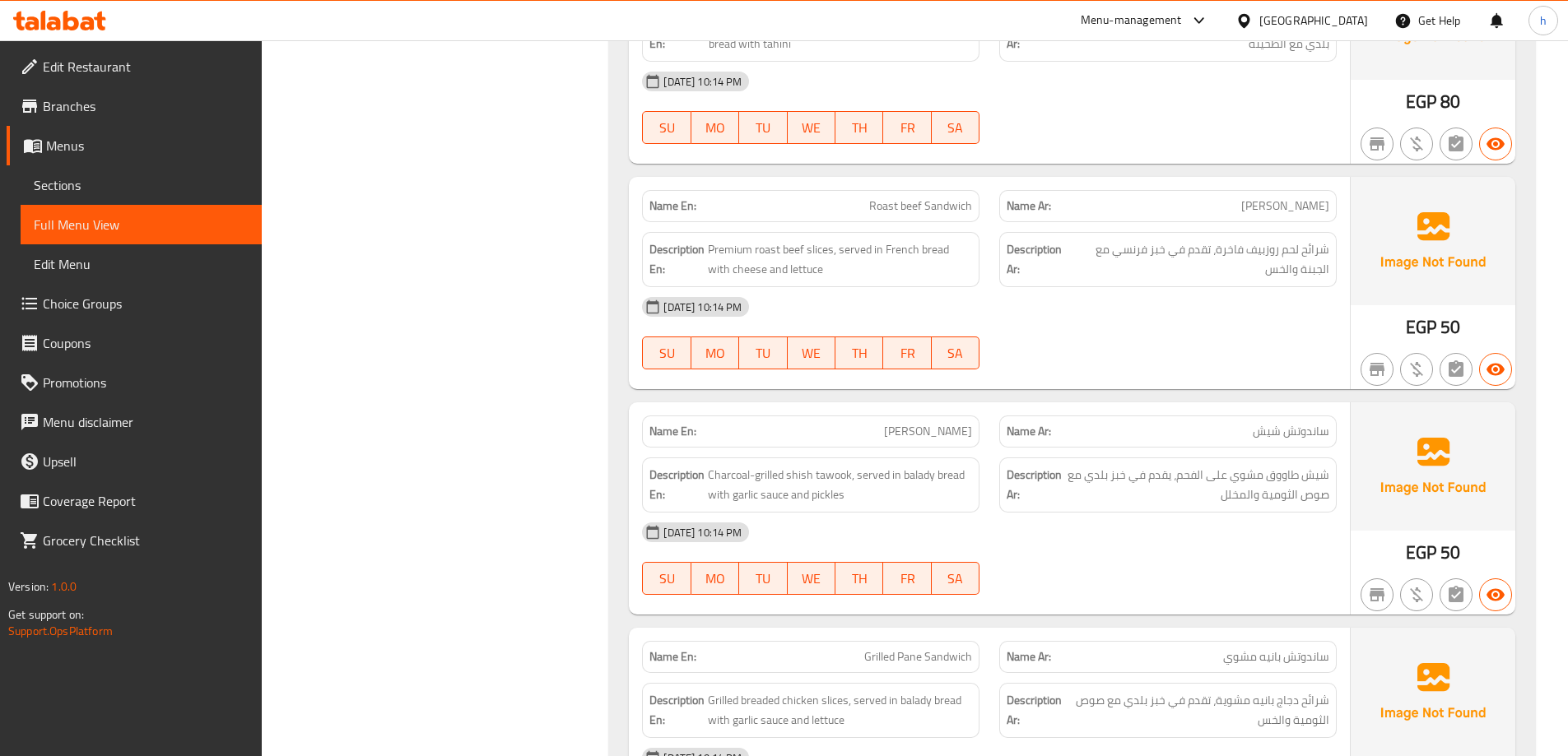
scroll to position [1563, 0]
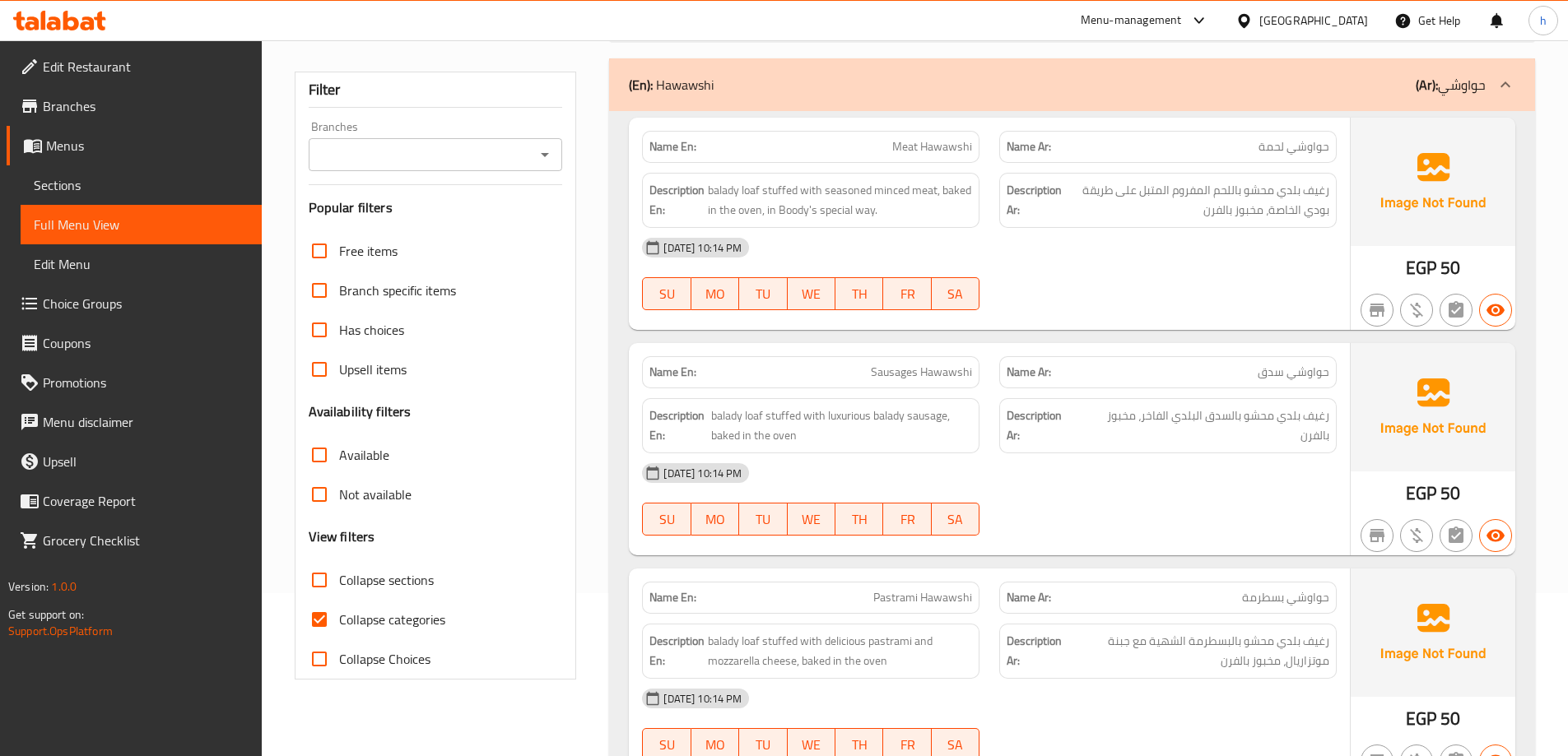
scroll to position [164, 0]
click at [317, 627] on input "Collapse categories" at bounding box center [320, 618] width 40 height 40
checkbox input "false"
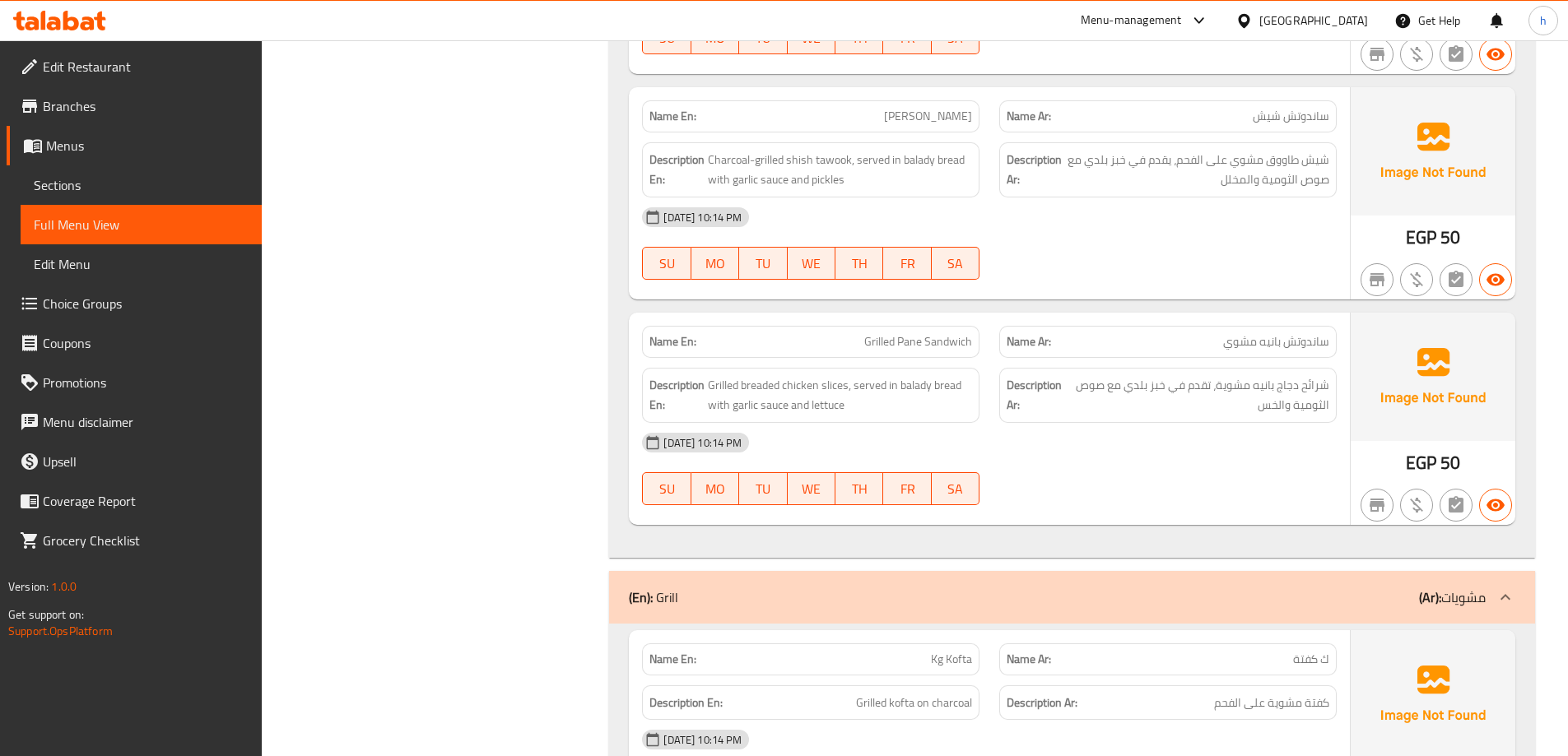
scroll to position [1893, 0]
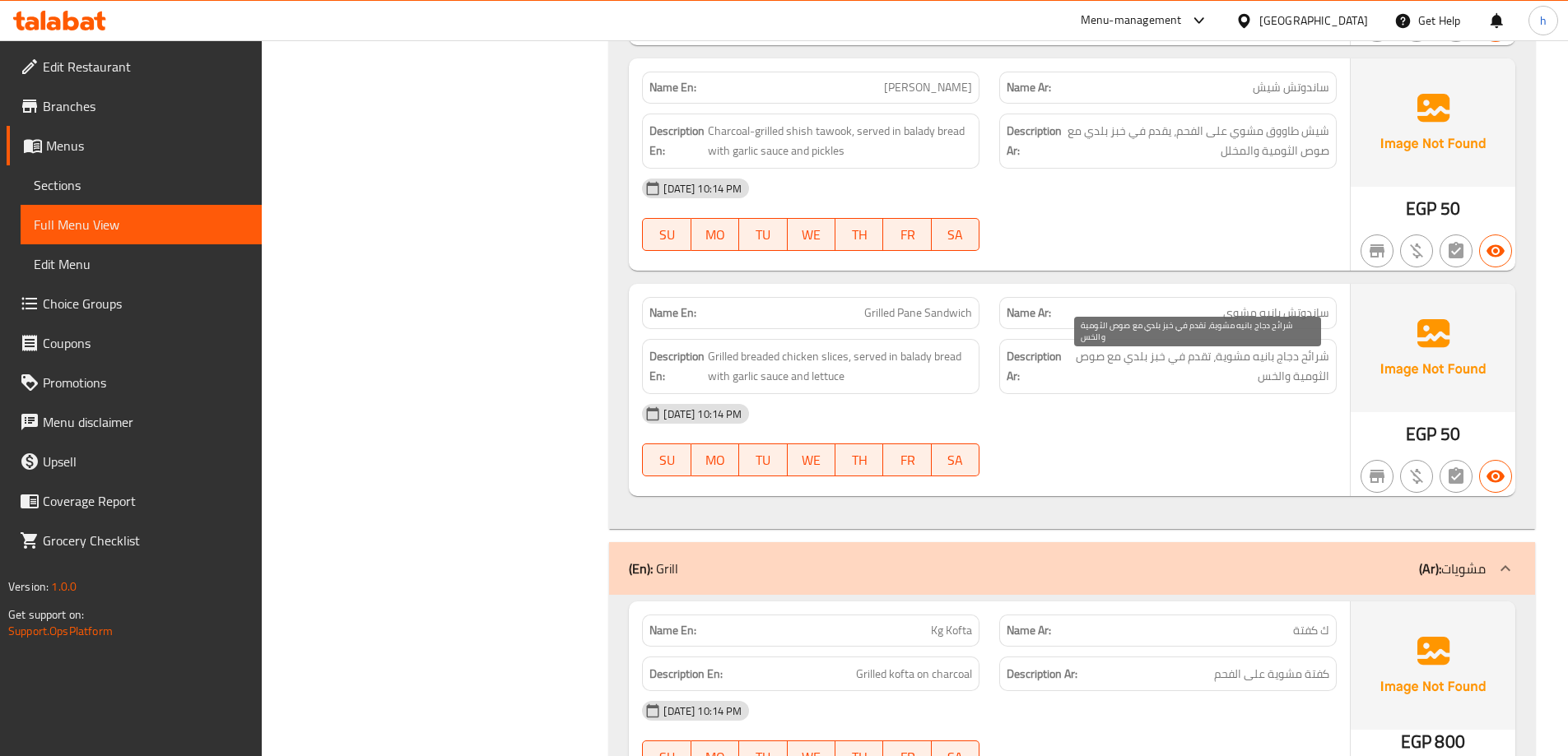
click at [1265, 358] on span "شرائح دجاج بانيه مشوية، تقدم في خبز بلدي مع صوص الثومية والخس" at bounding box center [1199, 366] width 263 height 40
copy span "بانيه"
click at [1268, 312] on span "ساندوتش بانيه مشوي" at bounding box center [1277, 312] width 107 height 17
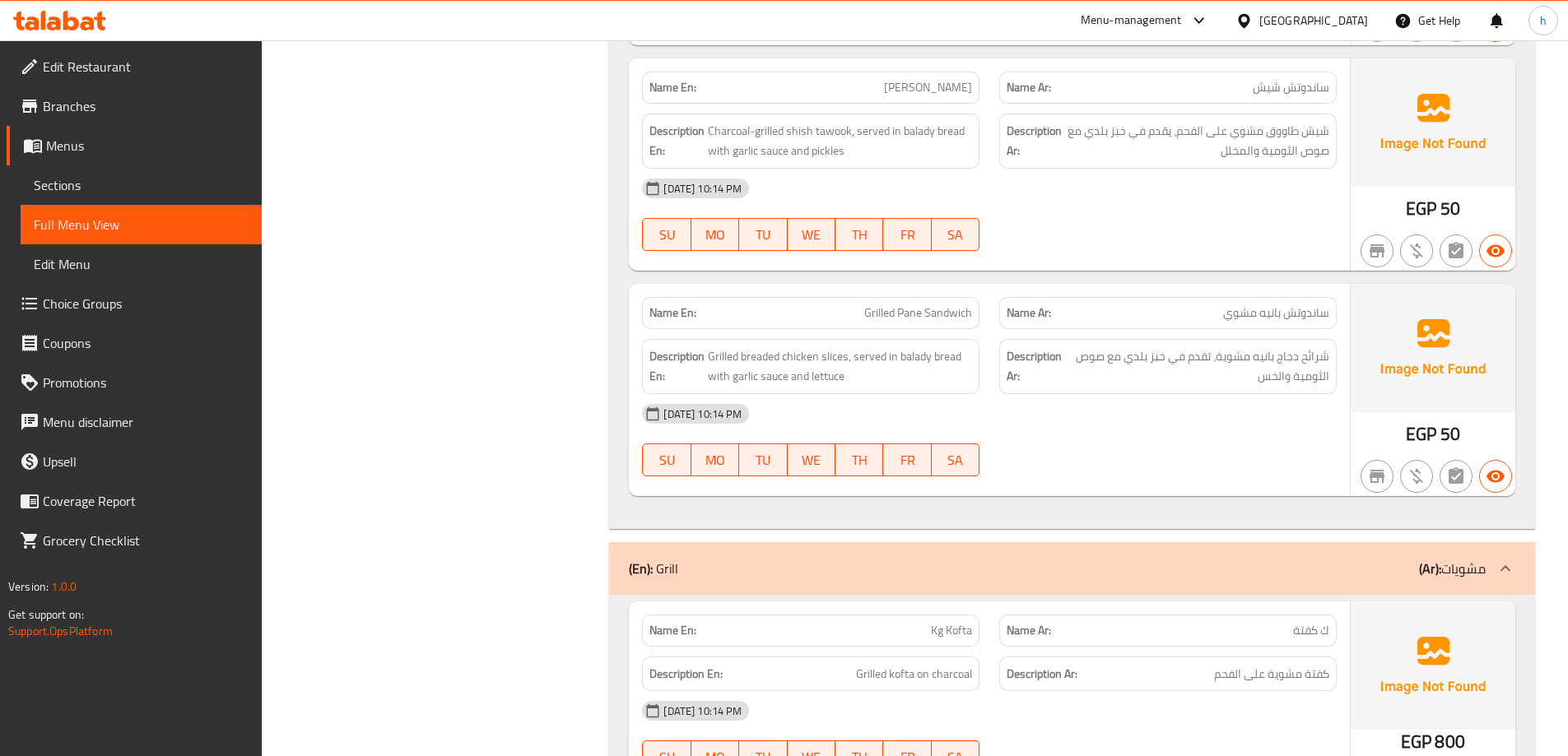
click at [906, 312] on span "Grilled Pane Sandwich" at bounding box center [918, 312] width 107 height 17
copy span "Pane"
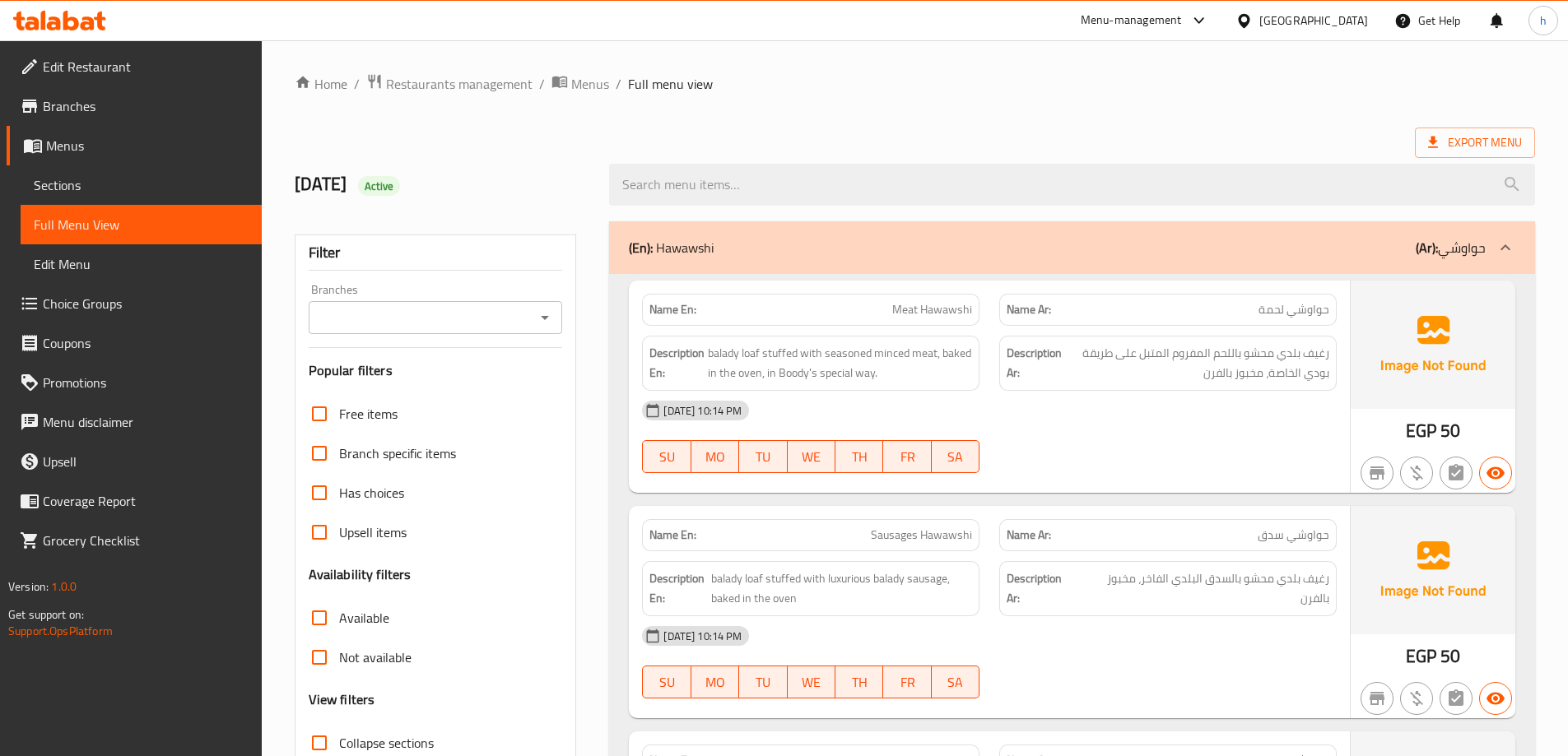
scroll to position [164, 0]
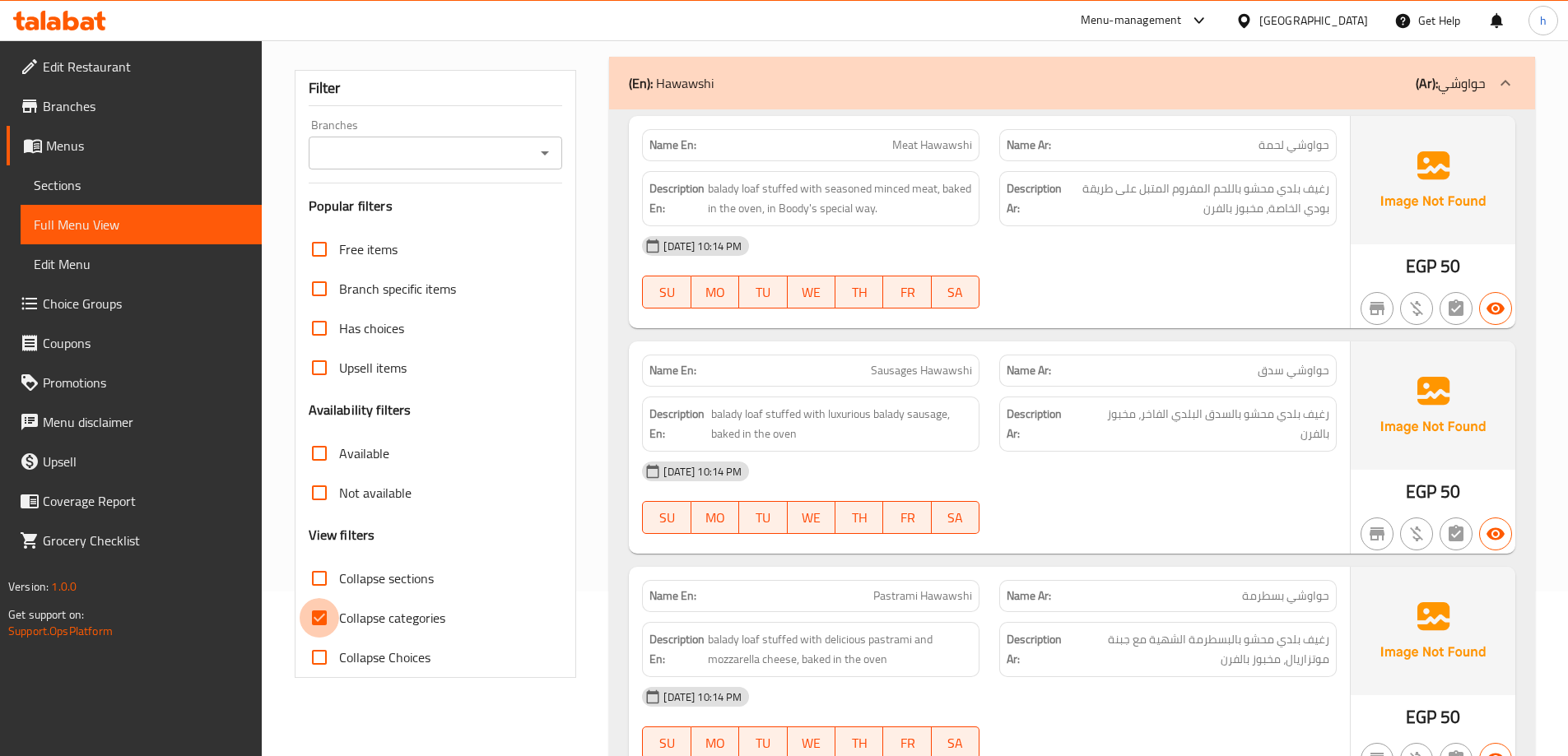
click at [332, 617] on input "Collapse categories" at bounding box center [320, 618] width 40 height 40
checkbox input "false"
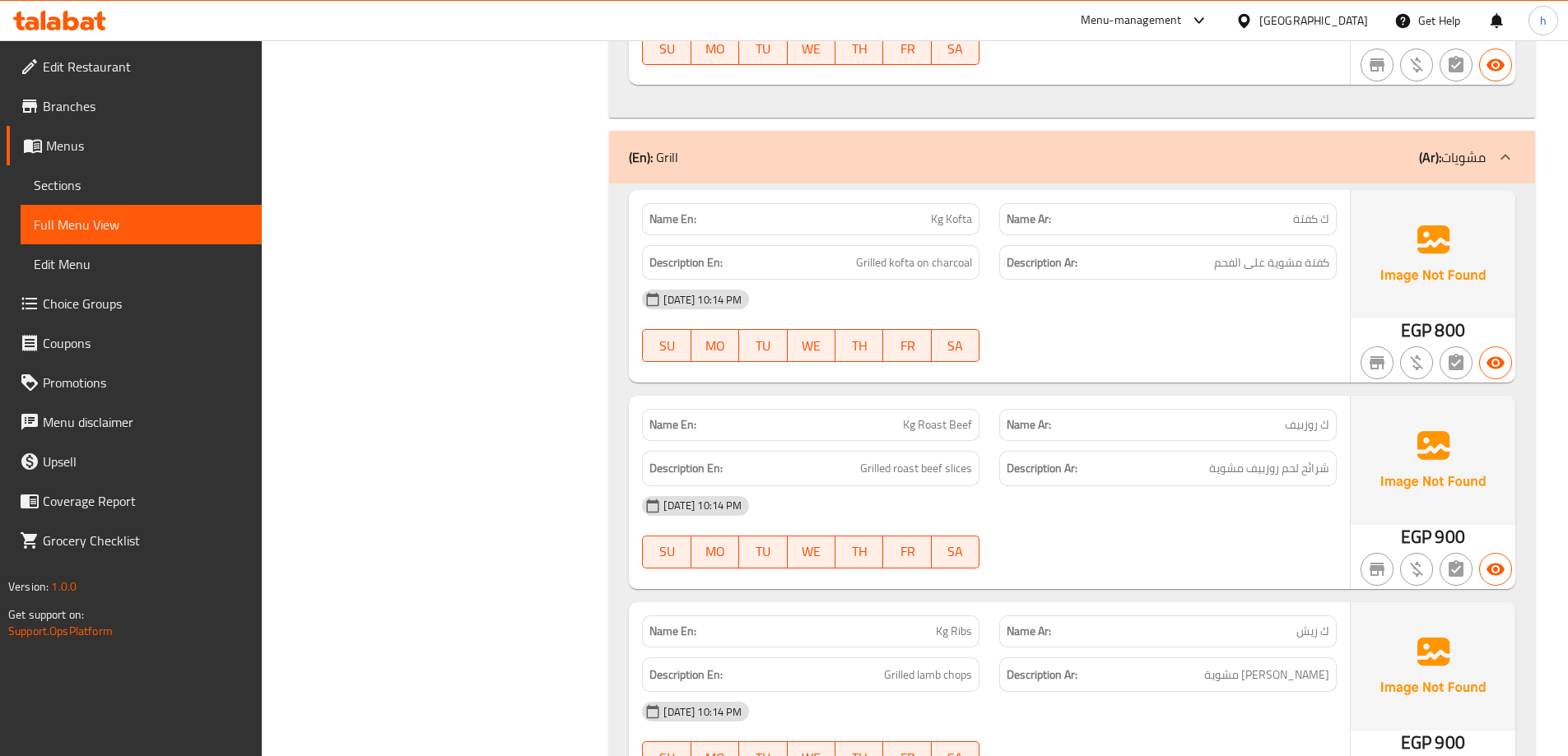
scroll to position [2386, 0]
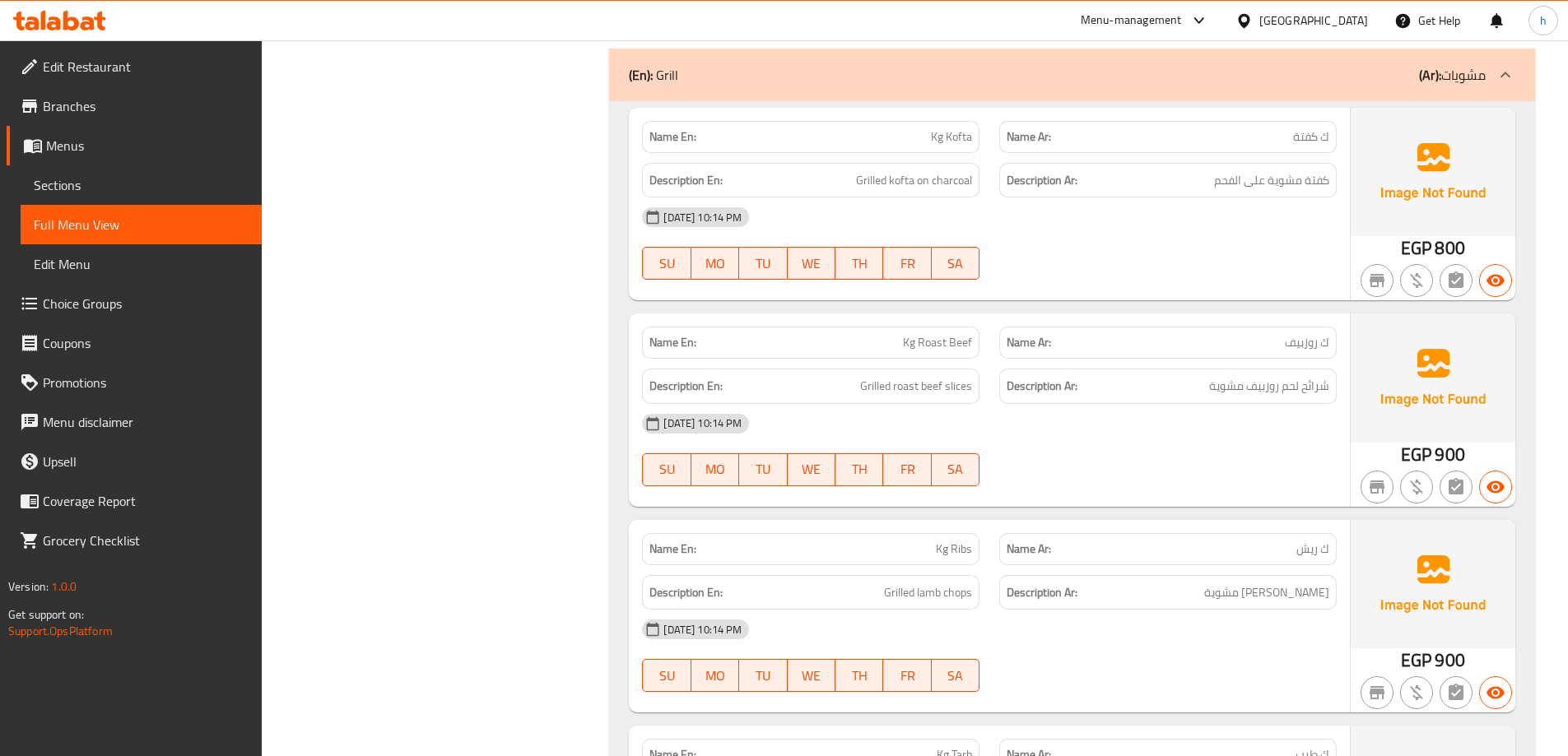
click at [539, 393] on div "Filter Branches Branches Popular filters Free items Branch specific items Has c…" at bounding box center [442, 717] width 315 height 5784
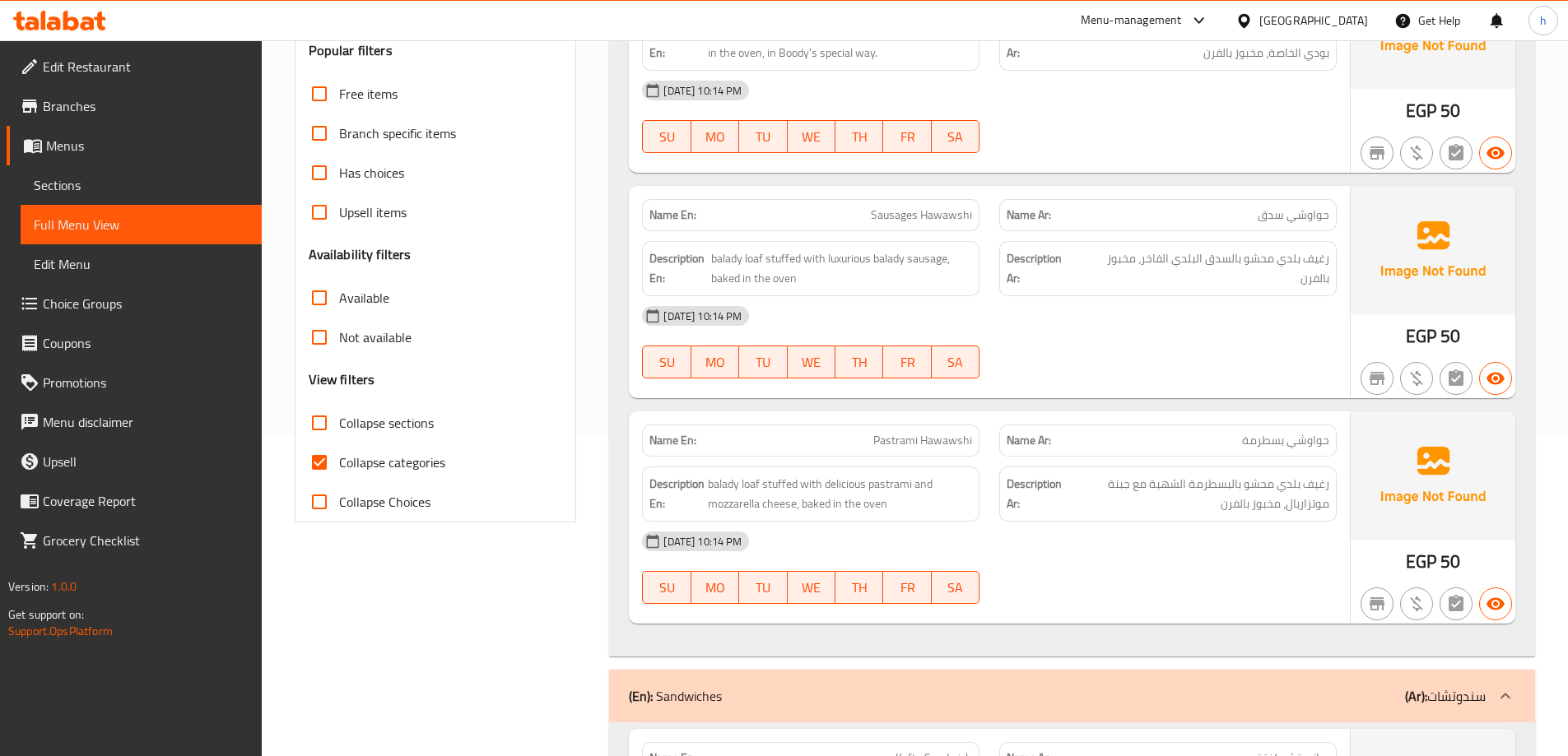
scroll to position [329, 0]
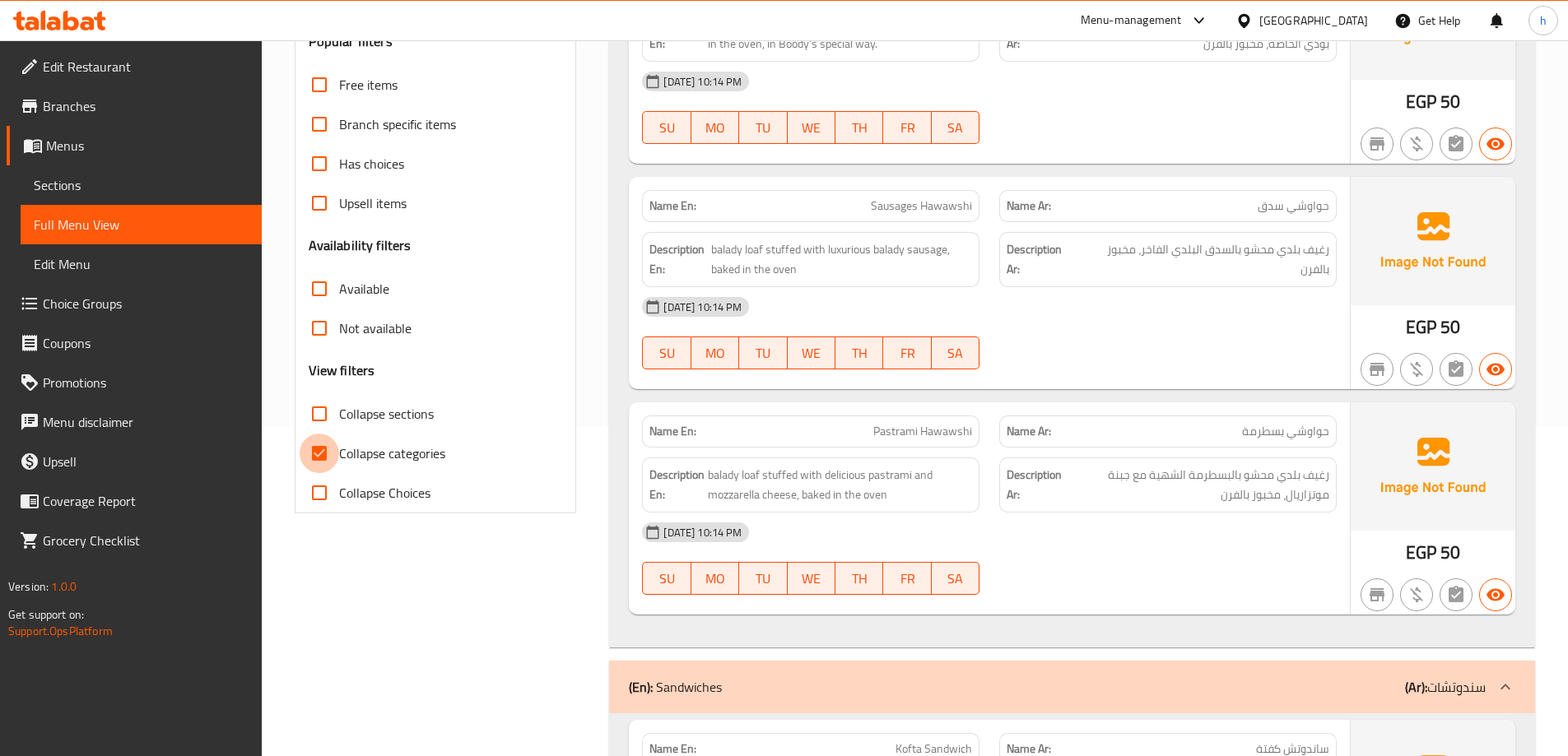
click at [323, 448] on input "Collapse categories" at bounding box center [320, 453] width 40 height 40
checkbox input "false"
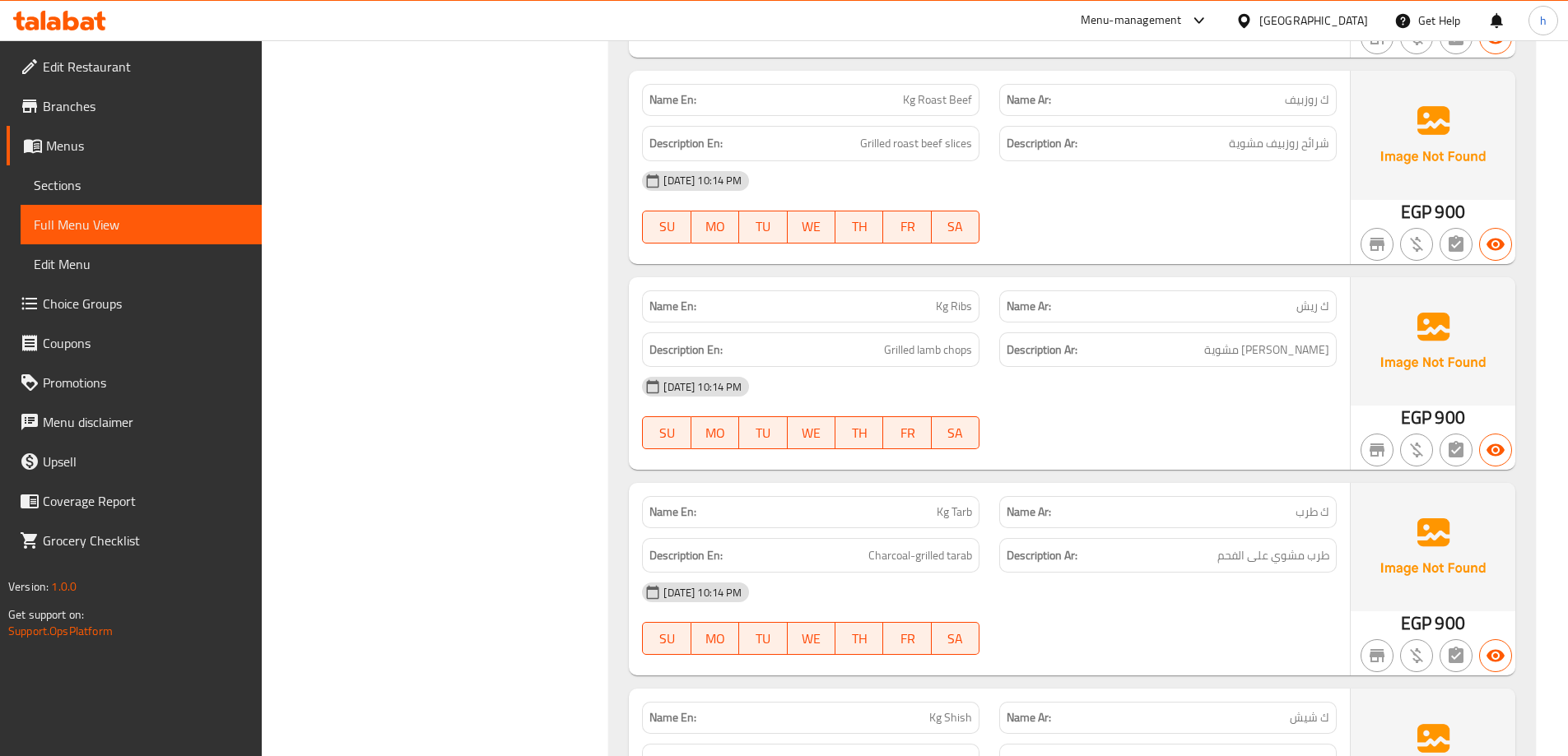
scroll to position [2633, 0]
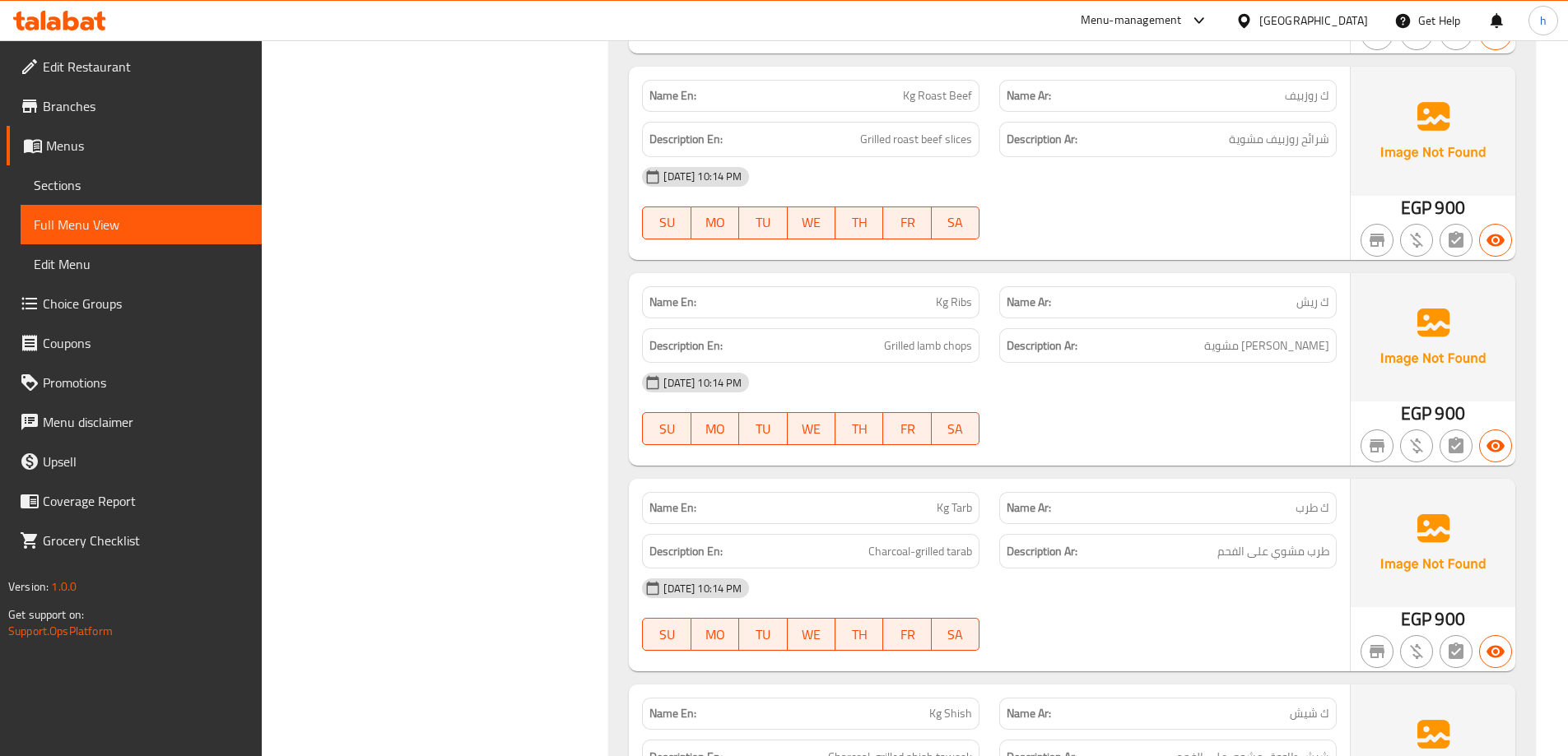
copy span "Ribs"
click at [1318, 345] on span "[PERSON_NAME] مشوية" at bounding box center [1267, 345] width 125 height 20
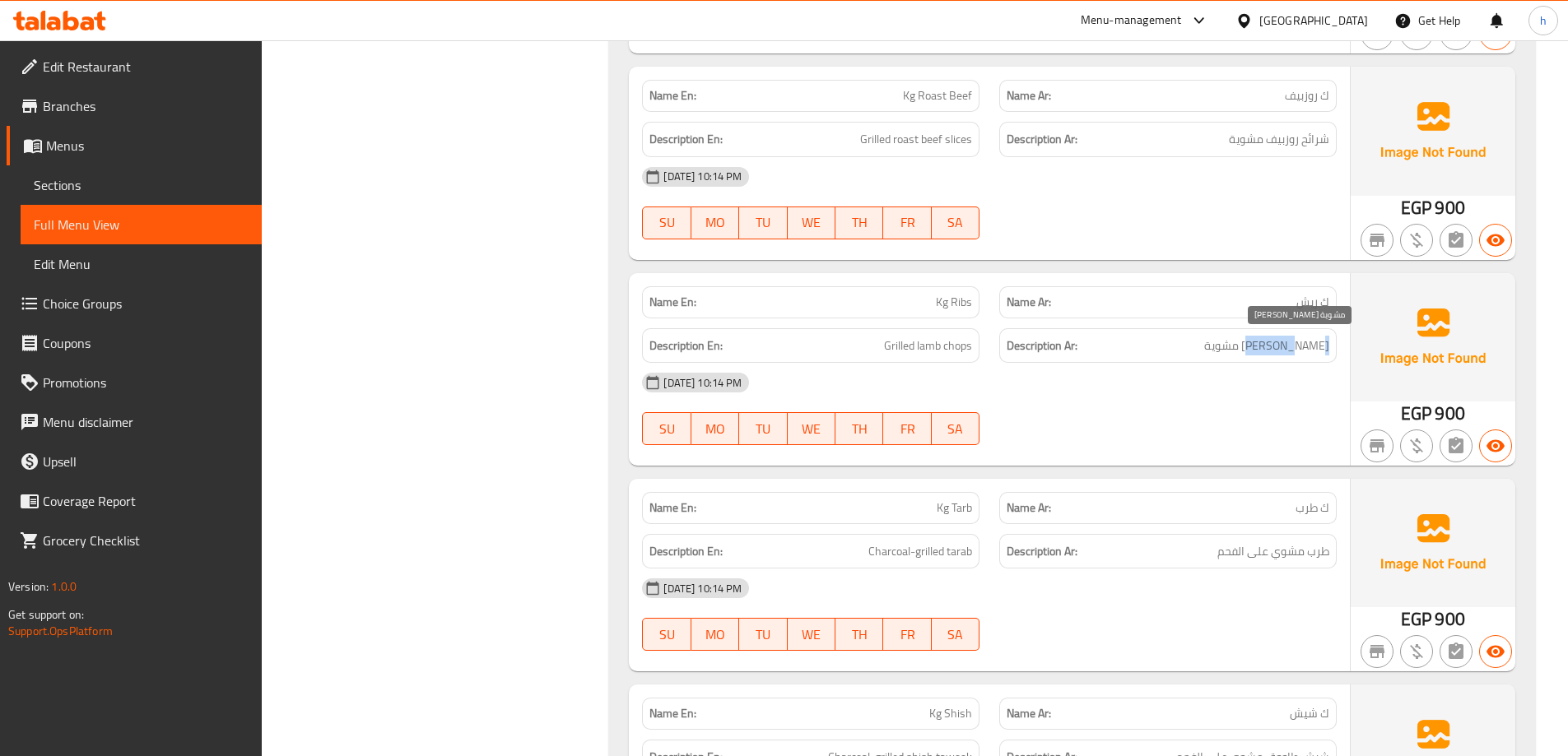
drag, startPoint x: 1318, startPoint y: 345, endPoint x: 1290, endPoint y: 352, distance: 28.9
click at [1290, 352] on span "[PERSON_NAME] مشوية" at bounding box center [1267, 345] width 125 height 20
copy span "ريش ضاني"
click at [931, 346] on span "Grilled lamb chops" at bounding box center [928, 345] width 88 height 20
drag, startPoint x: 931, startPoint y: 346, endPoint x: 954, endPoint y: 346, distance: 23.0
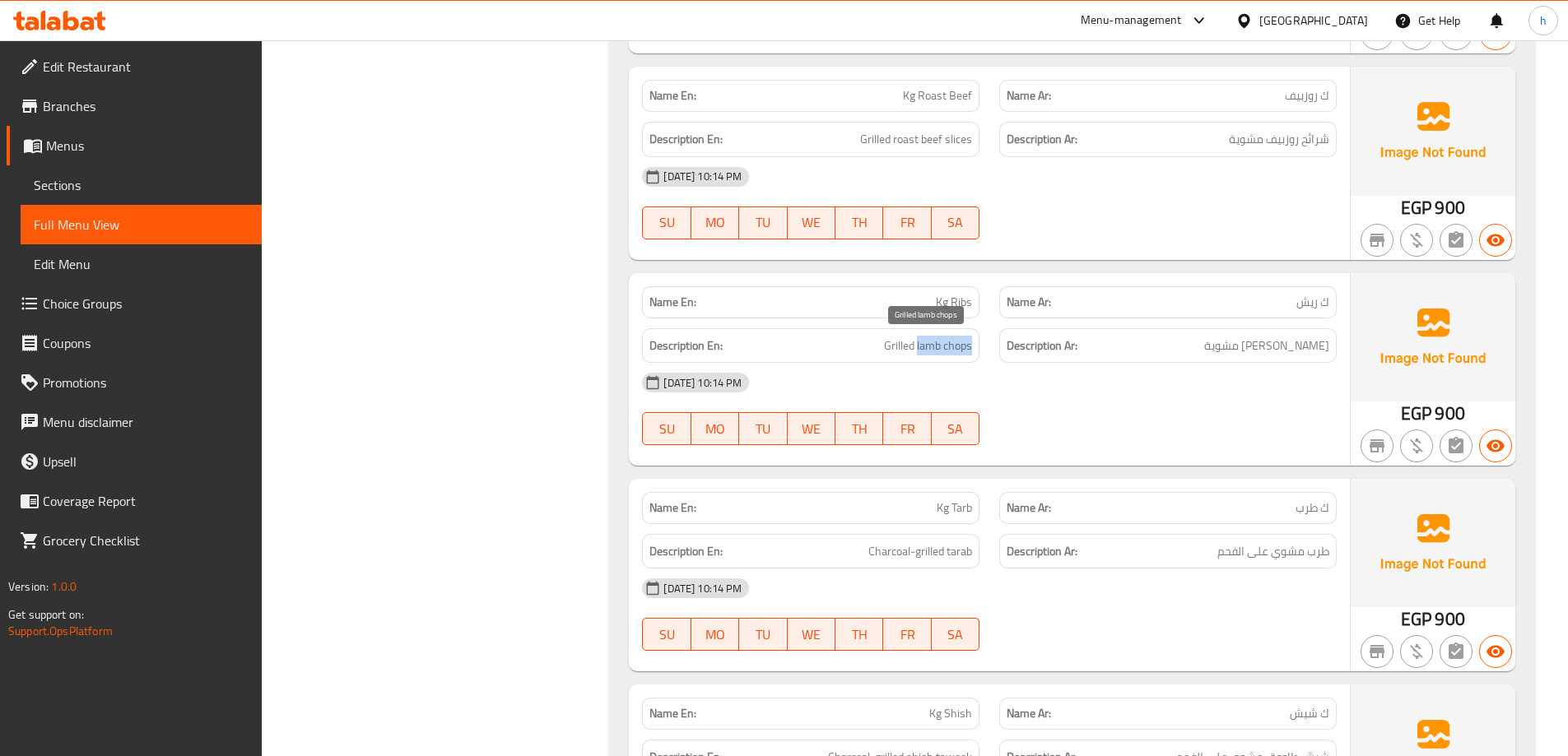
click at [954, 346] on span "Grilled lamb chops" at bounding box center [928, 345] width 88 height 20
copy span "lamb chops"
click at [1322, 345] on span "[PERSON_NAME] مشوية" at bounding box center [1267, 345] width 125 height 20
copy span "ريش"
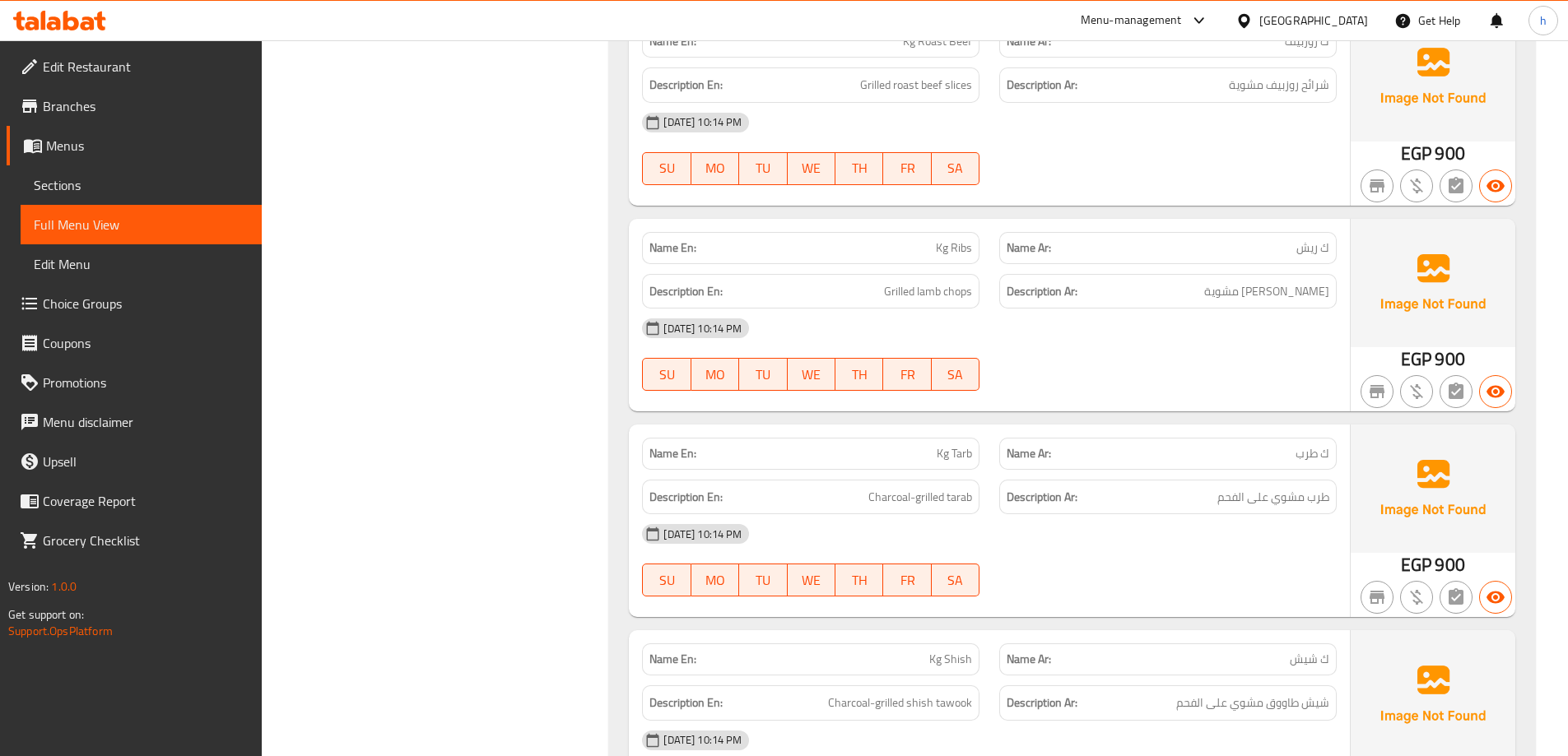
scroll to position [2798, 0]
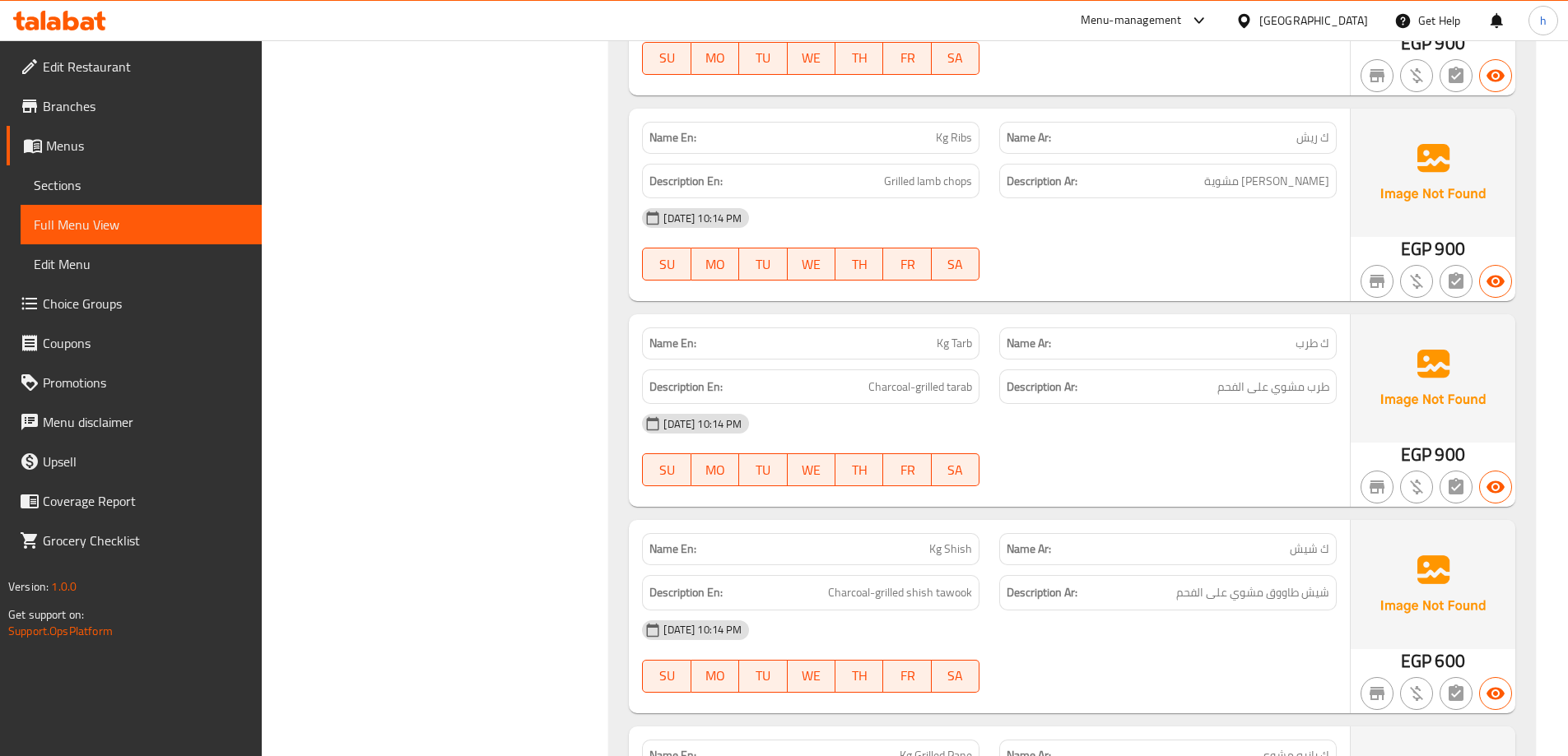
click at [539, 394] on div "Filter Branches Branches Popular filters Free items Branch specific items Has c…" at bounding box center [442, 307] width 315 height 5785
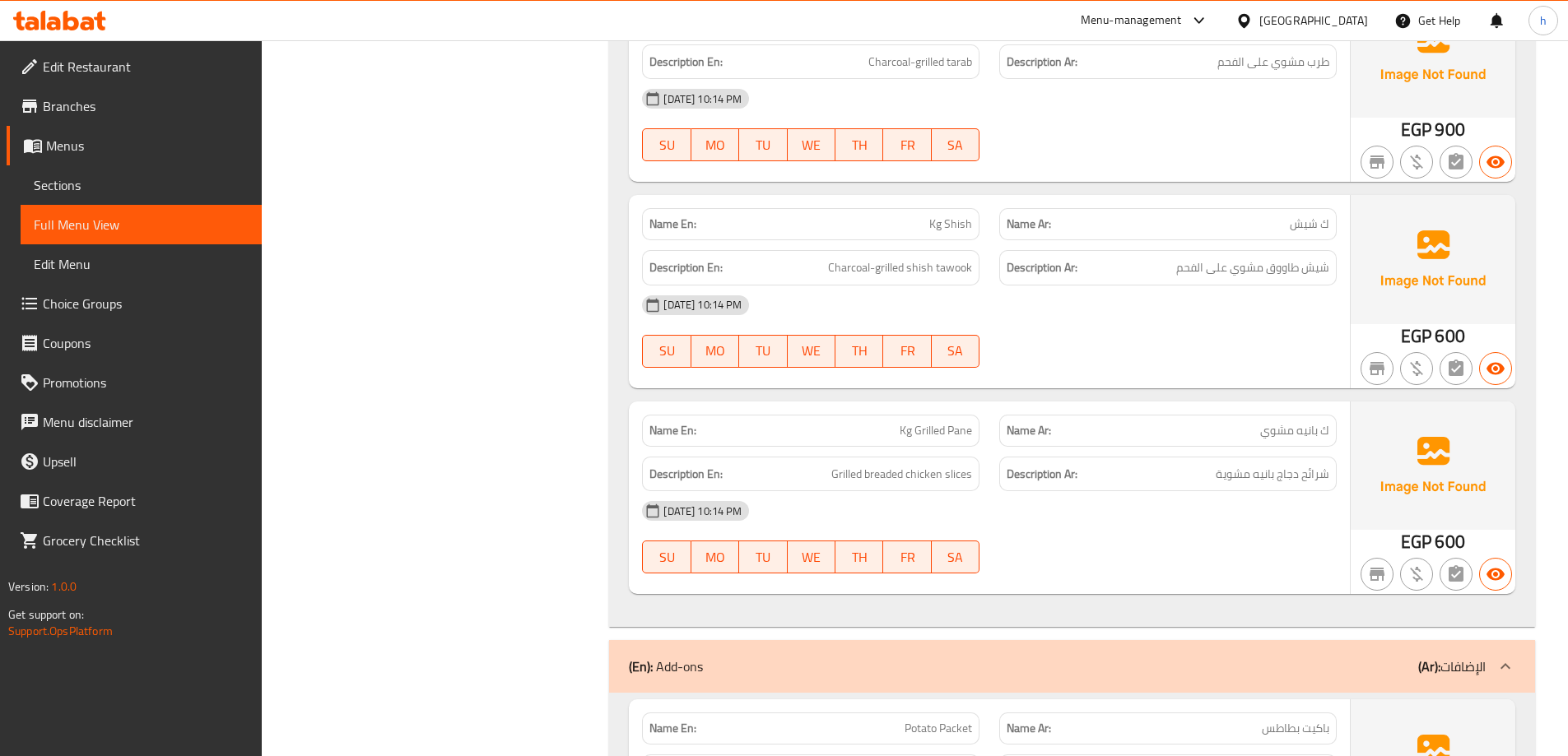
scroll to position [3127, 0]
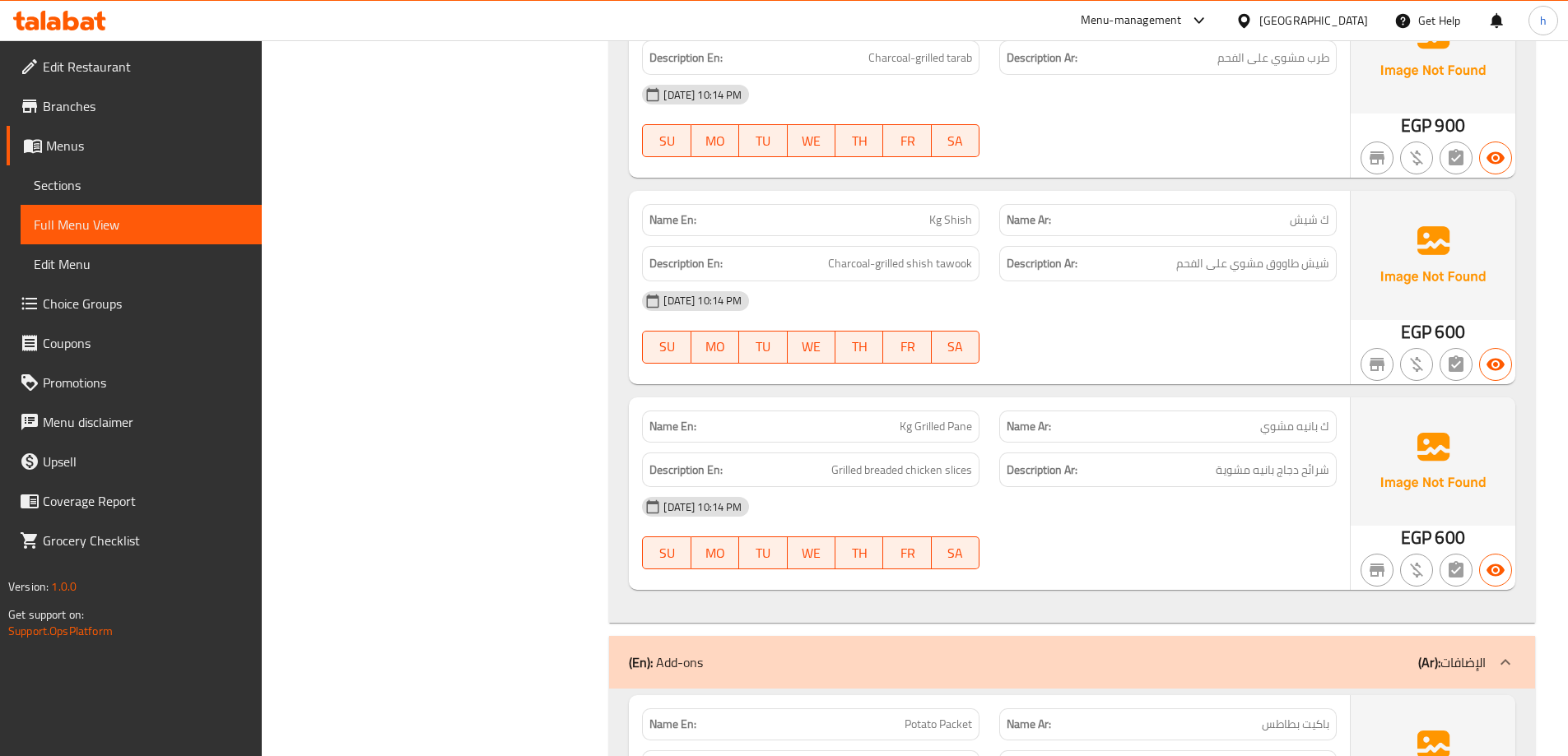
copy span "Pane"
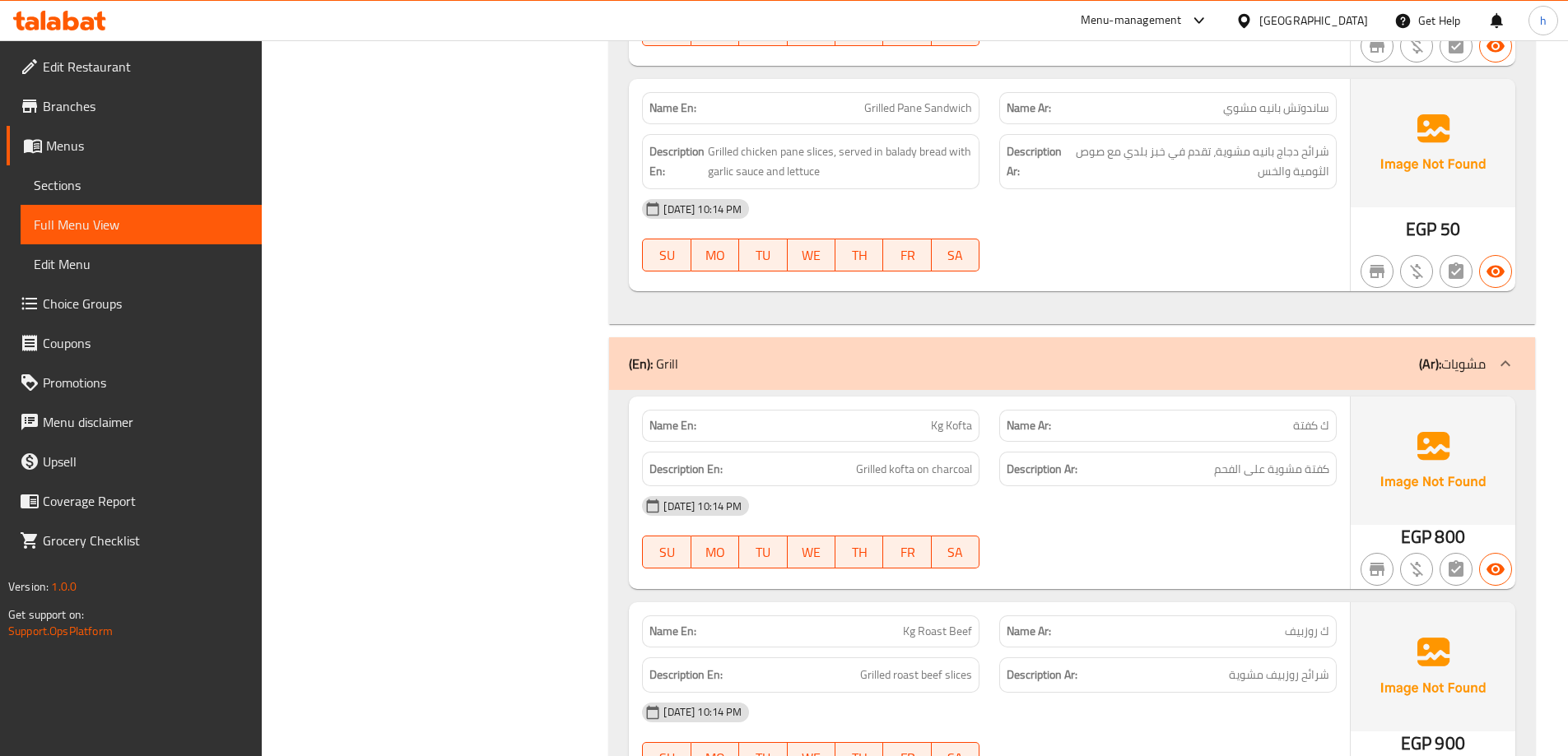
scroll to position [2057, 0]
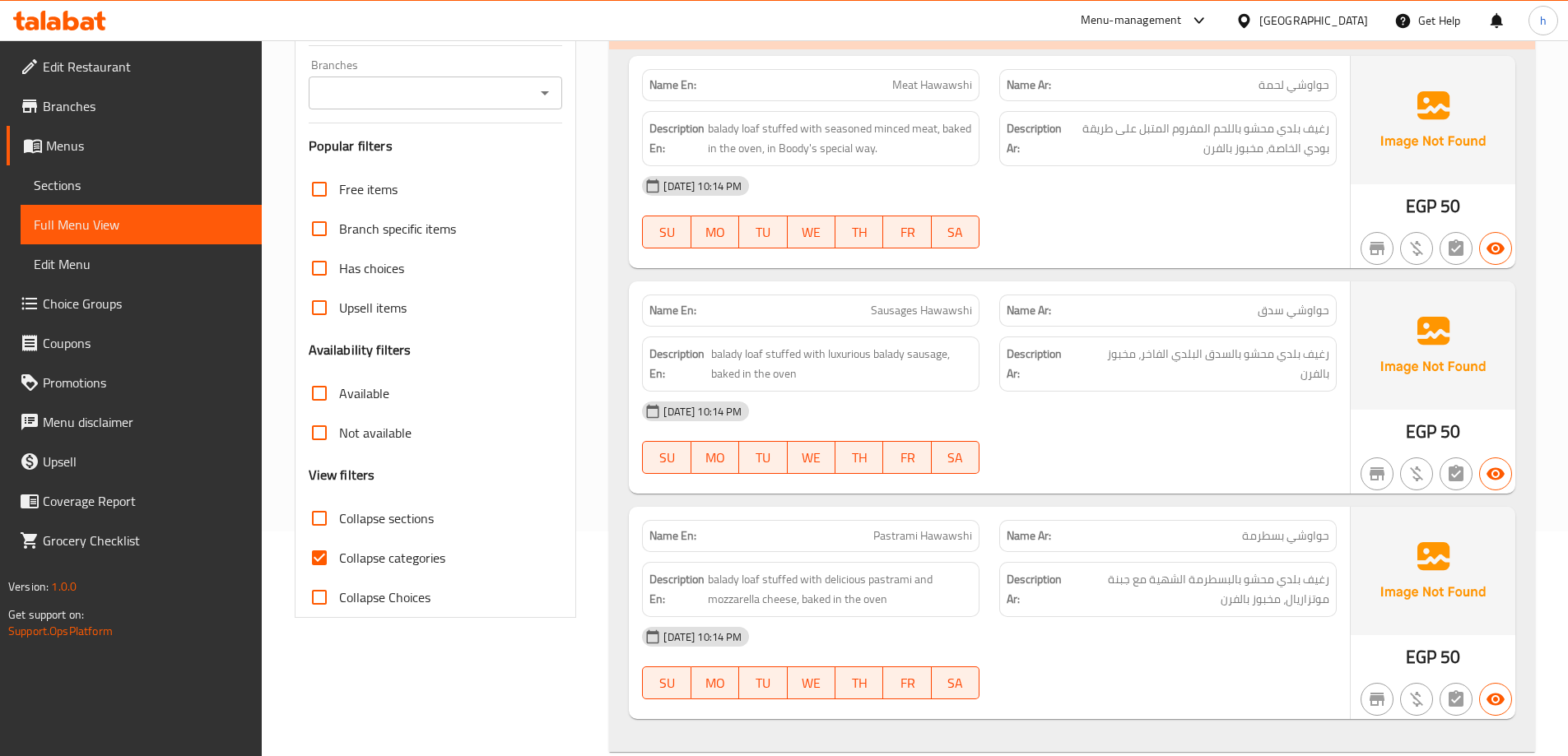
scroll to position [247, 0]
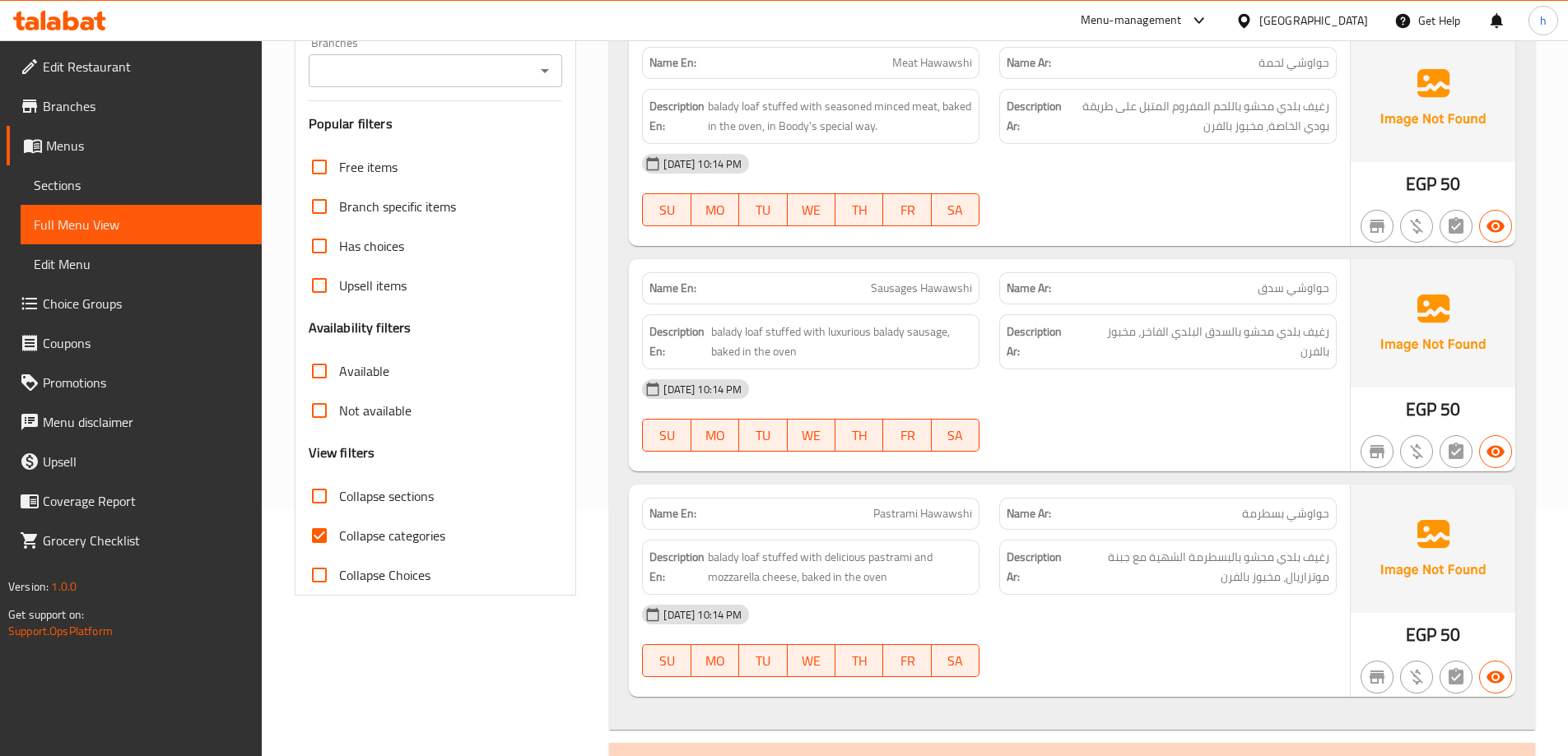
click at [316, 538] on input "Collapse categories" at bounding box center [320, 535] width 40 height 40
checkbox input "false"
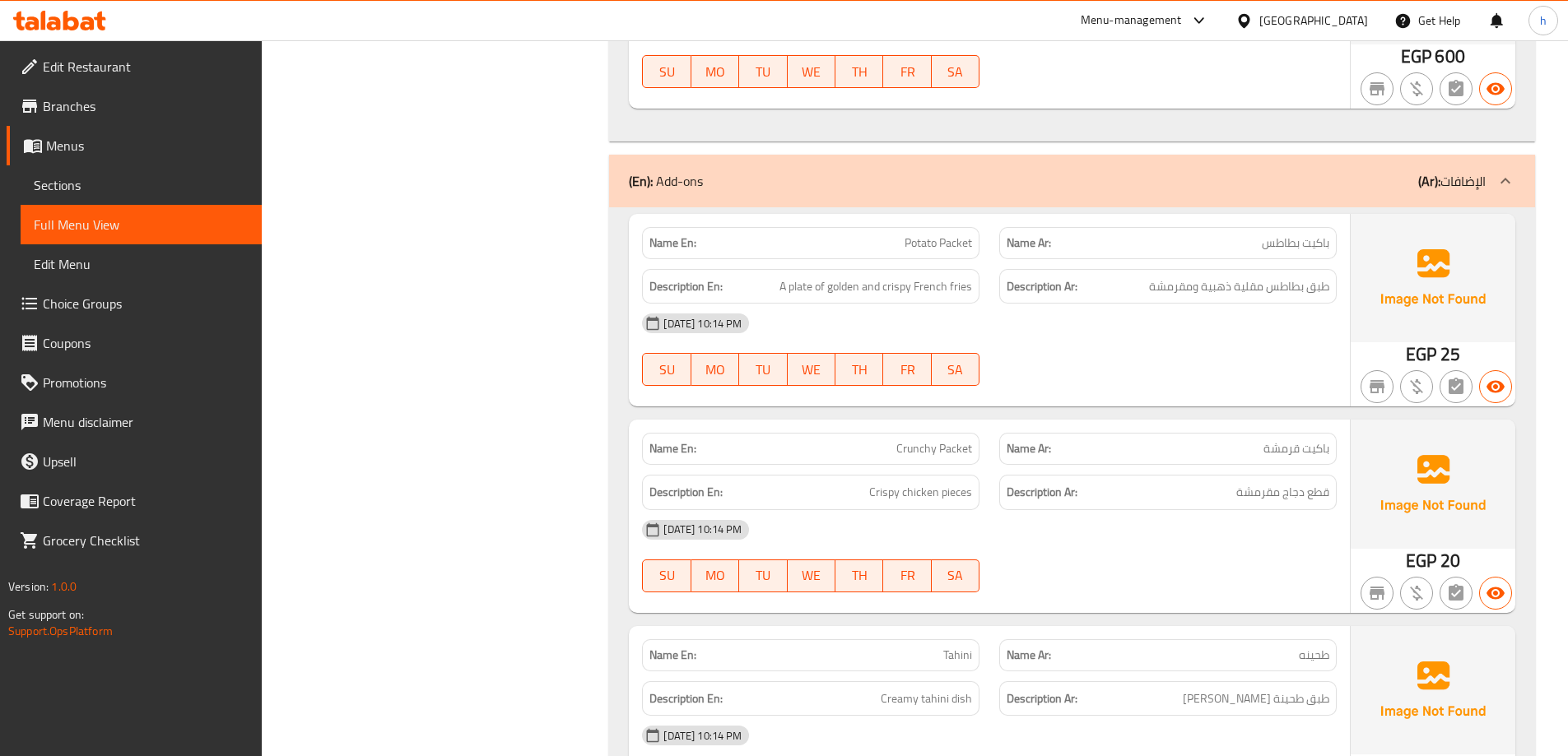
scroll to position [3620, 0]
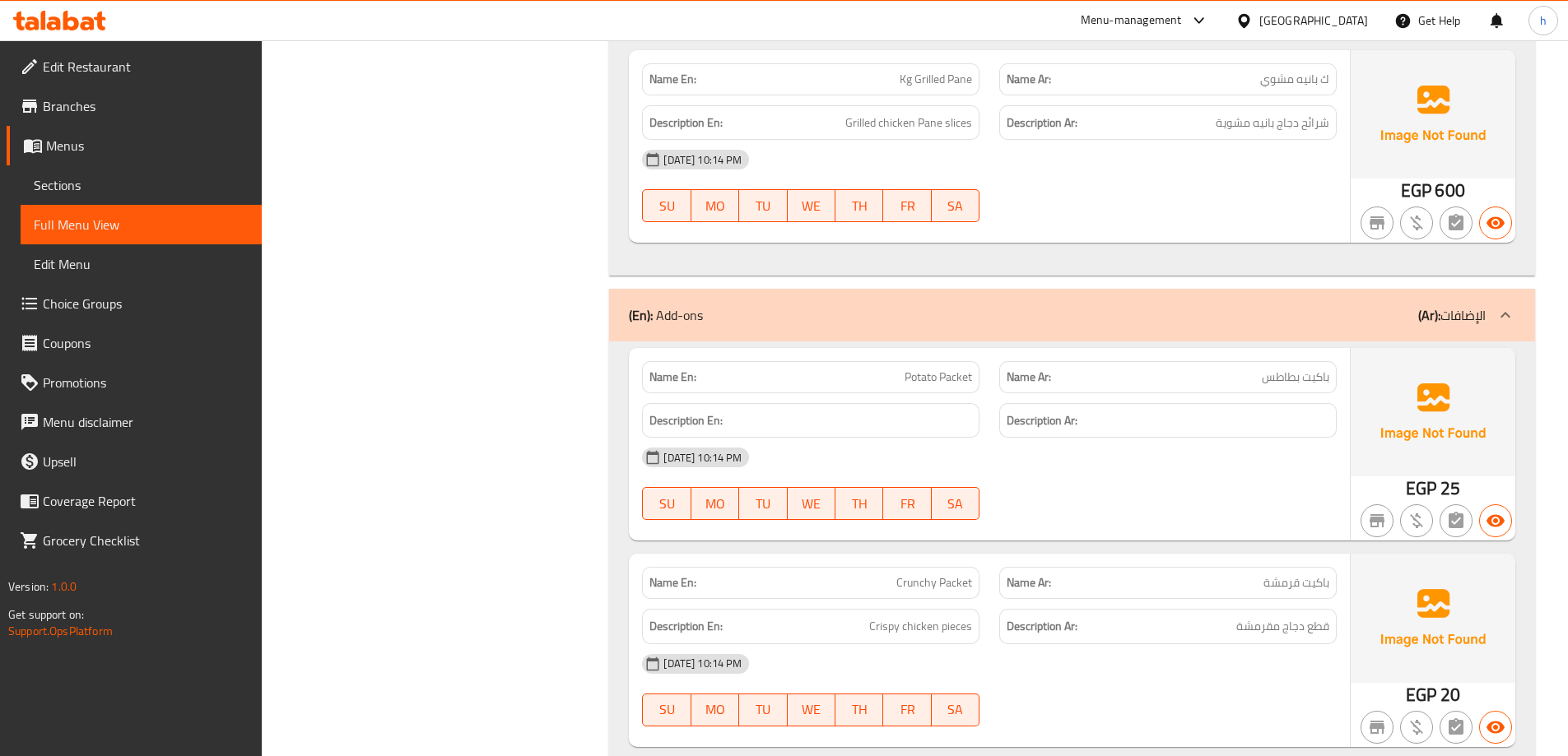
scroll to position [3538, 0]
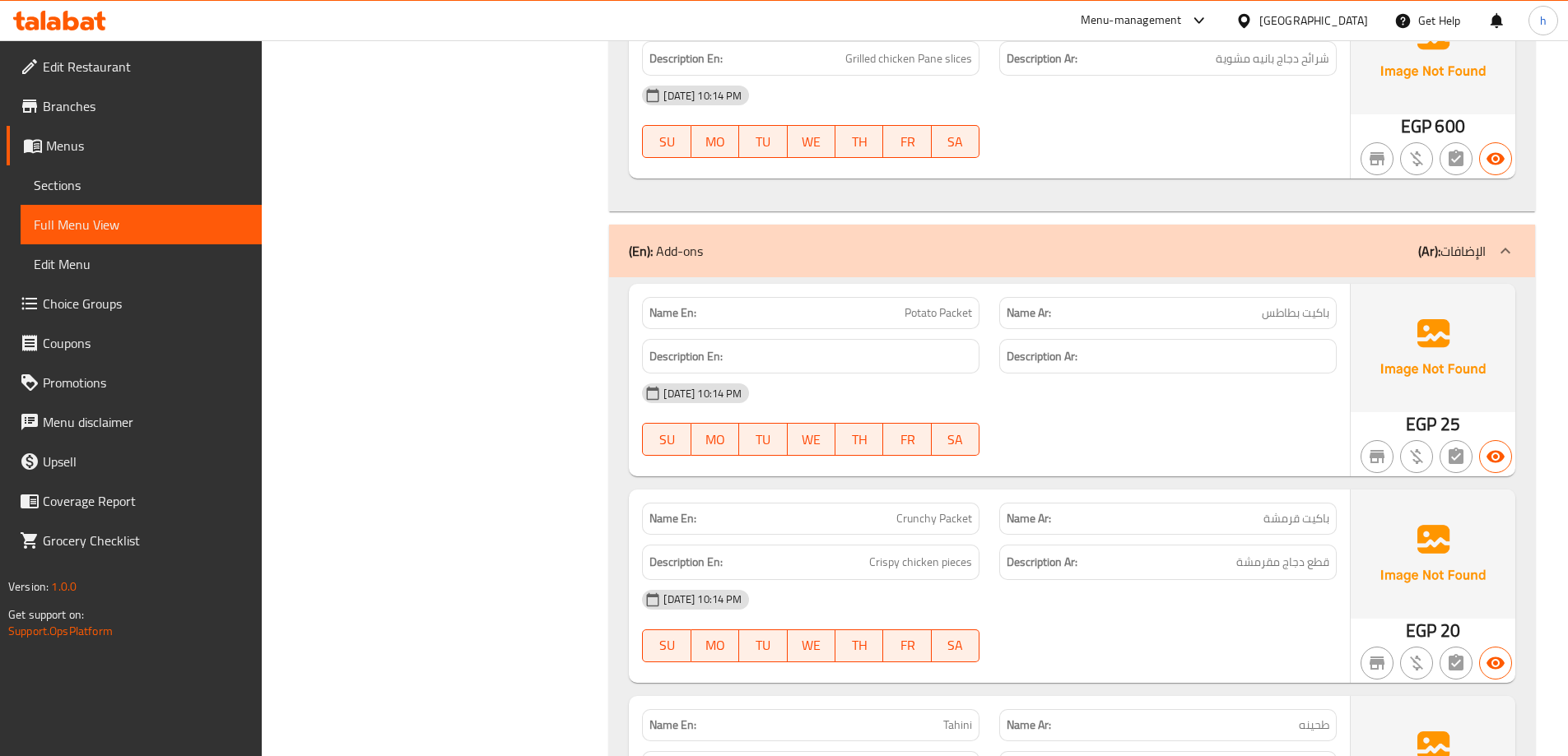
copy span "باكيت بطاطس"
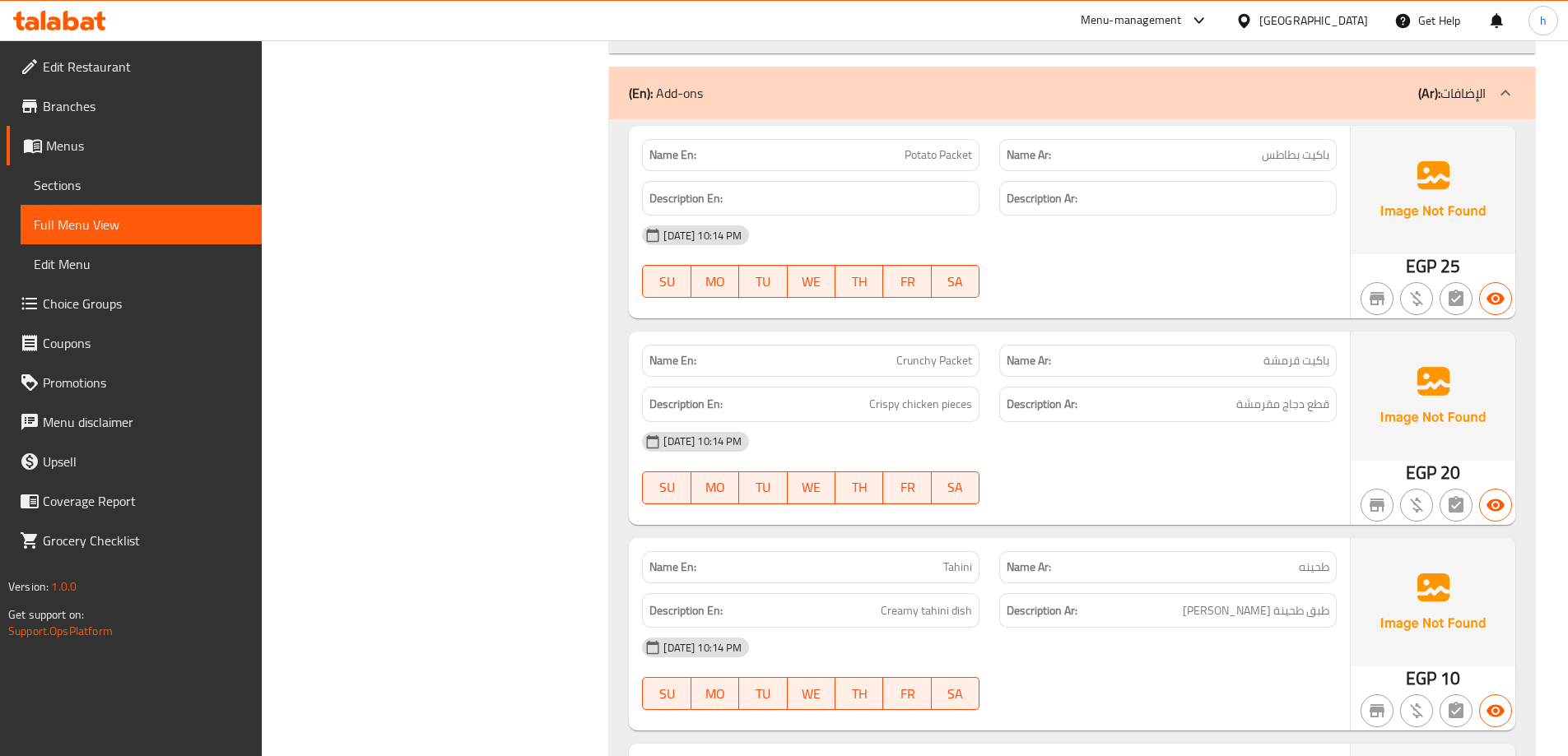
scroll to position [3703, 0]
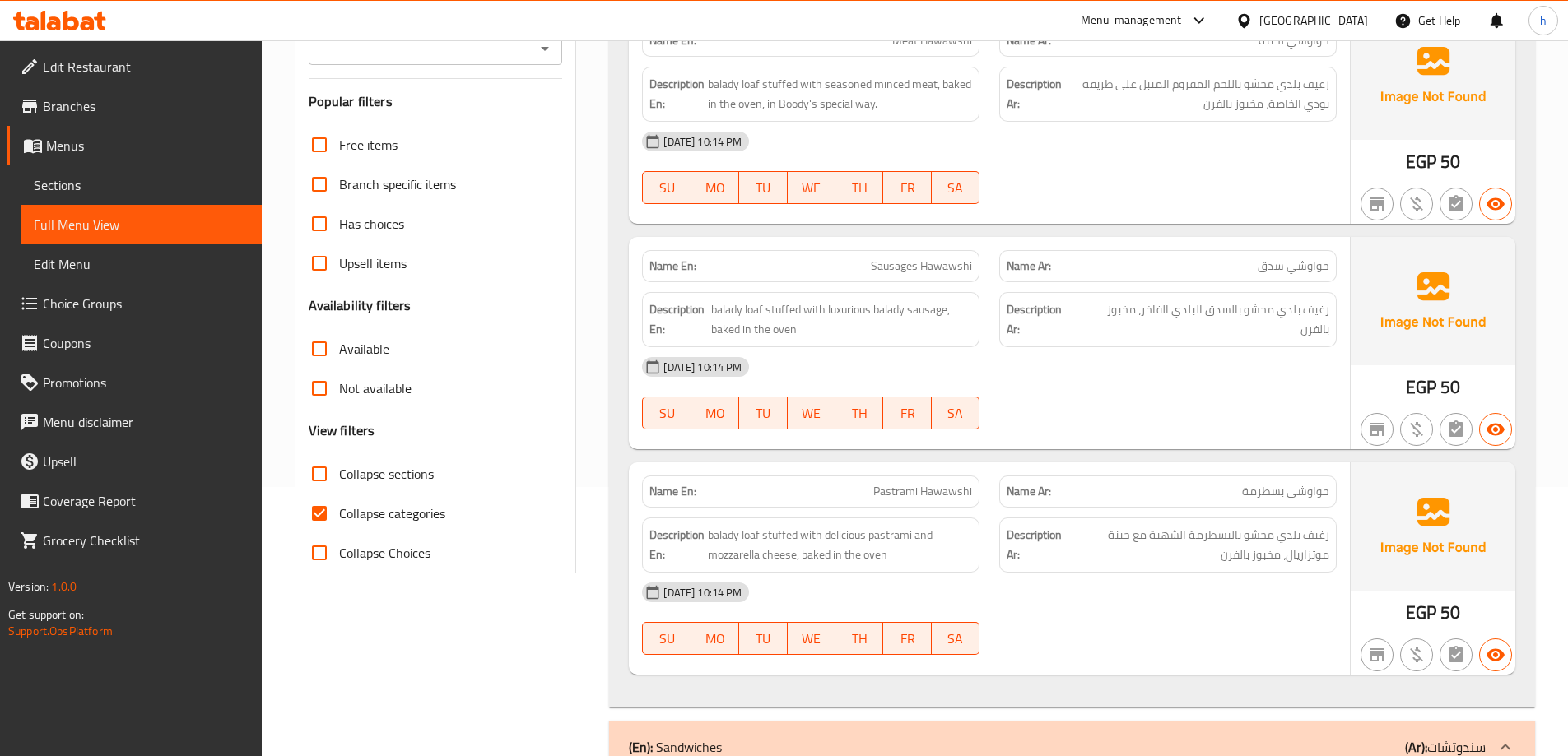
scroll to position [412, 0]
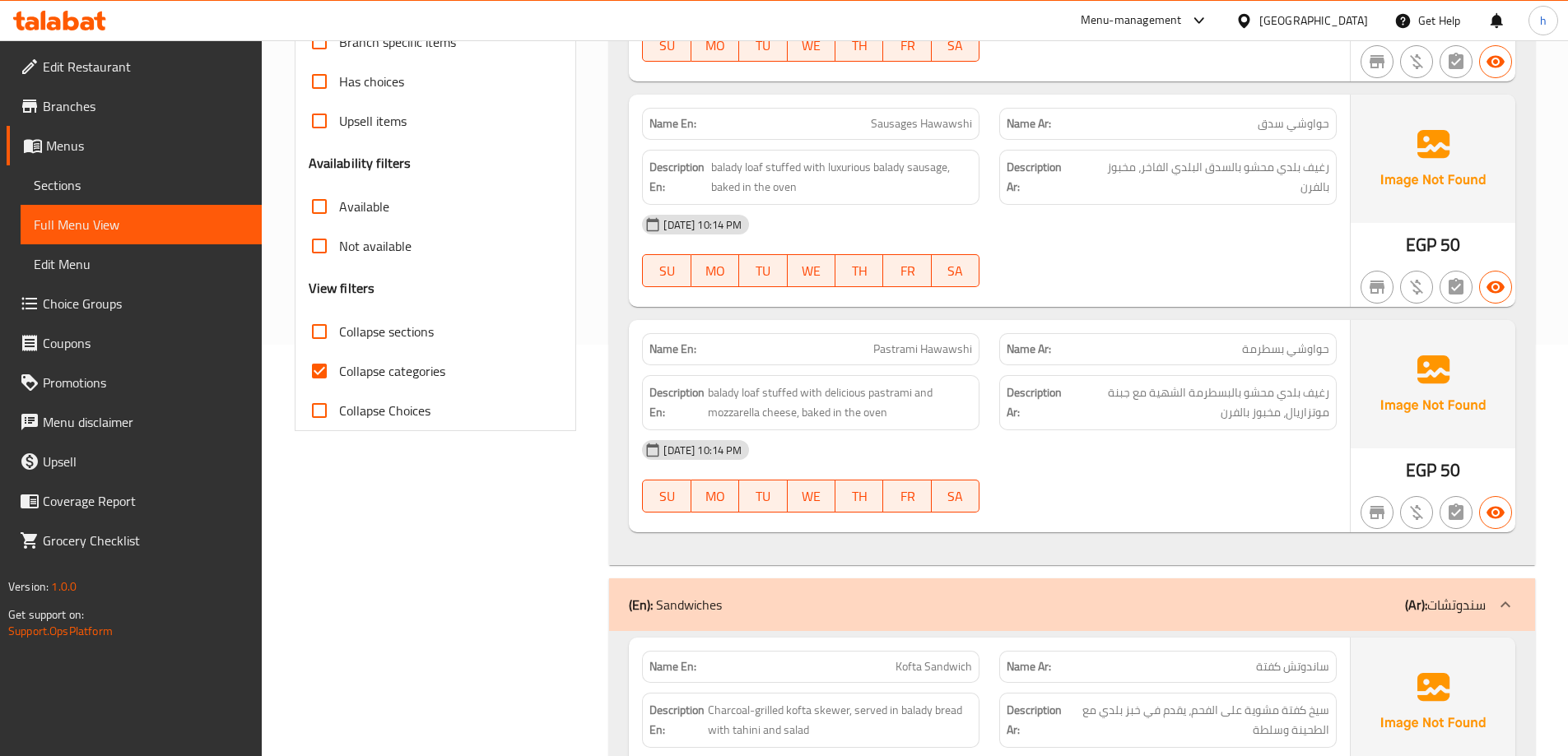
click at [324, 363] on input "Collapse categories" at bounding box center [320, 371] width 40 height 40
checkbox input "false"
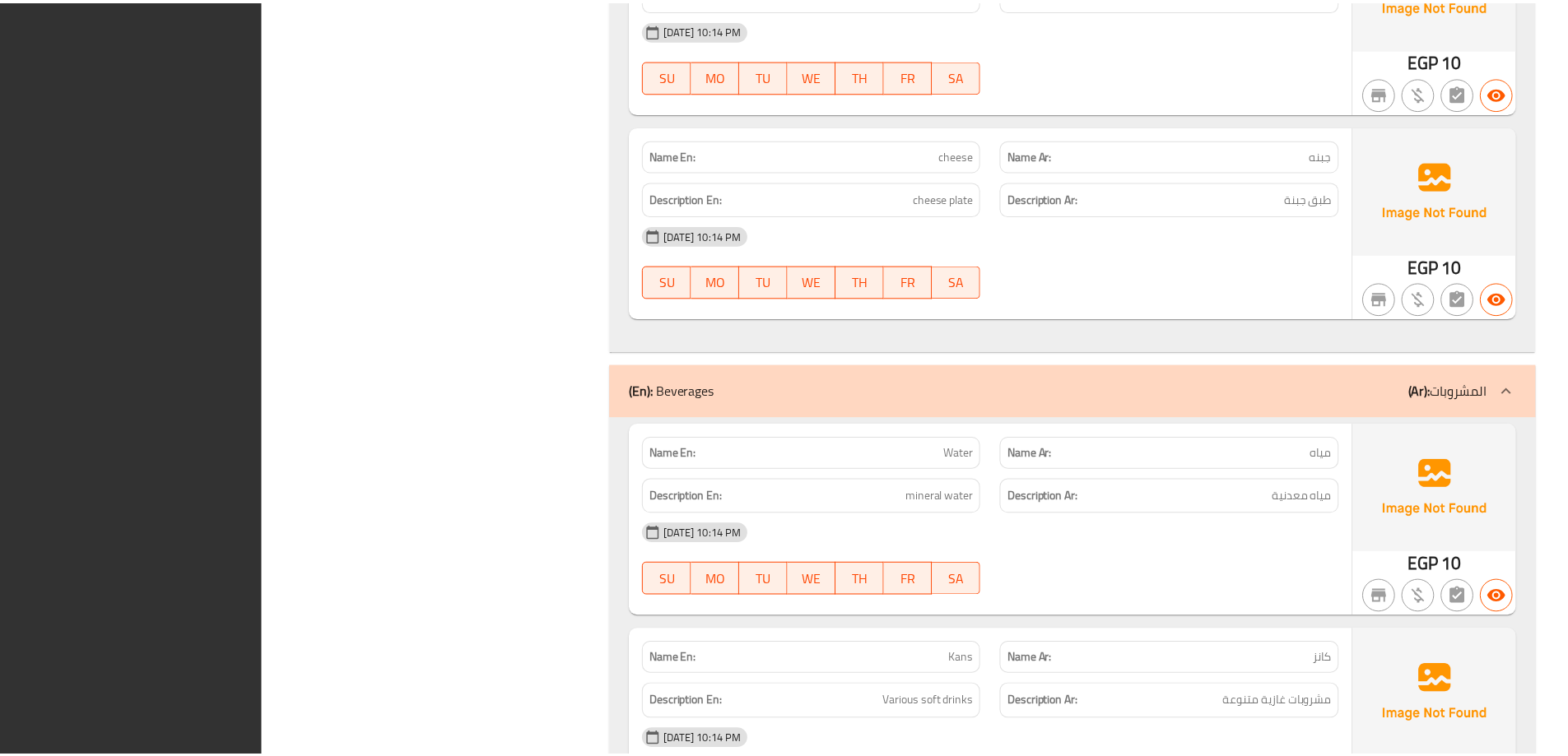
scroll to position [5270, 0]
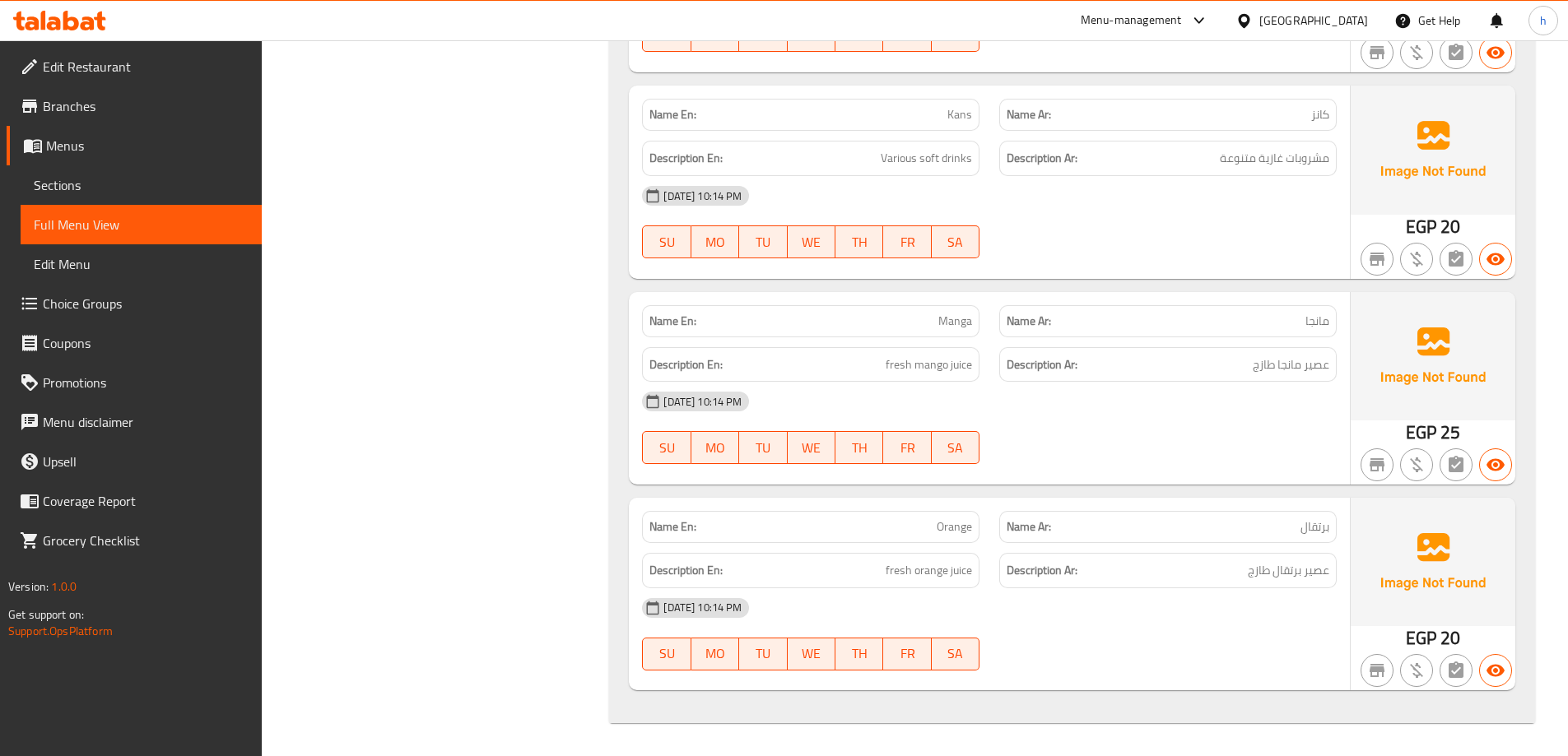
click at [62, 15] on icon at bounding box center [59, 20] width 93 height 20
